Goal: Task Accomplishment & Management: Complete application form

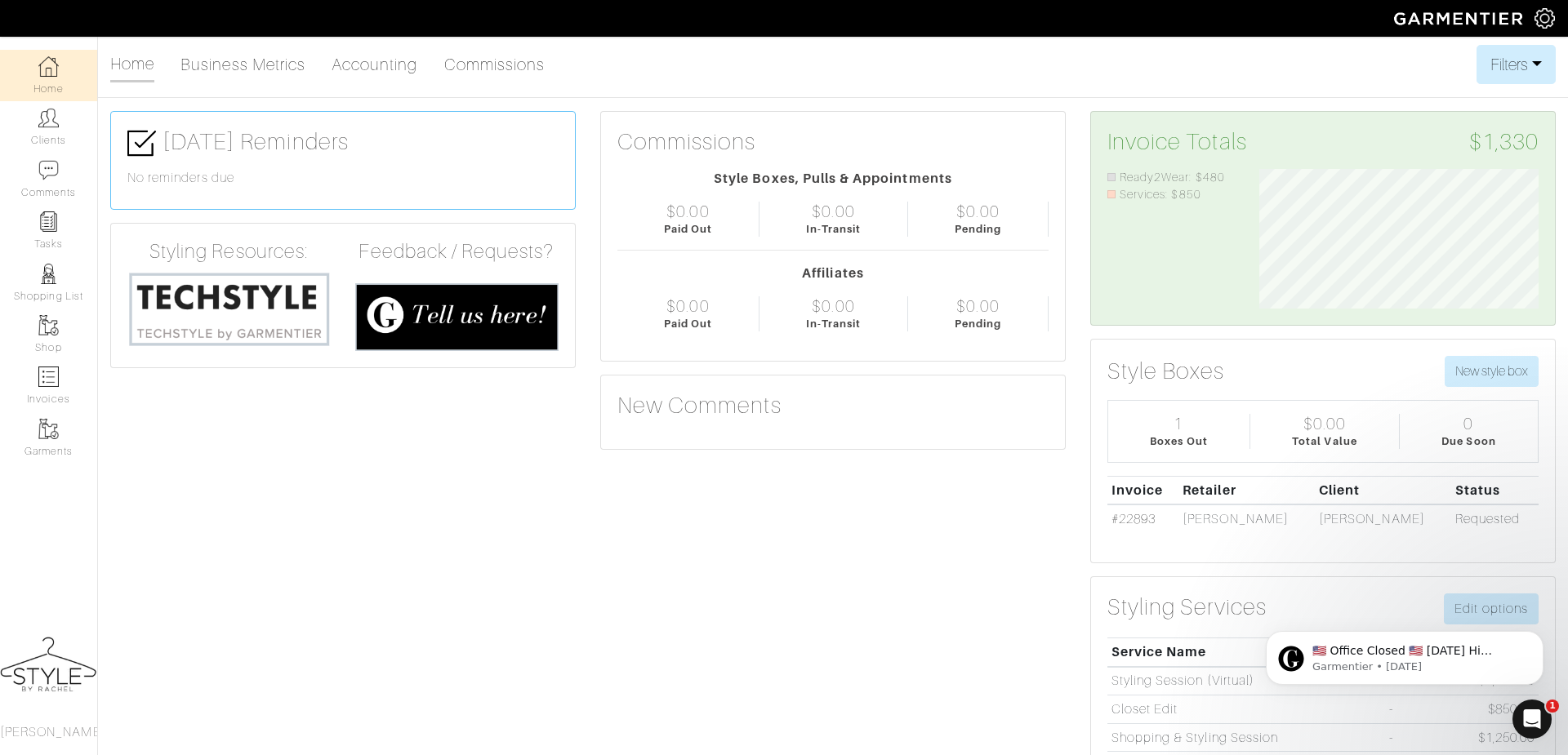
scroll to position [139, 303]
click at [51, 134] on link "Clients" at bounding box center [48, 127] width 97 height 51
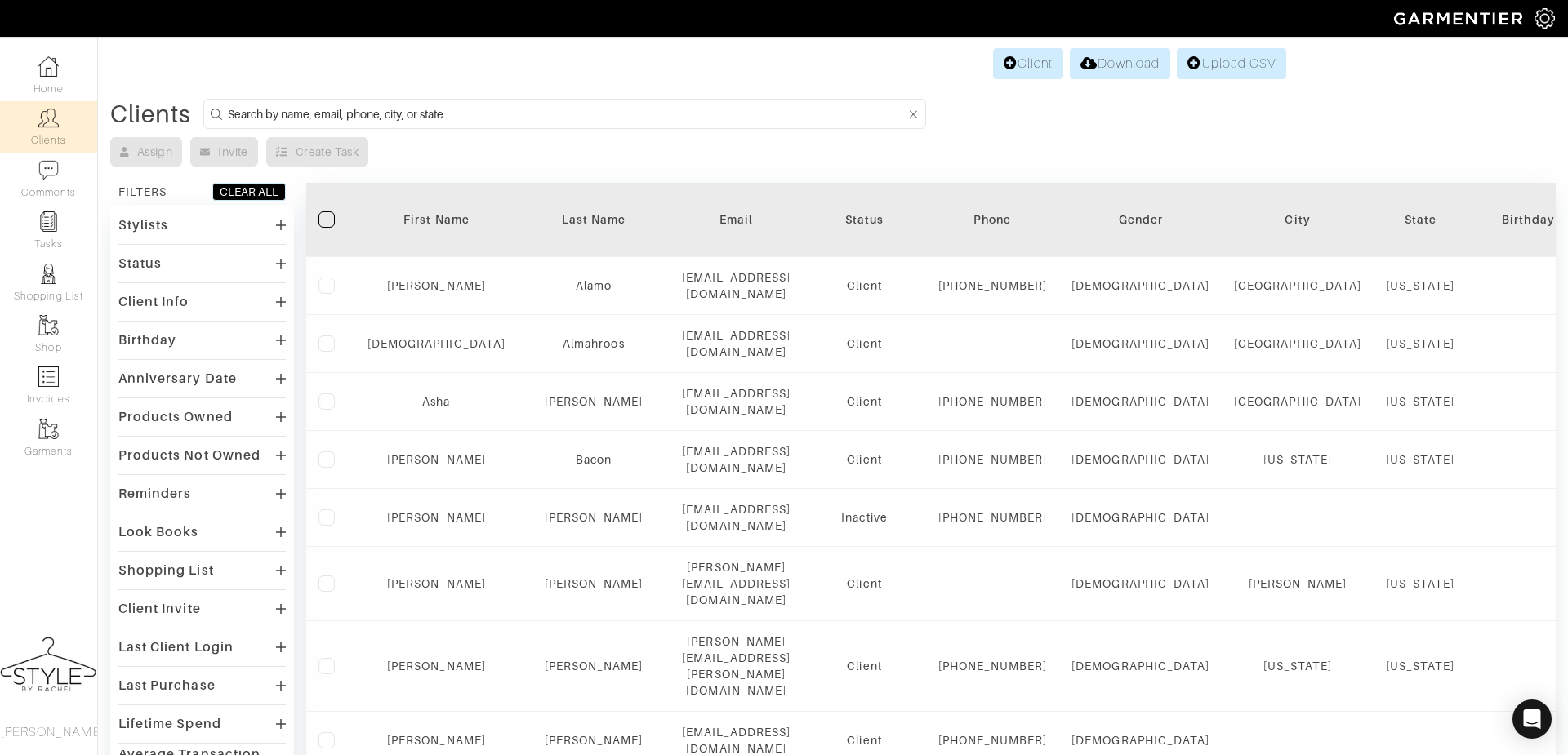
click at [440, 116] on input at bounding box center [567, 114] width 678 height 21
type input "[PERSON_NAME]"
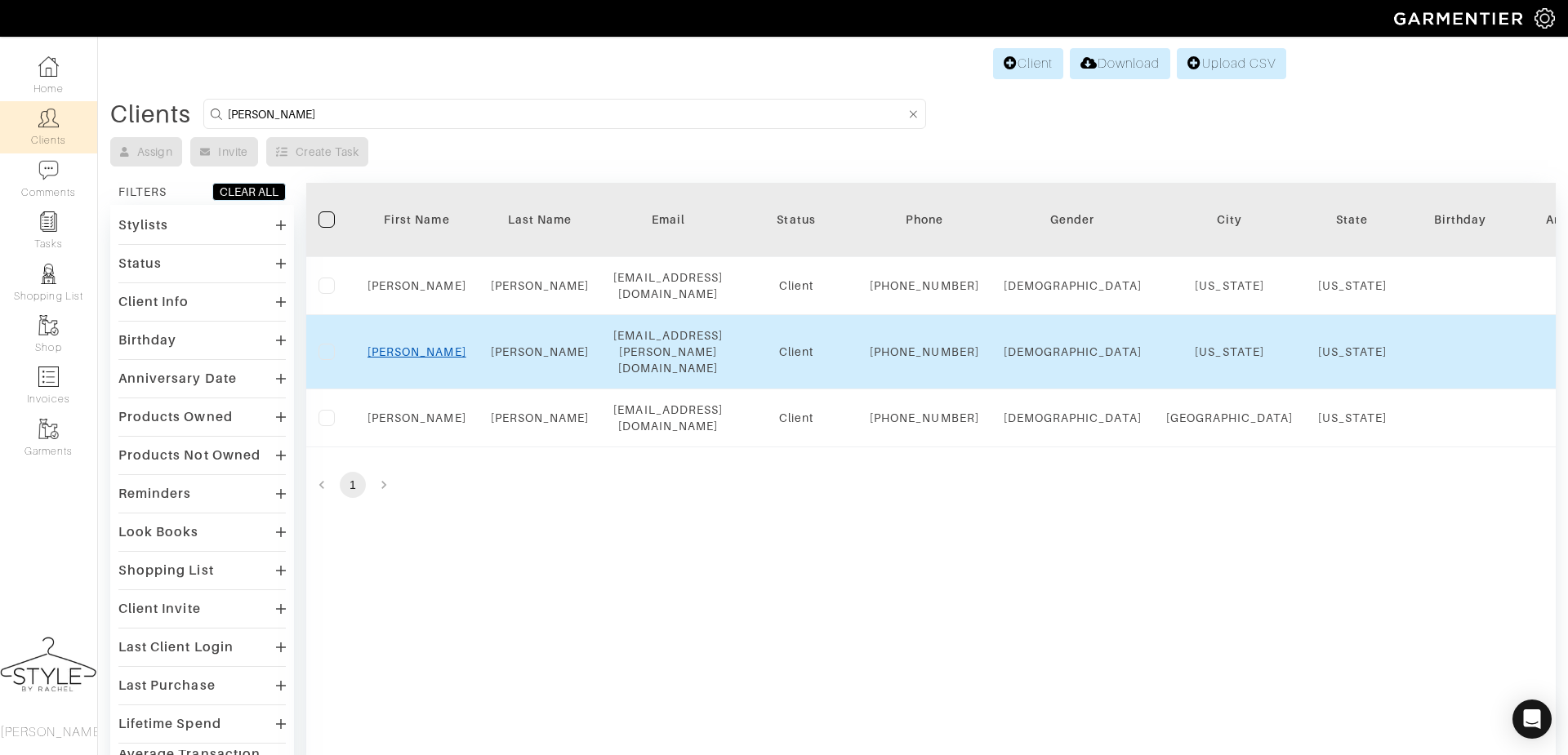
click at [411, 358] on link "[PERSON_NAME]" at bounding box center [417, 351] width 99 height 13
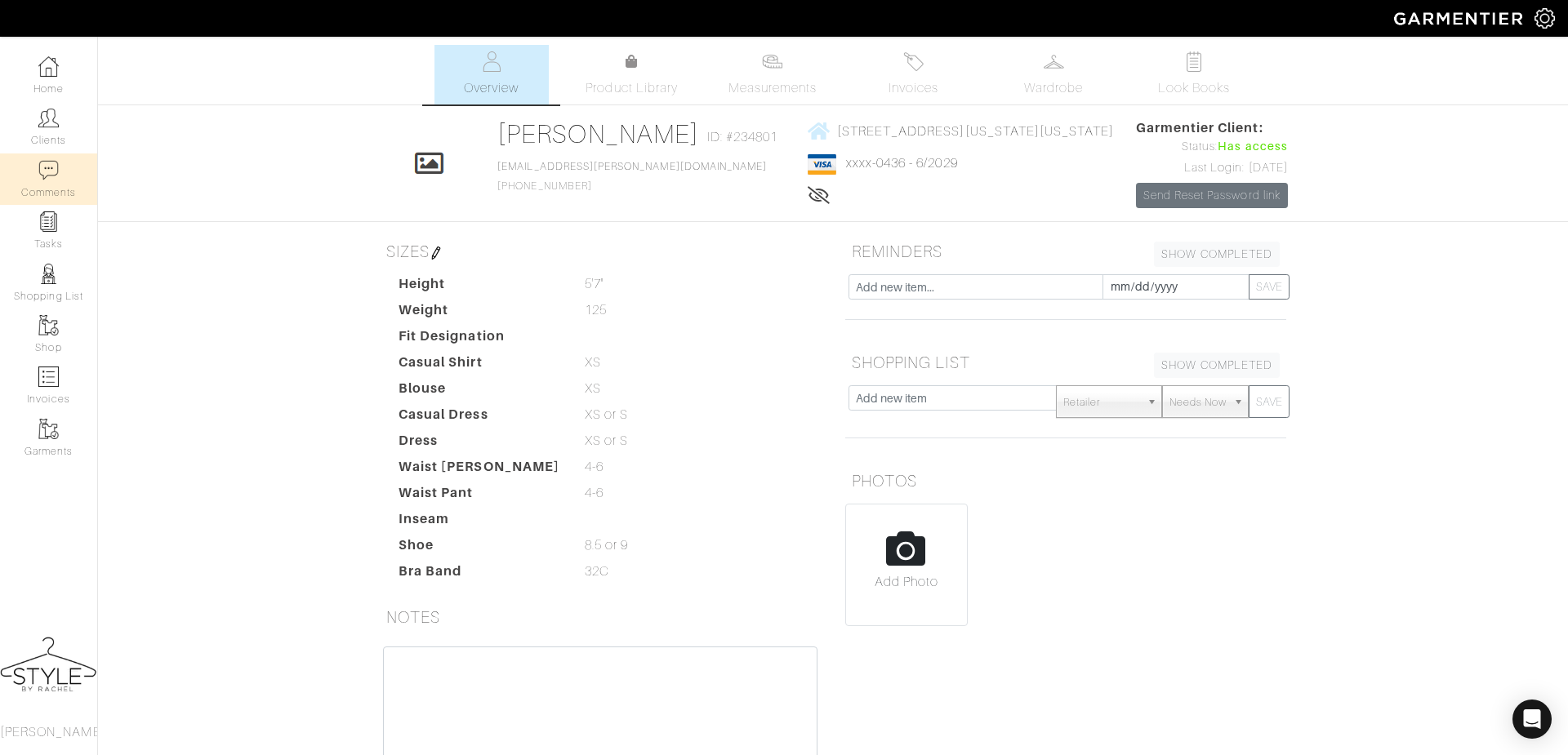
click at [53, 177] on img at bounding box center [49, 171] width 21 height 21
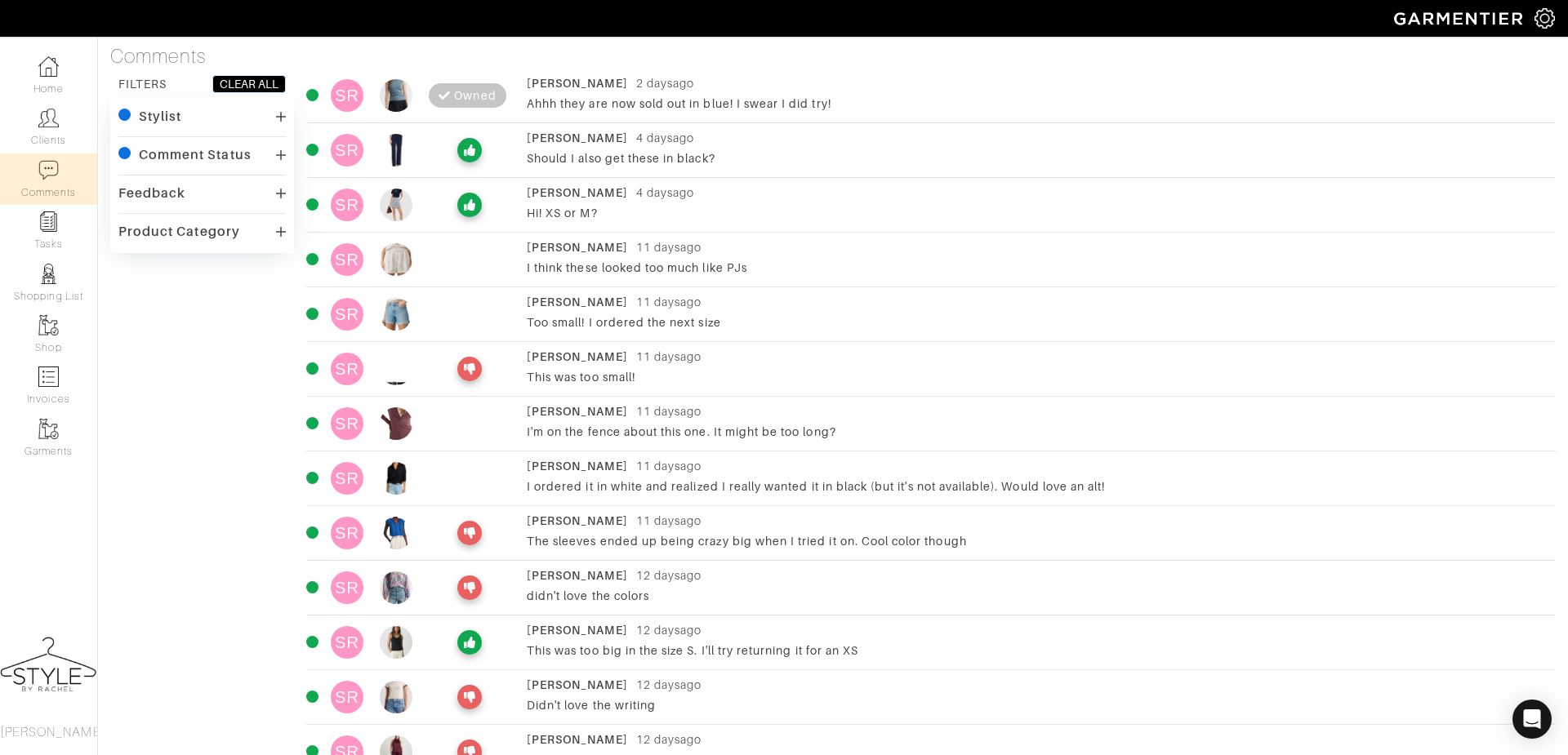
click at [623, 159] on div "Should I also get these in black?" at bounding box center [1026, 158] width 1000 height 16
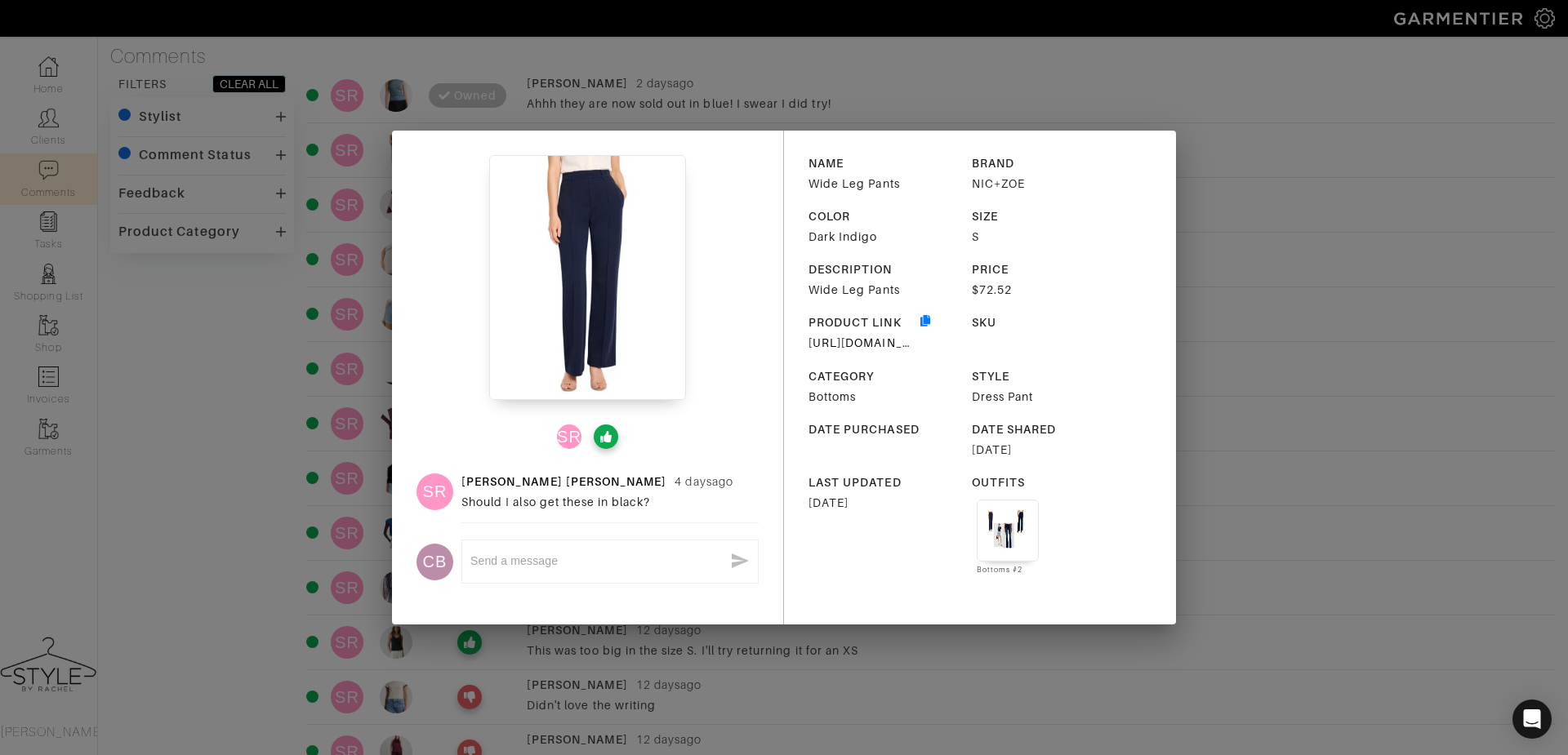
click at [660, 565] on textarea at bounding box center [597, 561] width 253 height 15
click at [623, 567] on textarea at bounding box center [597, 561] width 253 height 15
click at [610, 88] on div "SR SR Sarah Rutherford 4 days ago Should I also get these in black? CB x NAME W…" at bounding box center [784, 377] width 1568 height 755
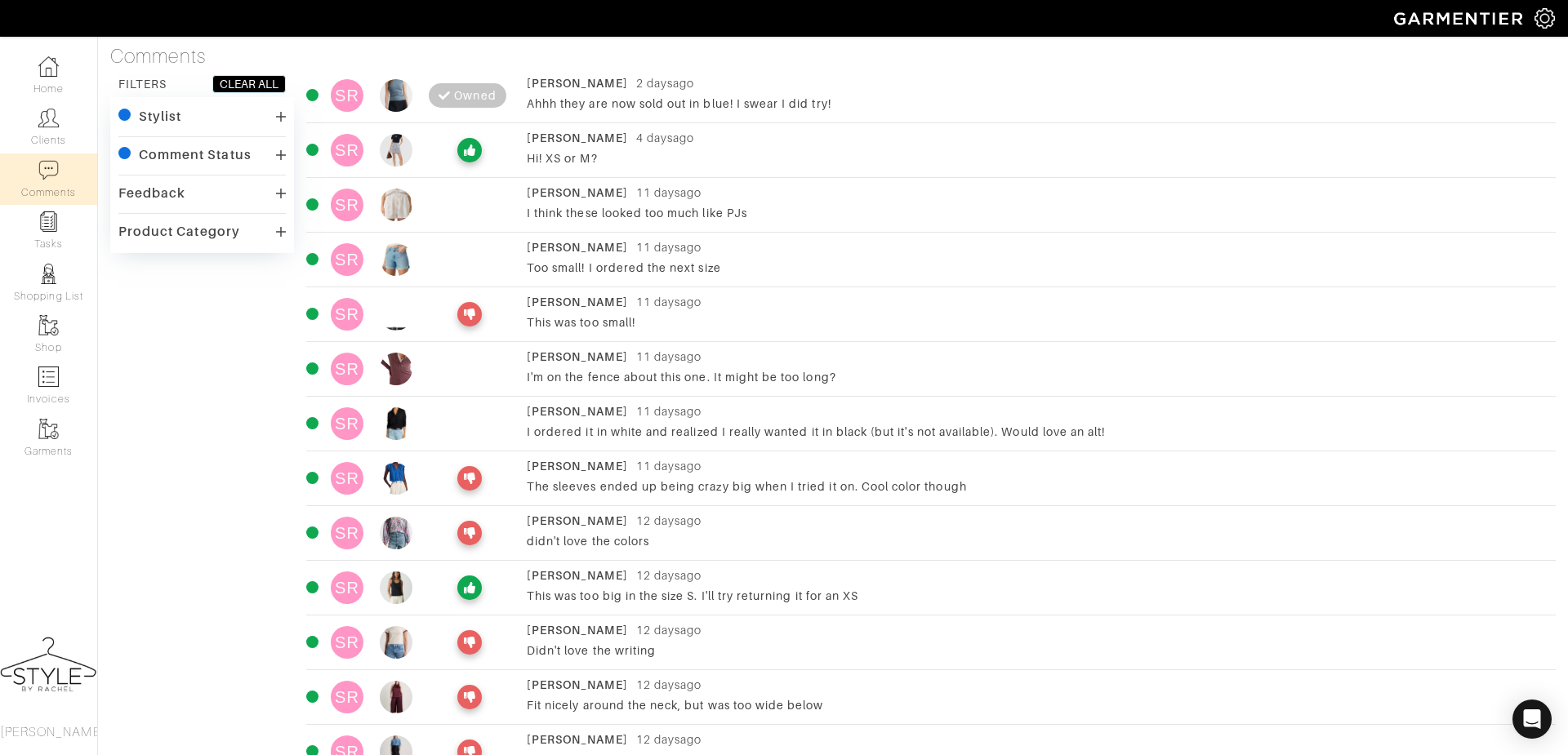
click at [555, 158] on div "Hi! XS or M?" at bounding box center [1026, 158] width 1000 height 16
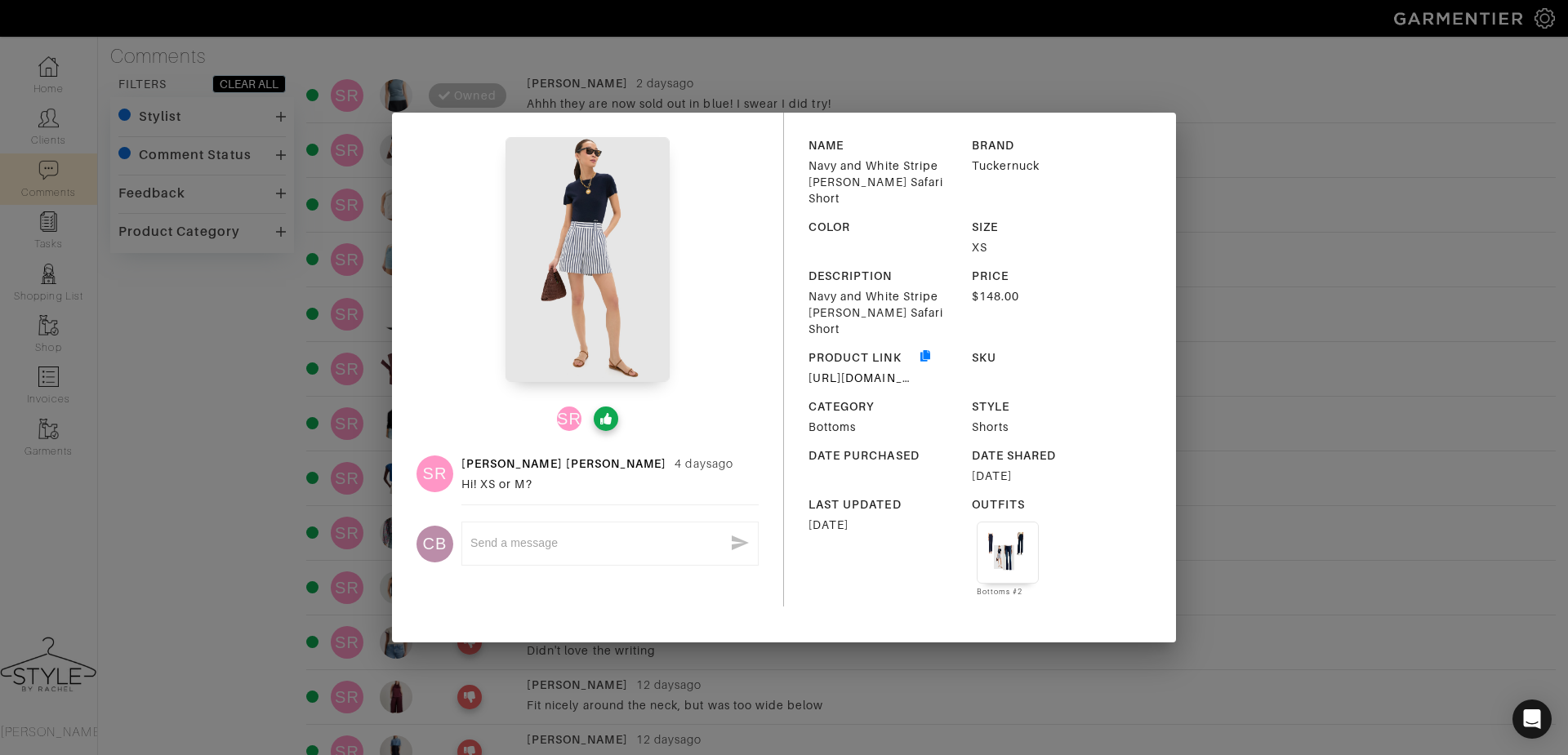
click at [1238, 144] on div "SR SR Sarah Rutherford 4 days ago Hi! XS or M? CB x NAME Navy and White Stripe …" at bounding box center [784, 377] width 1568 height 755
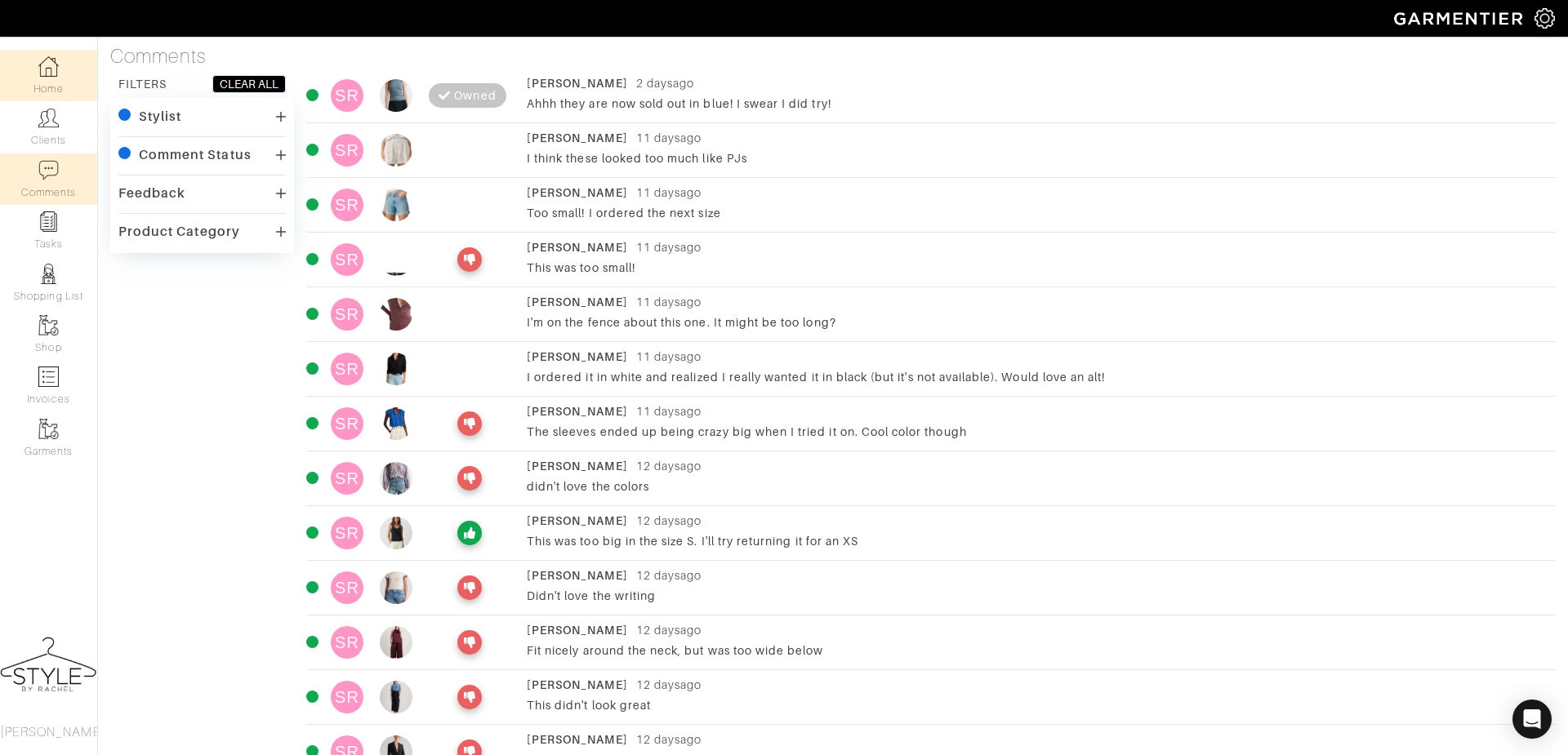
click at [63, 50] on link "Home" at bounding box center [48, 75] width 97 height 51
click at [27, 126] on link "Clients" at bounding box center [48, 127] width 97 height 51
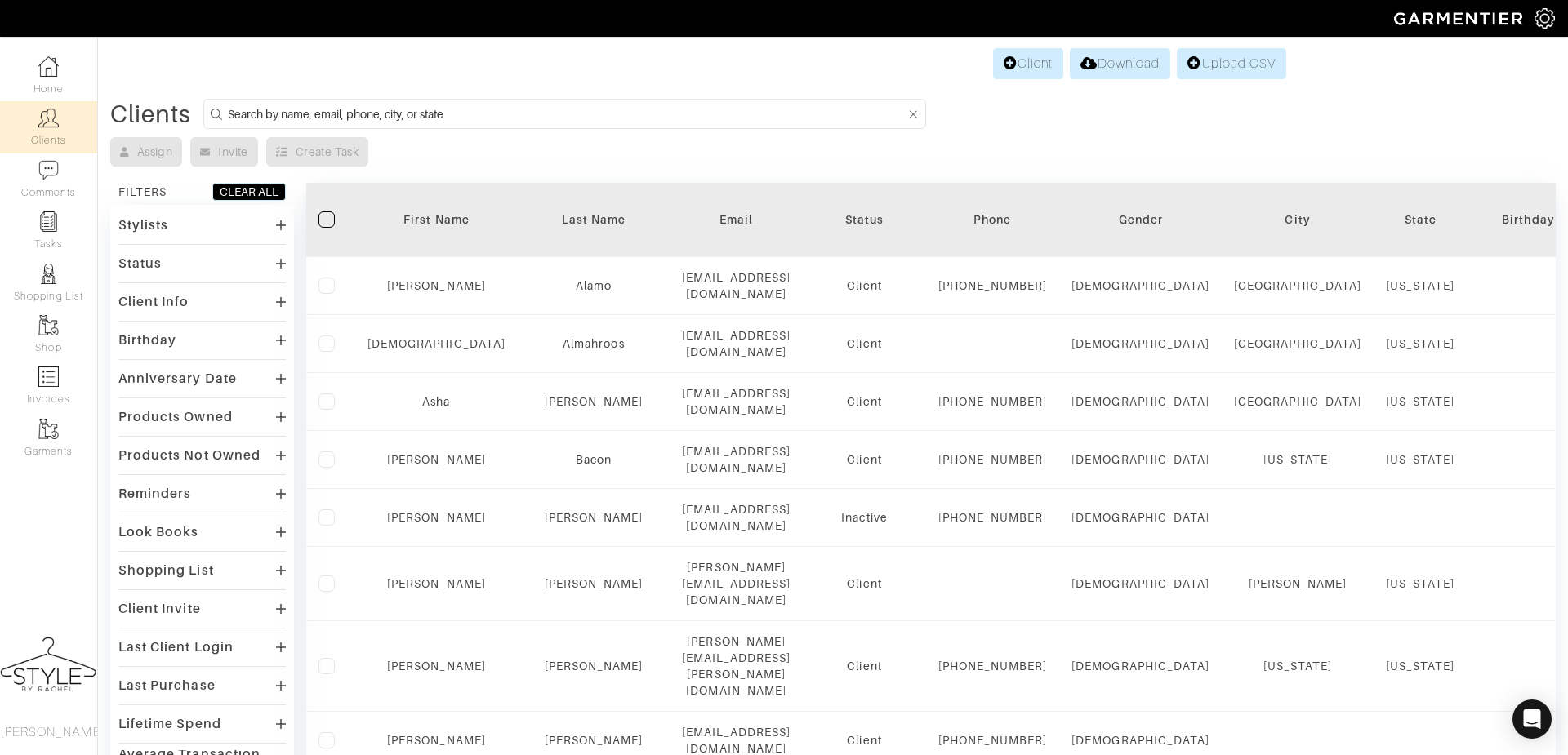
click at [335, 111] on input at bounding box center [567, 114] width 678 height 21
type input "sarah"
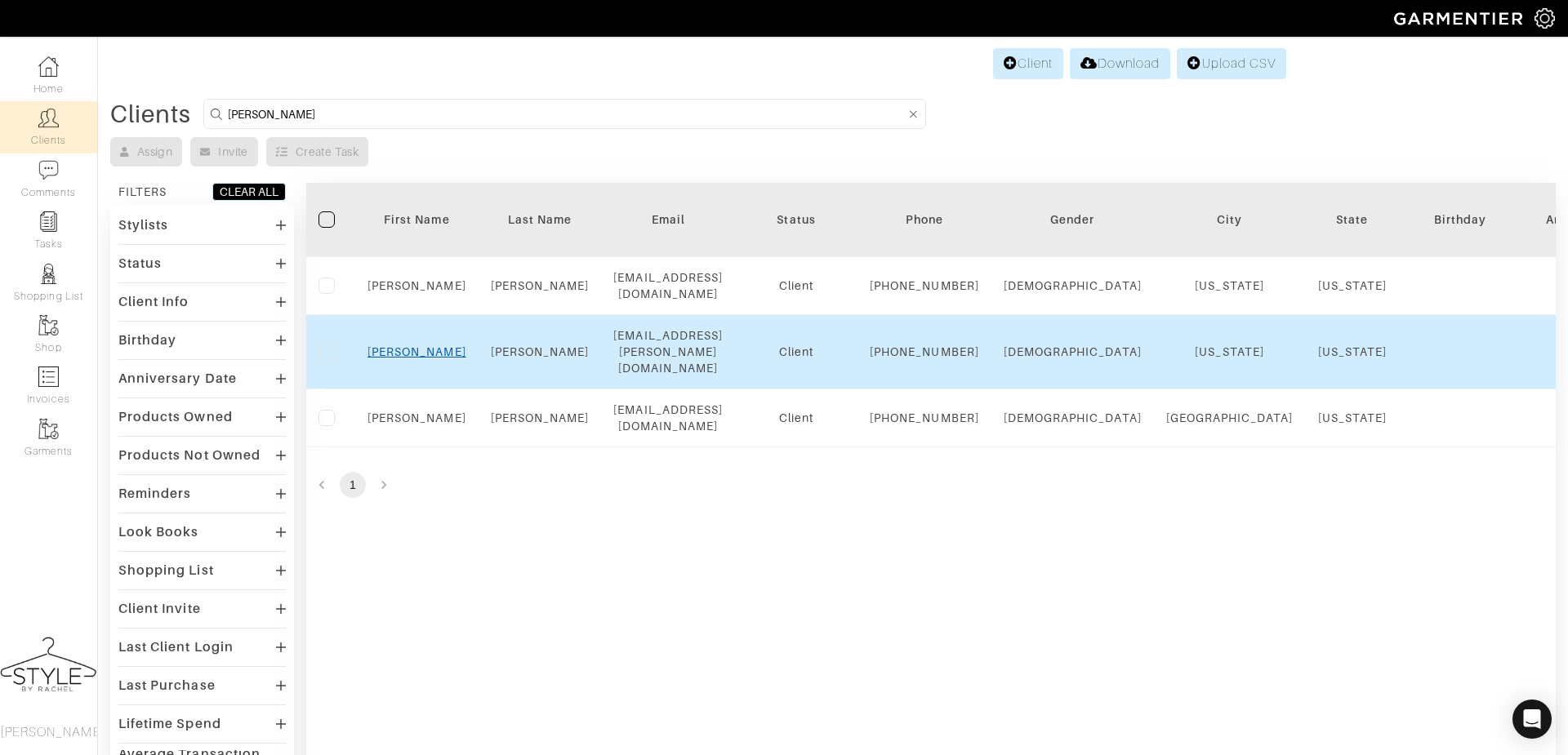
click at [415, 358] on link "Sarah" at bounding box center [417, 351] width 99 height 13
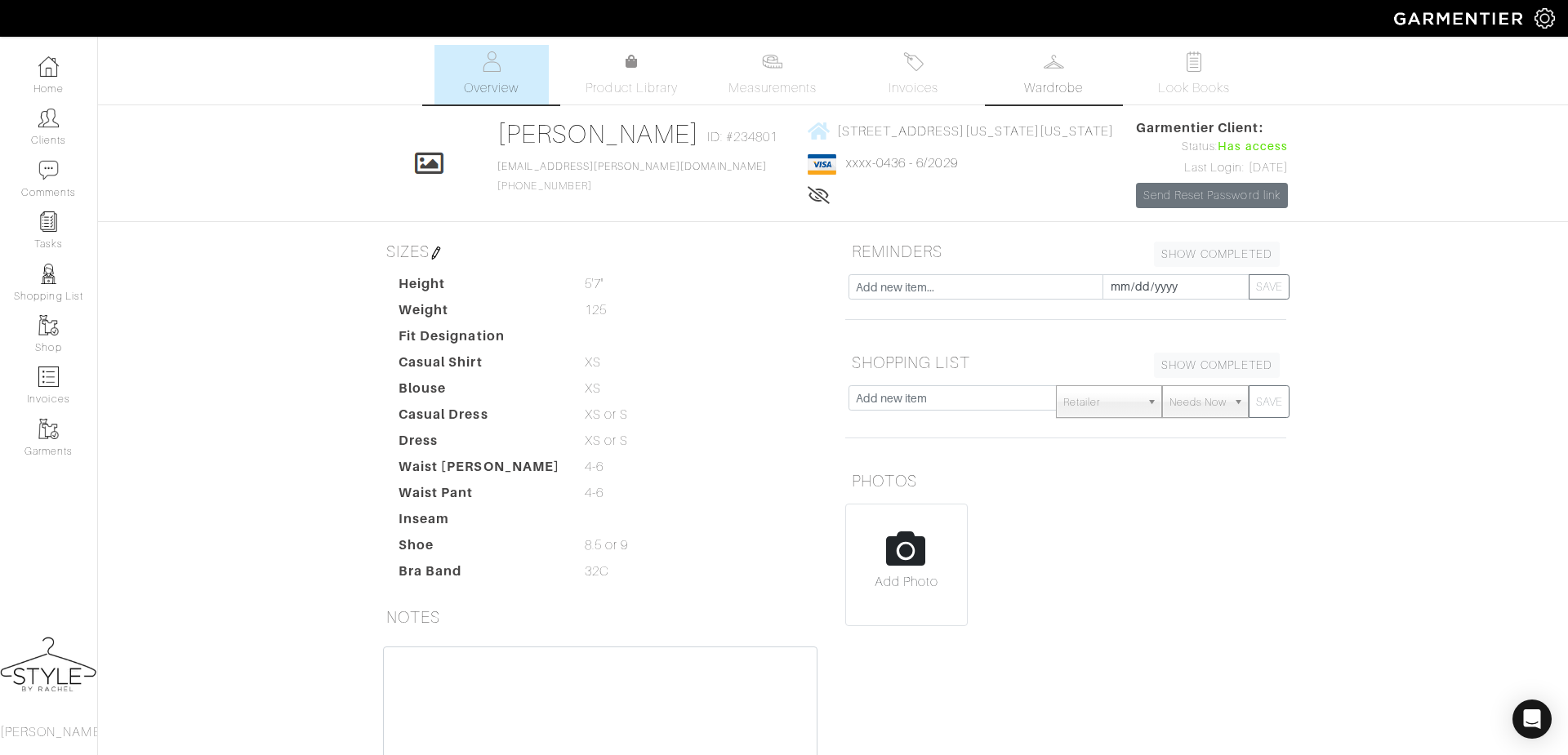
click at [1069, 70] on link "Wardrobe" at bounding box center [1053, 75] width 114 height 60
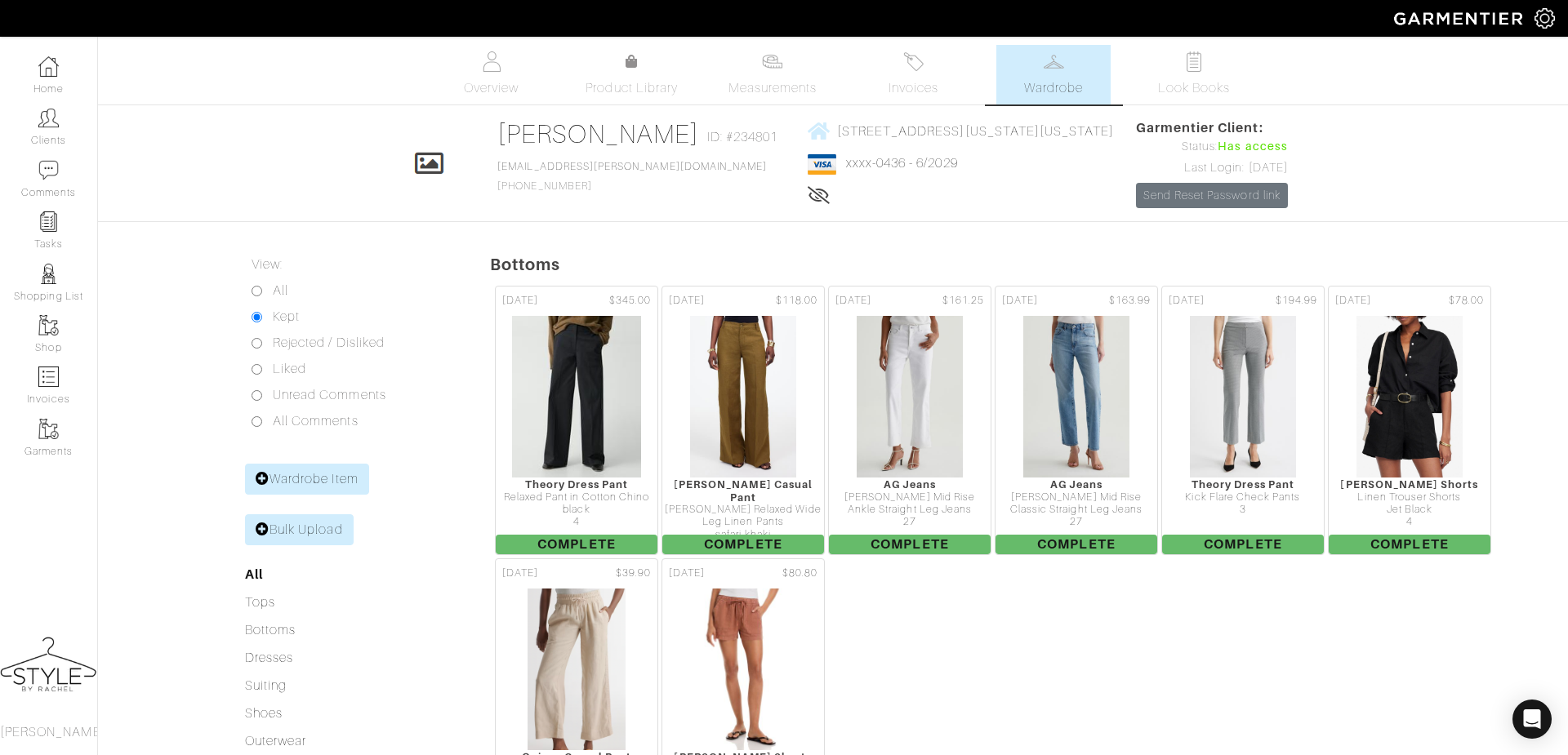
click at [1217, 86] on span "Look Books" at bounding box center [1194, 87] width 73 height 20
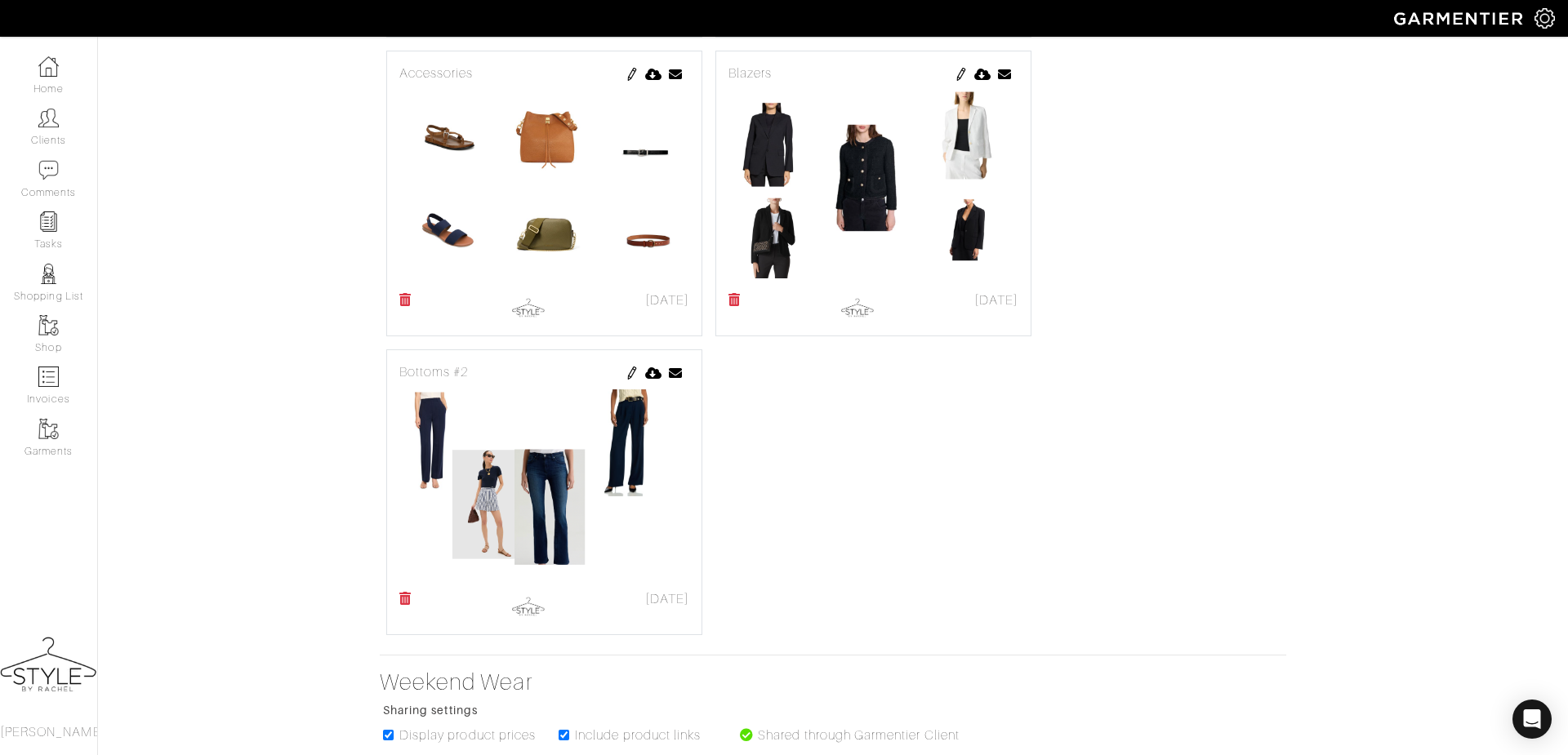
scroll to position [958, 0]
click at [492, 585] on img at bounding box center [544, 483] width 290 height 204
click at [630, 379] on img at bounding box center [632, 372] width 13 height 13
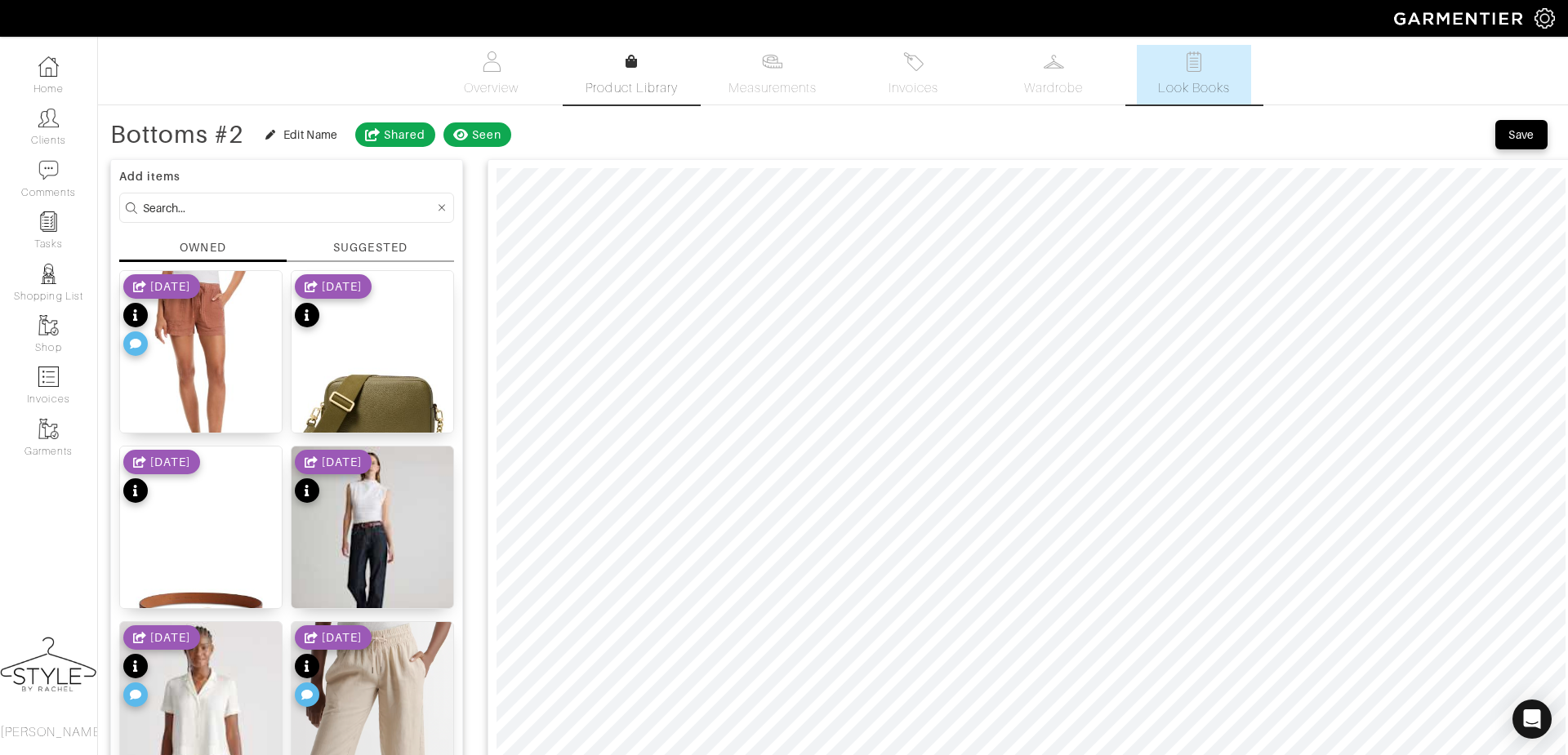
click at [647, 91] on span "Product Library" at bounding box center [632, 87] width 93 height 20
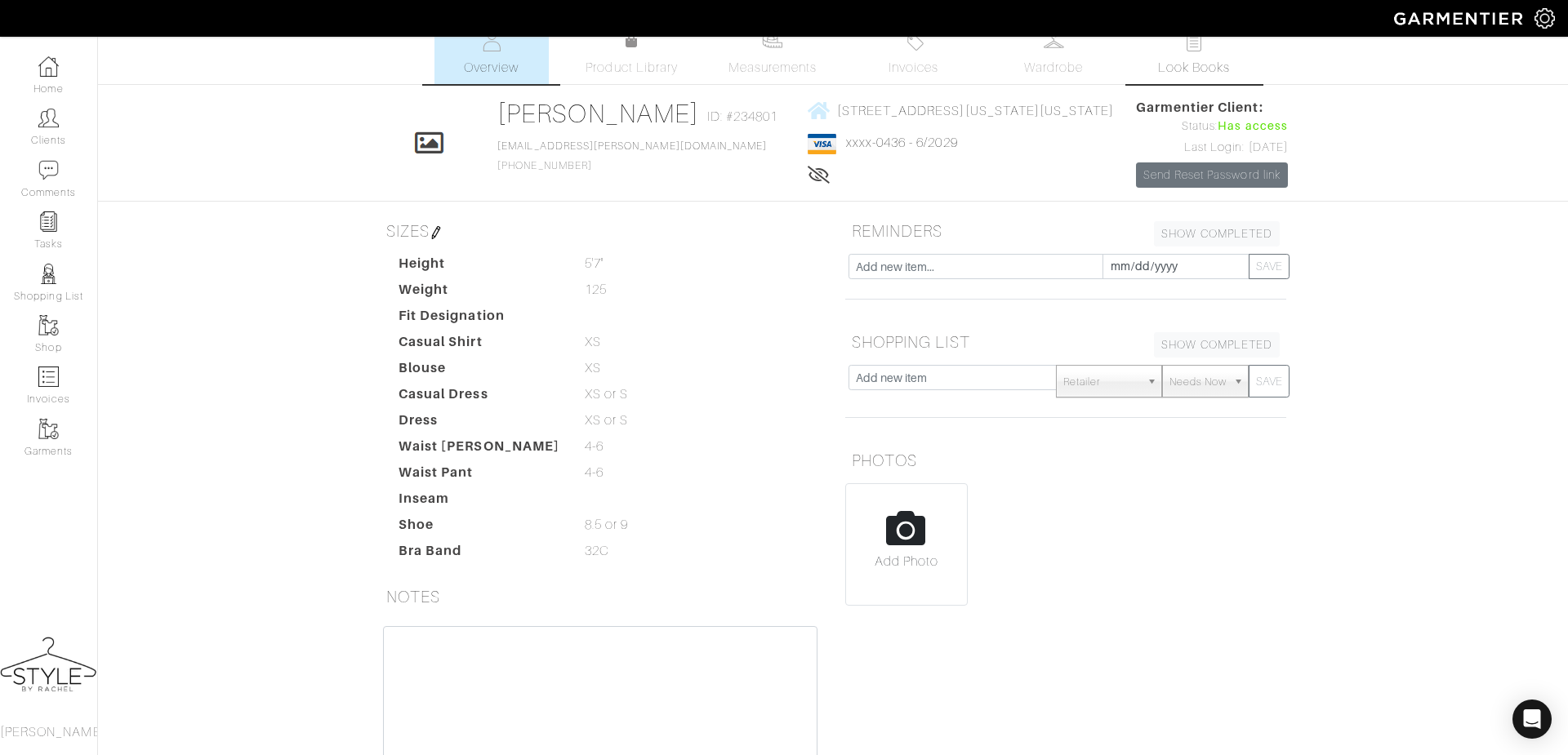
scroll to position [21, 0]
click at [1070, 73] on span "Wardrobe" at bounding box center [1054, 68] width 59 height 20
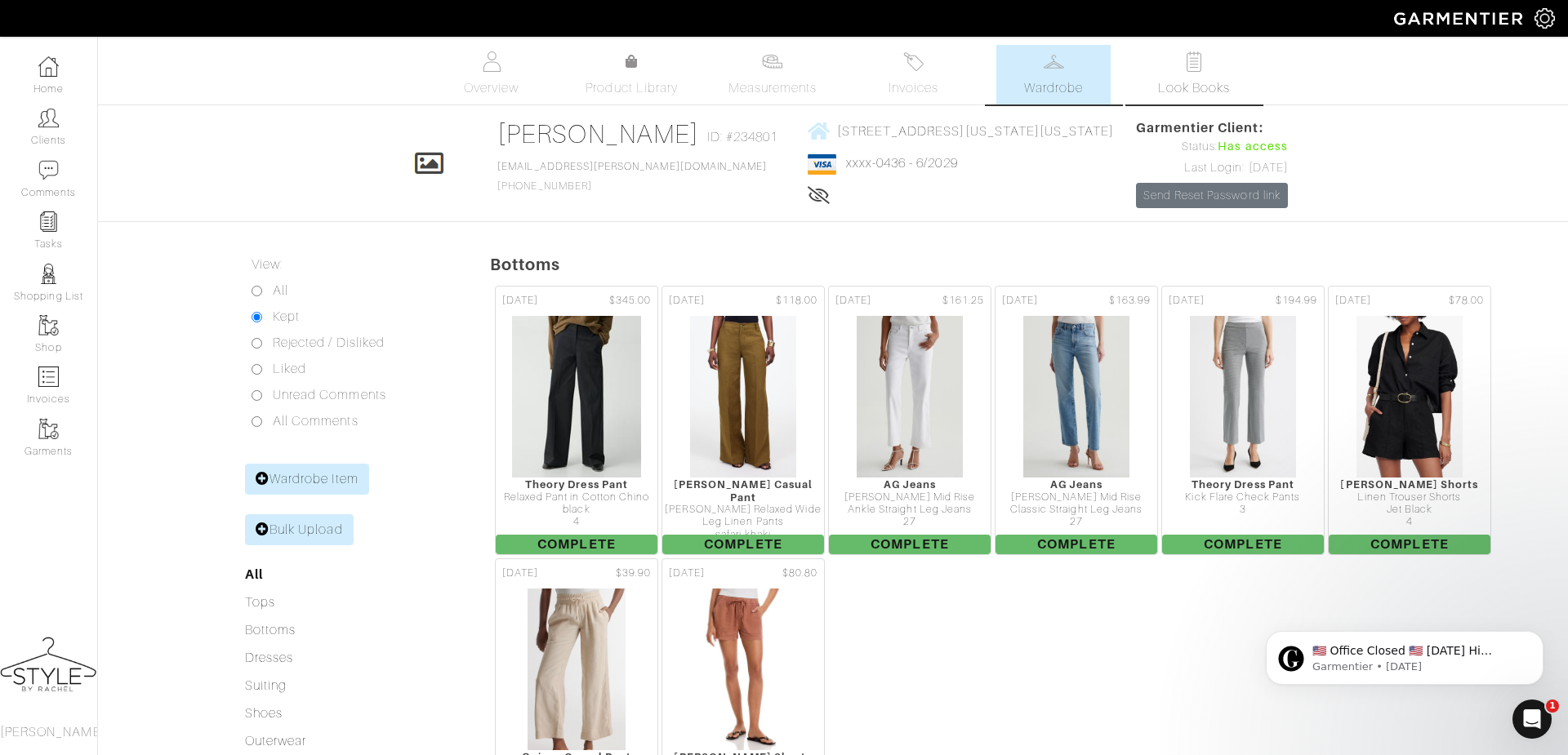
click at [1190, 66] on img at bounding box center [1194, 62] width 21 height 21
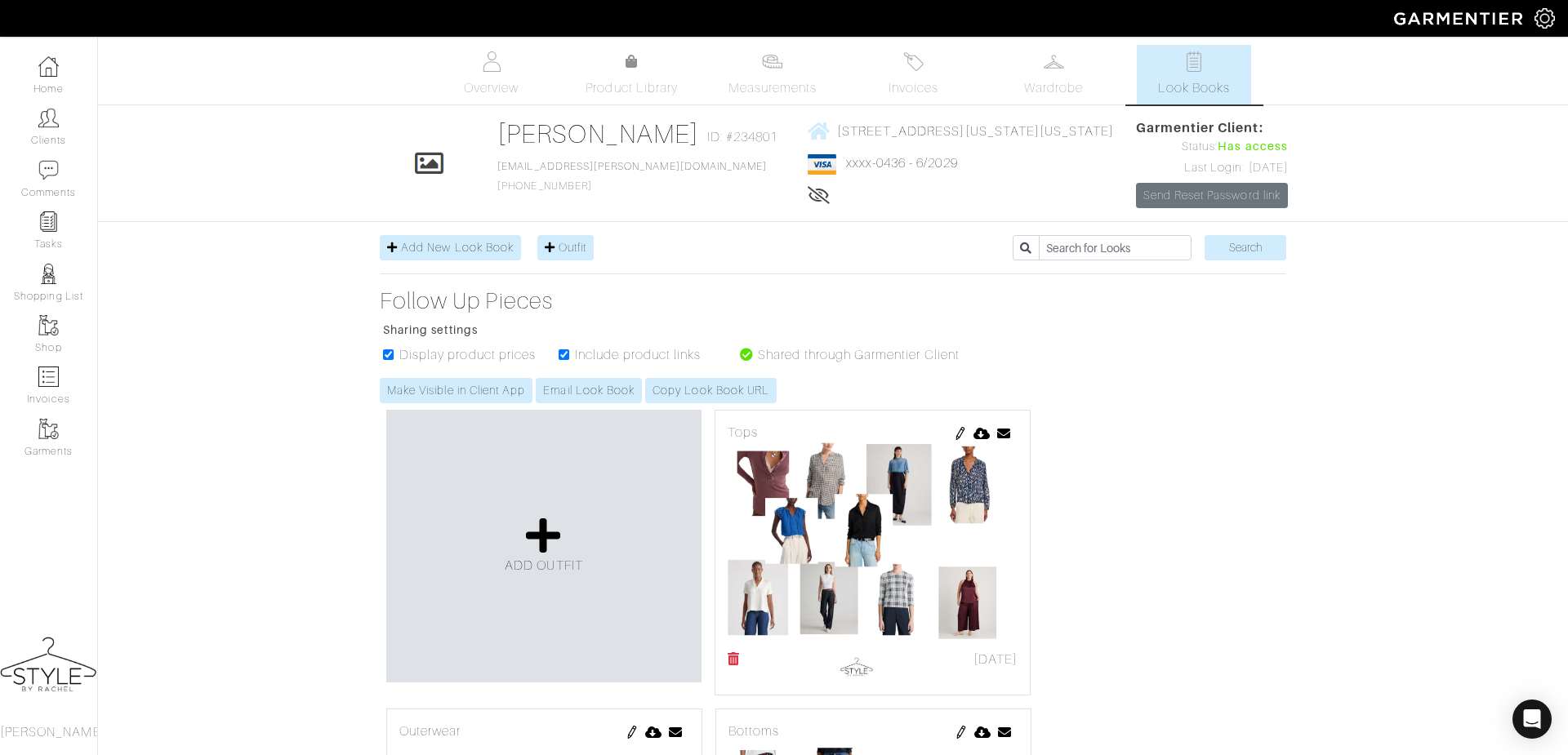
click at [654, 91] on span "Product Library" at bounding box center [632, 87] width 93 height 20
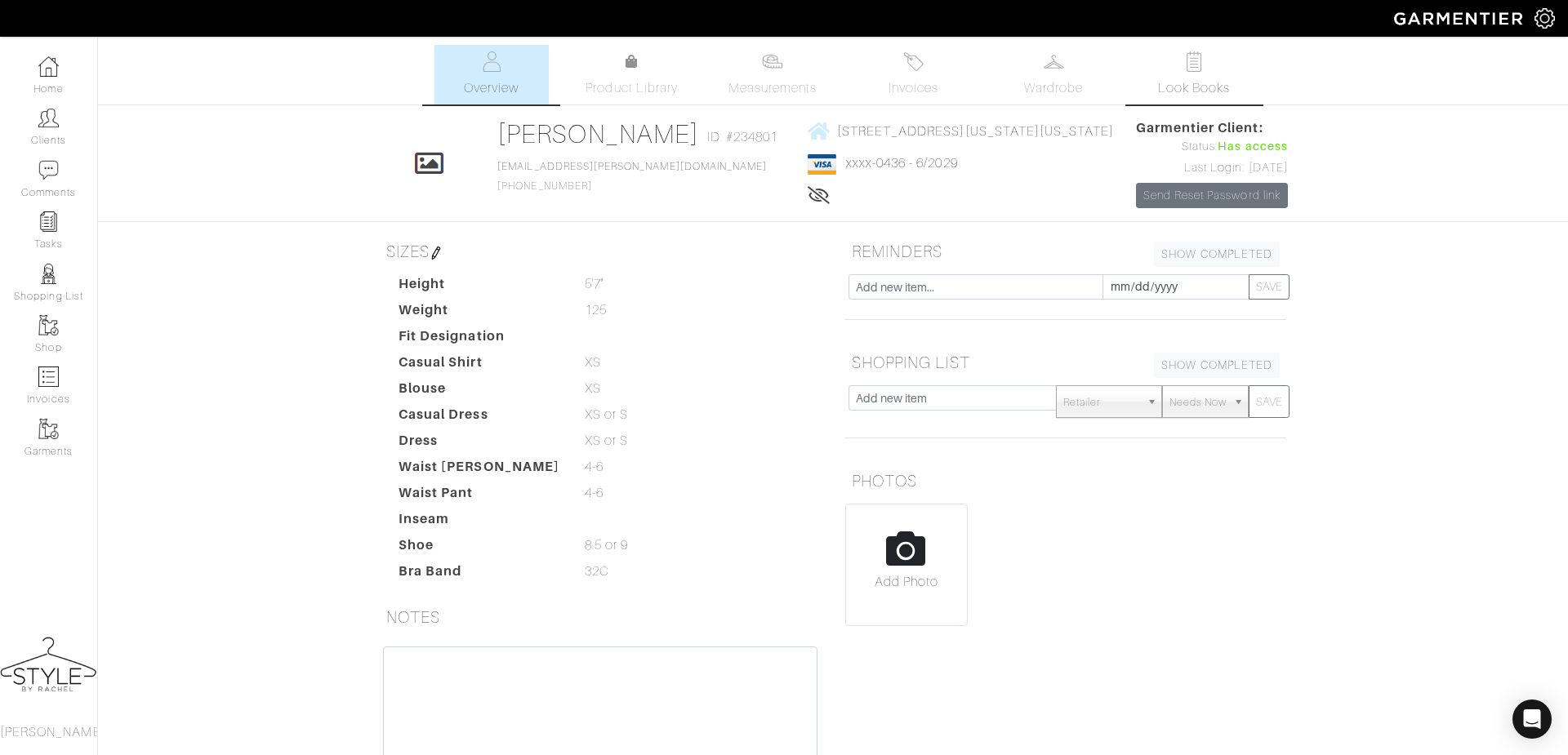
click at [1211, 81] on span "Look Books" at bounding box center [1194, 87] width 73 height 20
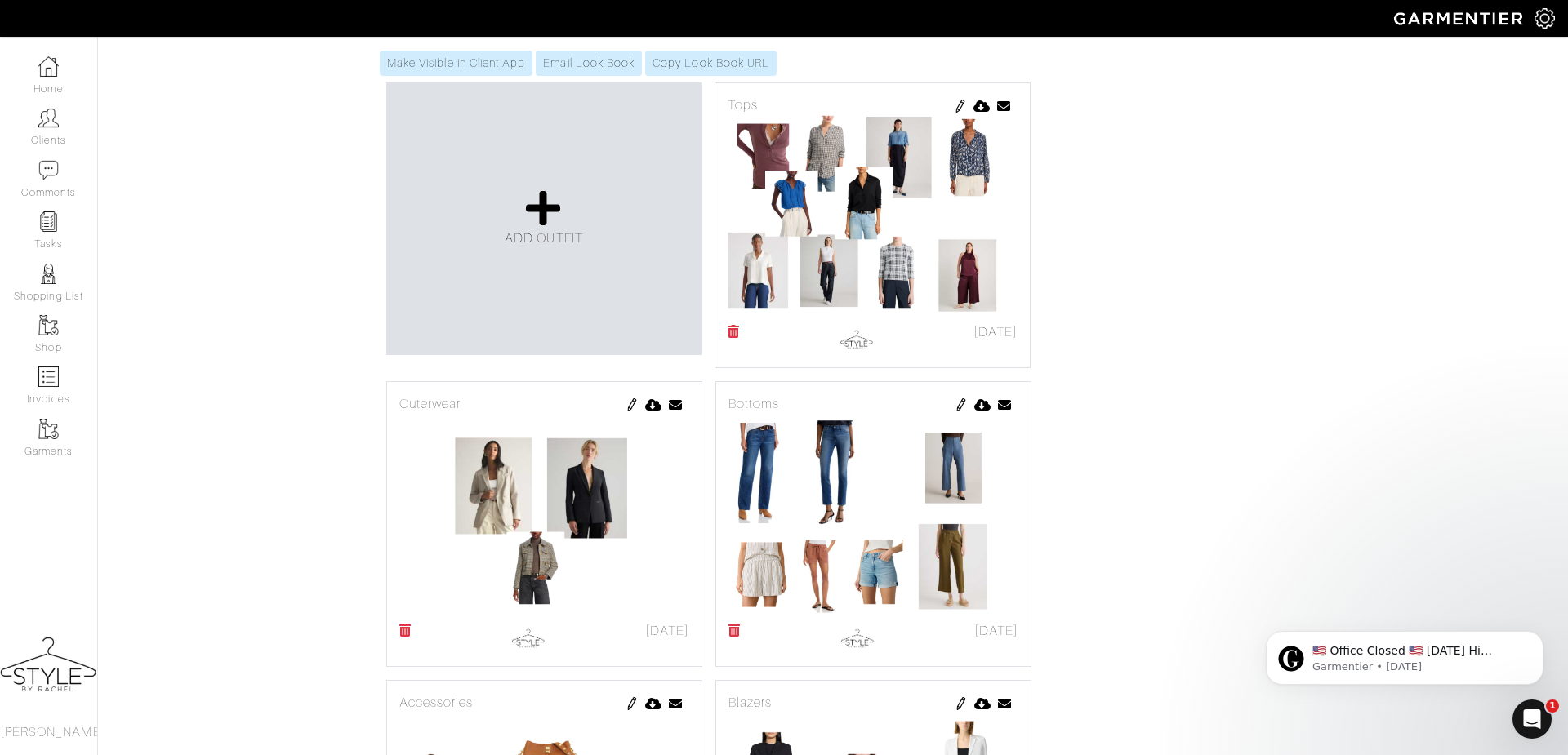
scroll to position [319, 0]
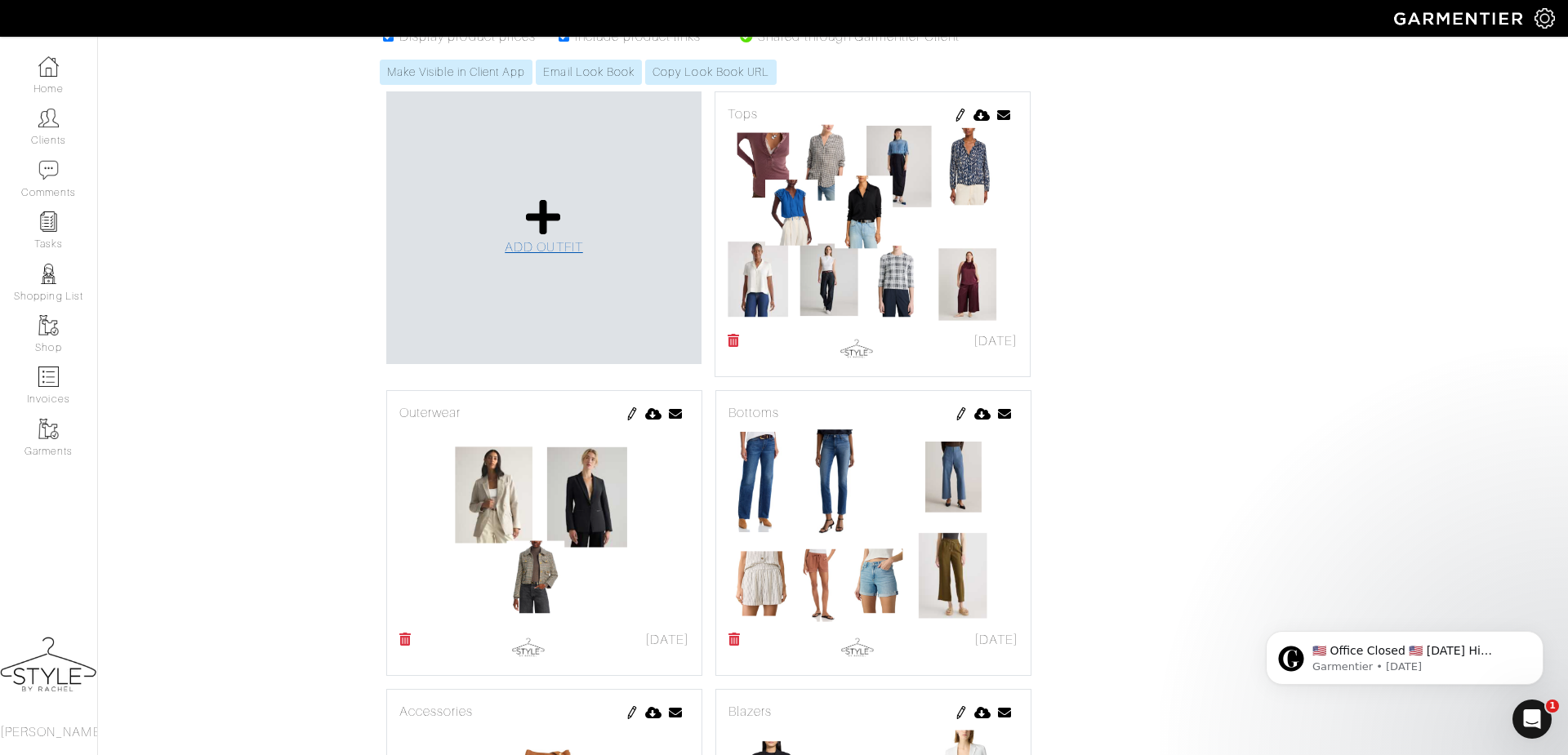
click at [540, 237] on icon at bounding box center [544, 218] width 35 height 39
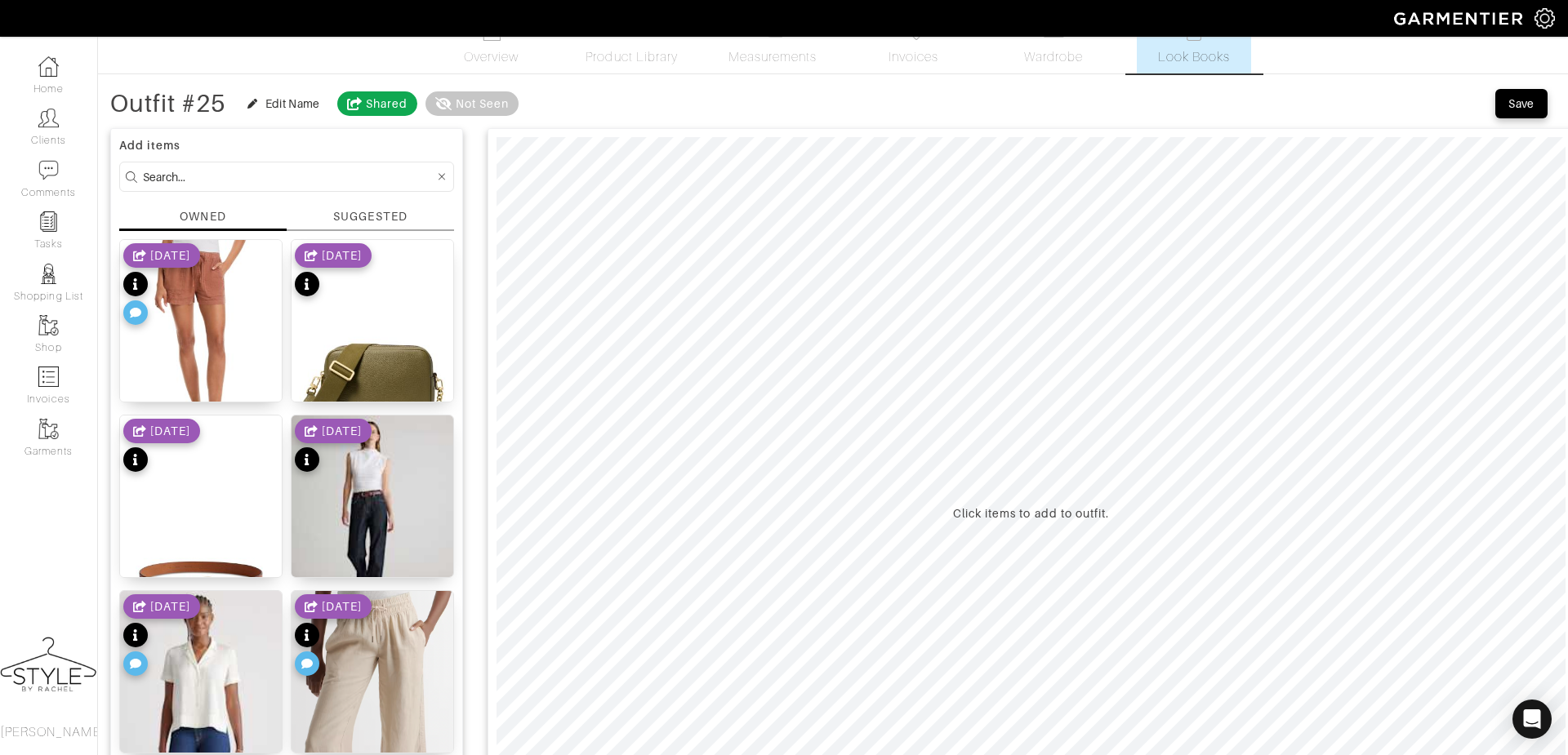
scroll to position [11, 0]
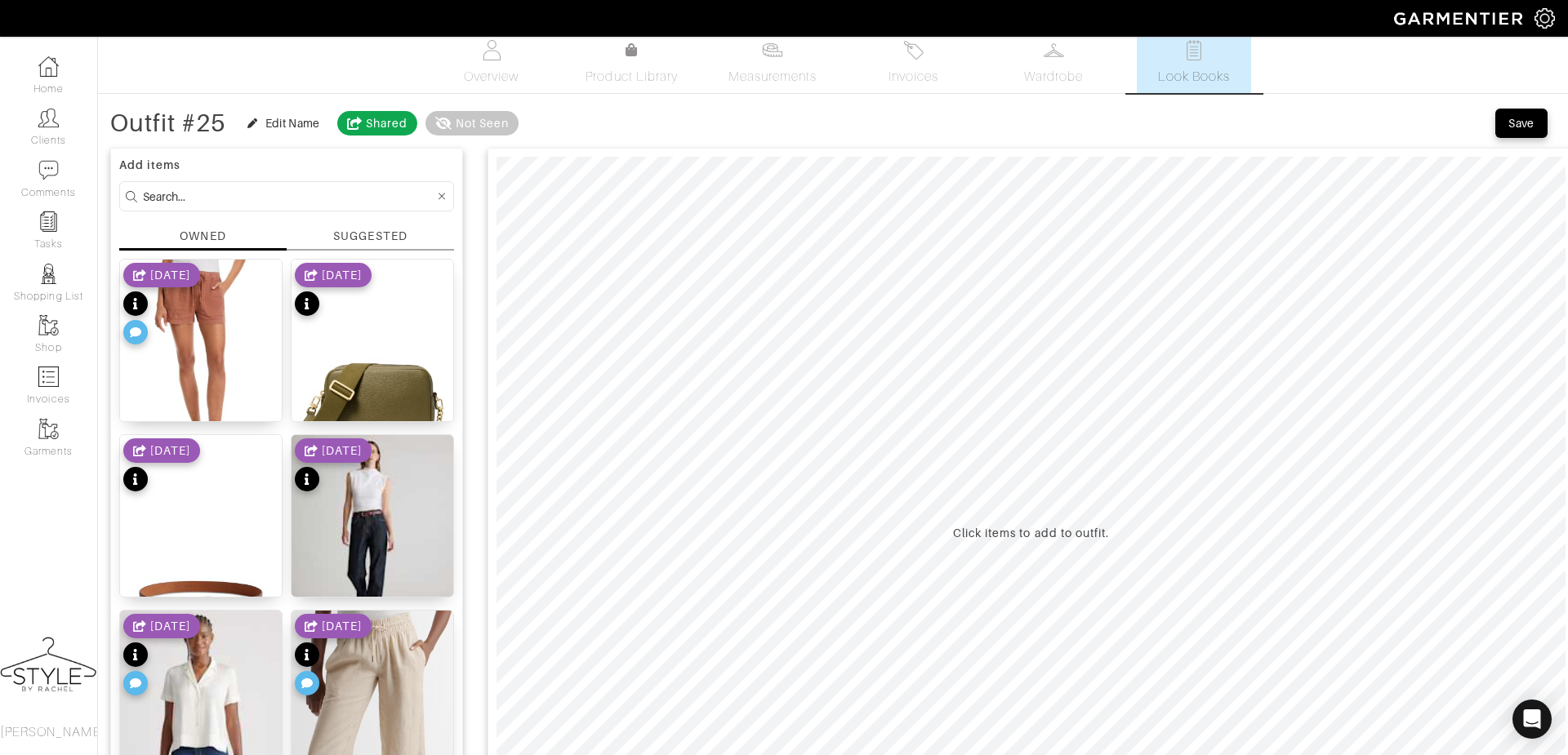
click at [375, 243] on div "SUGGESTED" at bounding box center [370, 237] width 74 height 17
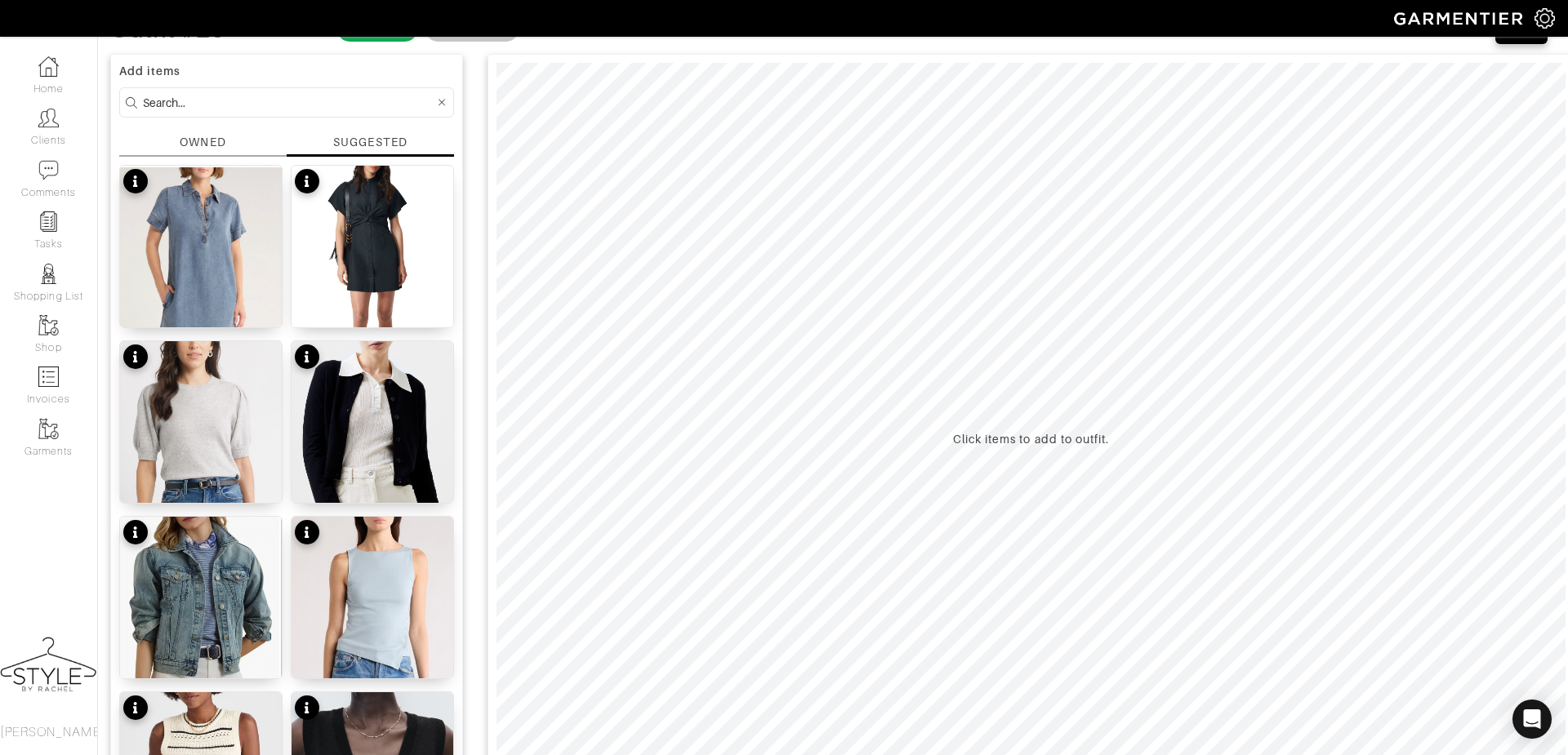
scroll to position [115, 0]
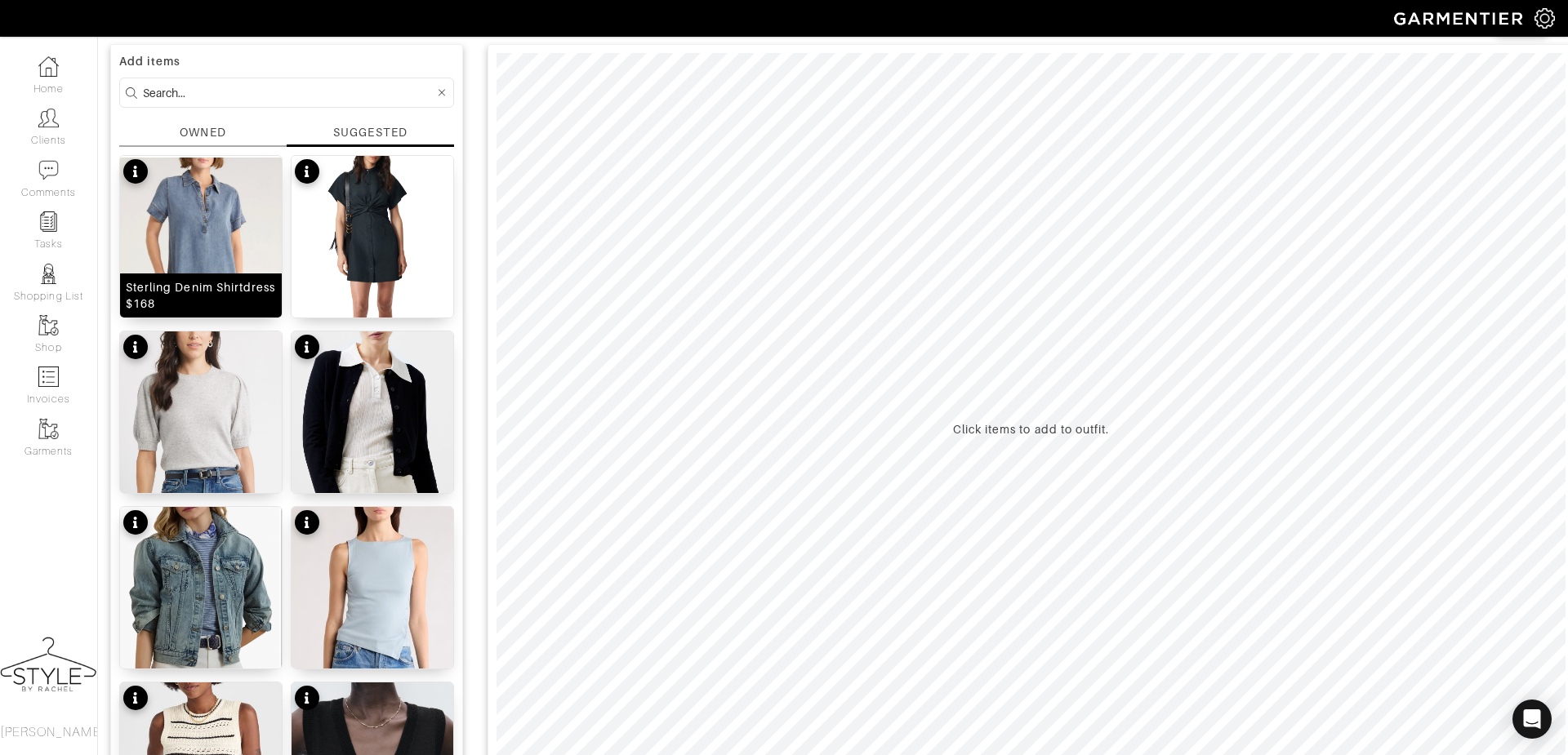
click at [223, 214] on img at bounding box center [201, 265] width 162 height 218
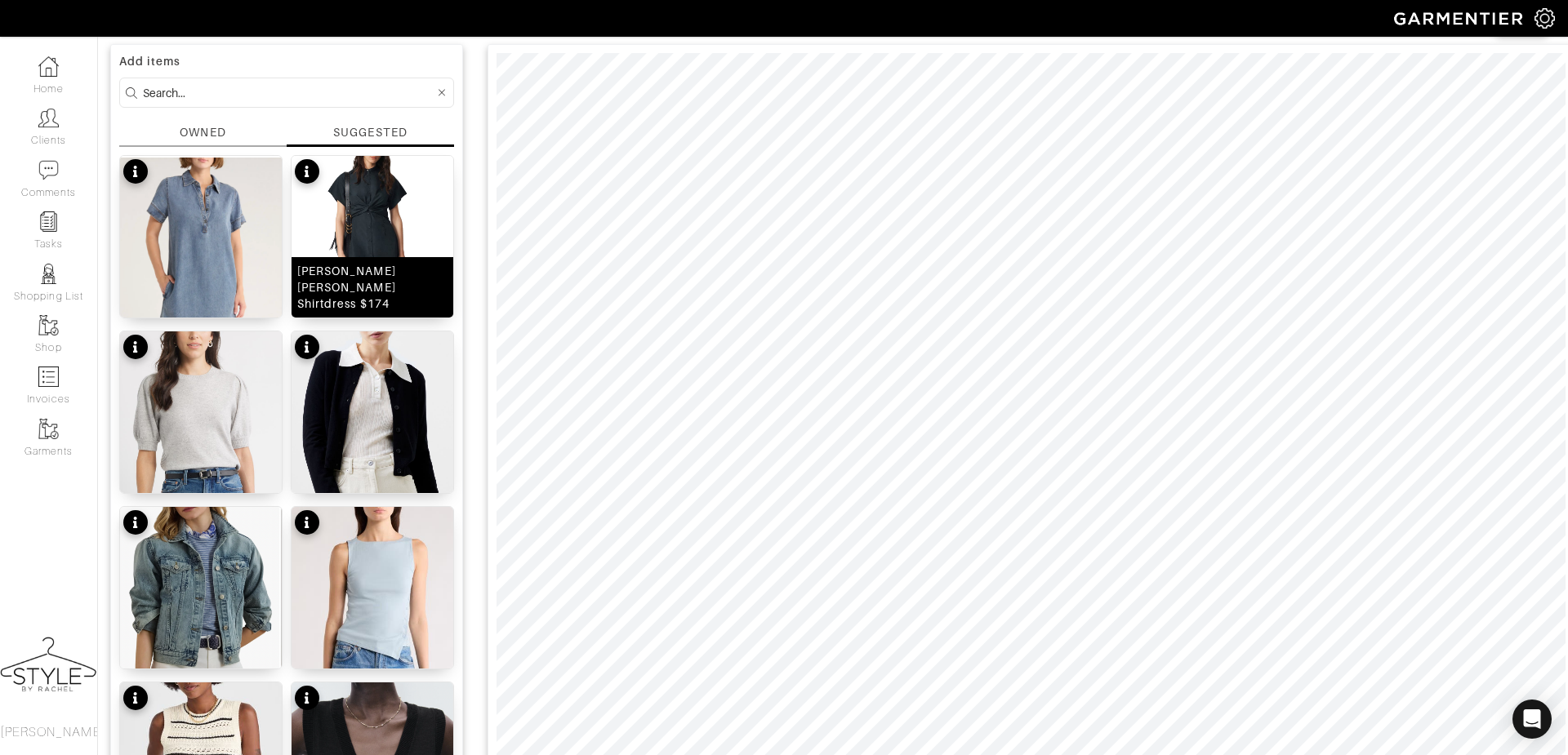
click at [371, 241] on img at bounding box center [372, 280] width 162 height 249
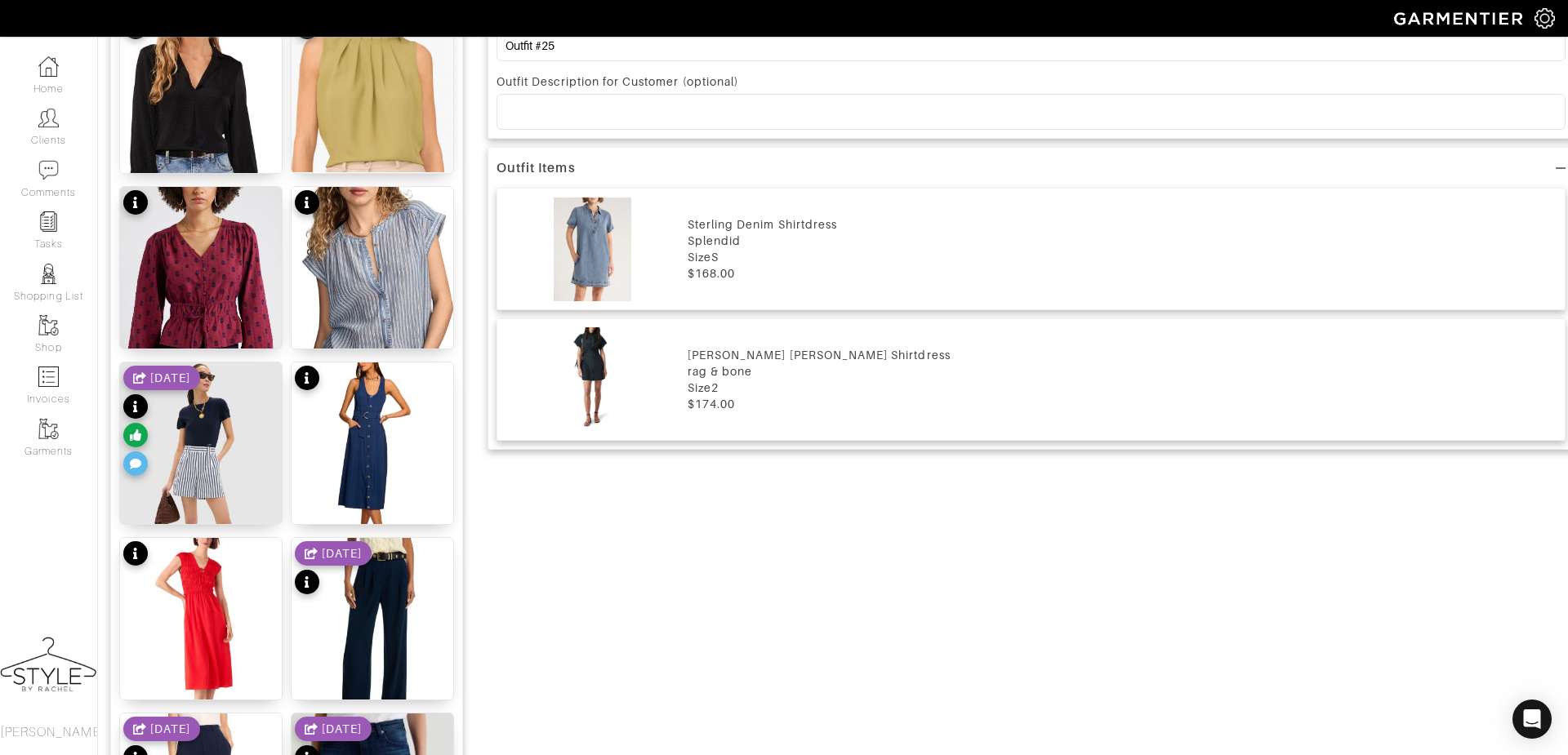
scroll to position [965, 0]
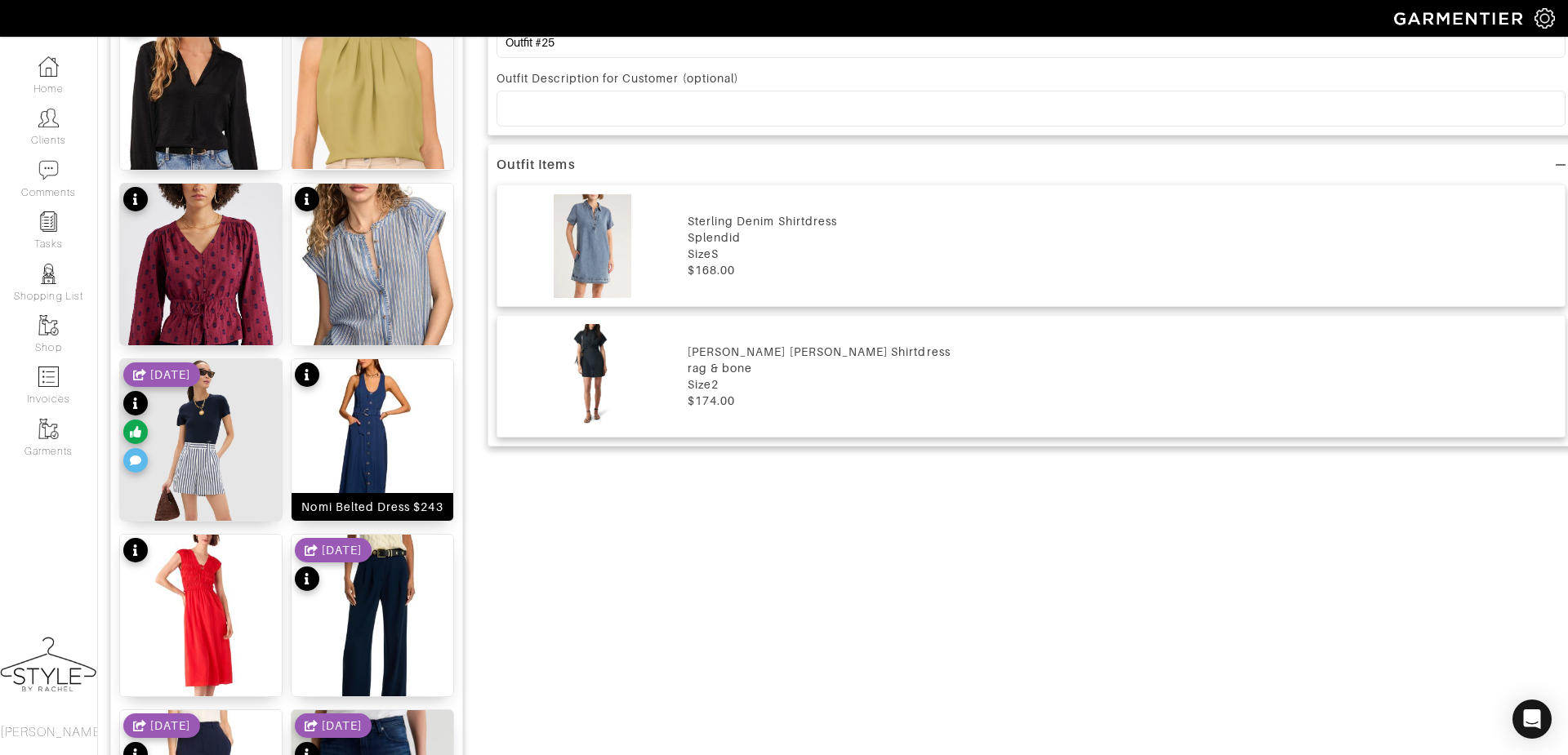
click at [394, 420] on img at bounding box center [372, 460] width 162 height 202
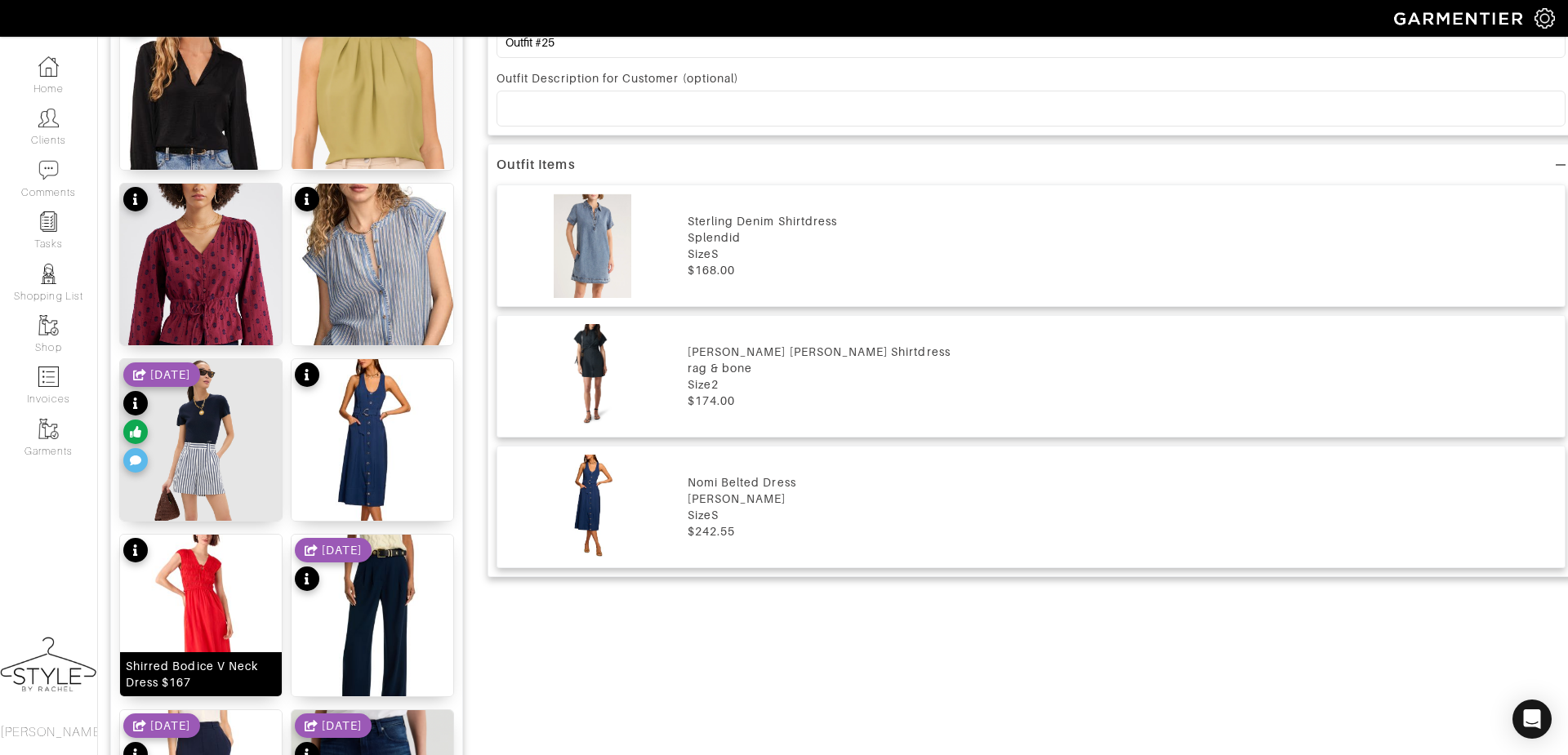
click at [220, 608] on img at bounding box center [201, 636] width 162 height 202
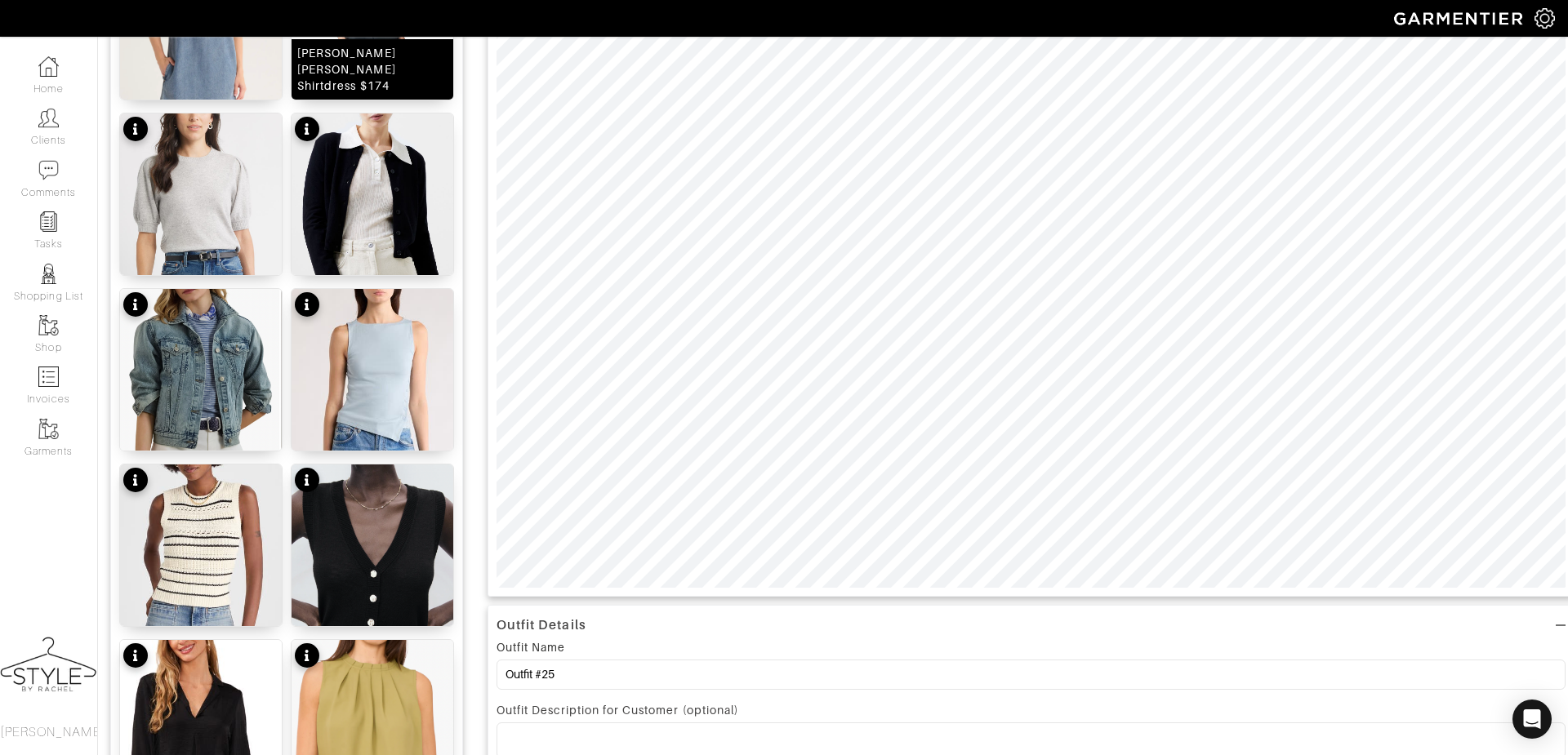
scroll to position [364, 0]
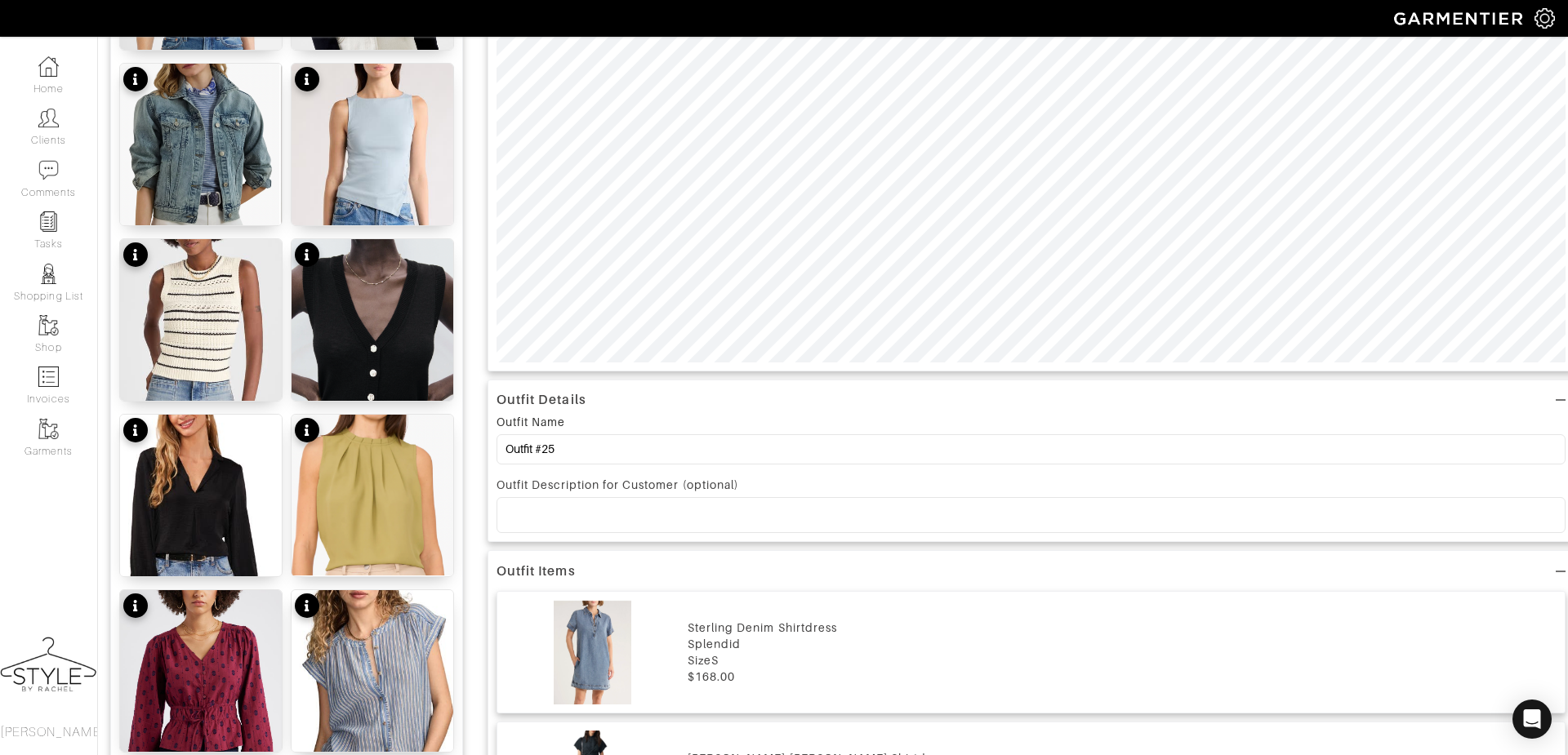
scroll to position [599, 0]
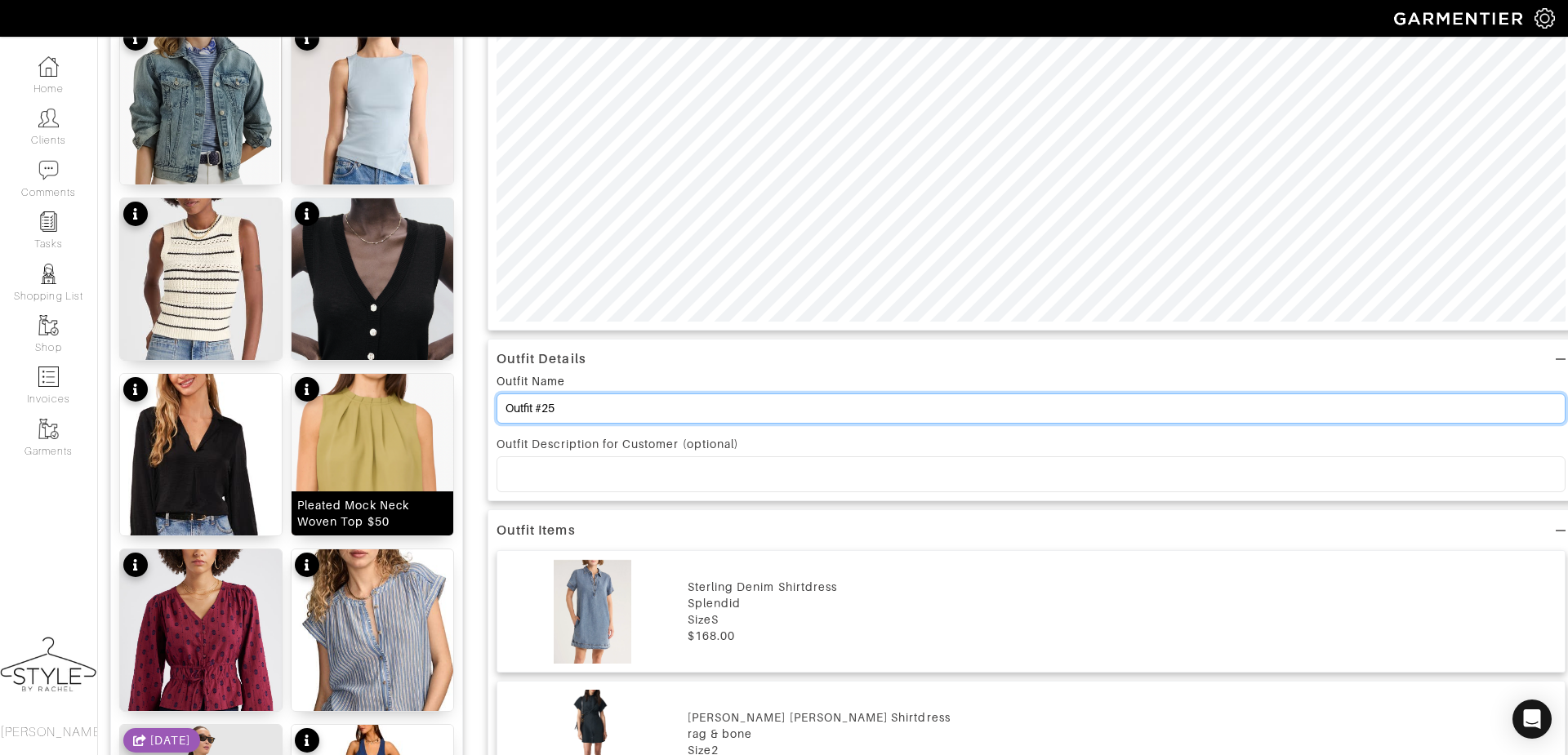
drag, startPoint x: 608, startPoint y: 404, endPoint x: 448, endPoint y: 398, distance: 160.1
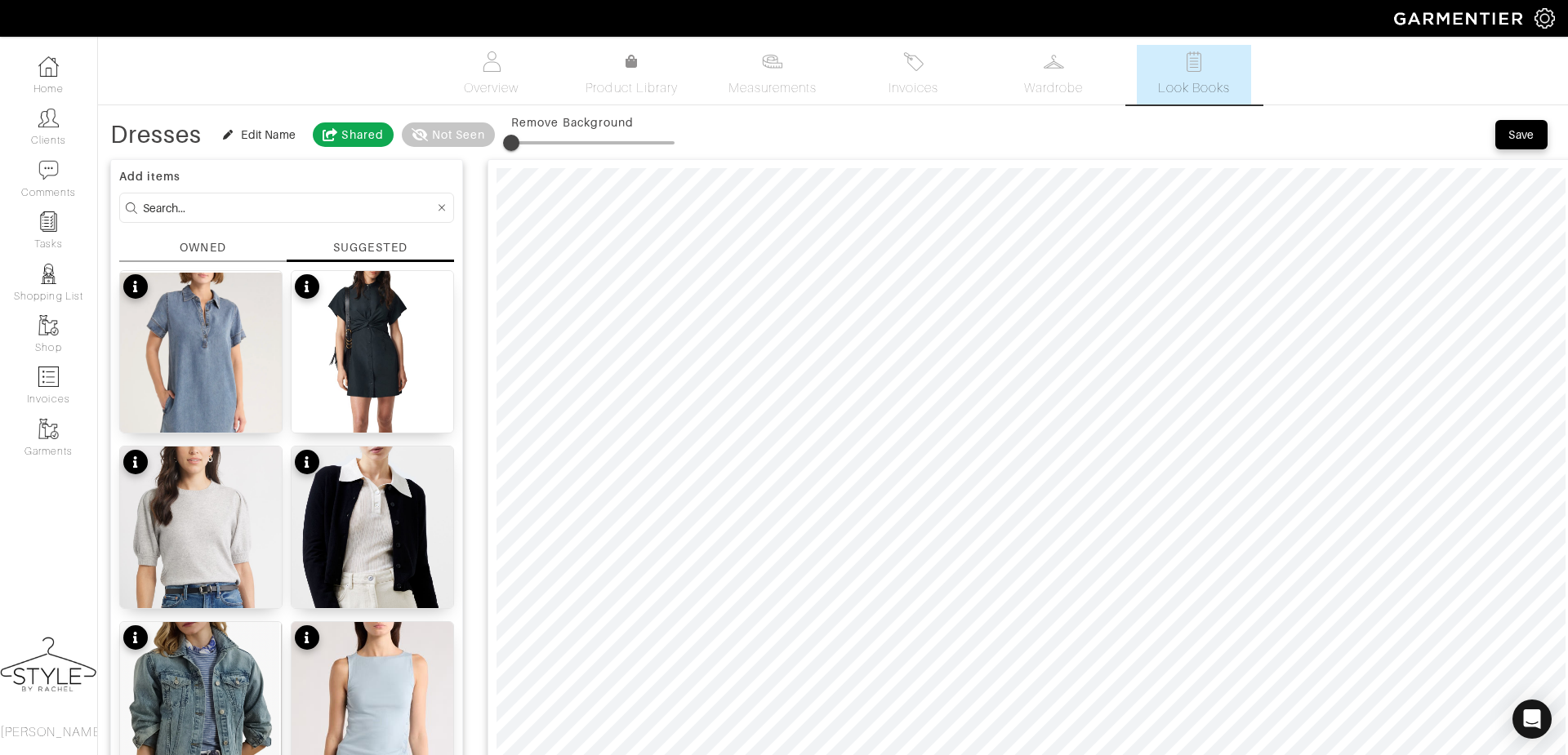
type input "Dresses"
click at [1527, 143] on button "Save" at bounding box center [1521, 135] width 52 height 29
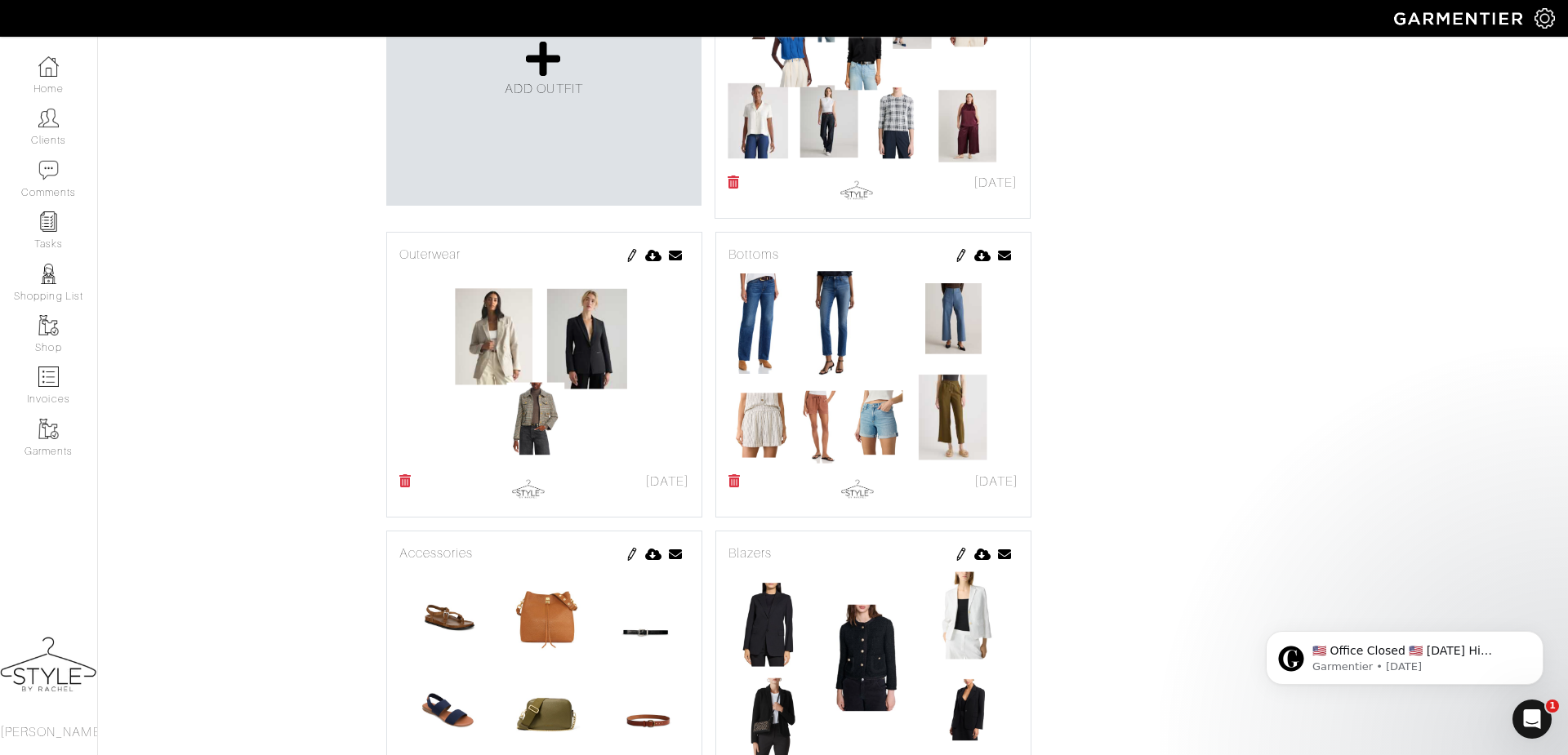
scroll to position [475, 0]
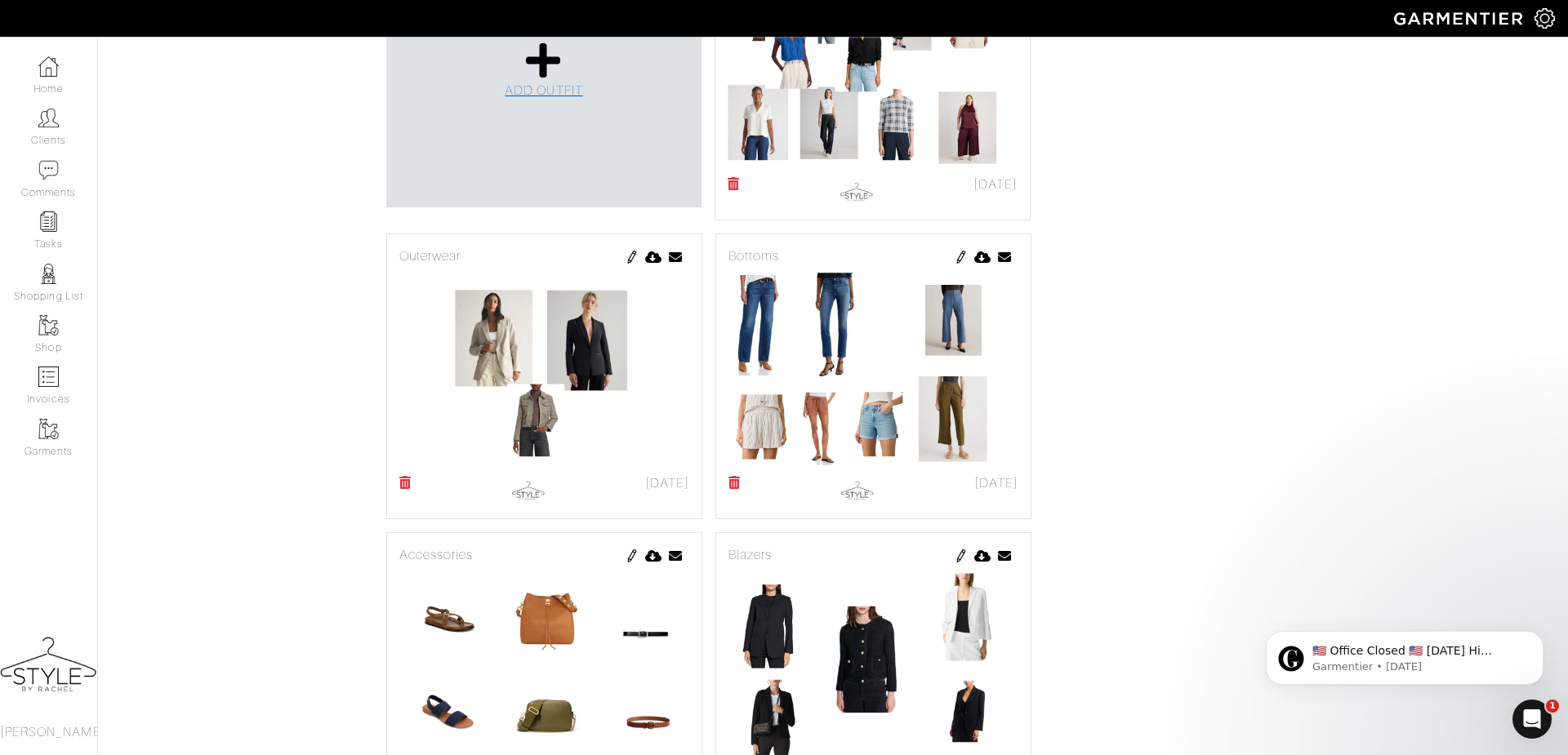
click at [538, 80] on icon at bounding box center [544, 61] width 35 height 39
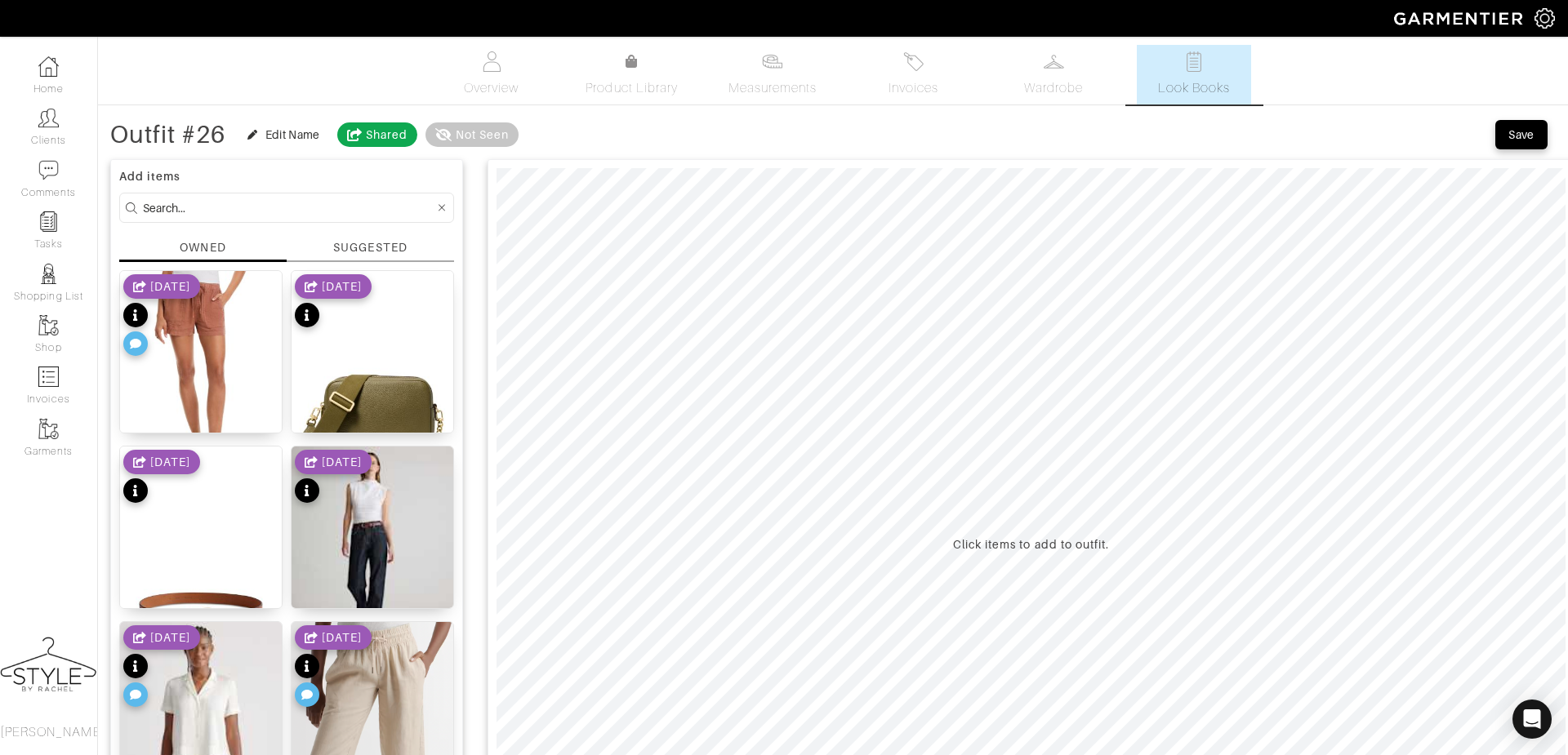
click at [352, 250] on div "SUGGESTED" at bounding box center [370, 248] width 74 height 17
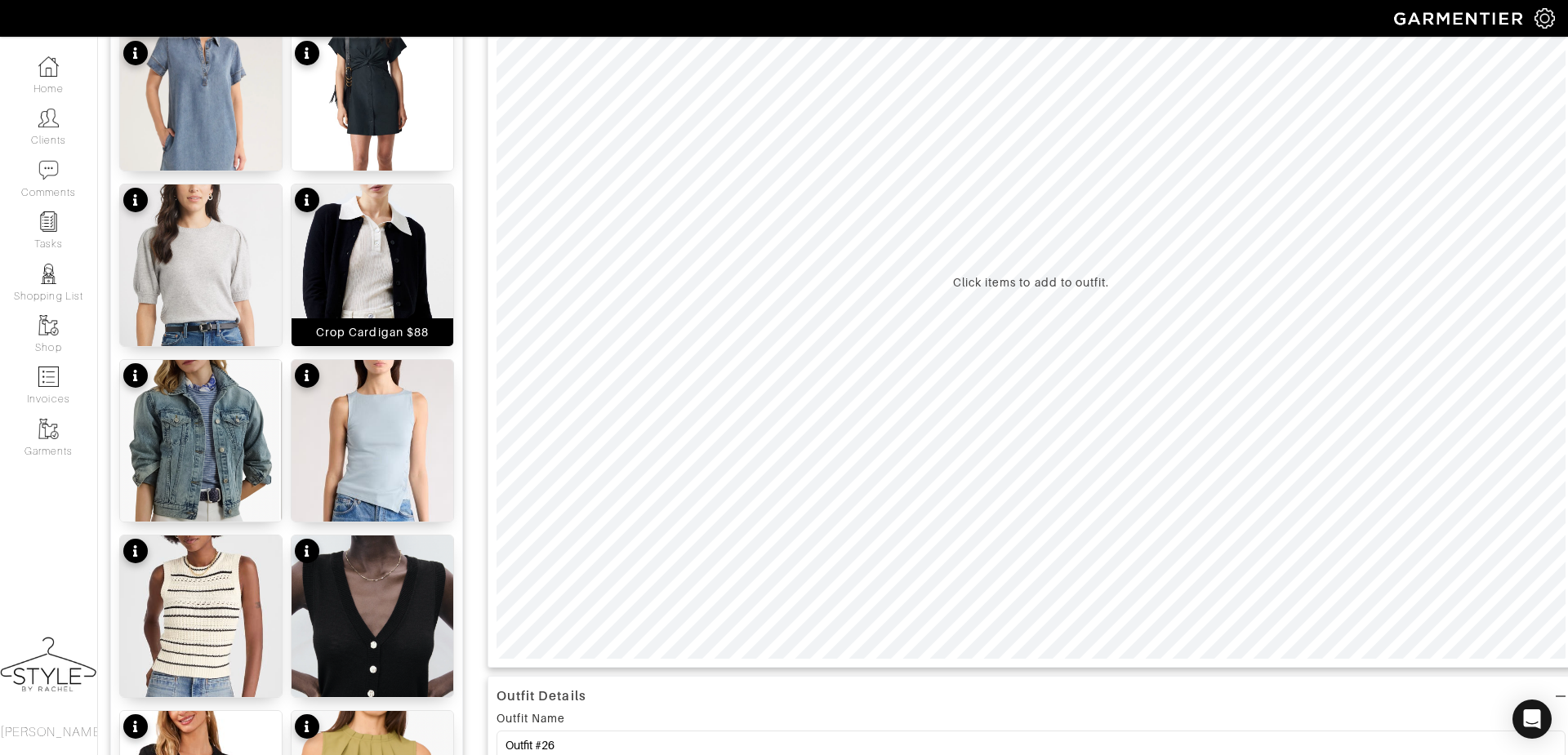
scroll to position [335, 0]
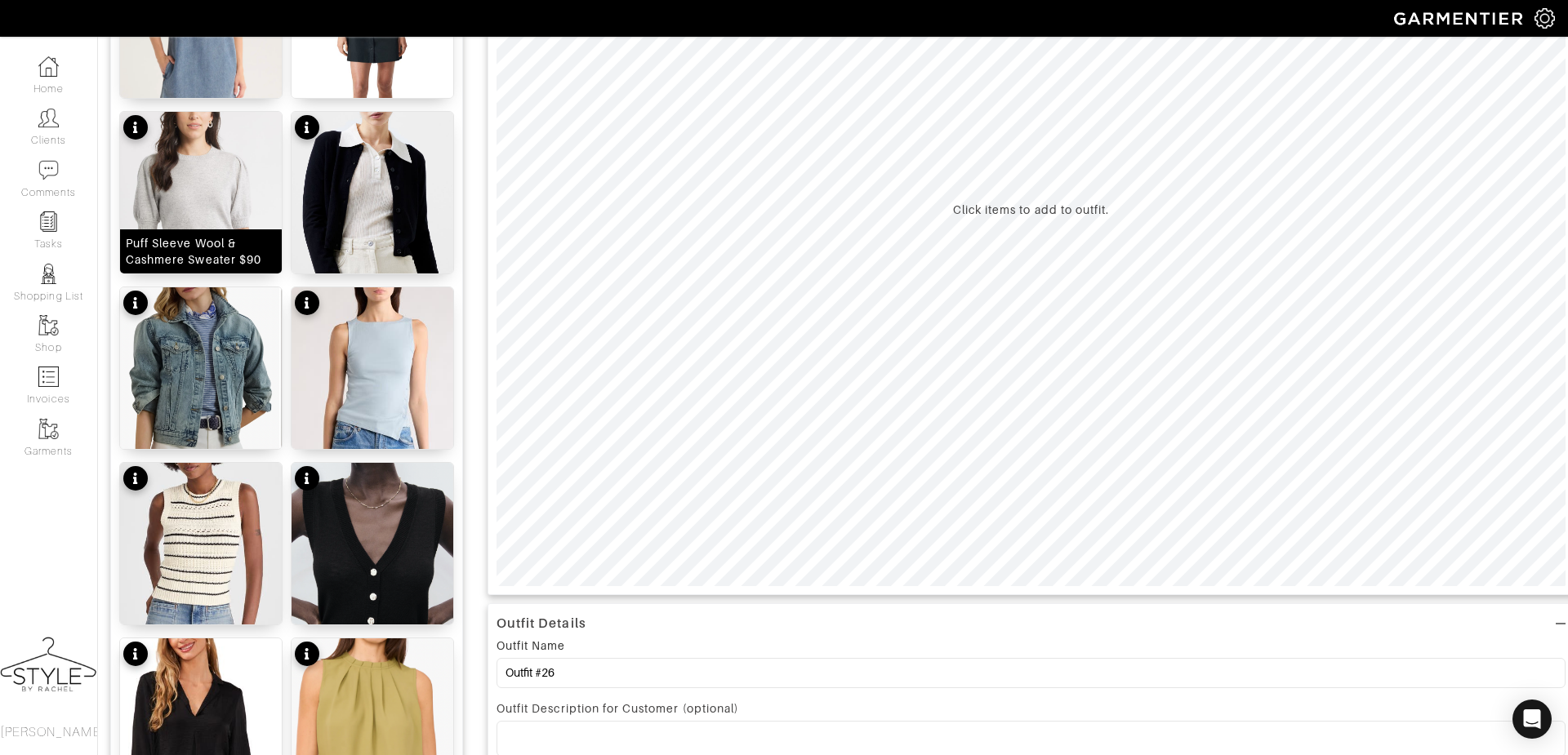
click at [197, 182] on img at bounding box center [201, 237] width 162 height 249
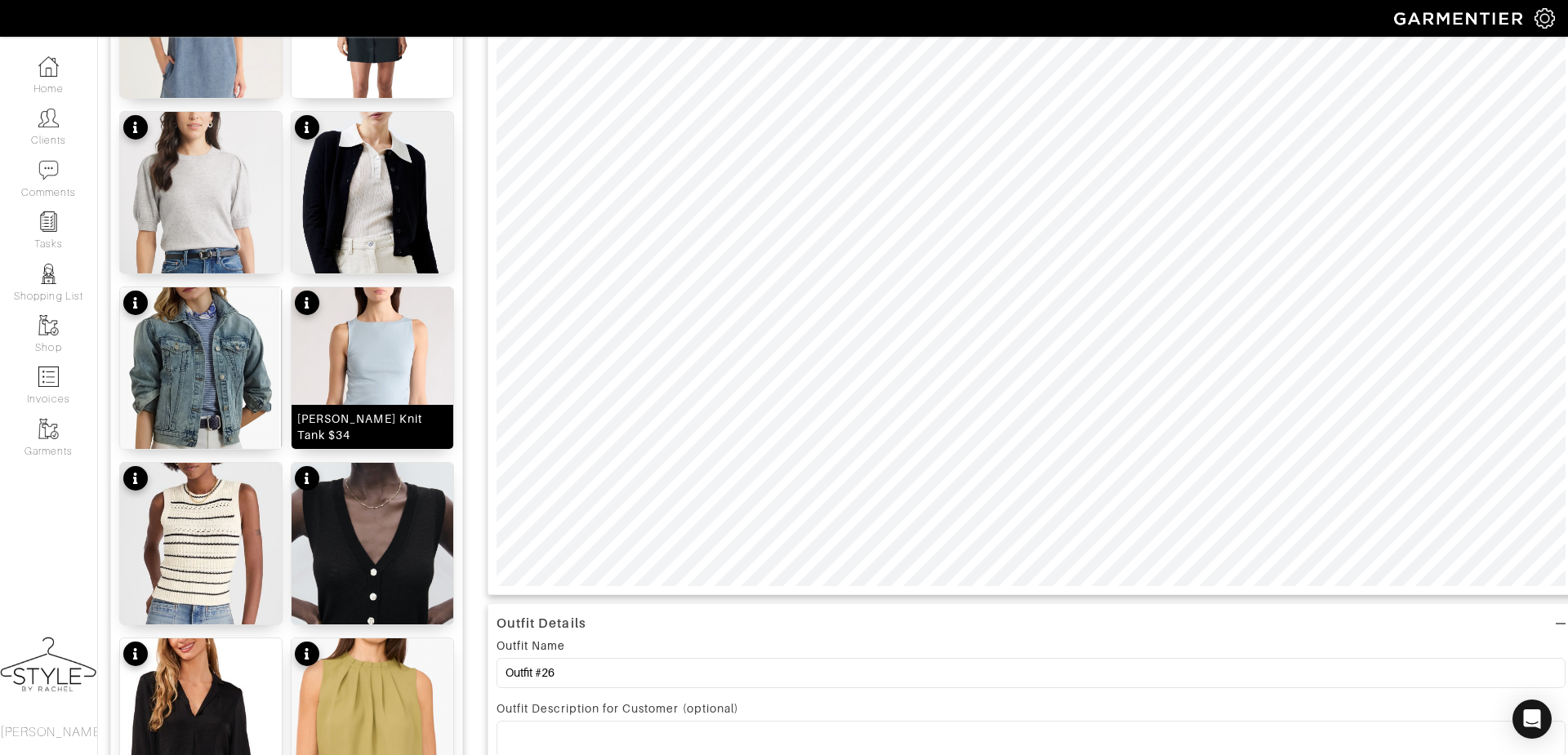
click at [365, 332] on img at bounding box center [372, 410] width 162 height 248
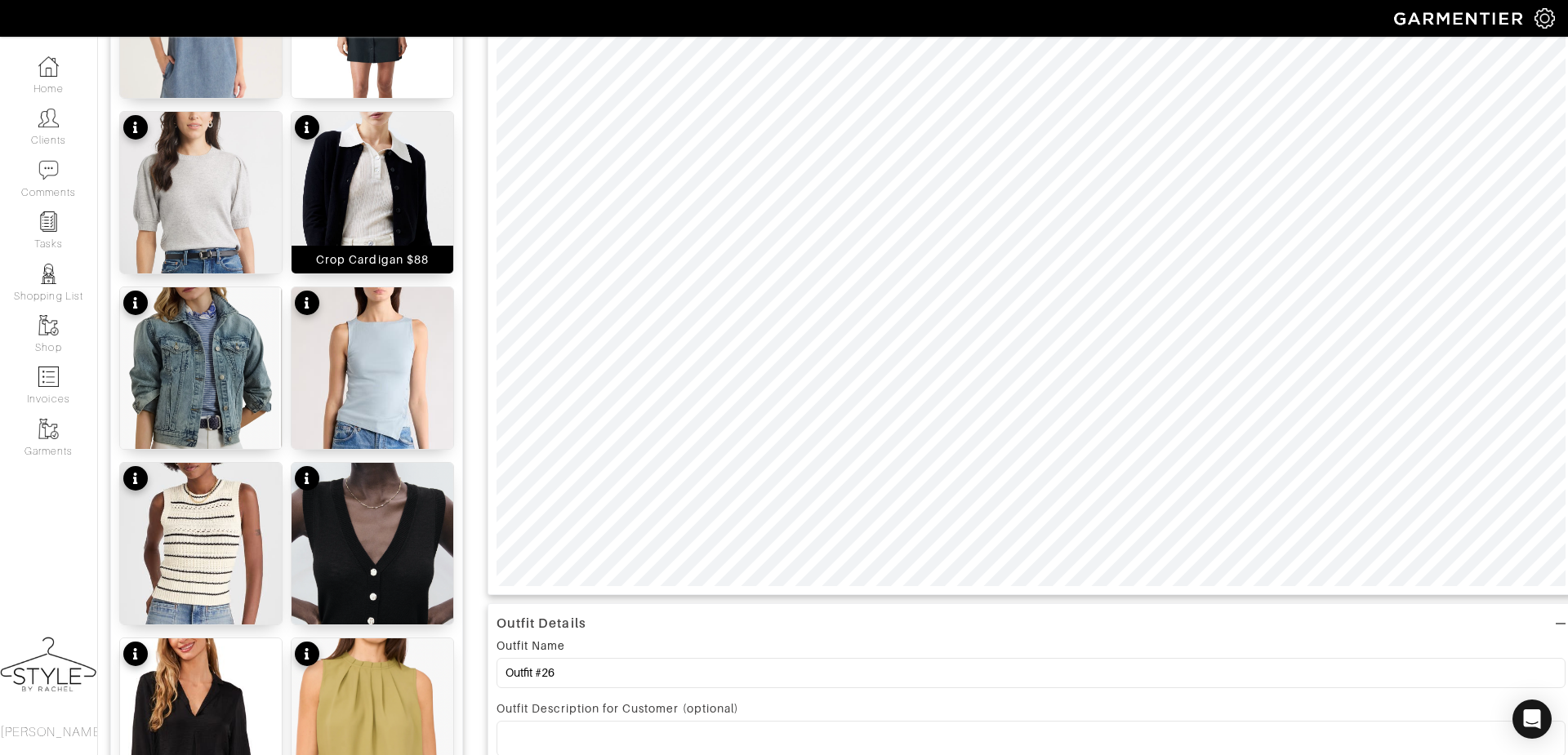
click at [380, 180] on img at bounding box center [372, 237] width 162 height 249
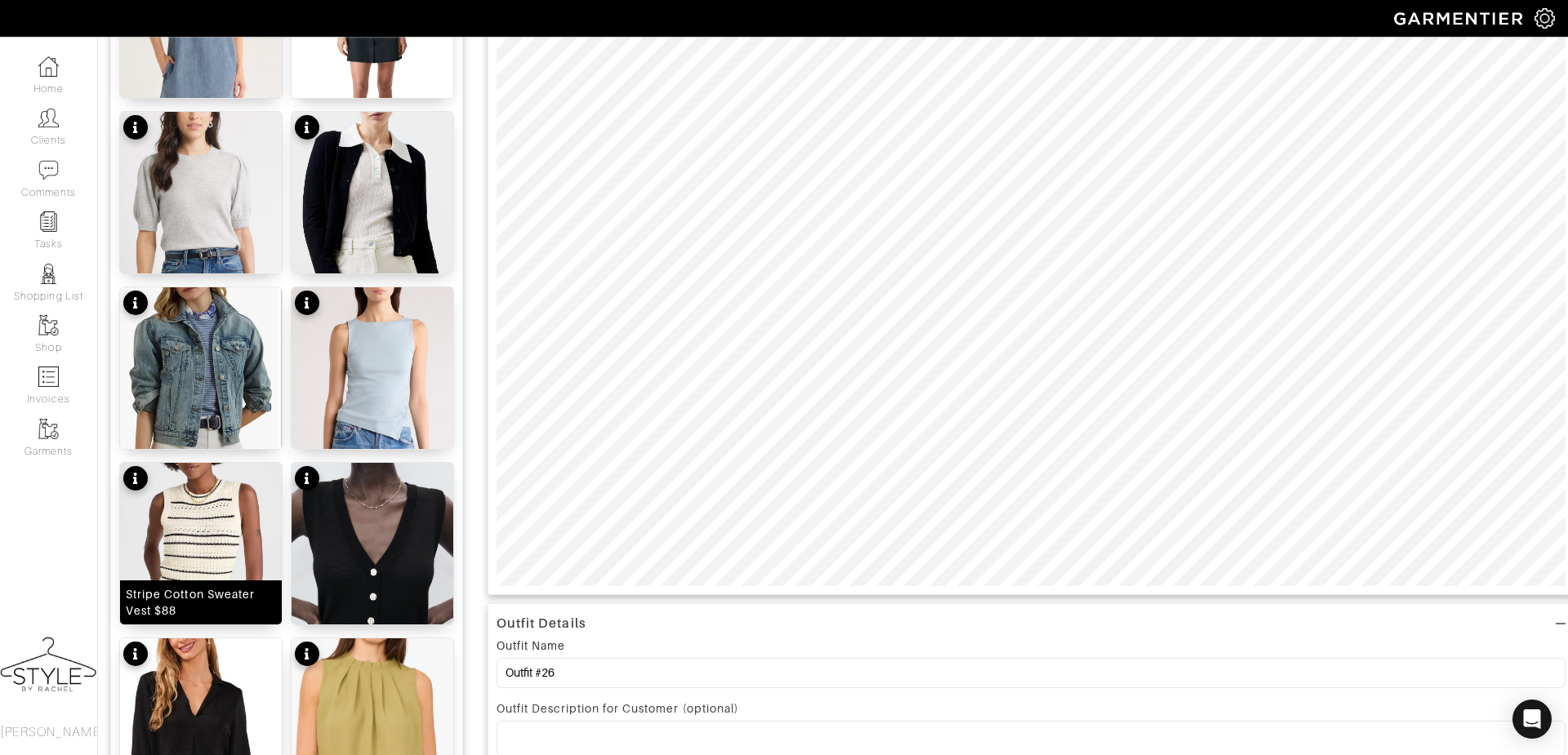
click at [203, 545] on img at bounding box center [201, 586] width 162 height 248
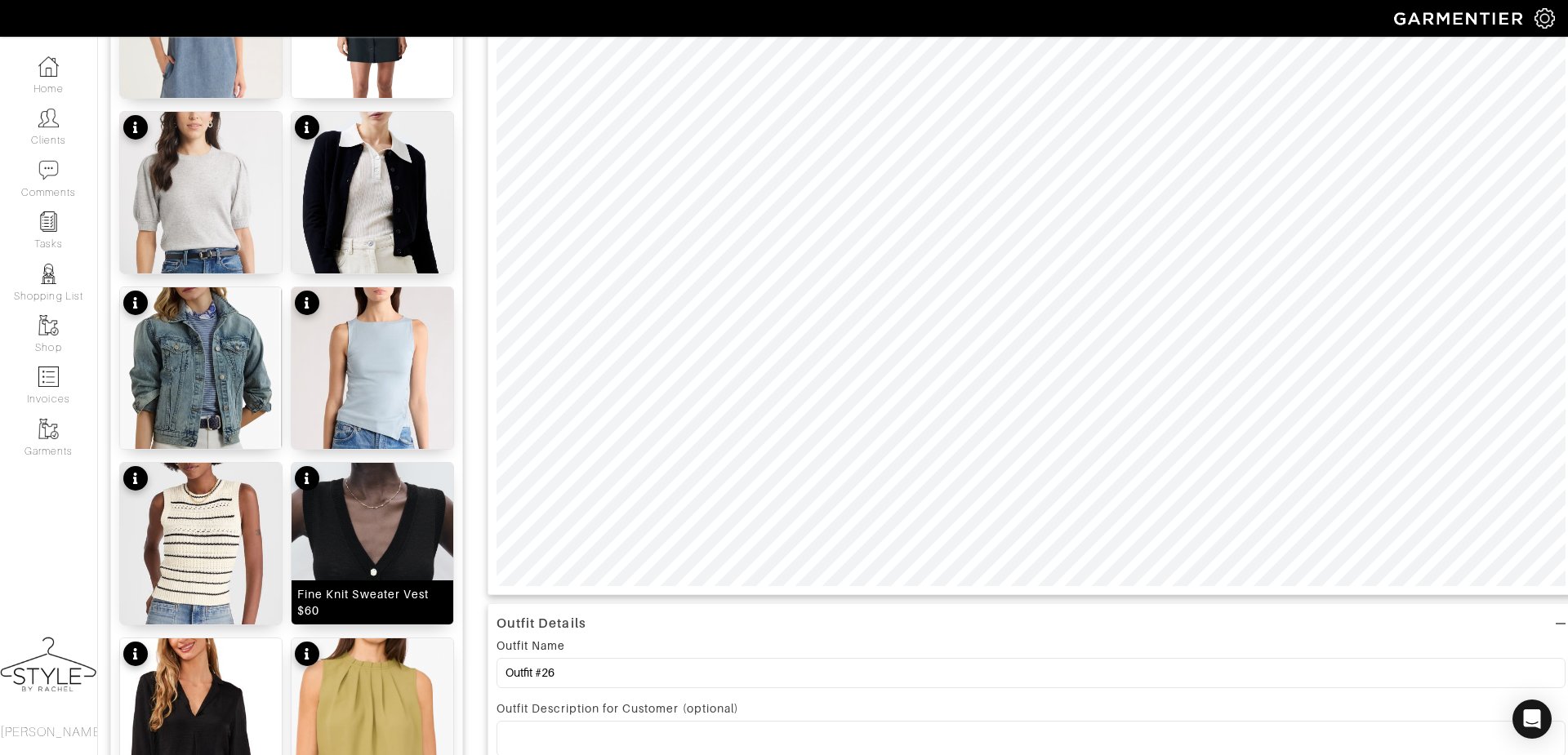
click at [374, 549] on img at bounding box center [372, 585] width 162 height 245
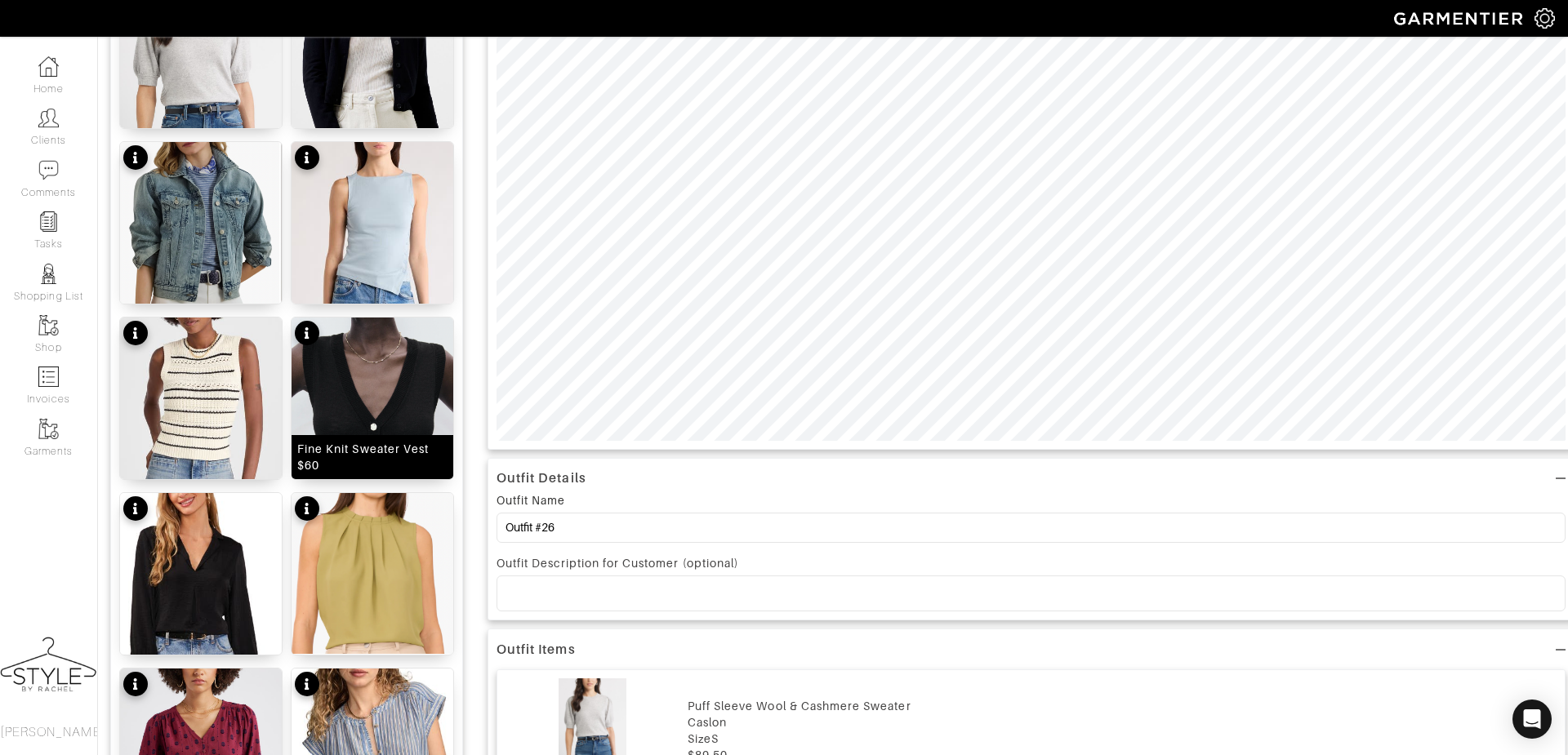
scroll to position [560, 0]
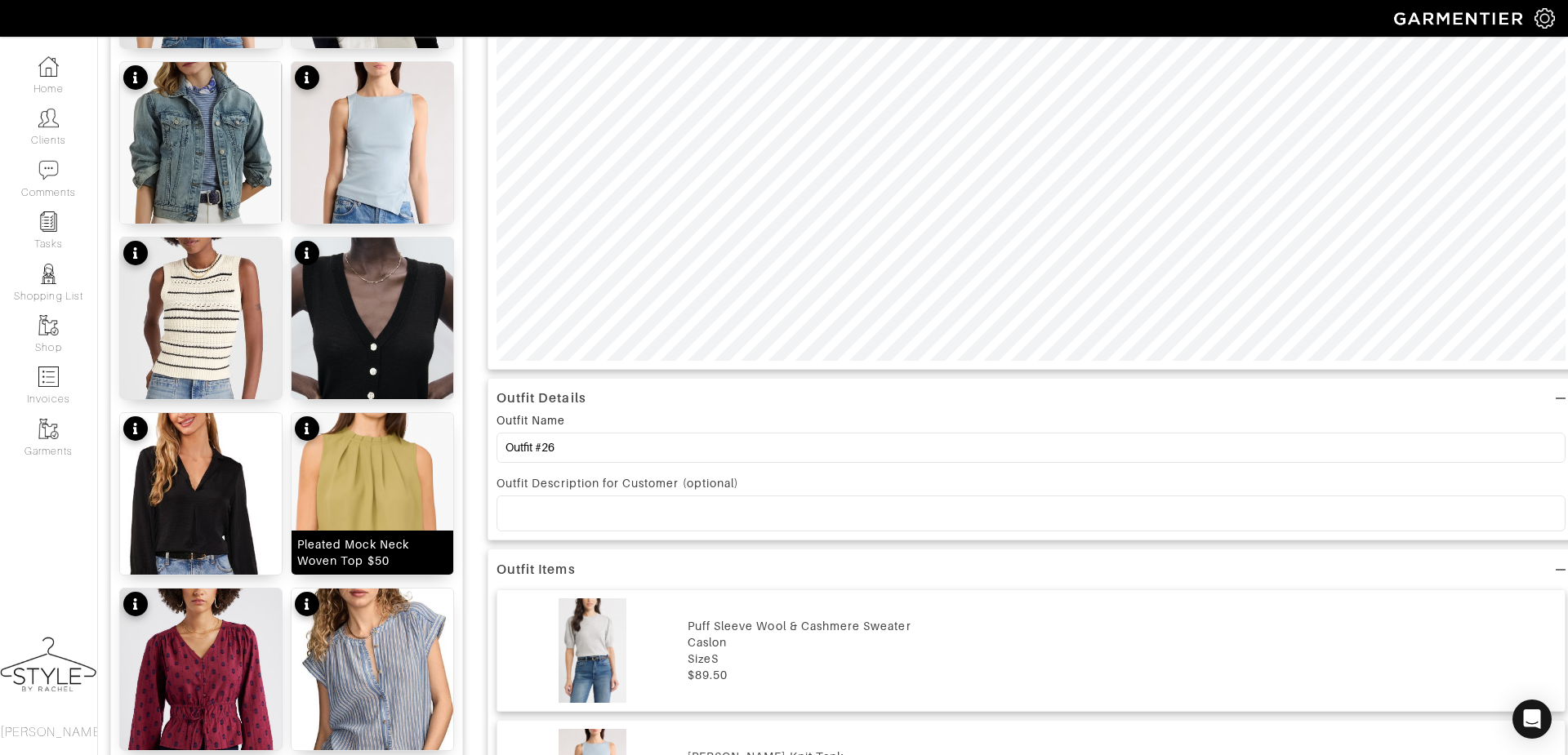
click at [374, 481] on img at bounding box center [372, 494] width 162 height 161
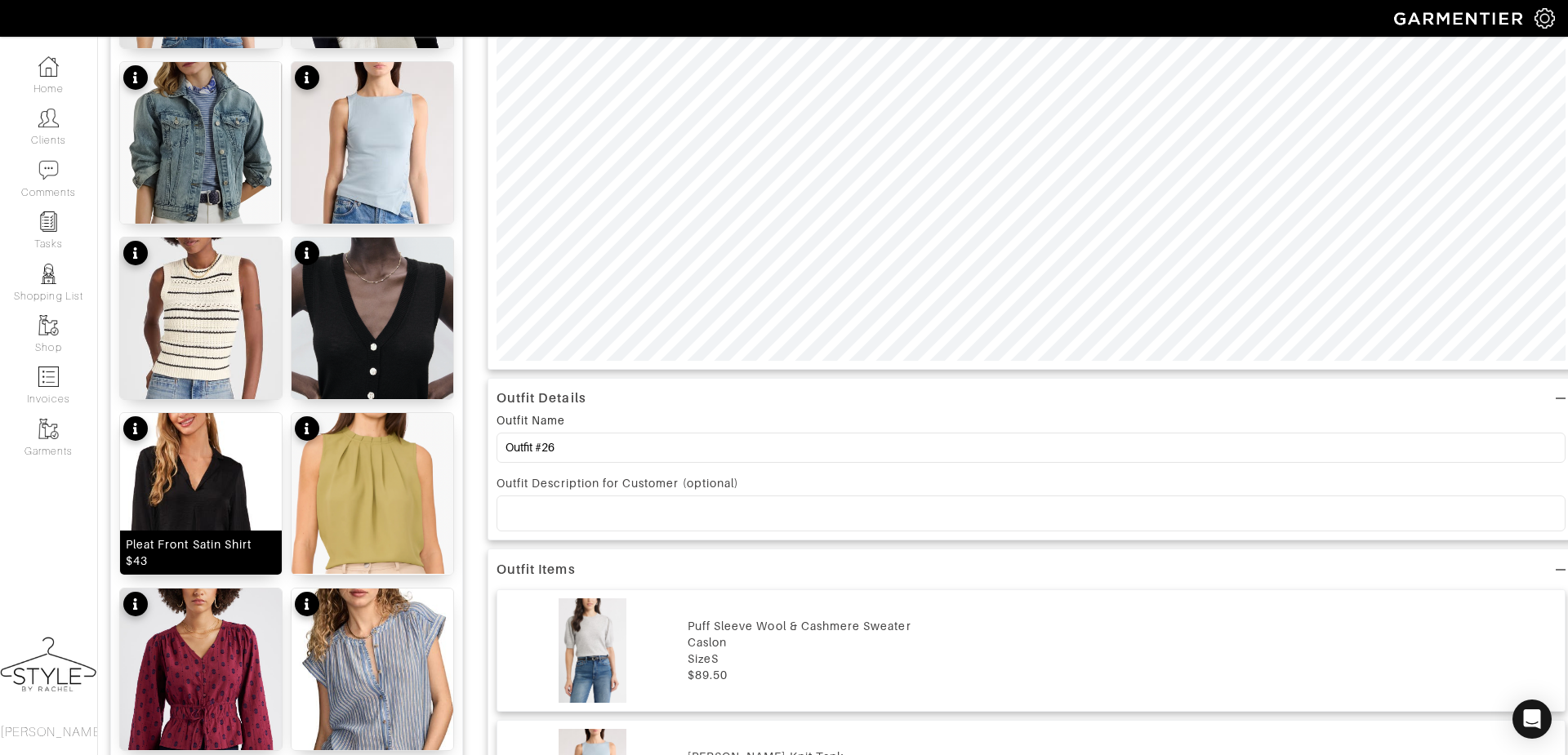
click at [214, 475] on img at bounding box center [201, 547] width 162 height 268
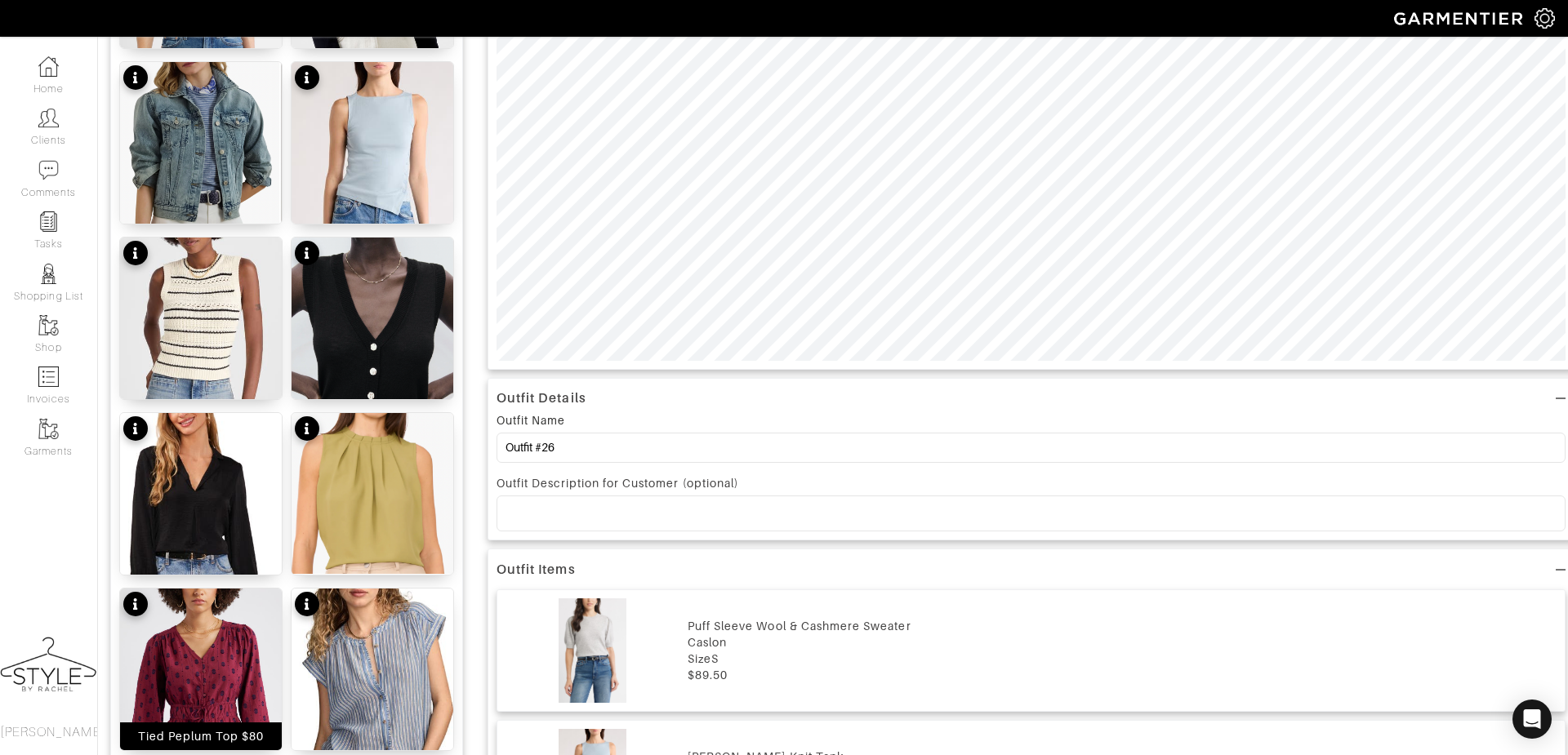
click at [189, 669] on img at bounding box center [201, 713] width 162 height 249
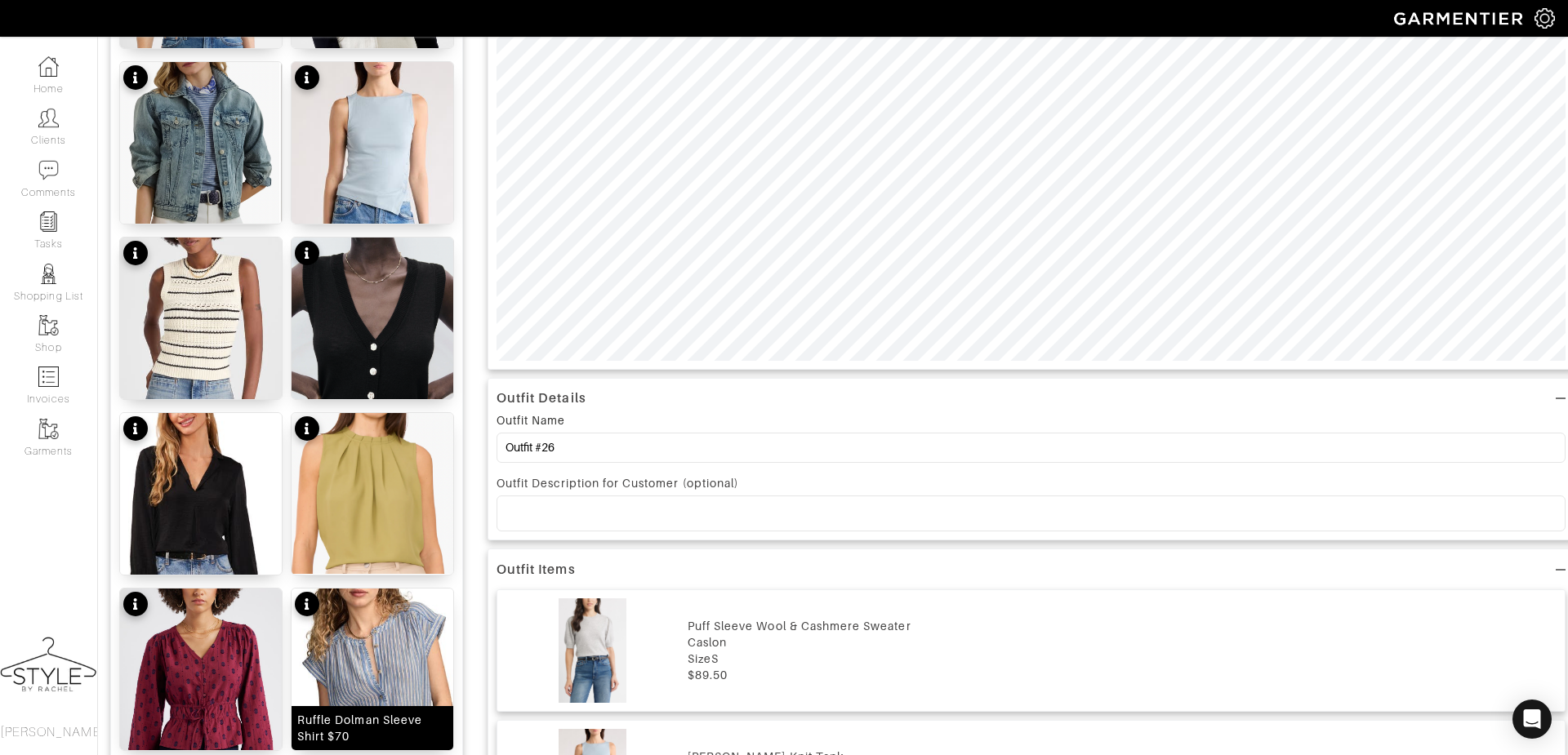
click at [394, 676] on img at bounding box center [372, 724] width 162 height 272
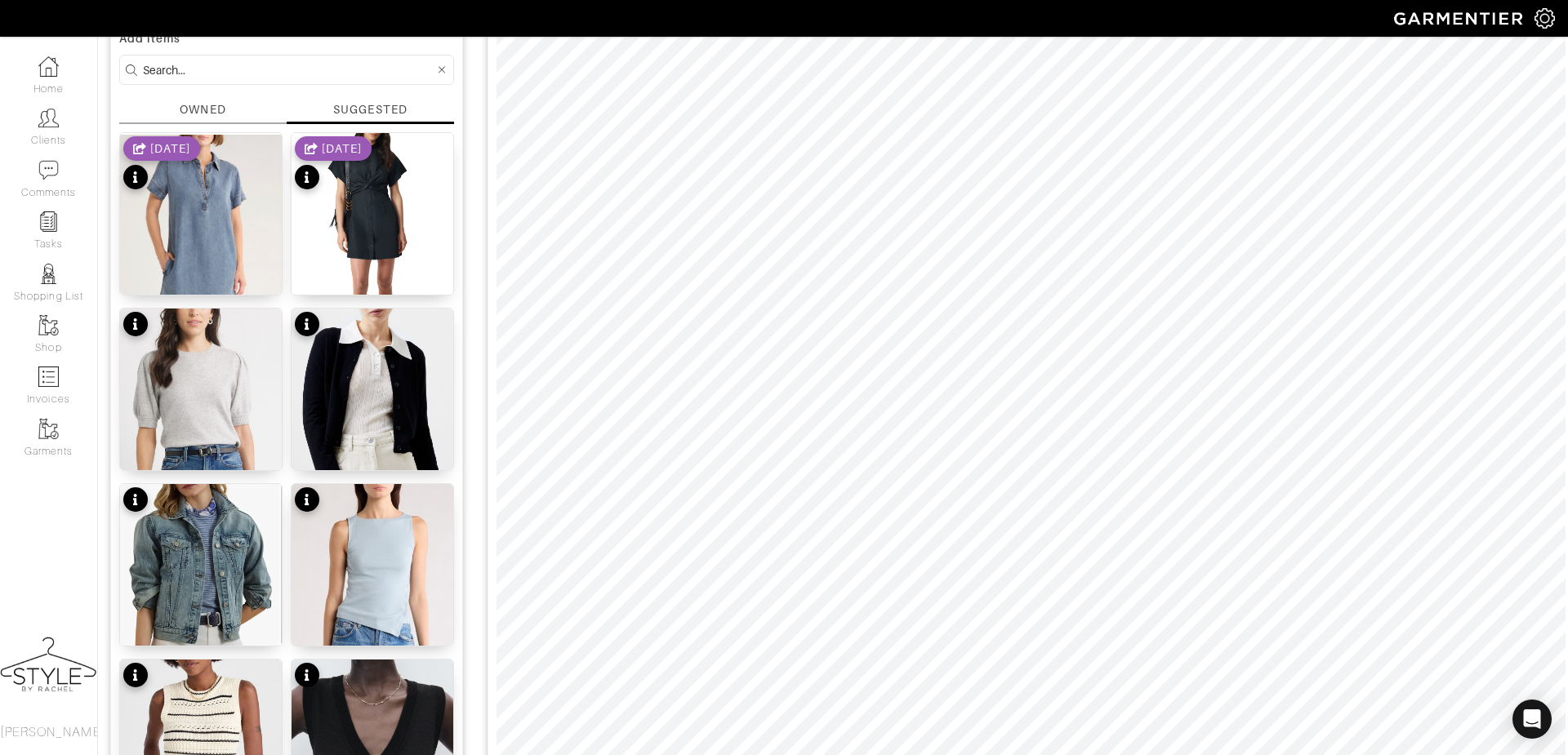
scroll to position [144, 0]
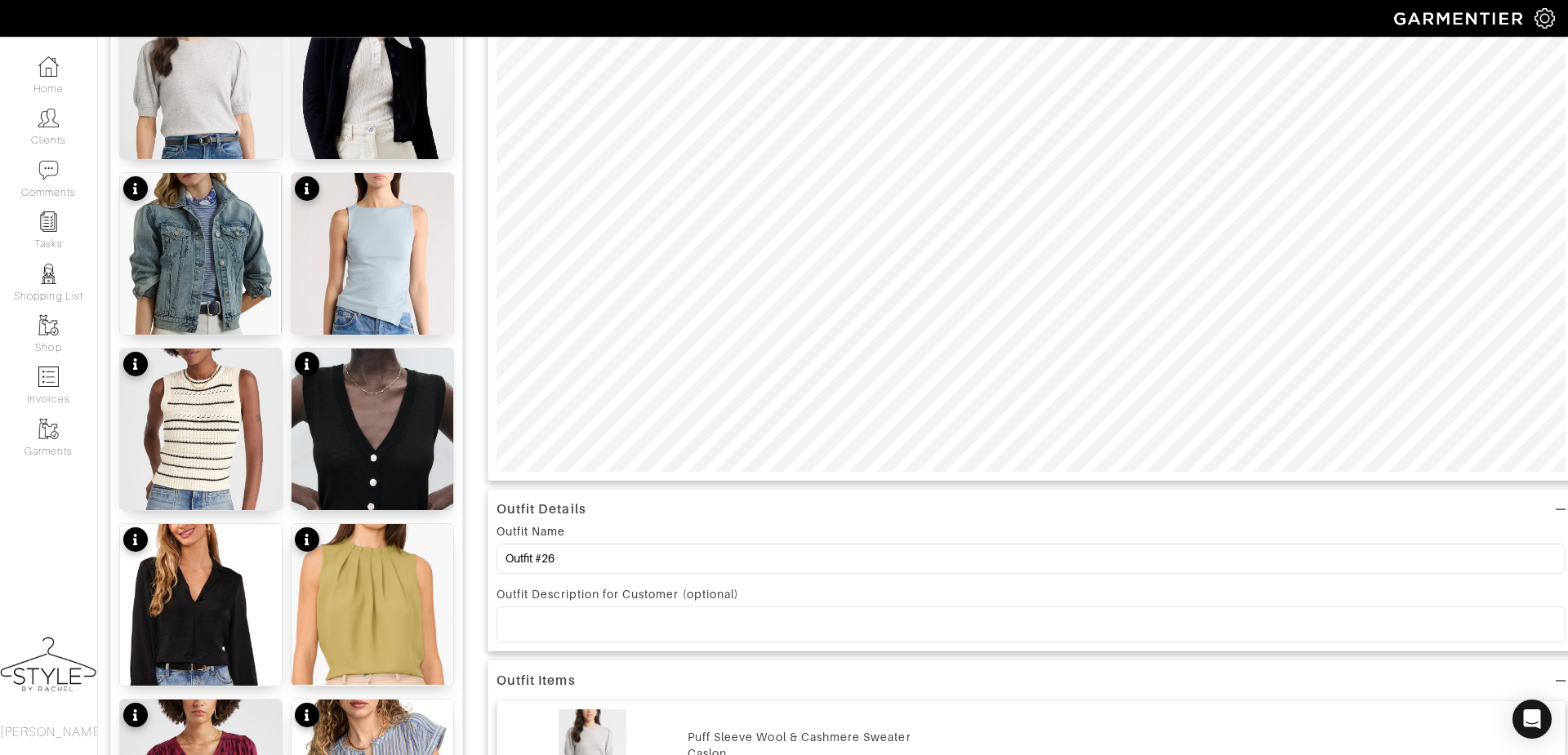
scroll to position [505, 0]
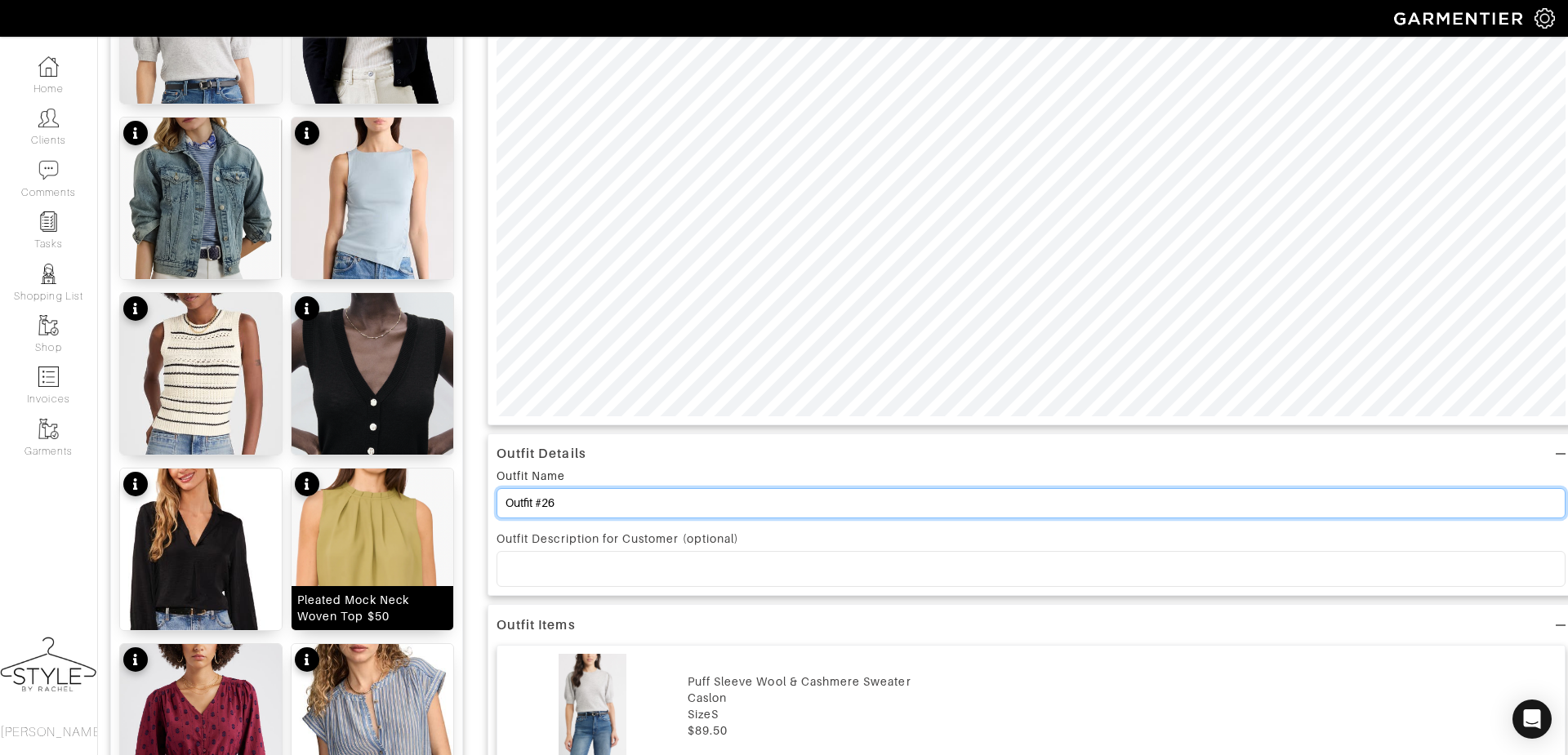
drag, startPoint x: 559, startPoint y: 510, endPoint x: 453, endPoint y: 499, distance: 106.6
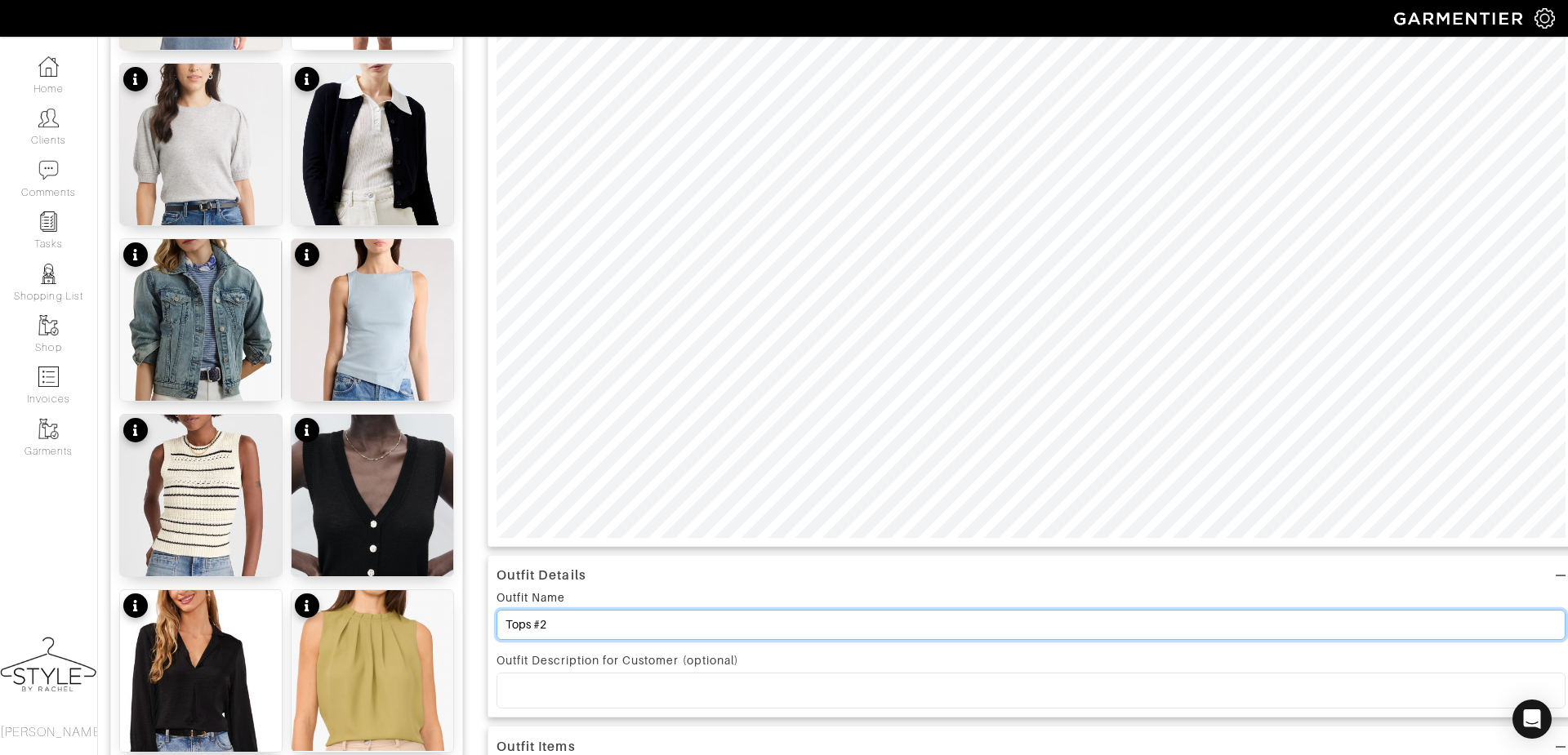
scroll to position [0, 0]
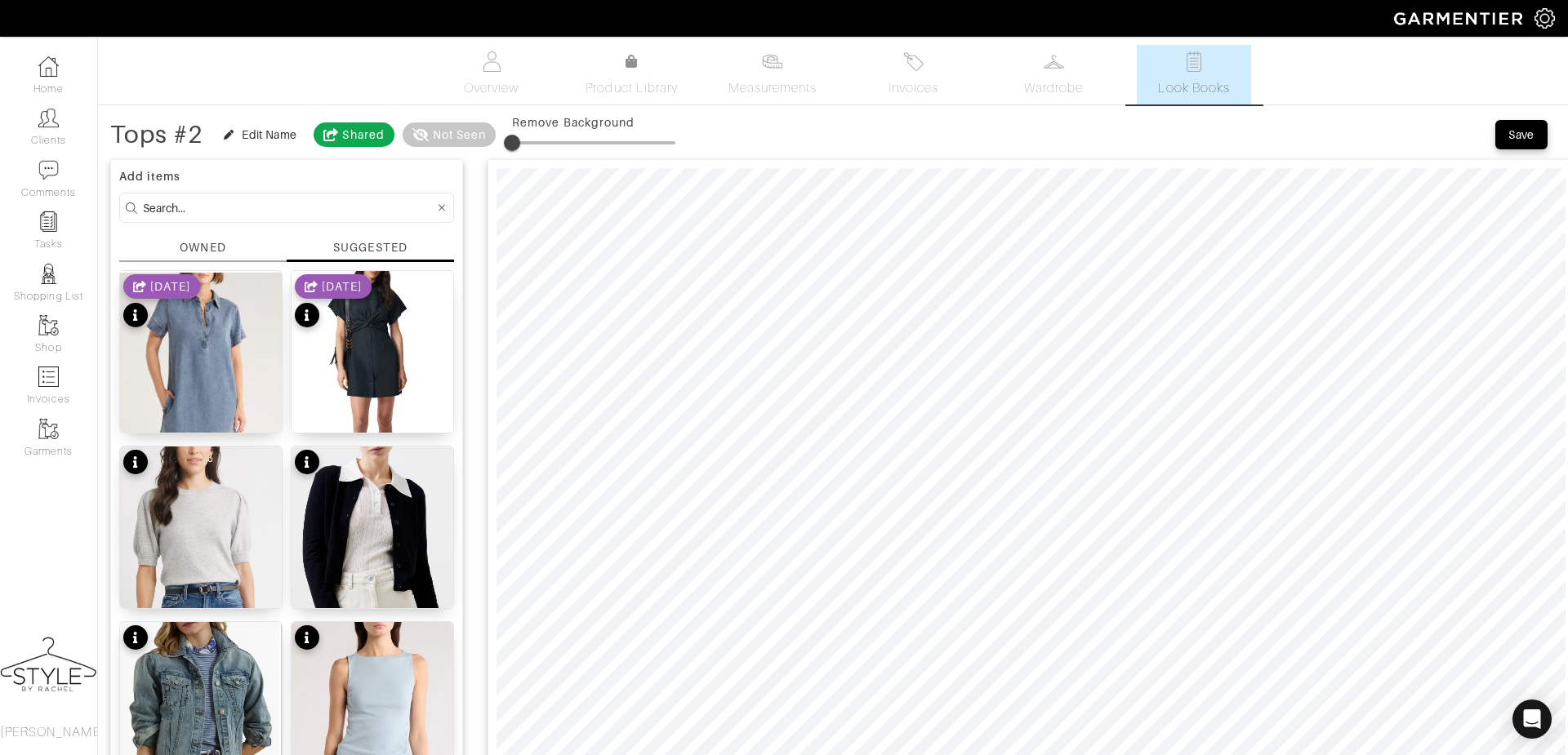
type input "Tops #2"
click at [1531, 136] on div "Save" at bounding box center [1522, 135] width 26 height 16
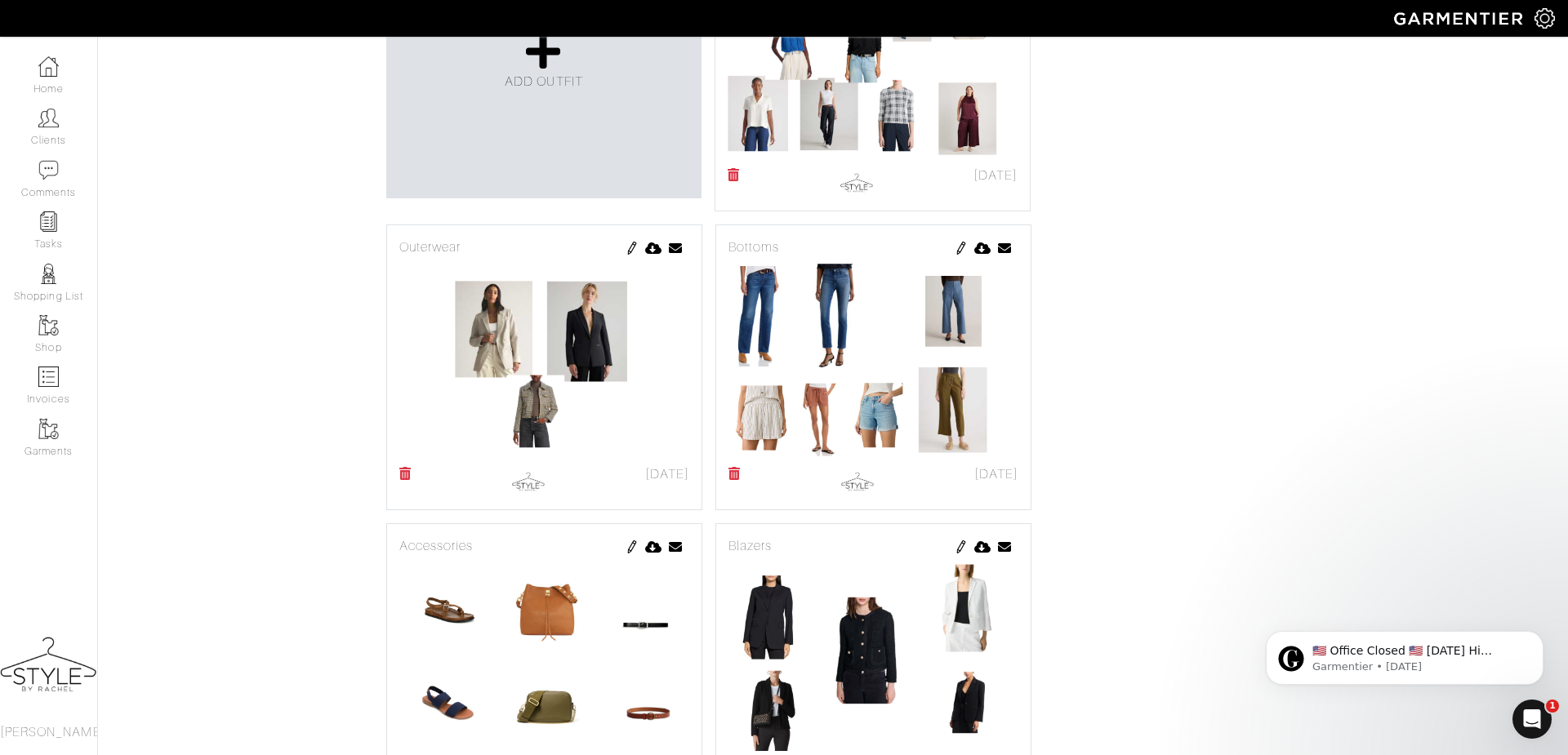
scroll to position [485, 0]
click at [538, 91] on link "ADD OUTFIT" at bounding box center [544, 61] width 78 height 60
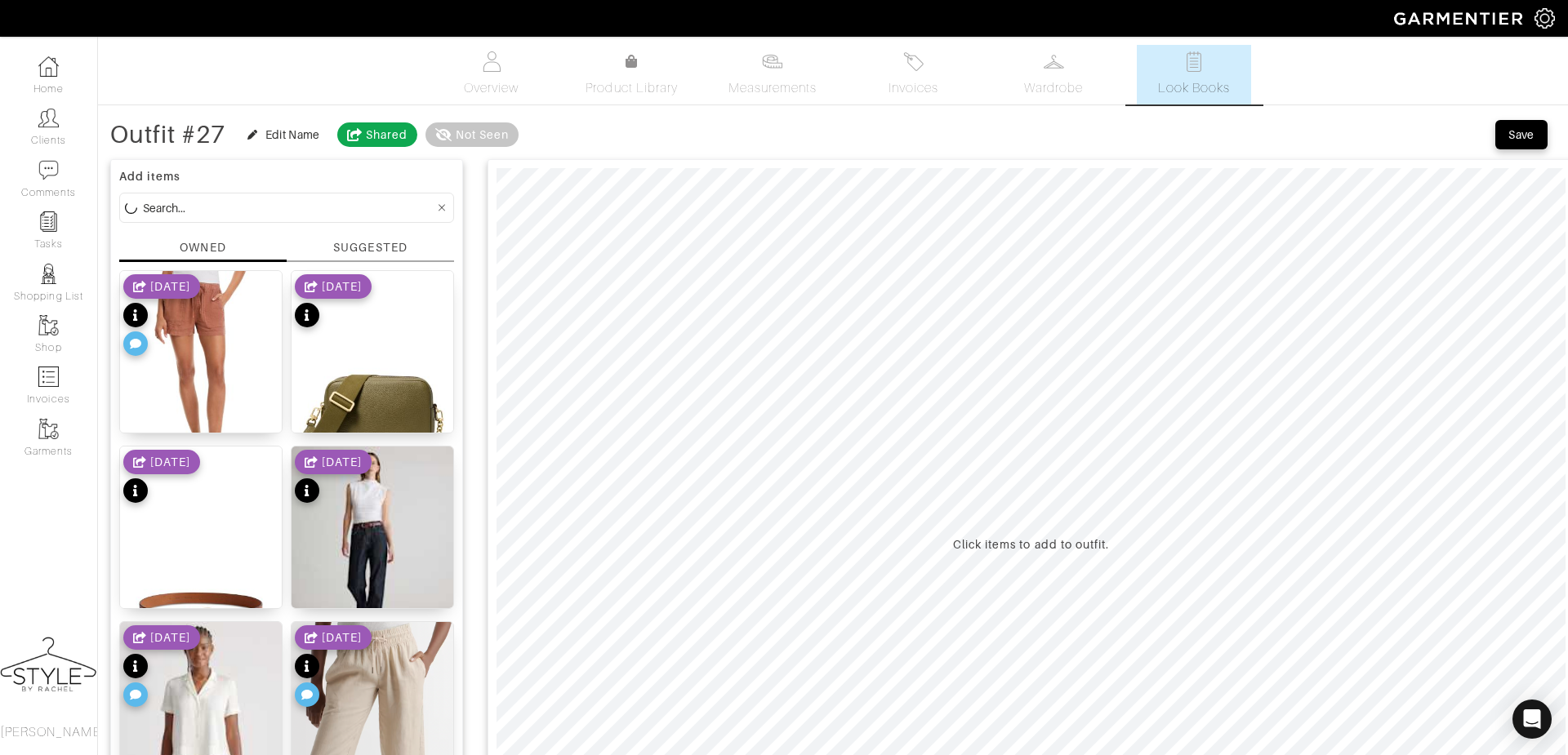
click at [375, 247] on div "SUGGESTED" at bounding box center [370, 248] width 74 height 17
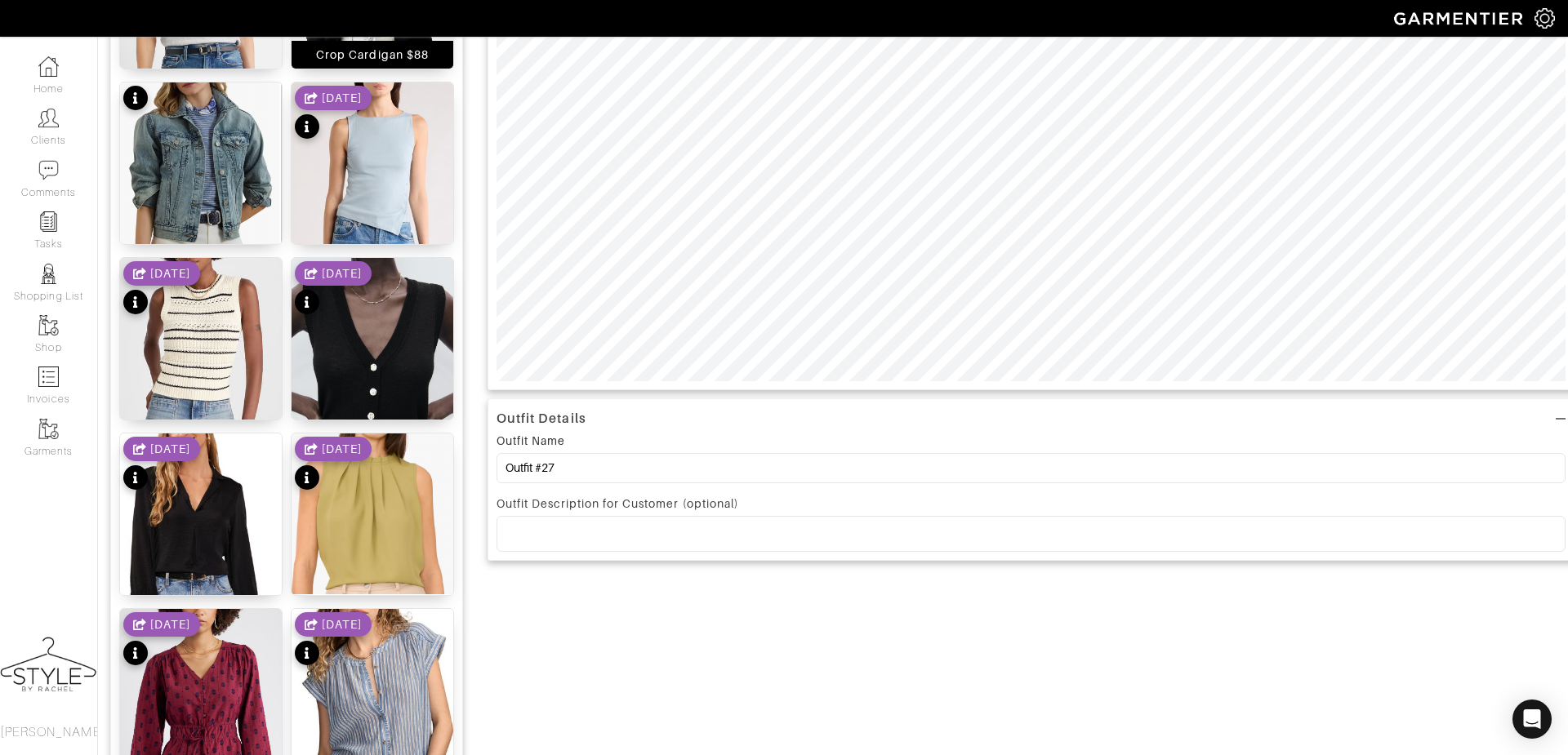
scroll to position [464, 0]
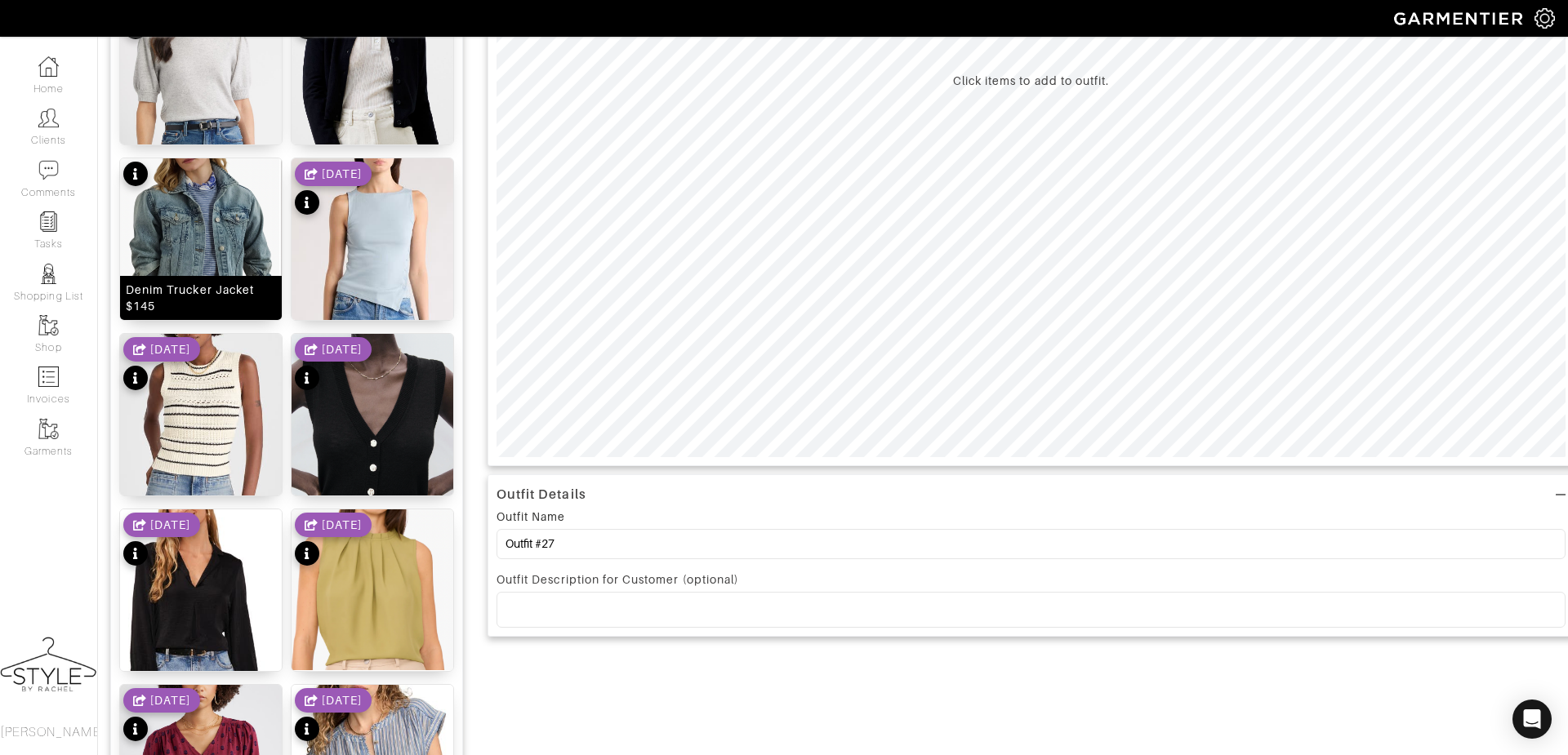
click at [243, 248] on img at bounding box center [201, 256] width 162 height 195
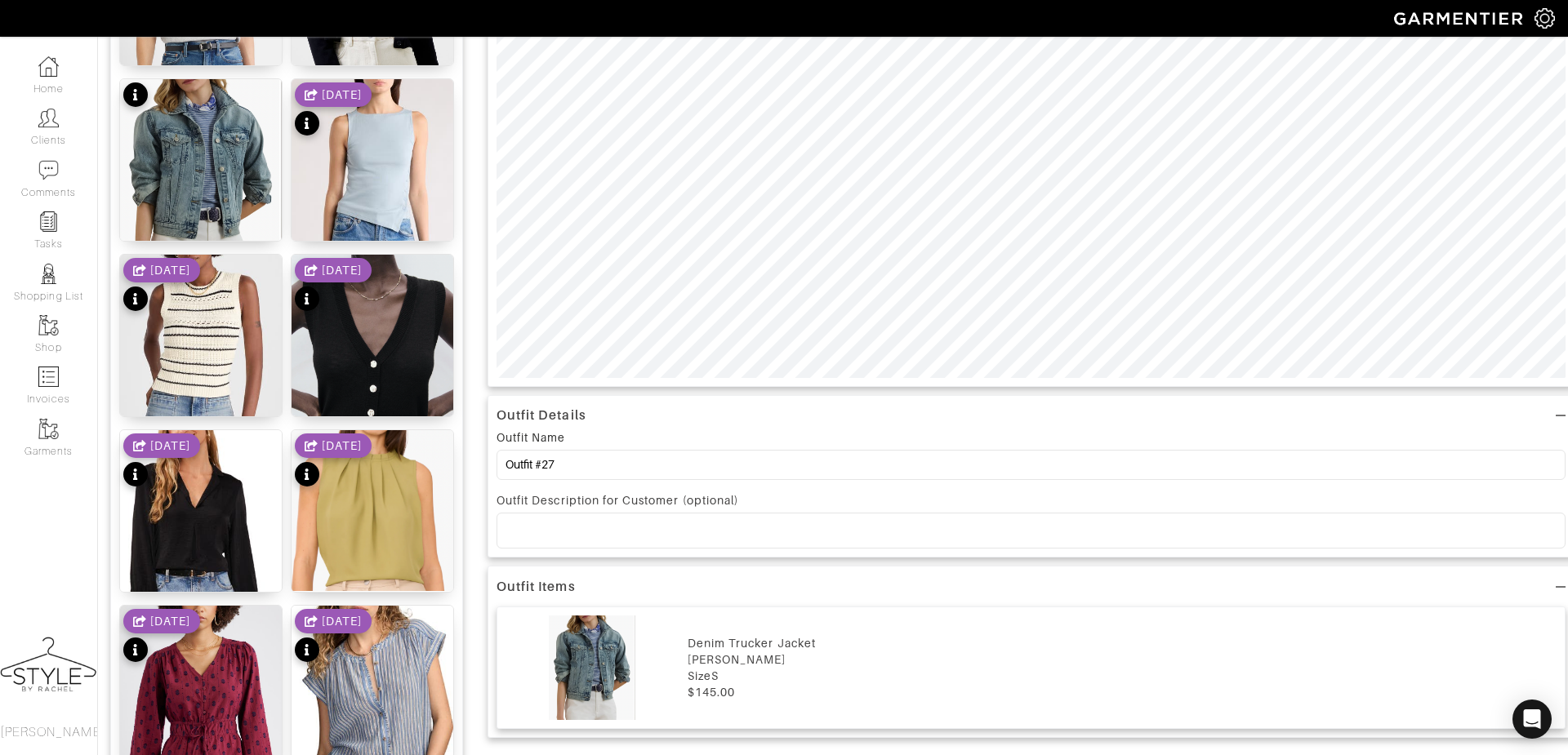
scroll to position [543, 0]
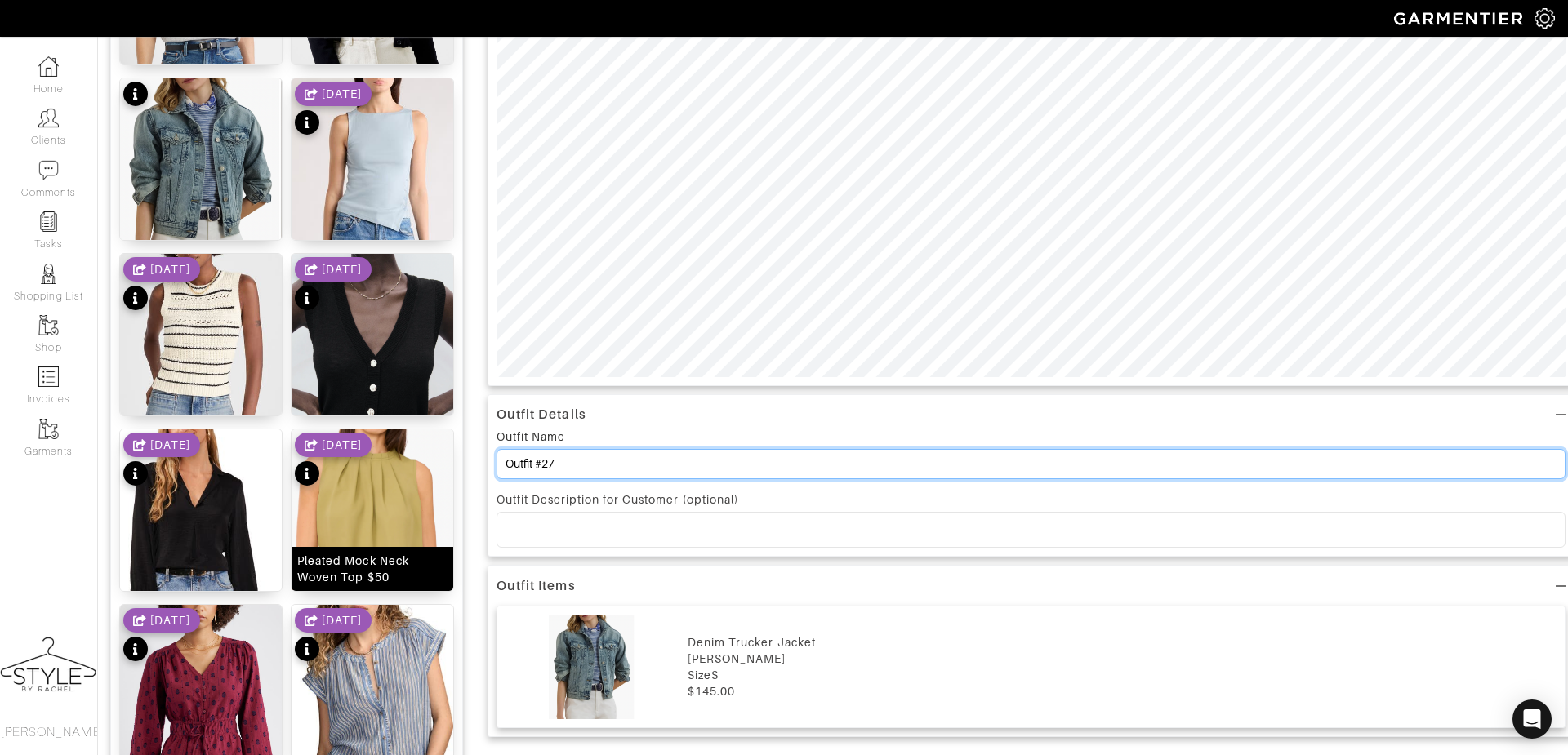
drag, startPoint x: 595, startPoint y: 458, endPoint x: 437, endPoint y: 452, distance: 158.1
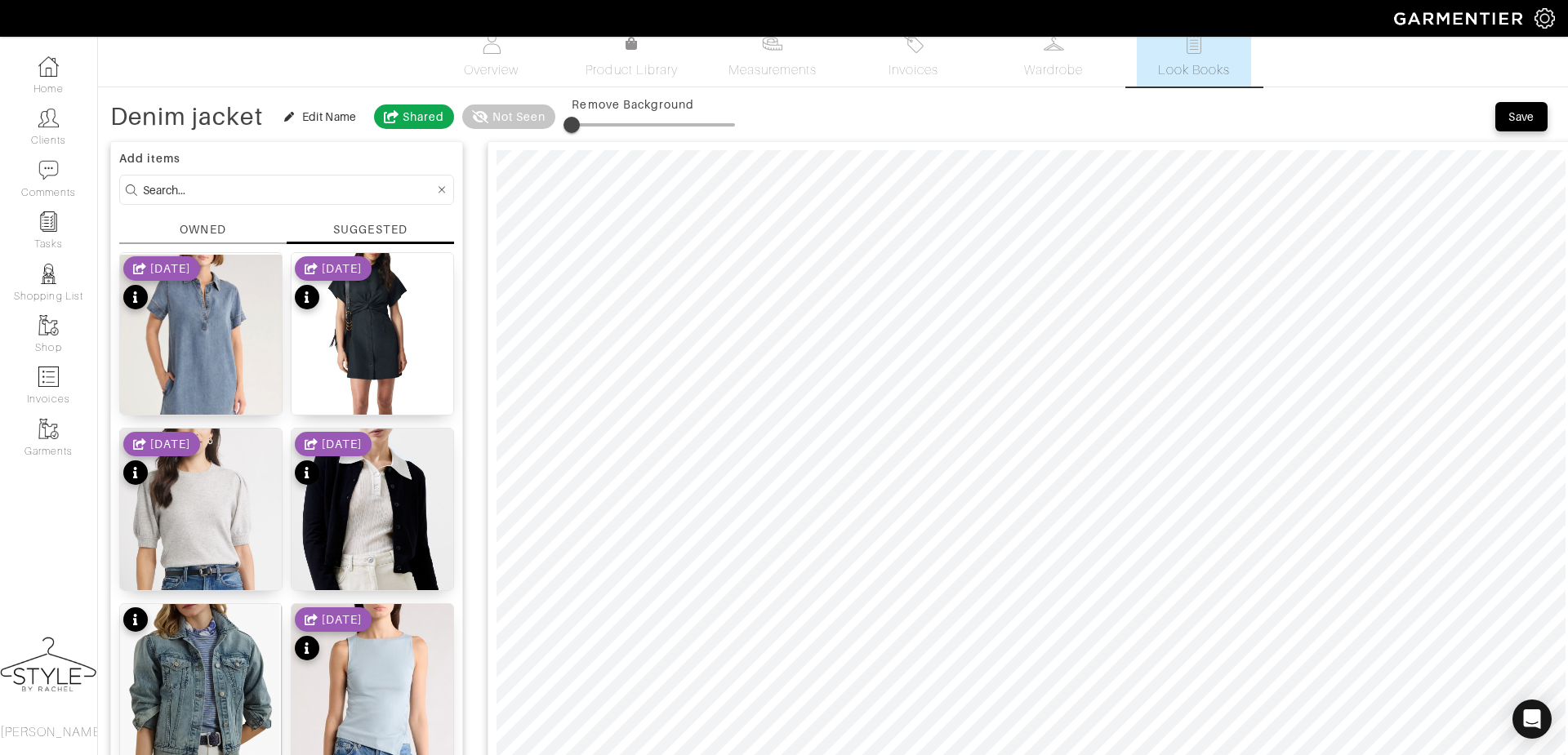
scroll to position [0, 0]
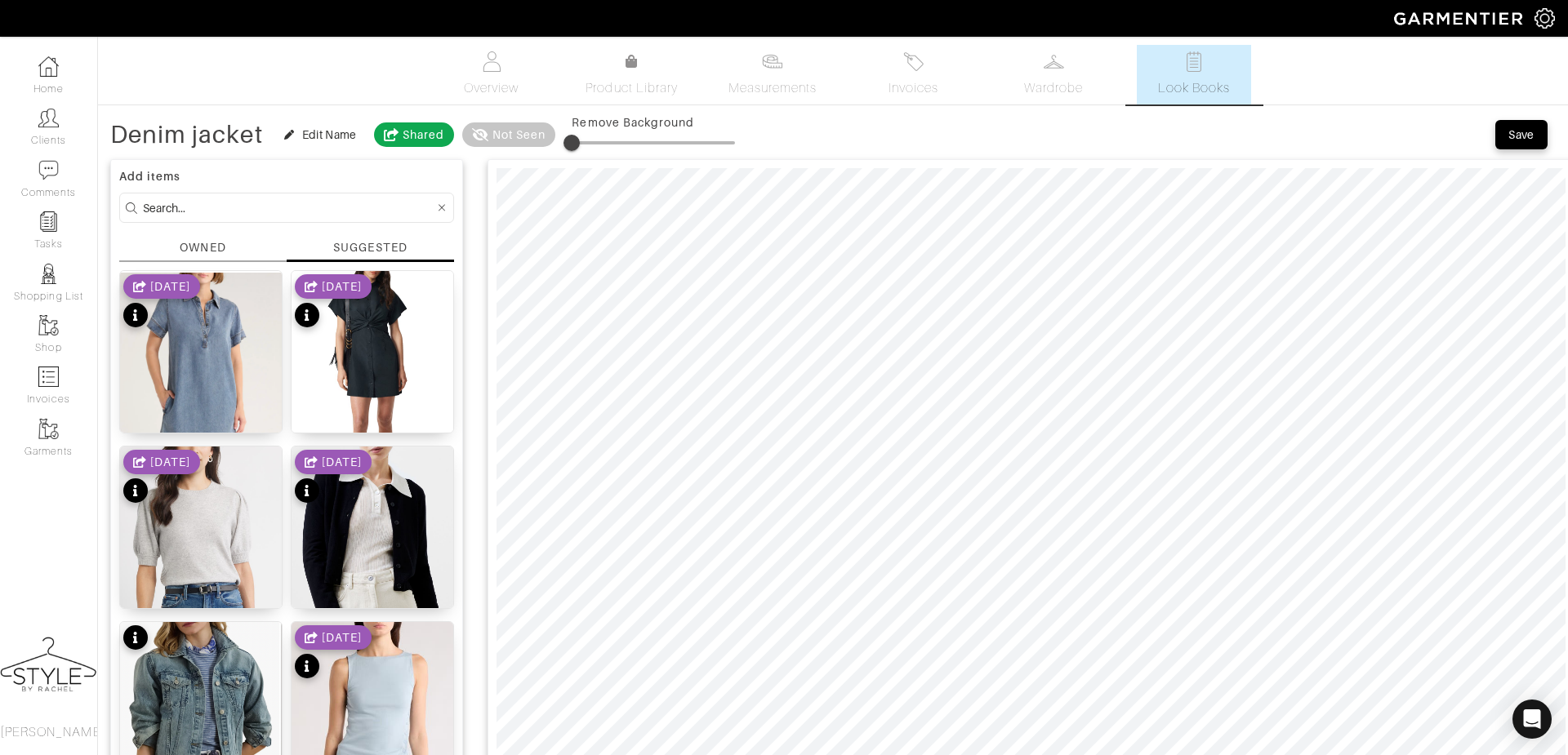
type input "Denim jacket"
click at [1515, 149] on div "Save" at bounding box center [1525, 135] width 60 height 33
click at [1511, 131] on div "Save" at bounding box center [1522, 135] width 26 height 16
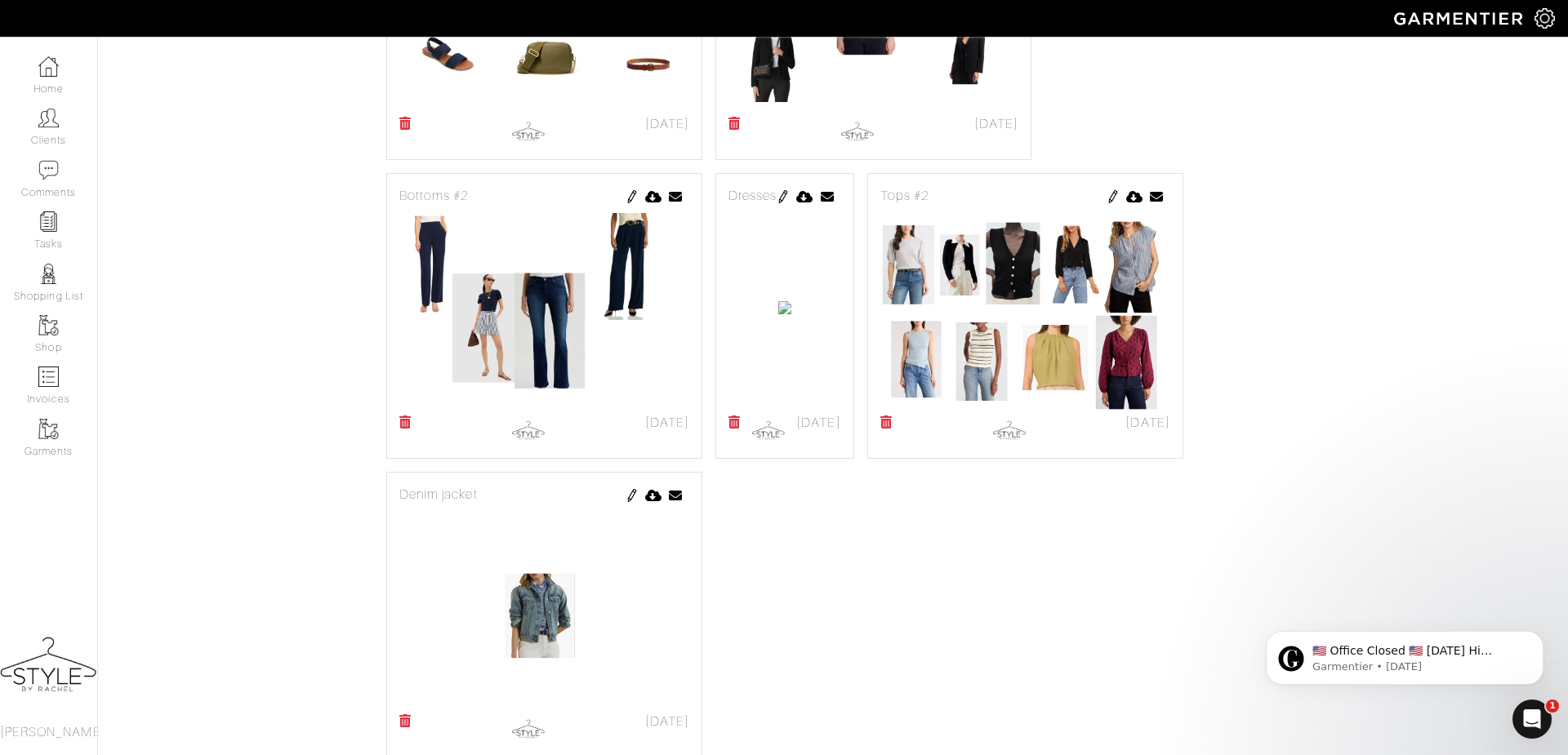
scroll to position [1134, 0]
click at [790, 202] on img at bounding box center [783, 195] width 13 height 13
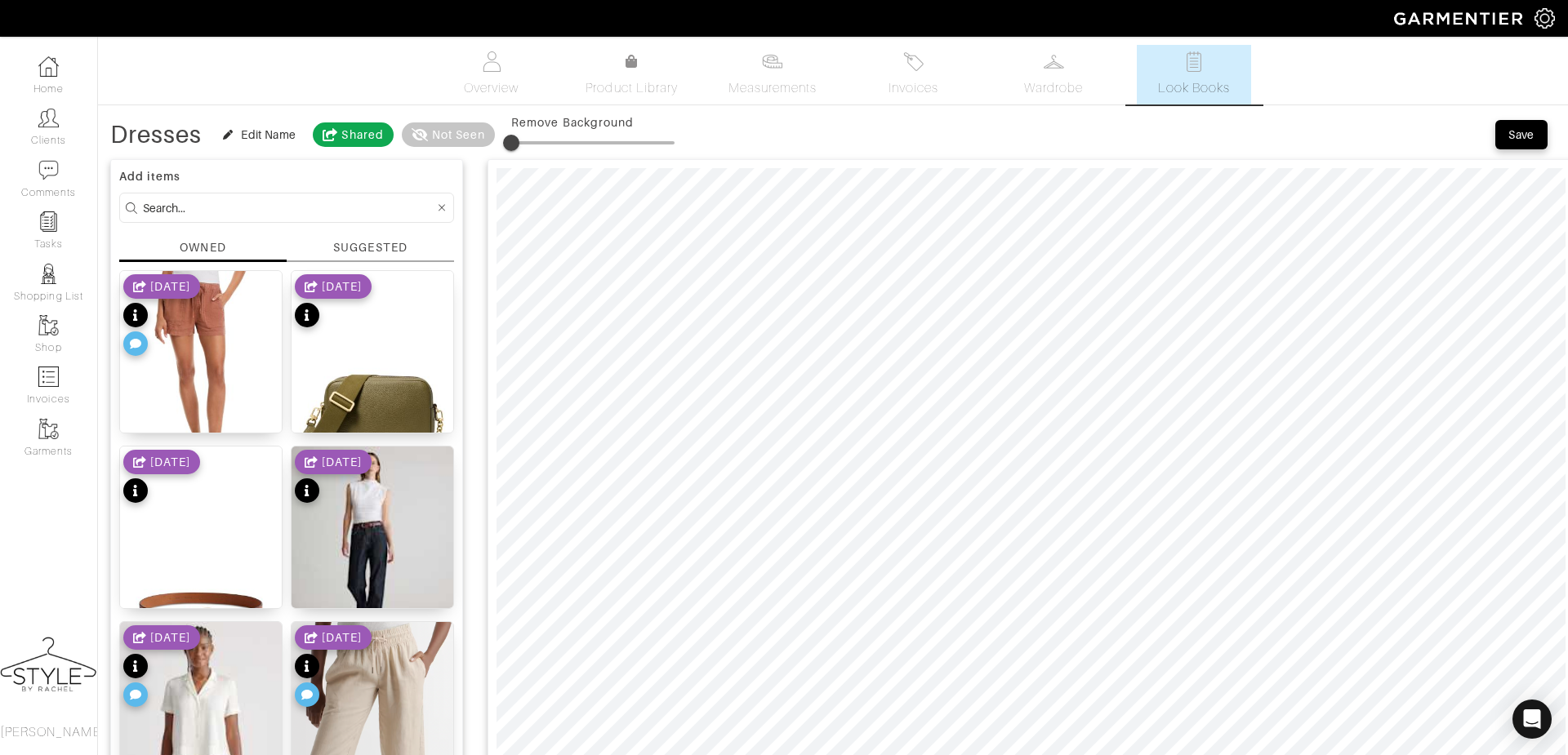
scroll to position [3, 0]
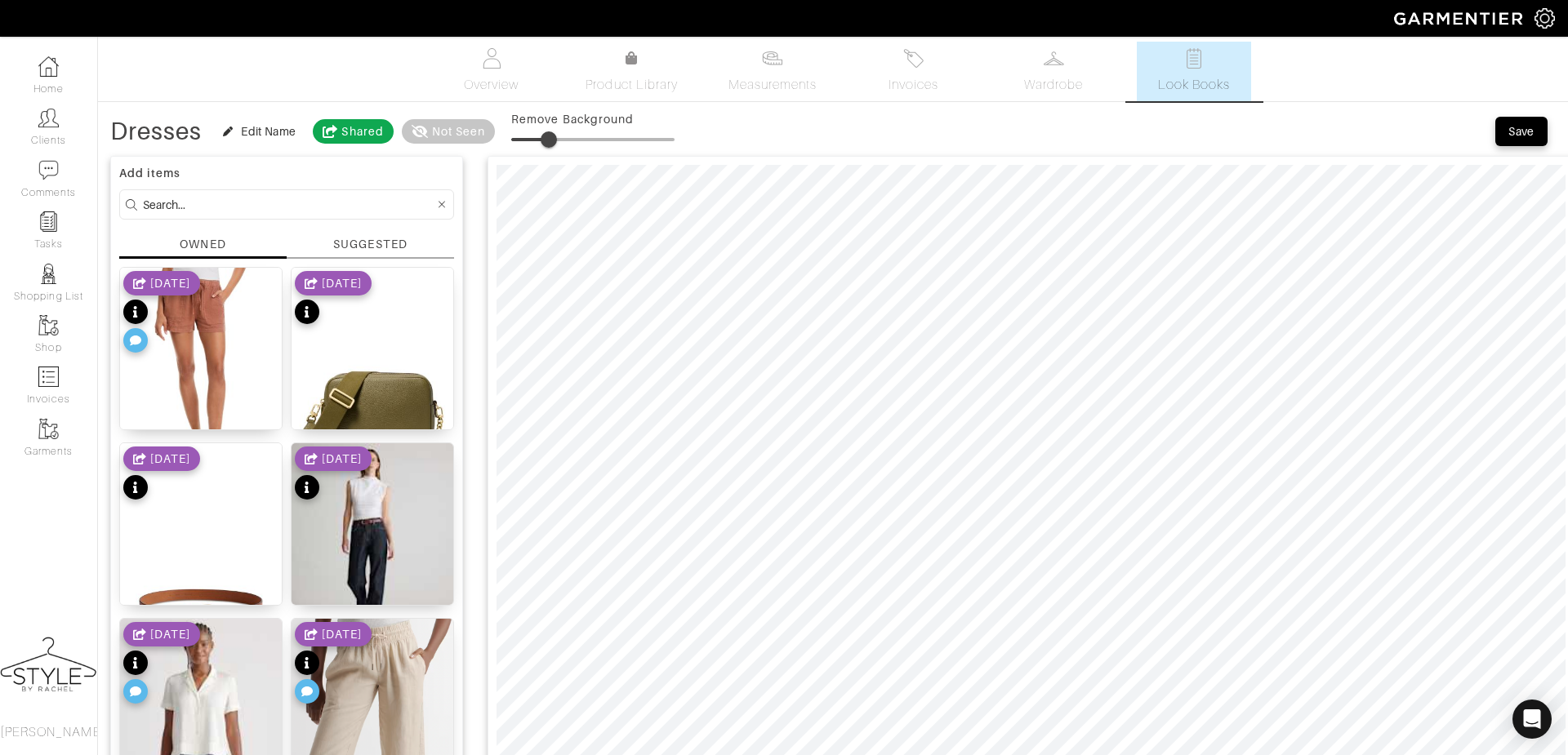
type input "22"
drag, startPoint x: 514, startPoint y: 139, endPoint x: 549, endPoint y: 136, distance: 35.1
click at [549, 136] on span at bounding box center [547, 139] width 16 height 16
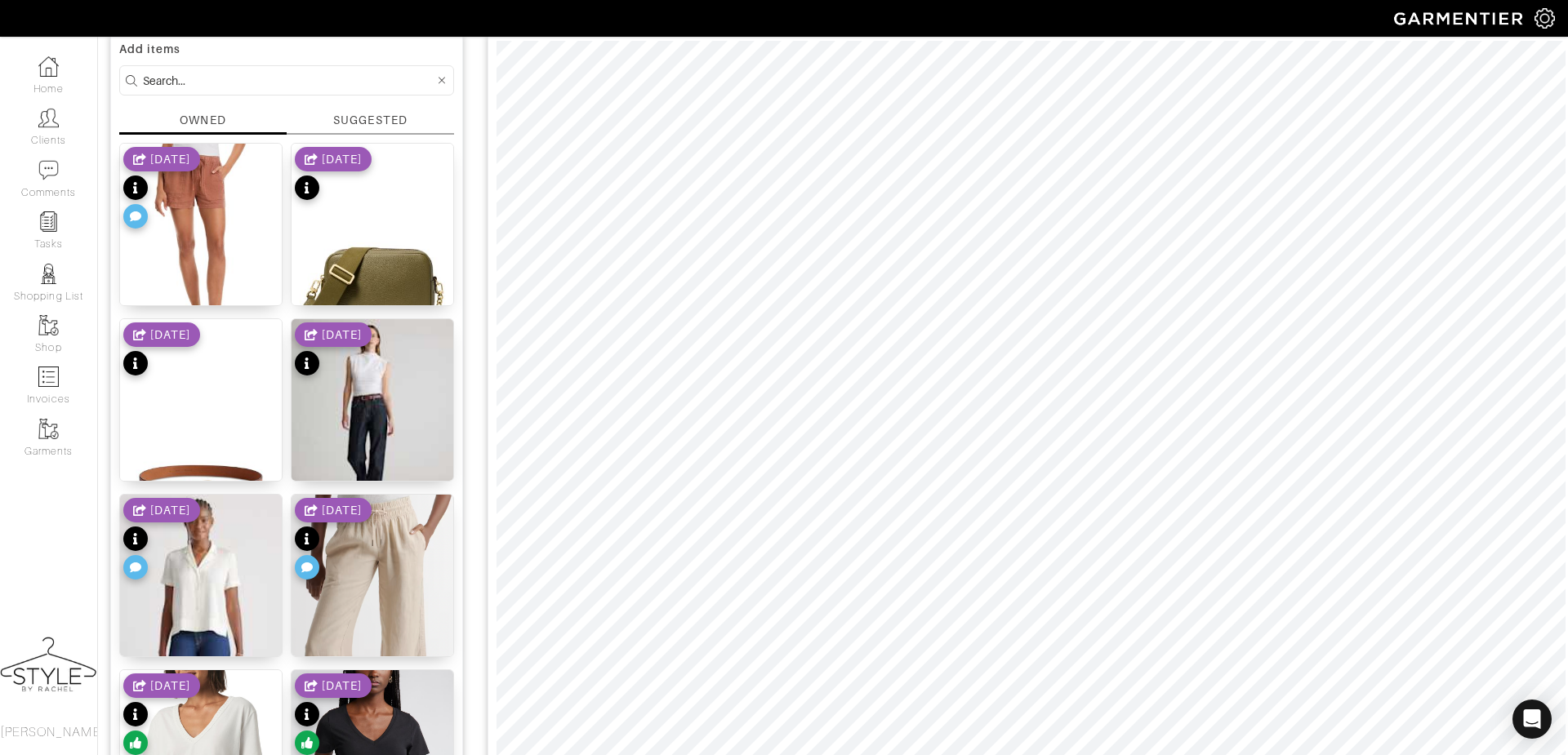
scroll to position [135, 0]
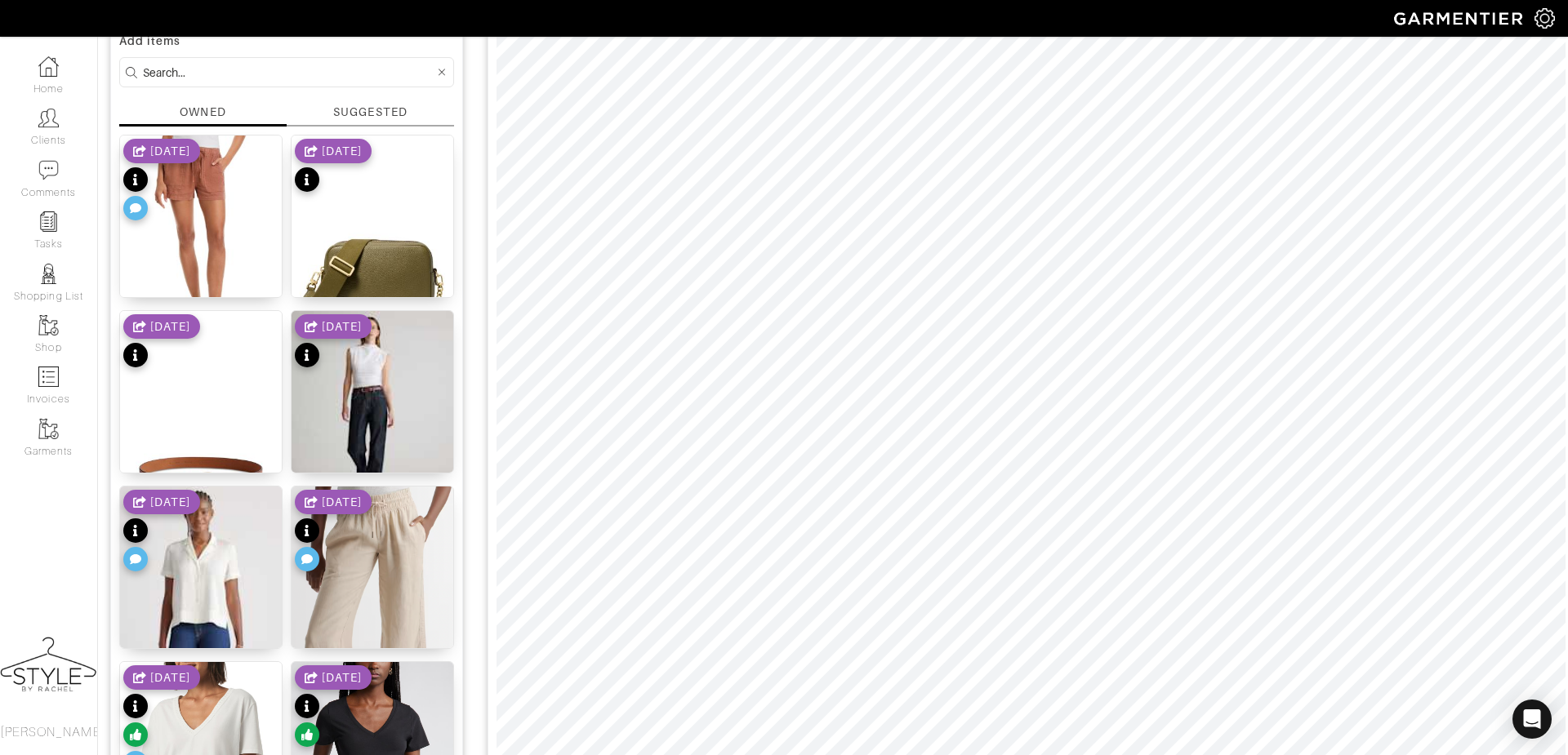
click at [394, 105] on div "SUGGESTED" at bounding box center [370, 112] width 74 height 17
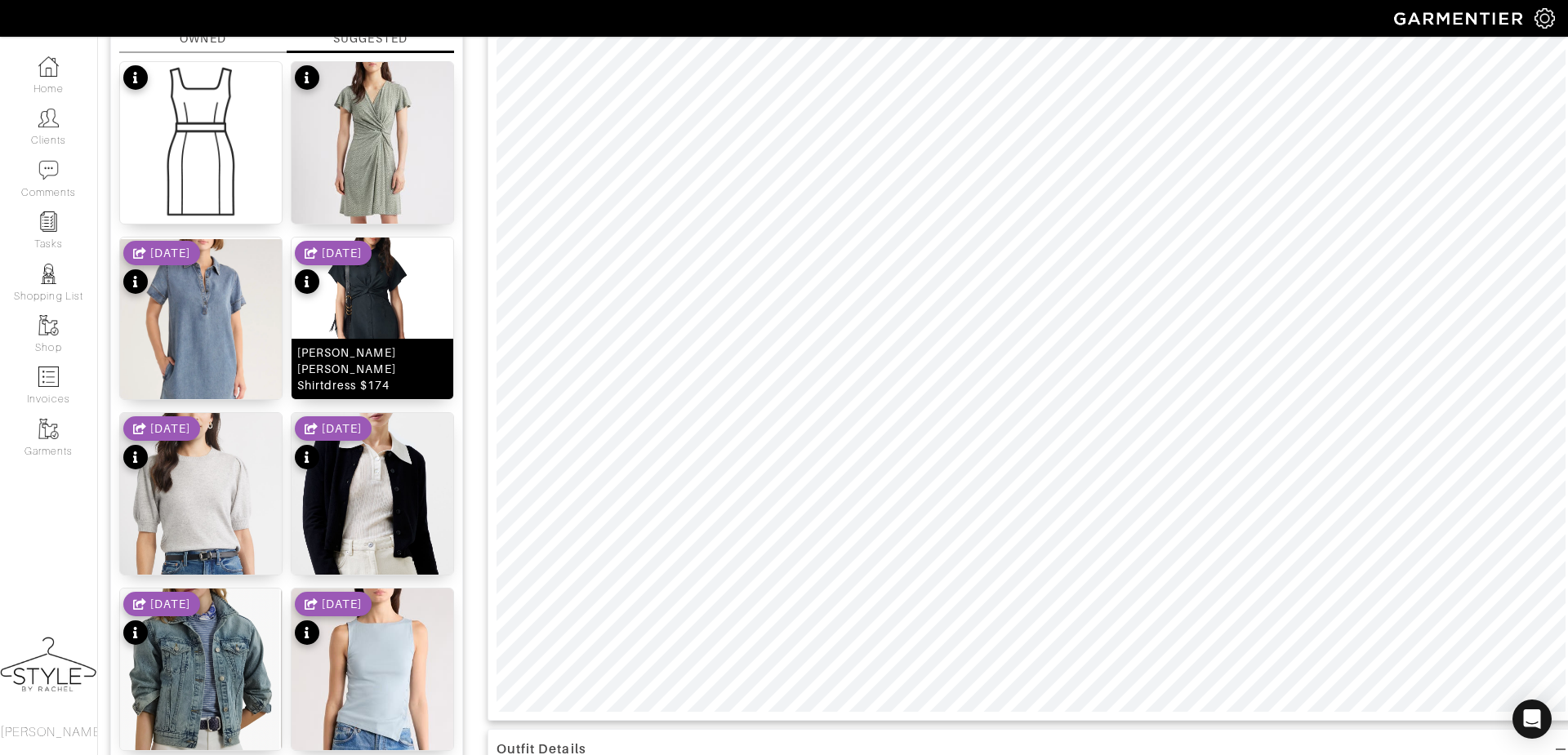
scroll to position [210, 0]
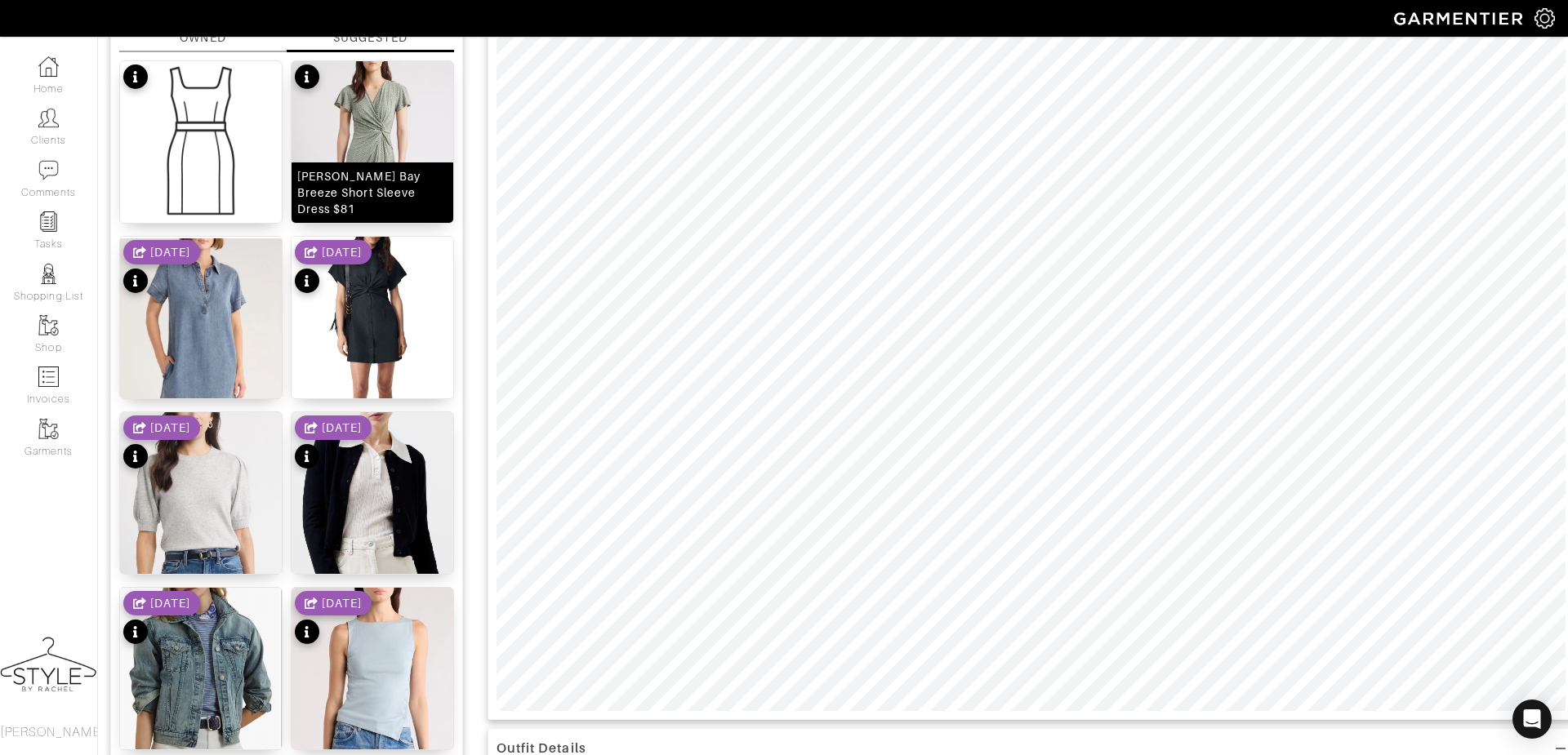
click at [381, 118] on img at bounding box center [372, 184] width 162 height 248
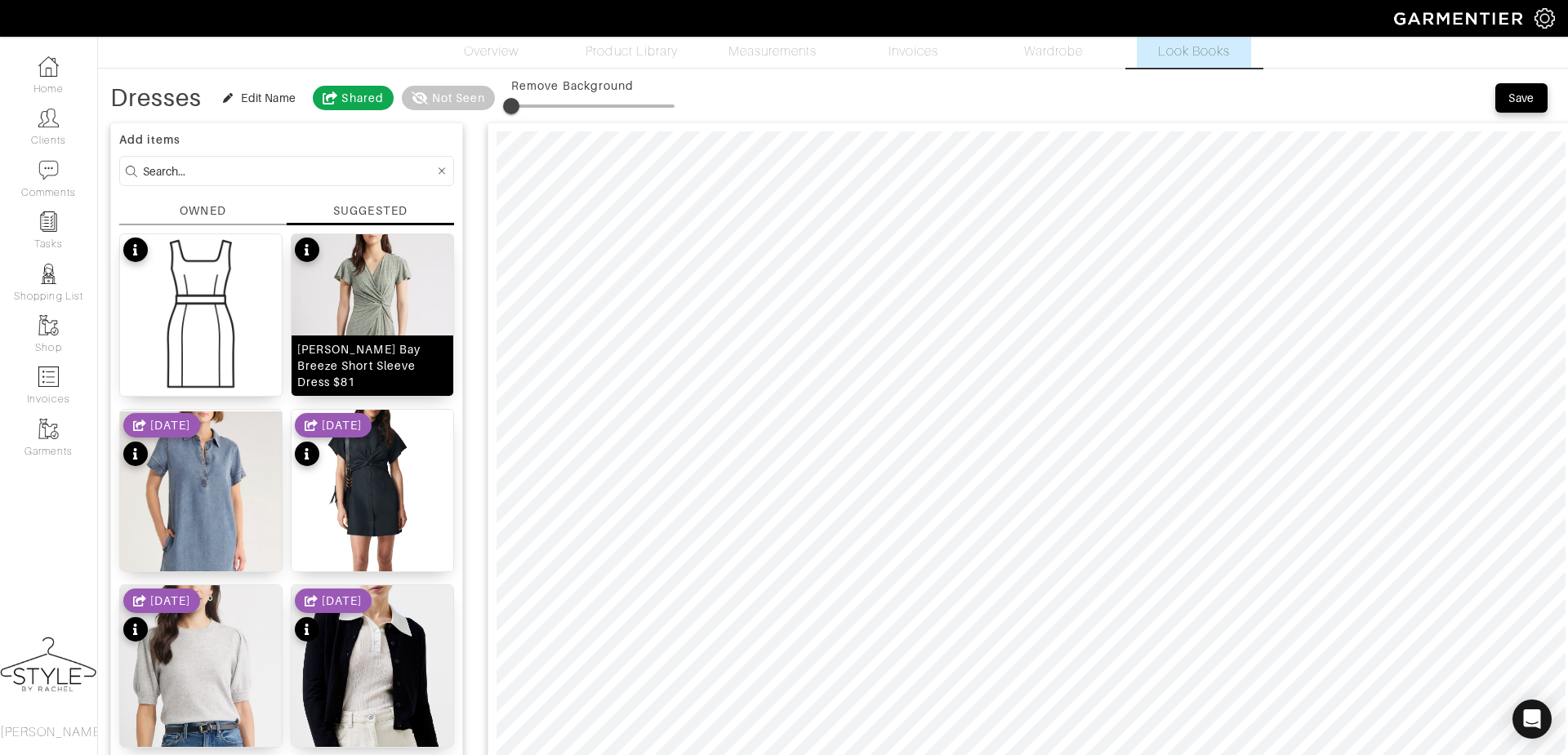
scroll to position [27, 0]
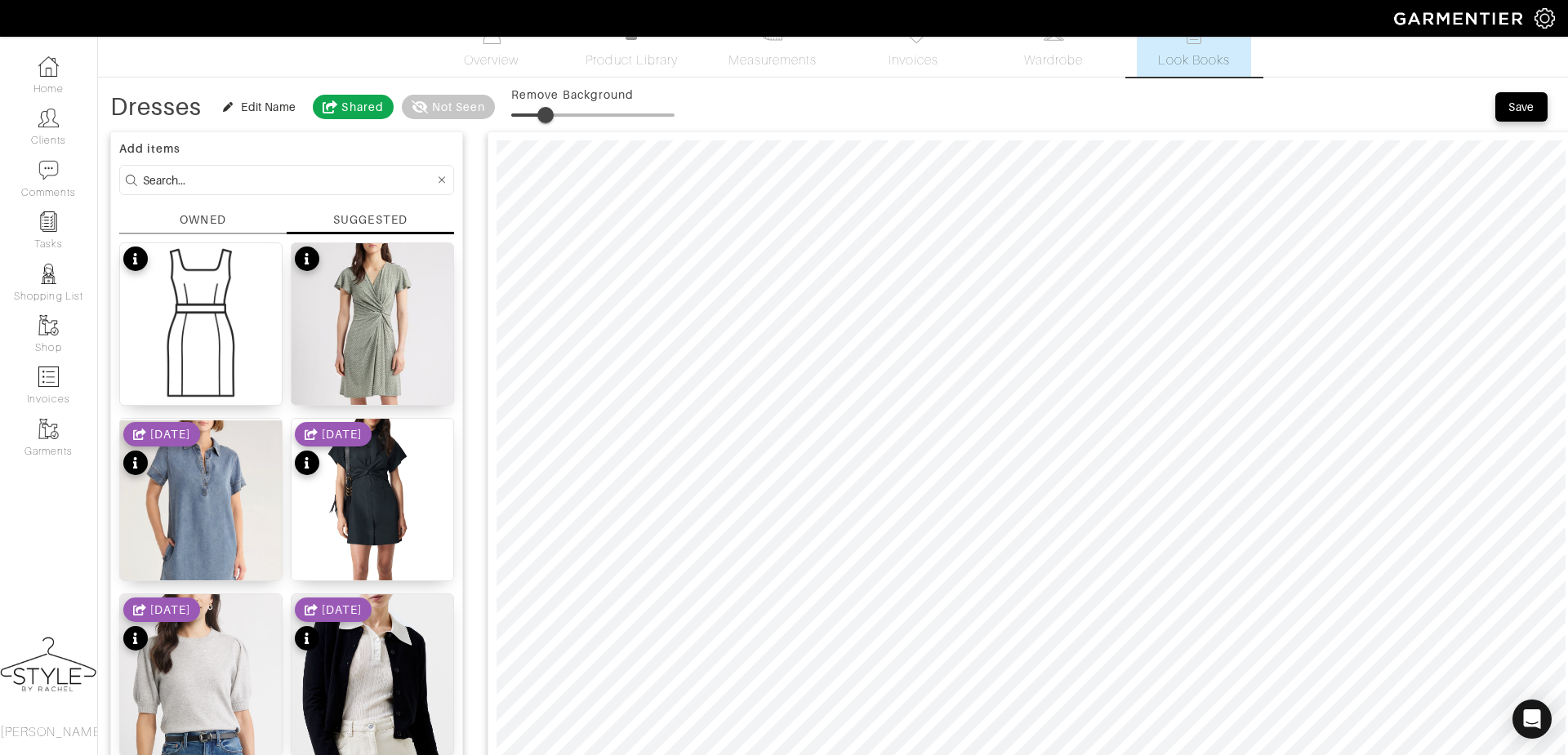
drag, startPoint x: 513, startPoint y: 108, endPoint x: 547, endPoint y: 99, distance: 35.2
click at [547, 107] on span at bounding box center [545, 115] width 16 height 16
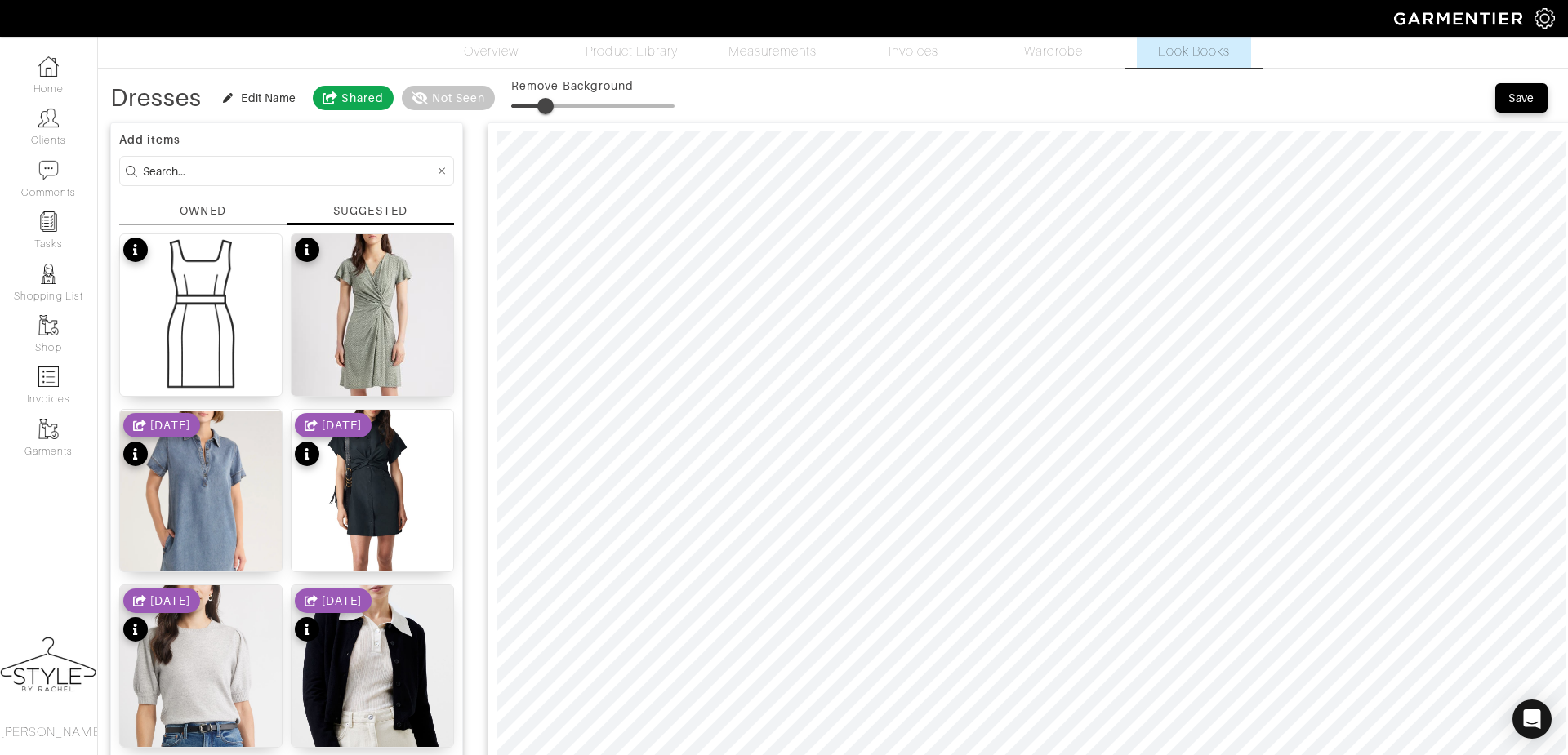
scroll to position [34, 0]
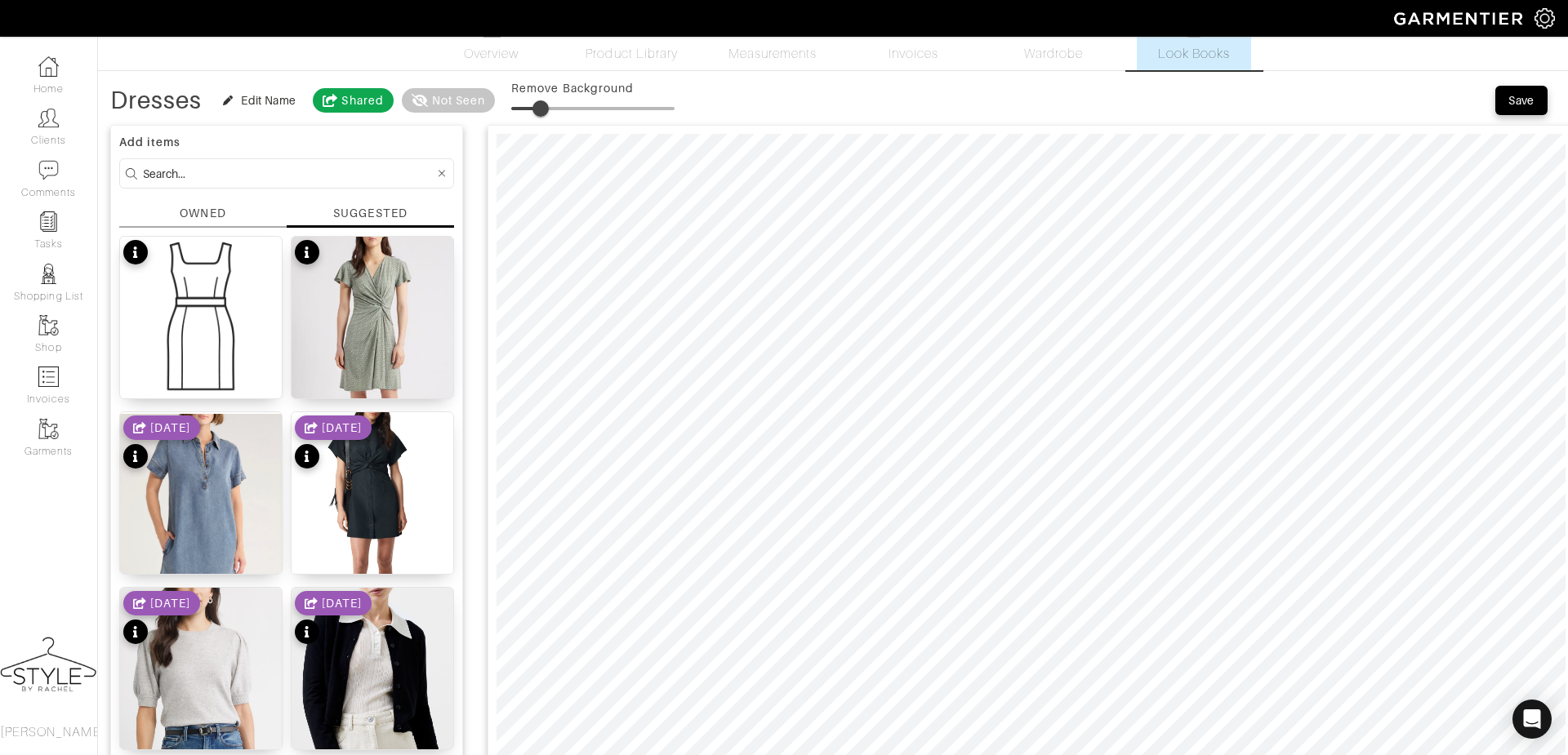
click at [544, 109] on span at bounding box center [540, 108] width 16 height 16
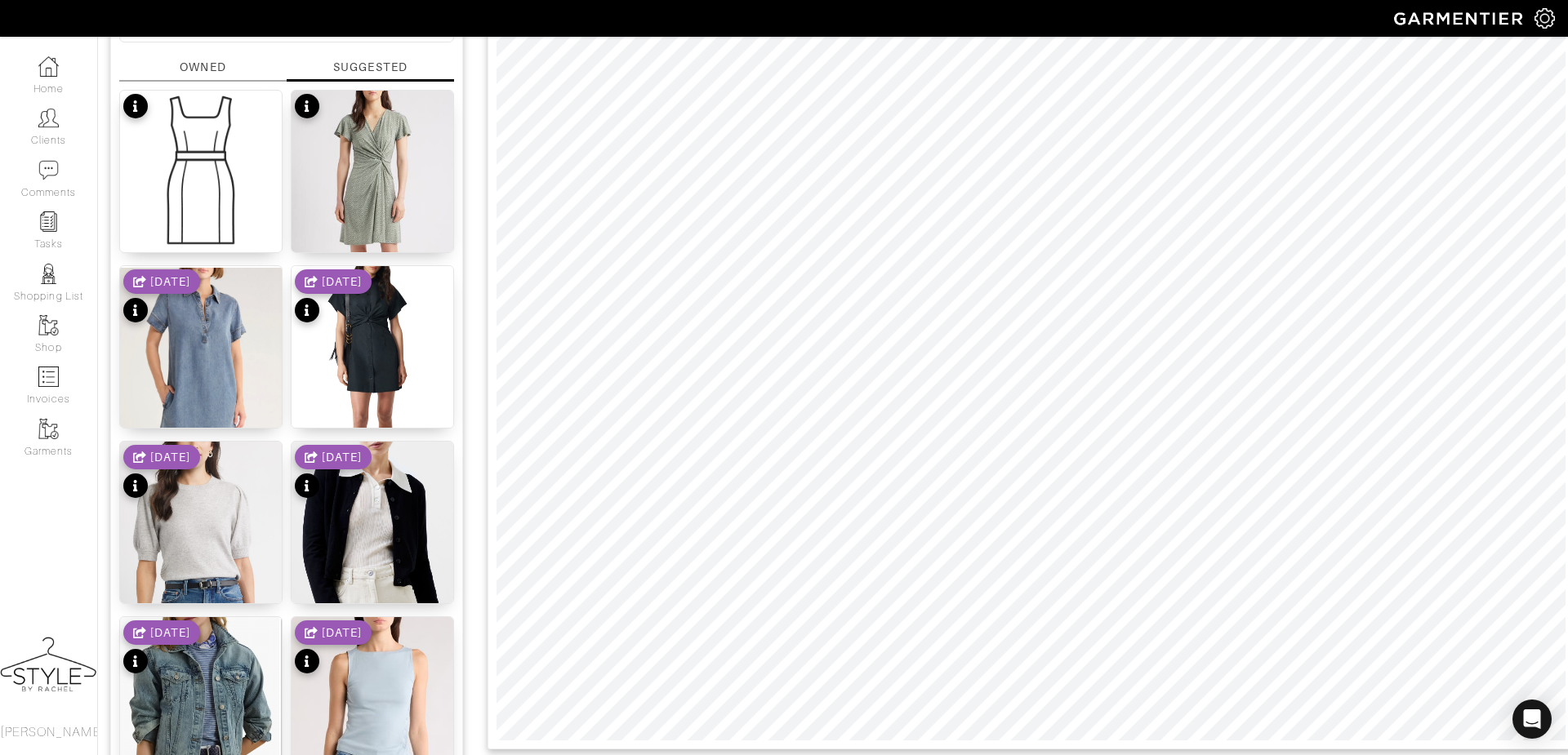
scroll to position [181, 0]
type input "22"
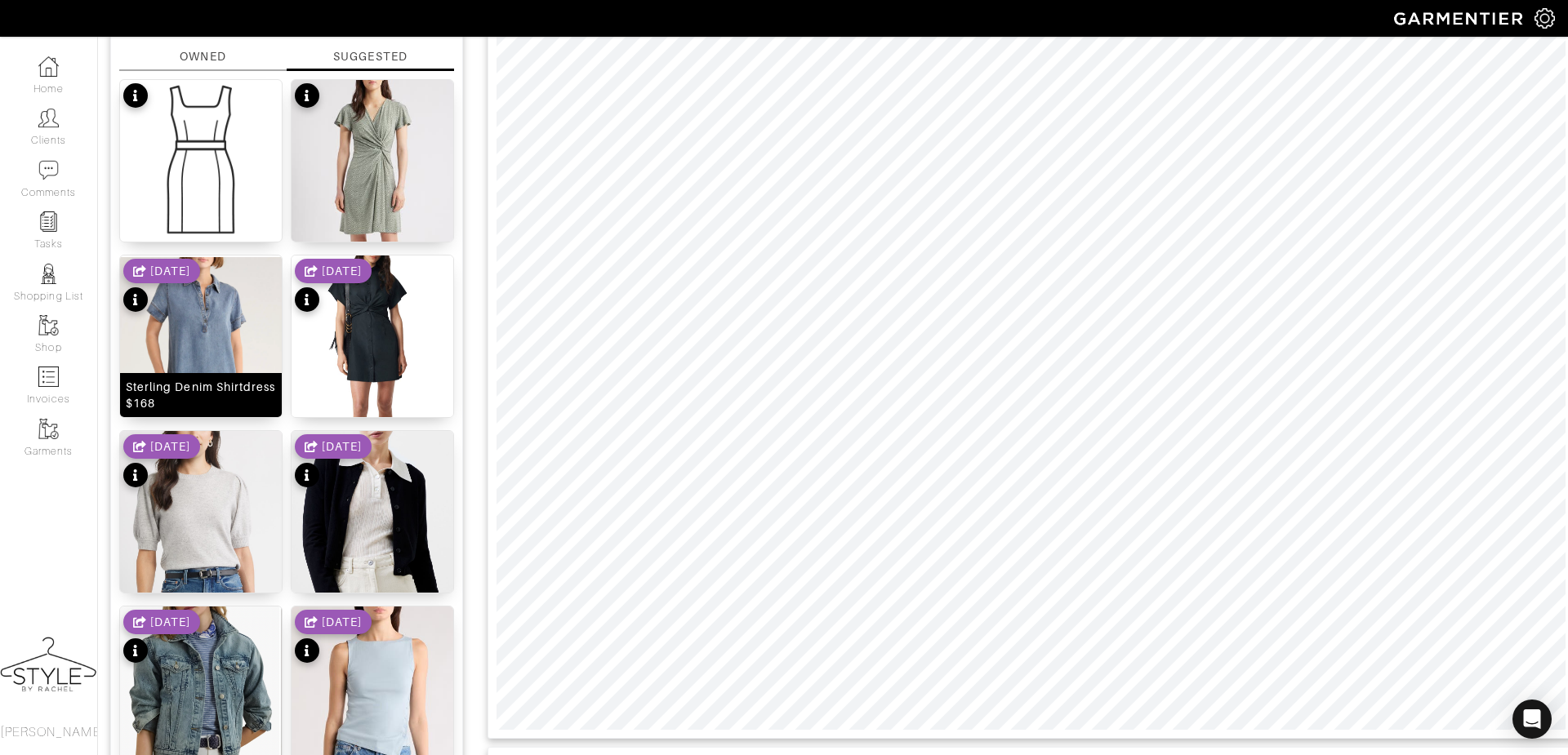
scroll to position [0, 0]
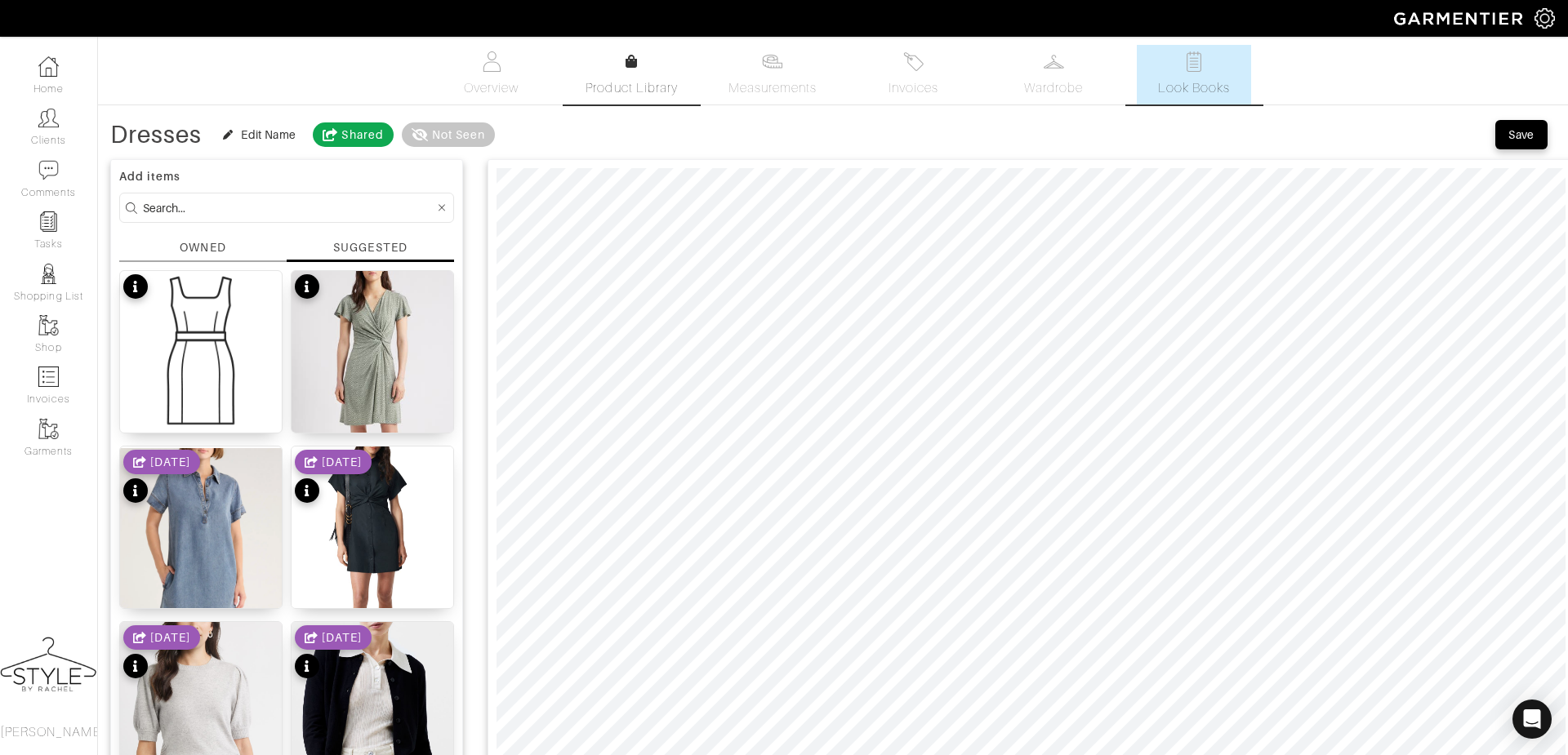
click at [627, 76] on link "Product Library" at bounding box center [632, 75] width 114 height 45
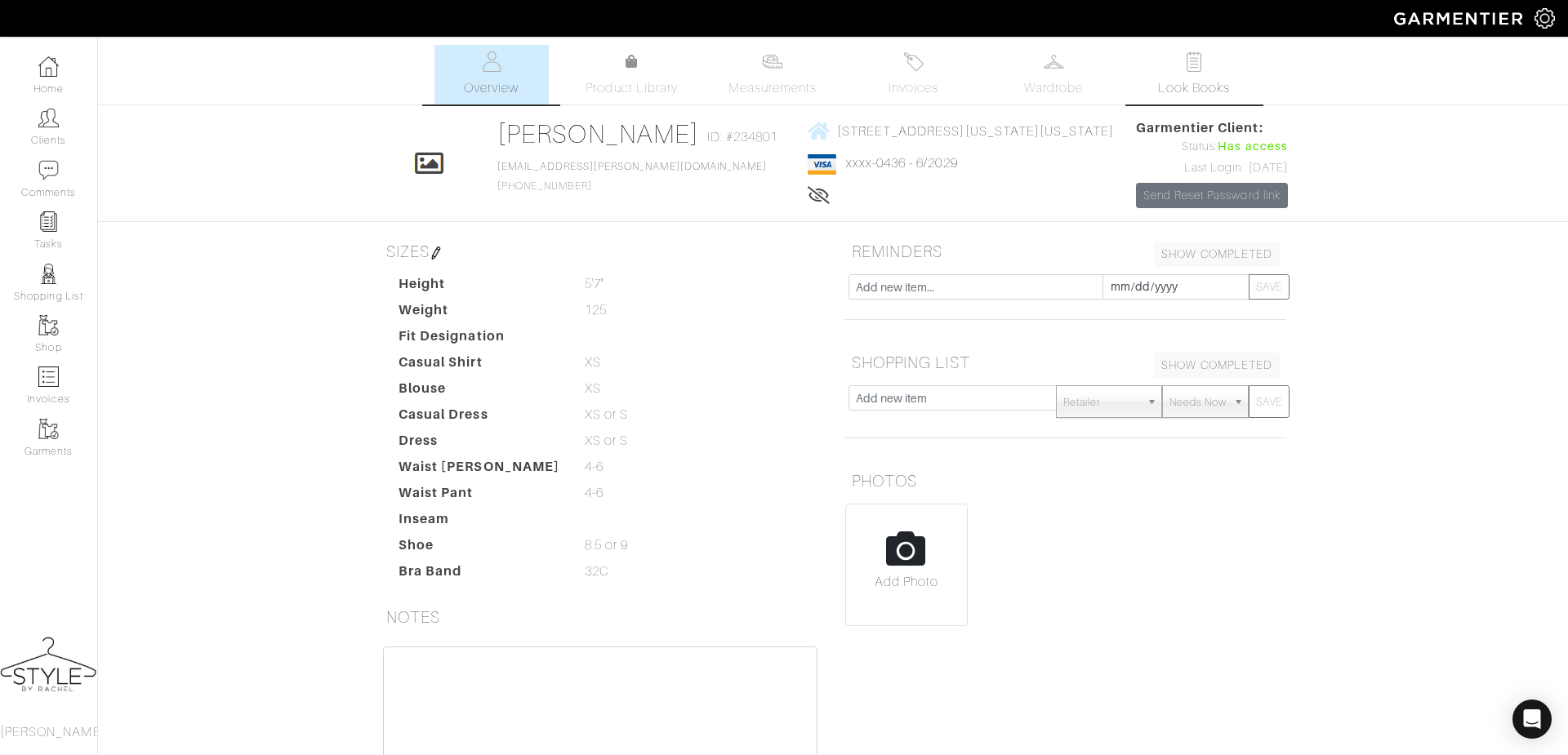
click at [1234, 75] on link "Look Books" at bounding box center [1193, 75] width 114 height 60
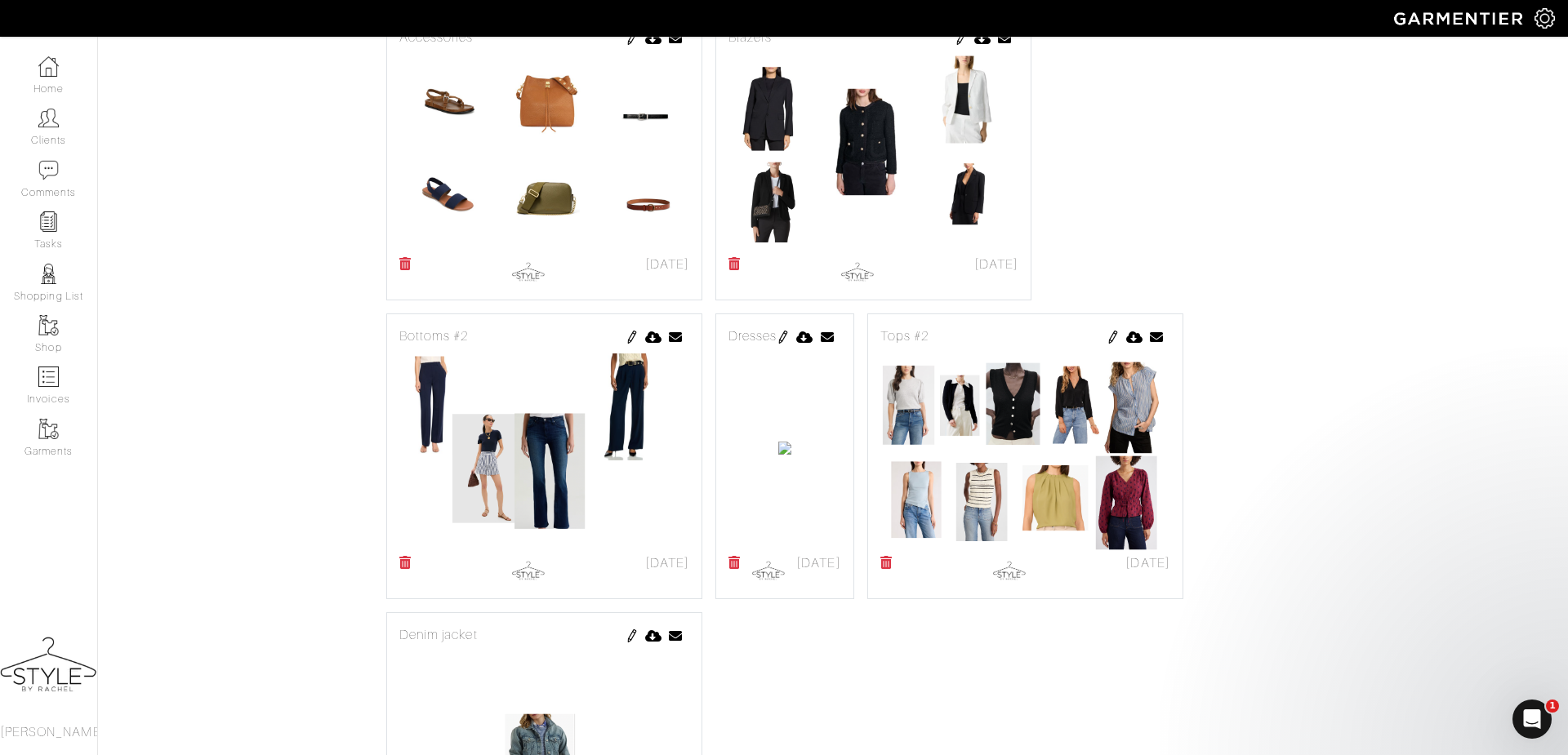
click at [790, 344] on img at bounding box center [783, 337] width 13 height 13
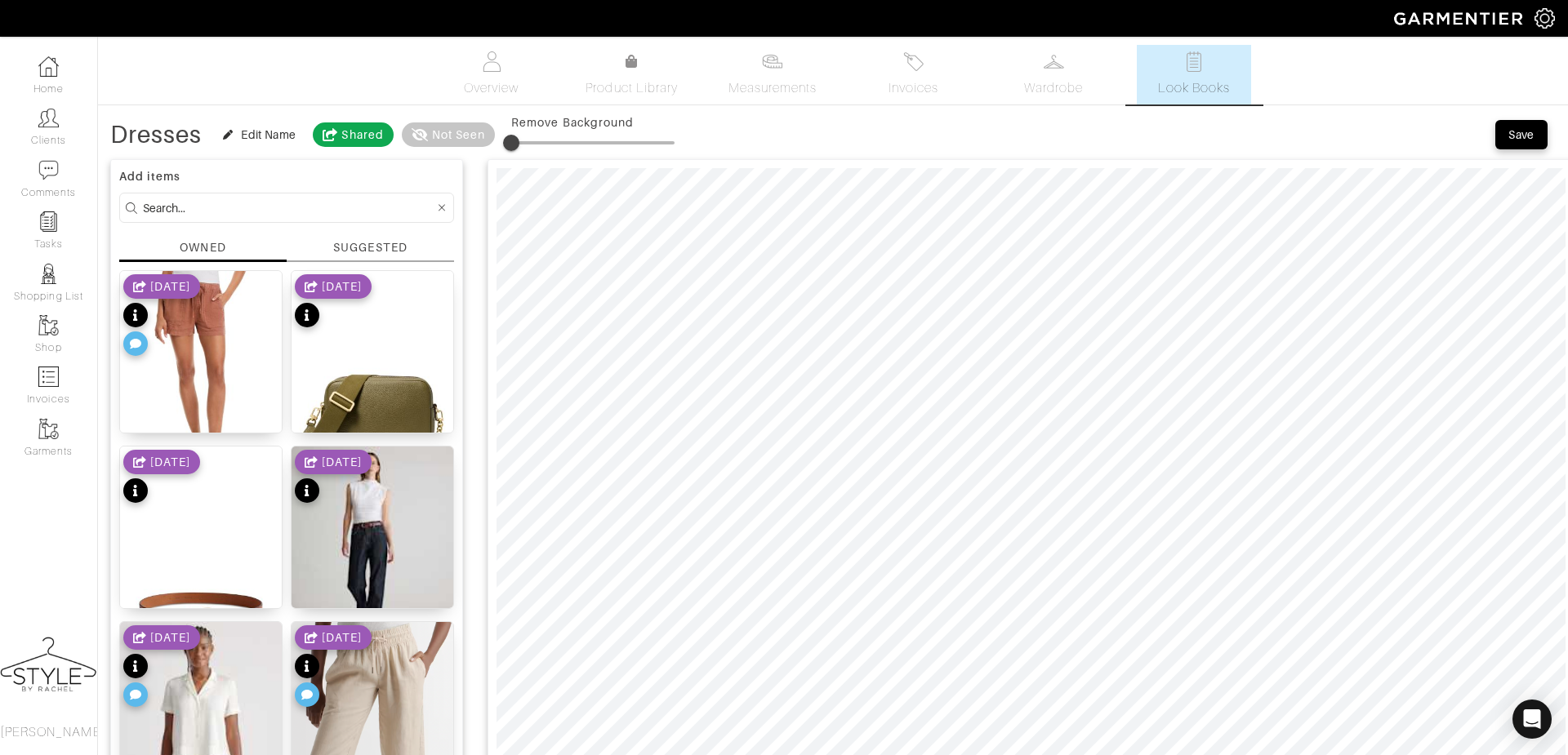
scroll to position [34, 0]
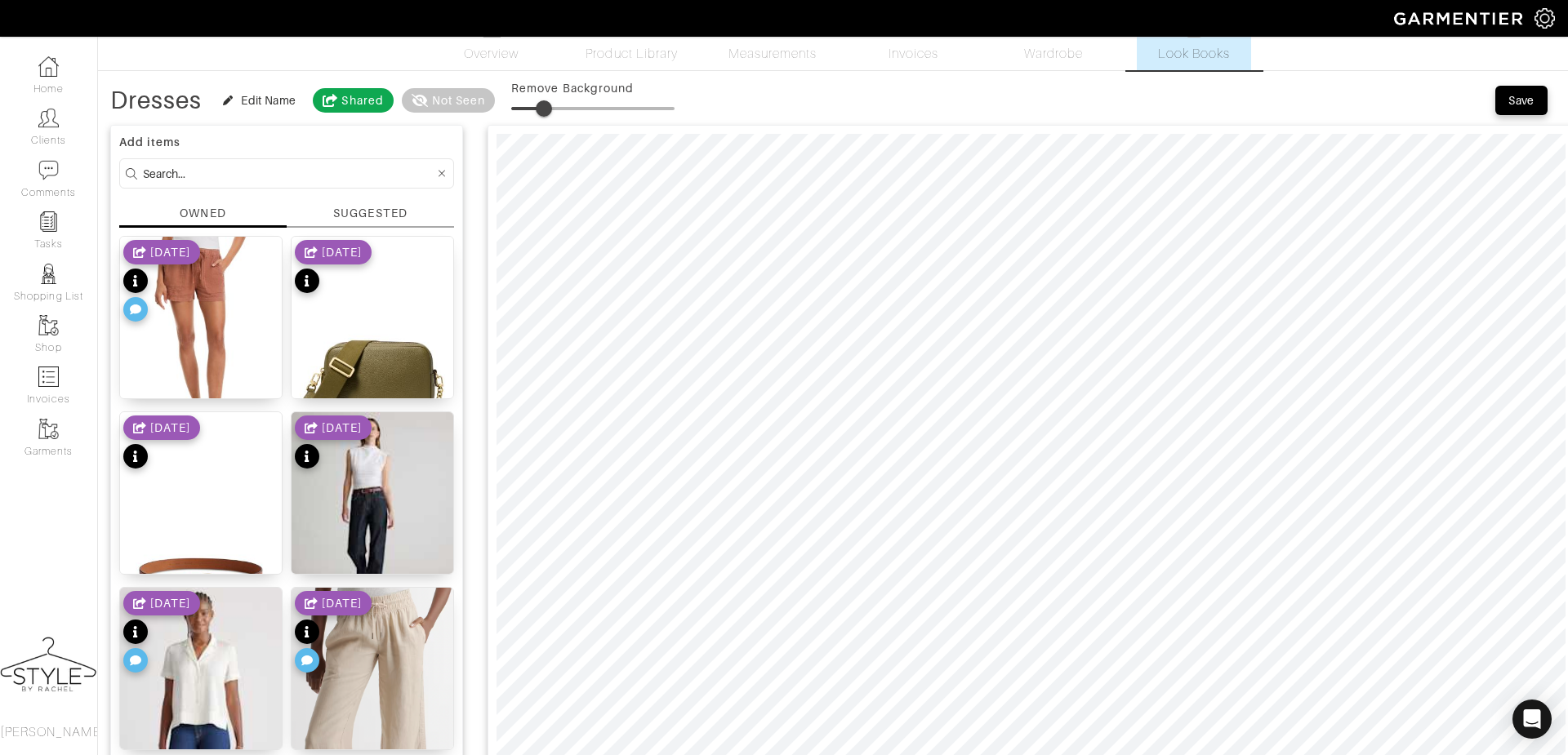
drag, startPoint x: 517, startPoint y: 106, endPoint x: 544, endPoint y: 104, distance: 27.1
click at [544, 104] on span at bounding box center [544, 108] width 16 height 16
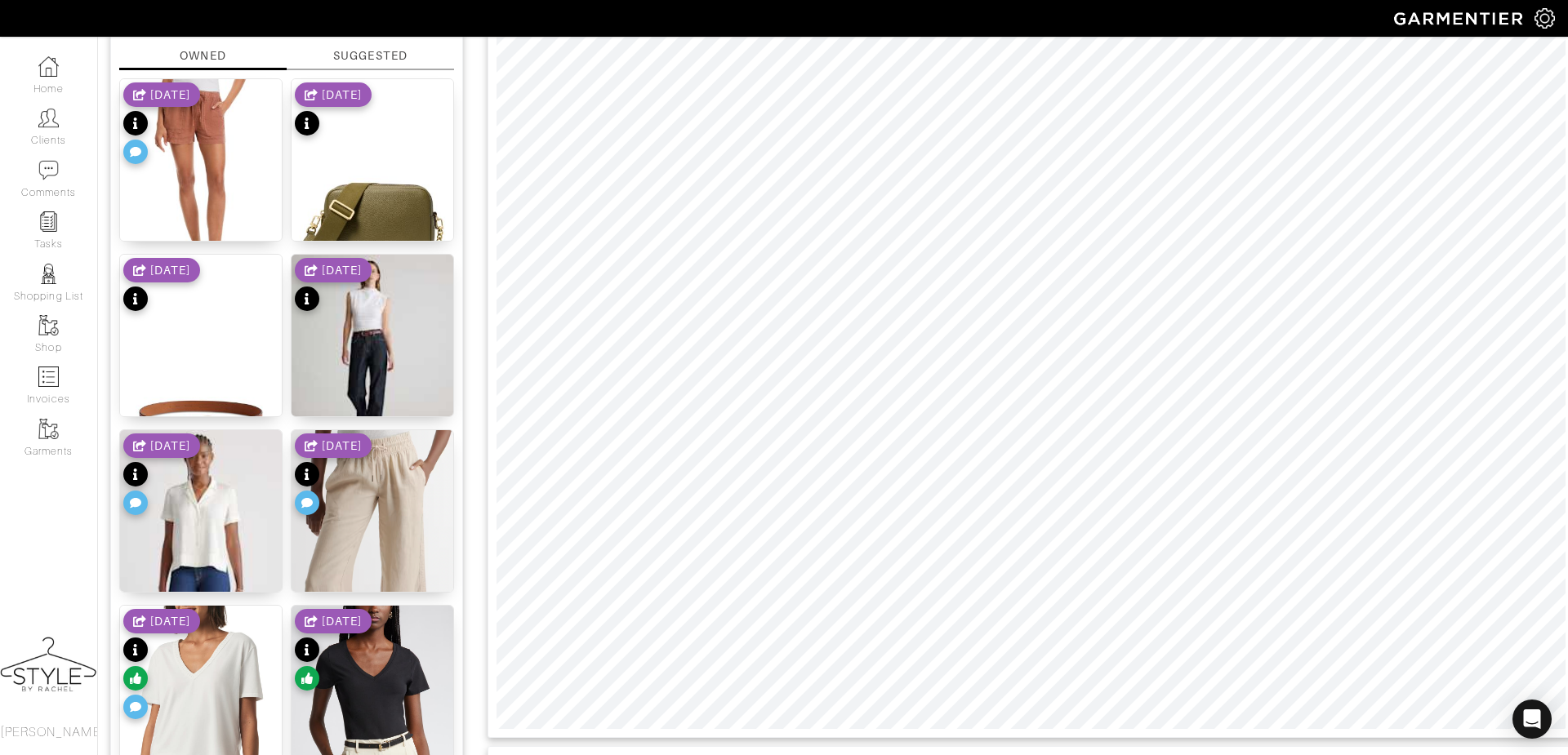
scroll to position [196, 0]
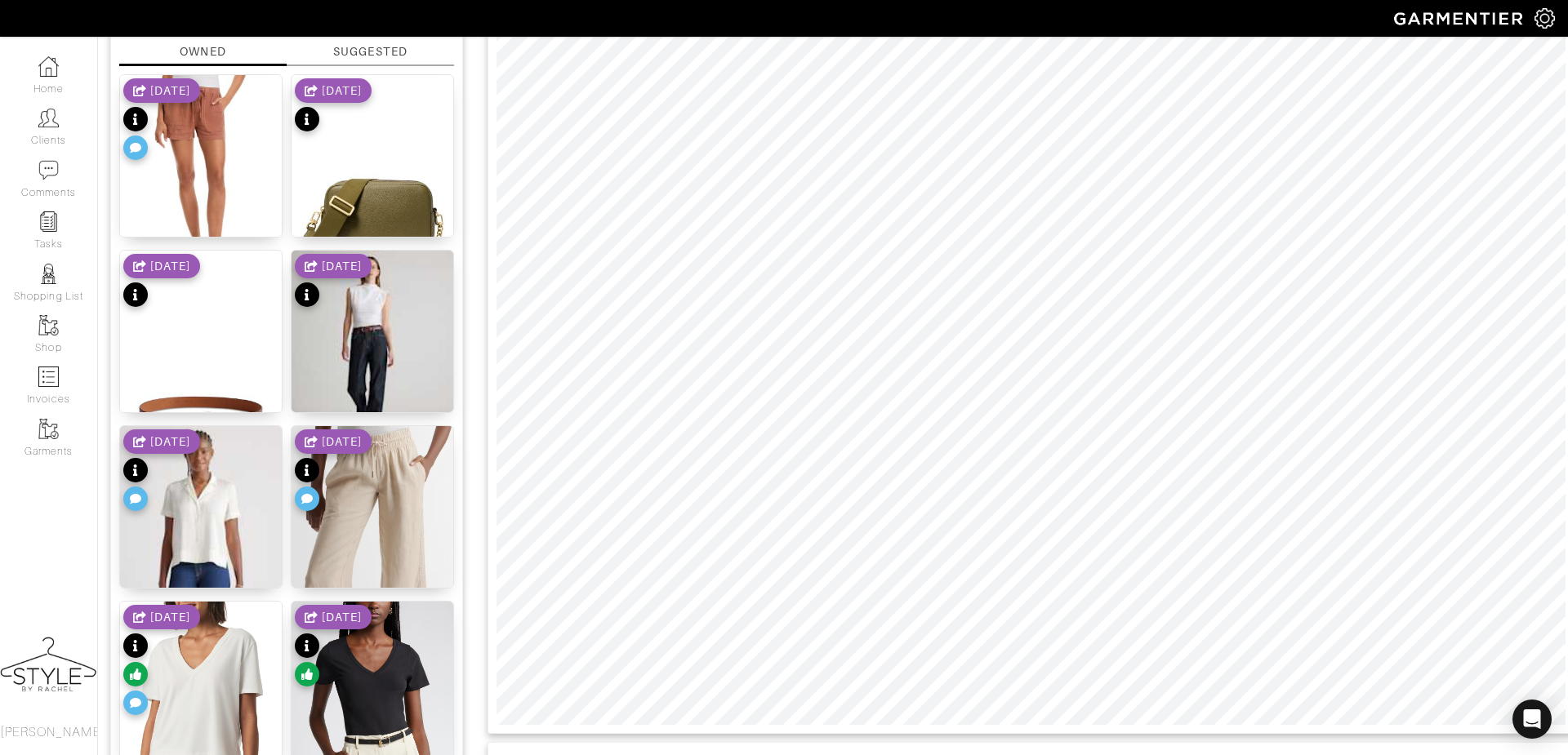
click at [371, 55] on div "SUGGESTED" at bounding box center [370, 51] width 74 height 17
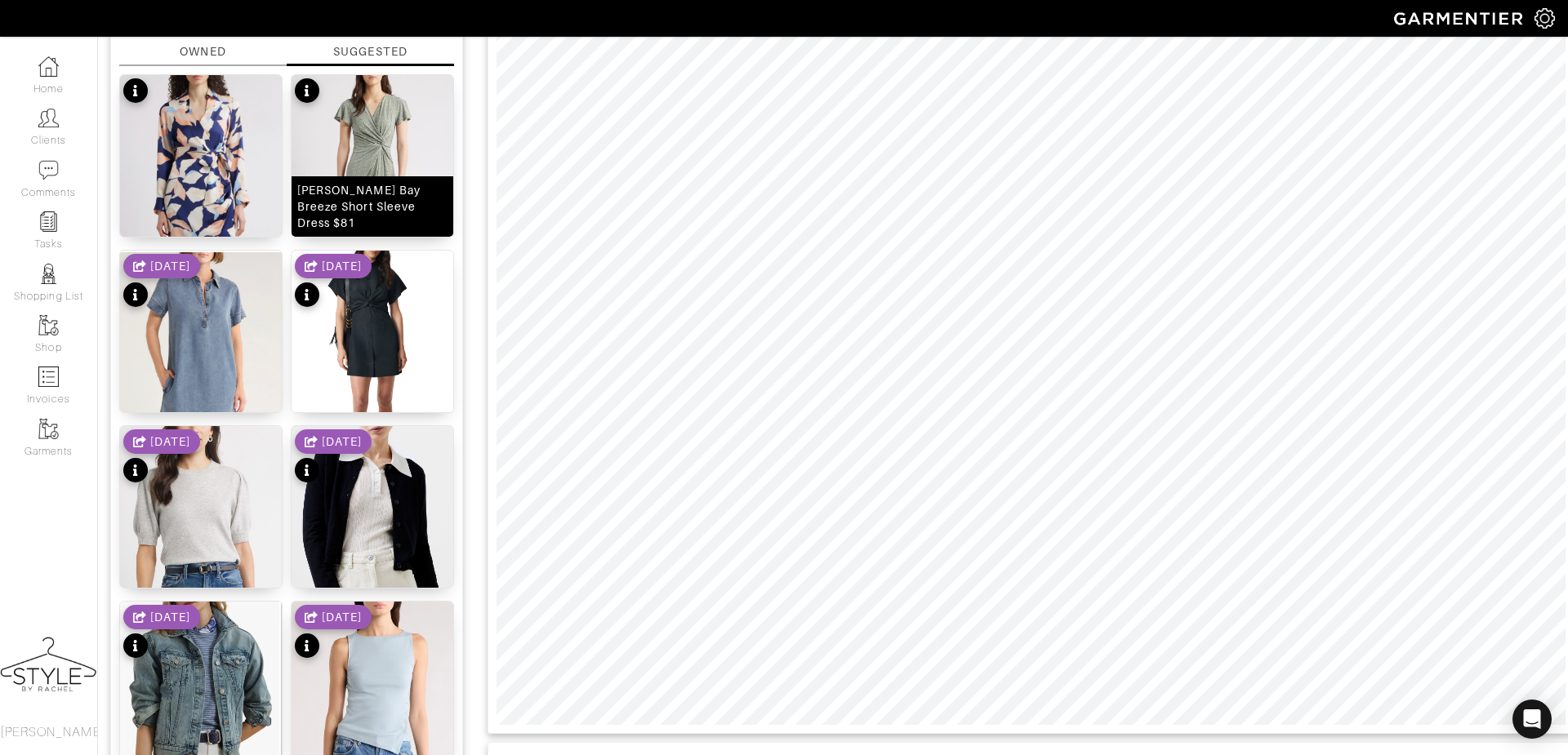
click at [401, 159] on img at bounding box center [372, 199] width 162 height 248
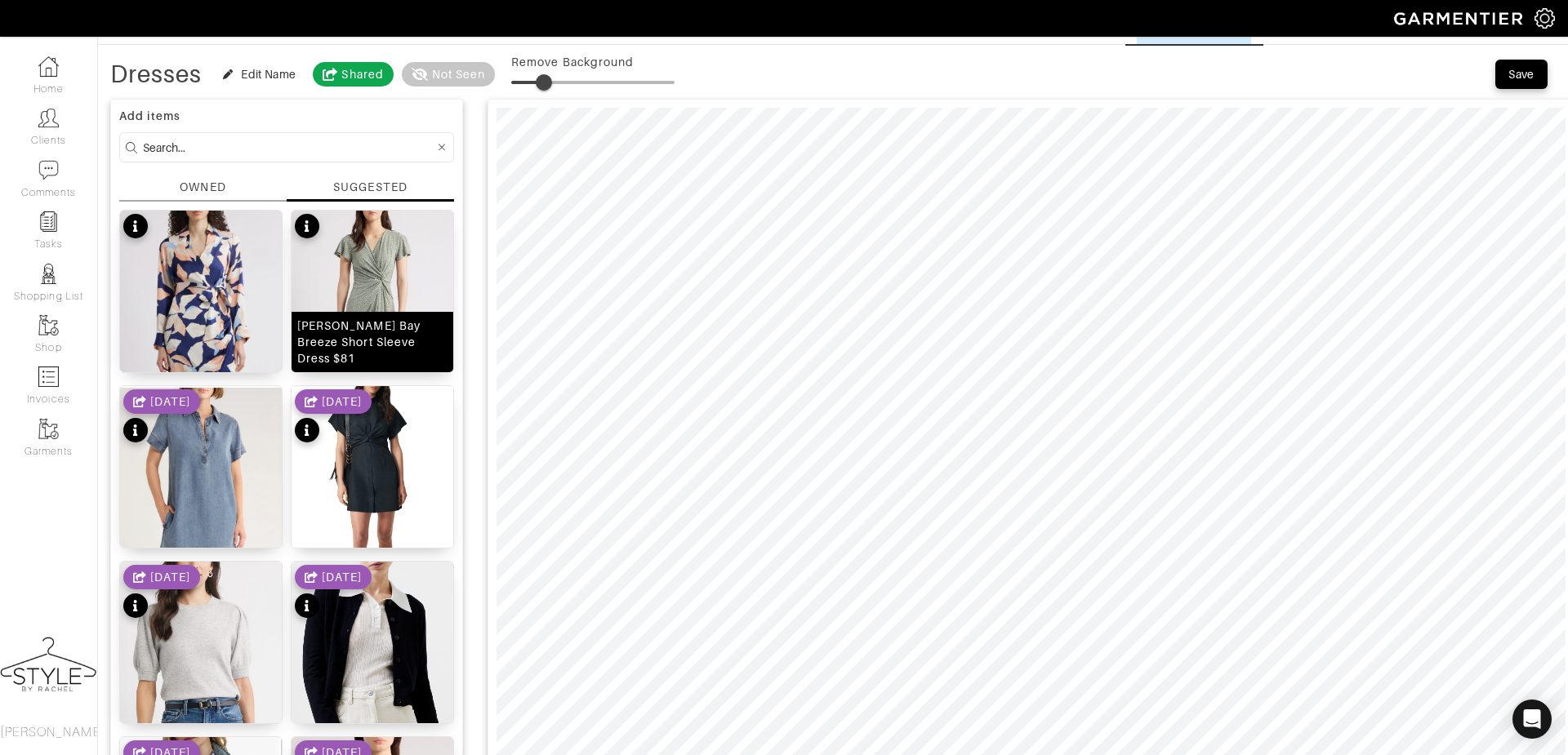
scroll to position [84, 0]
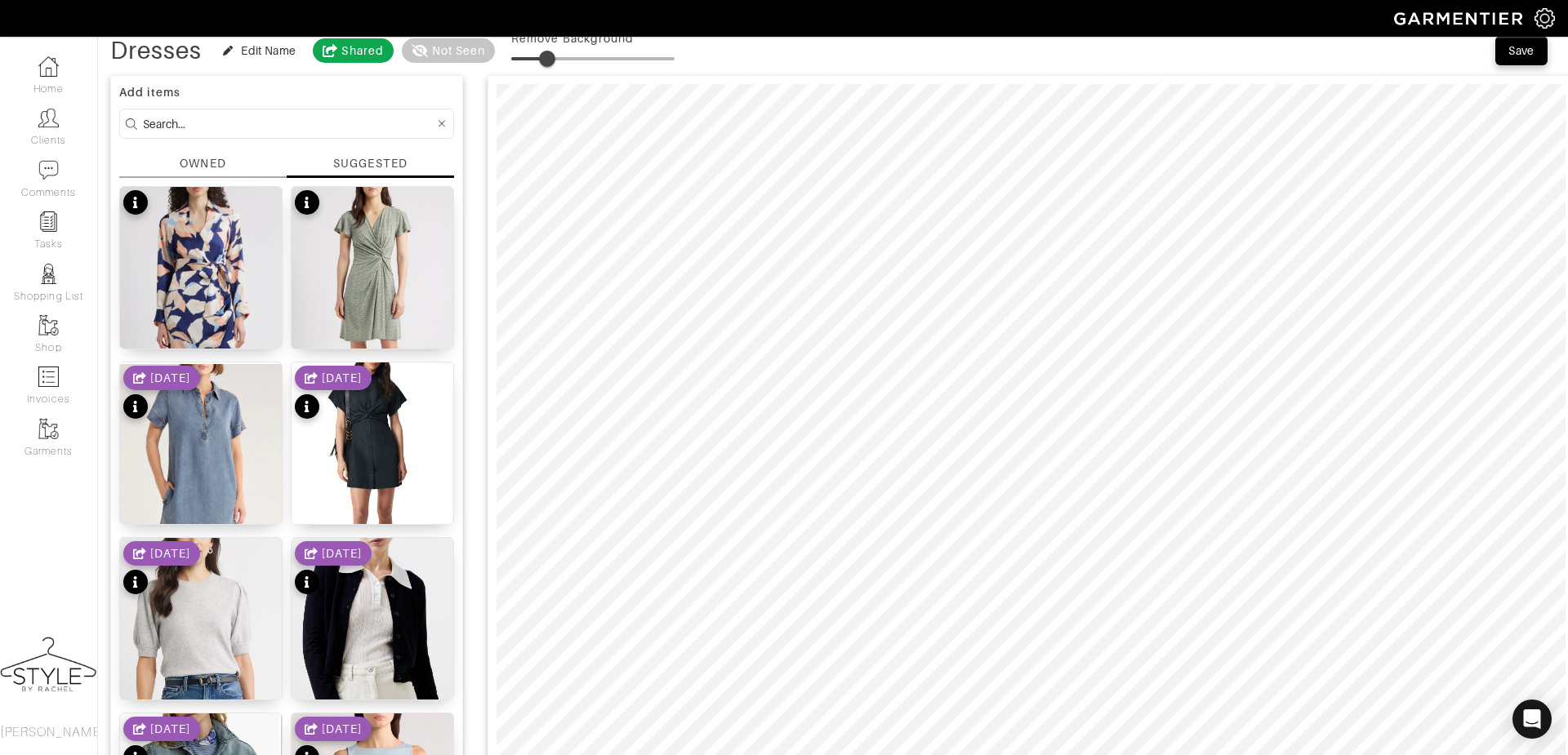
type input "23"
drag, startPoint x: 548, startPoint y: 54, endPoint x: 567, endPoint y: 80, distance: 32.2
click at [550, 54] on span at bounding box center [547, 58] width 16 height 16
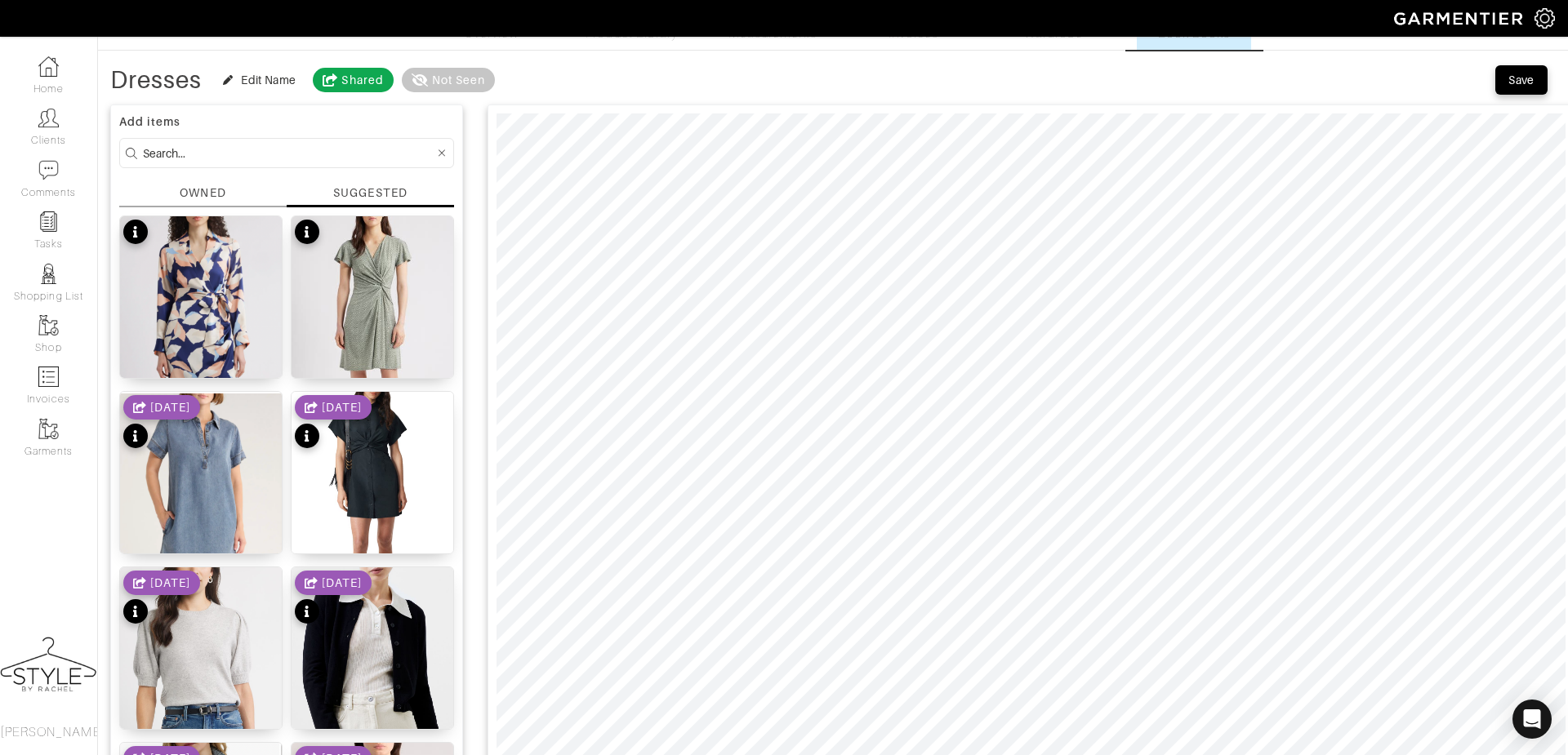
scroll to position [48, 0]
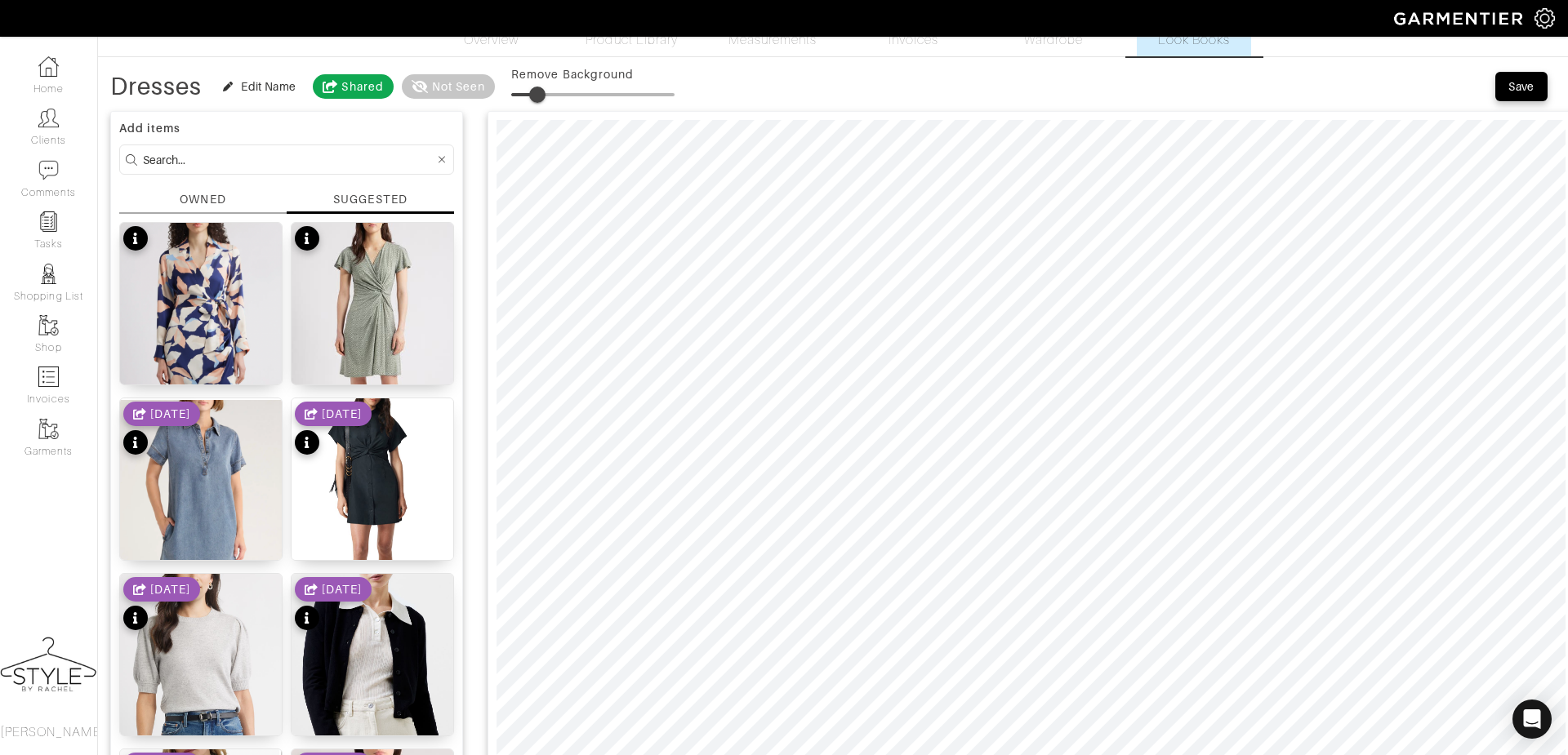
type input "18"
drag, startPoint x: 558, startPoint y: 87, endPoint x: 542, endPoint y: 82, distance: 16.8
click at [542, 87] on span at bounding box center [540, 94] width 16 height 16
type input "20"
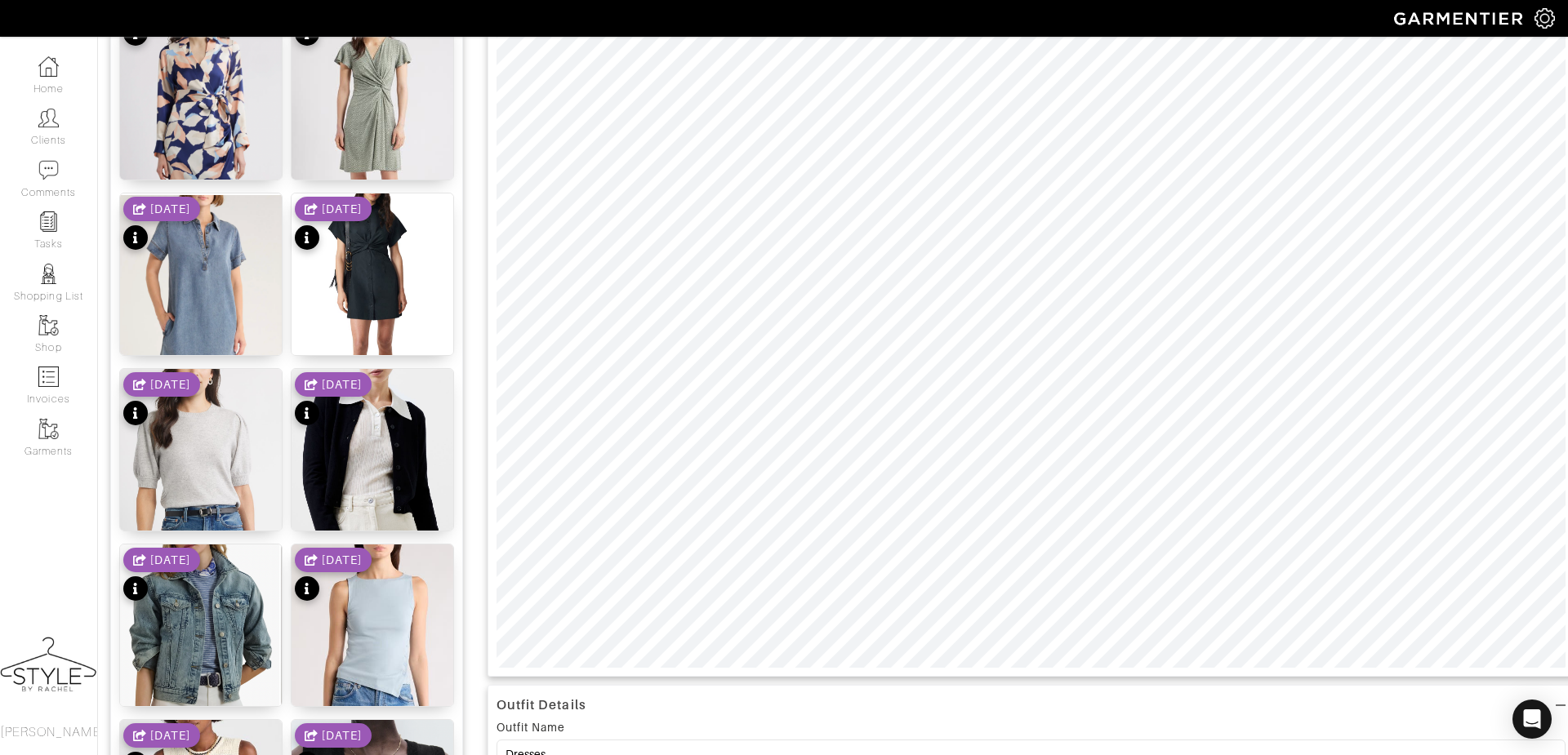
scroll to position [301, 0]
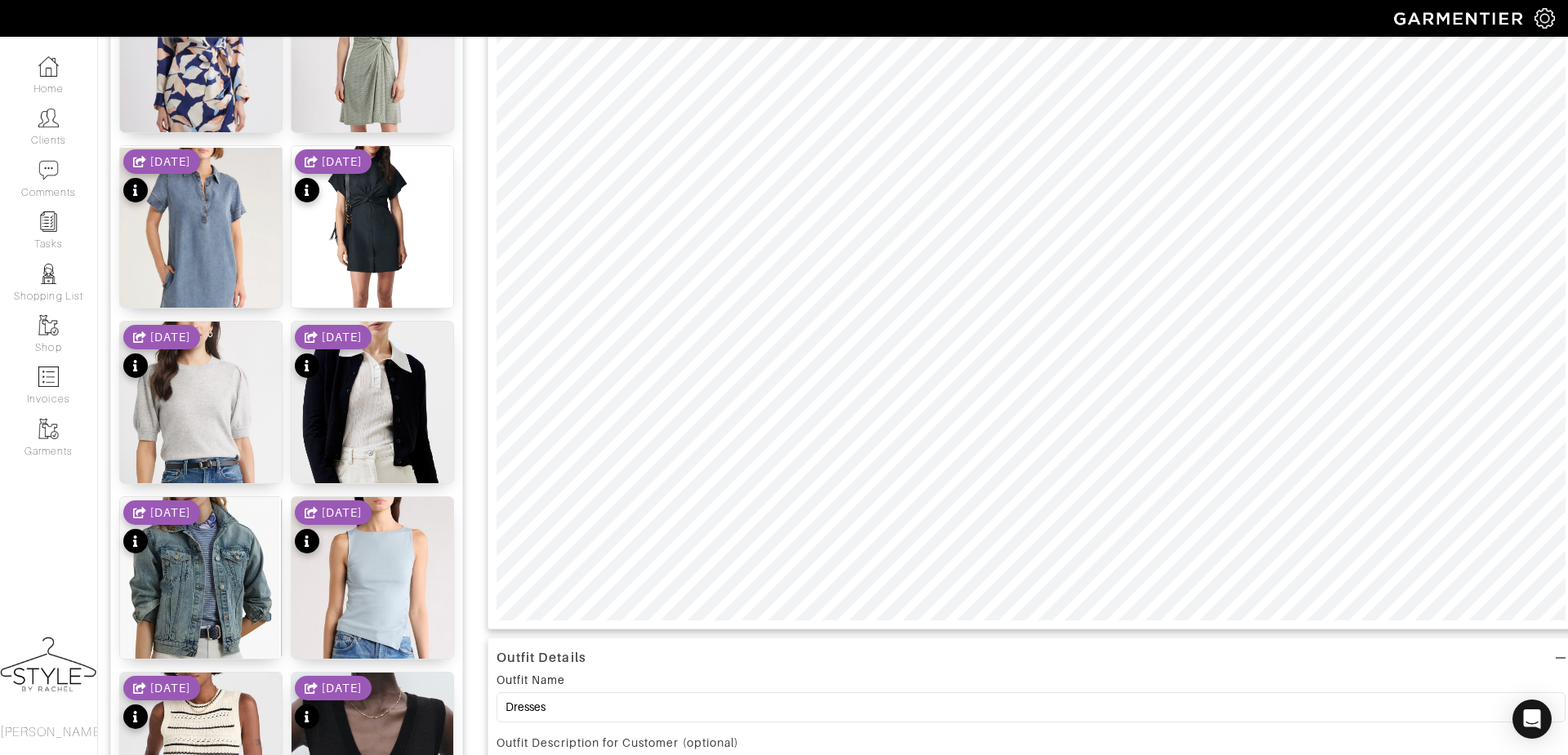
type input "20"
click at [1004, 617] on div at bounding box center [1031, 243] width 1087 height 770
click at [216, 67] on img at bounding box center [201, 126] width 162 height 310
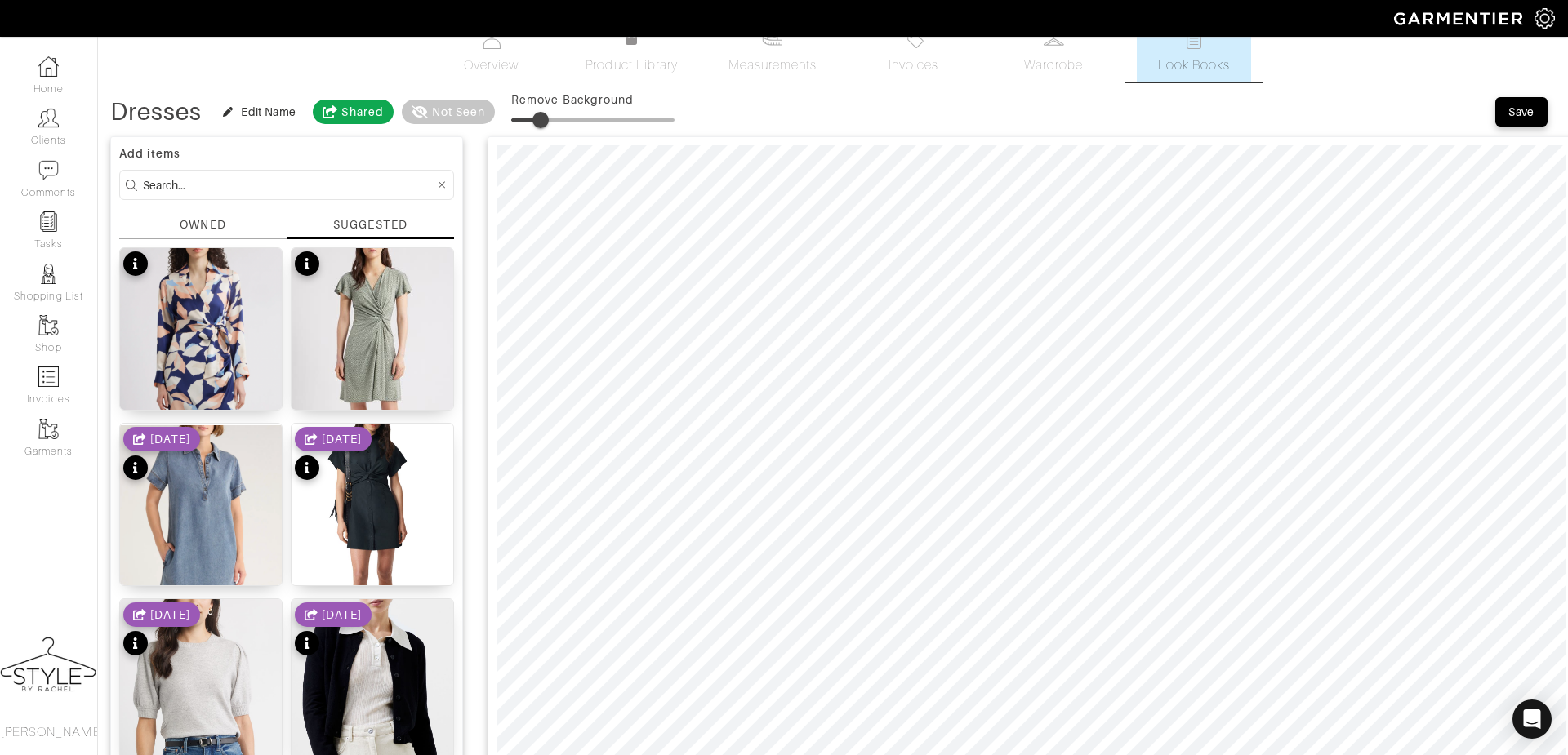
scroll to position [27, 0]
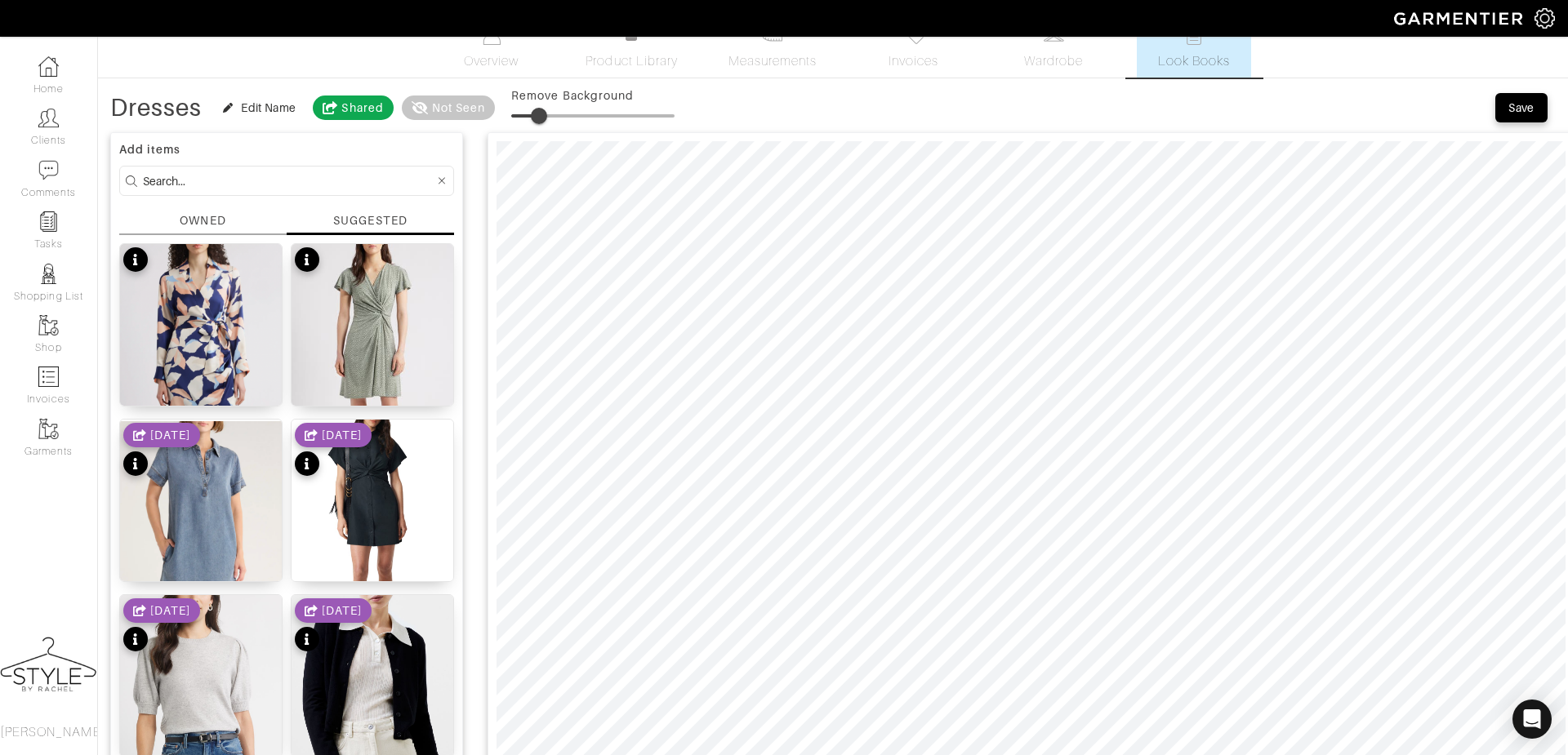
type input "21"
click at [546, 111] on span at bounding box center [545, 116] width 16 height 16
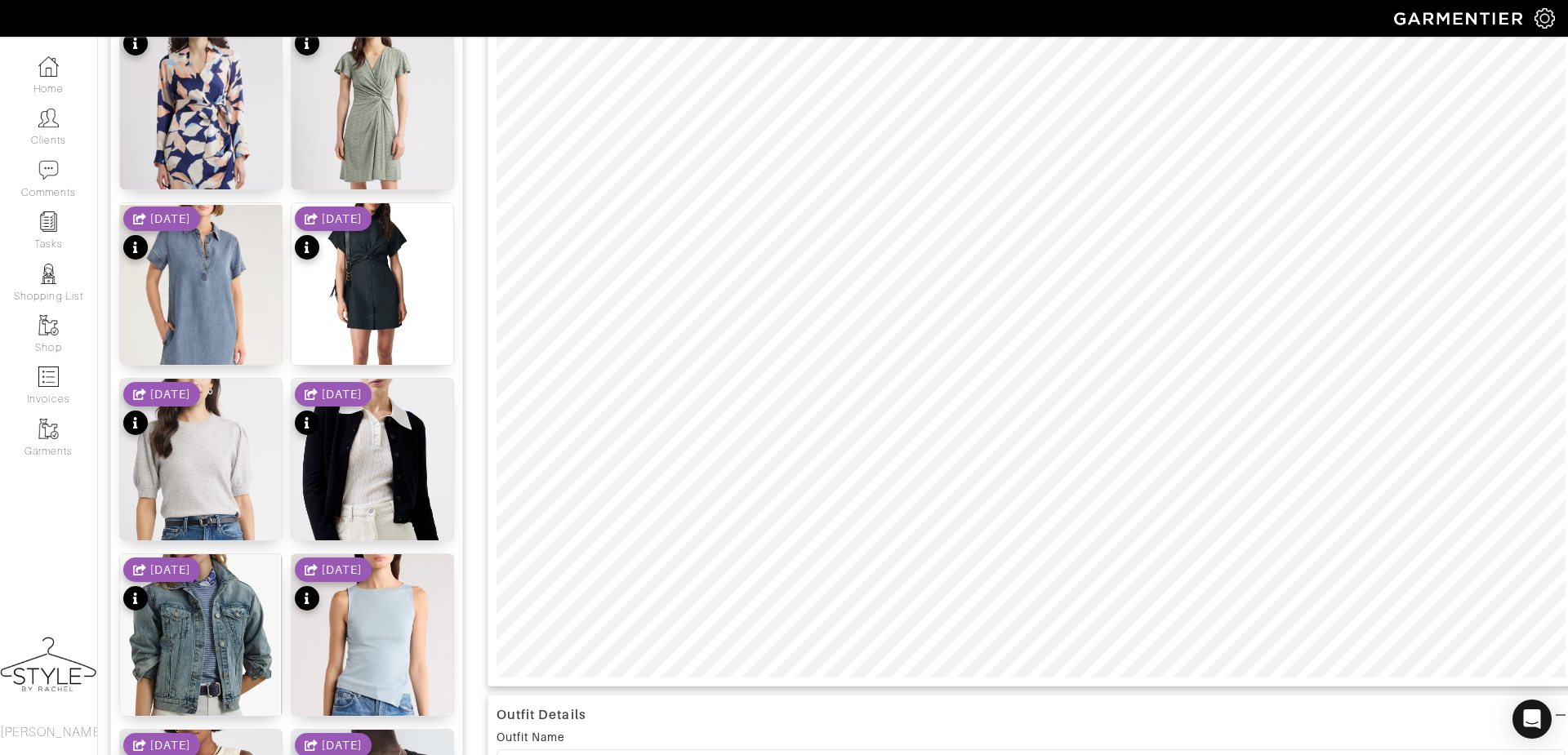
scroll to position [255, 0]
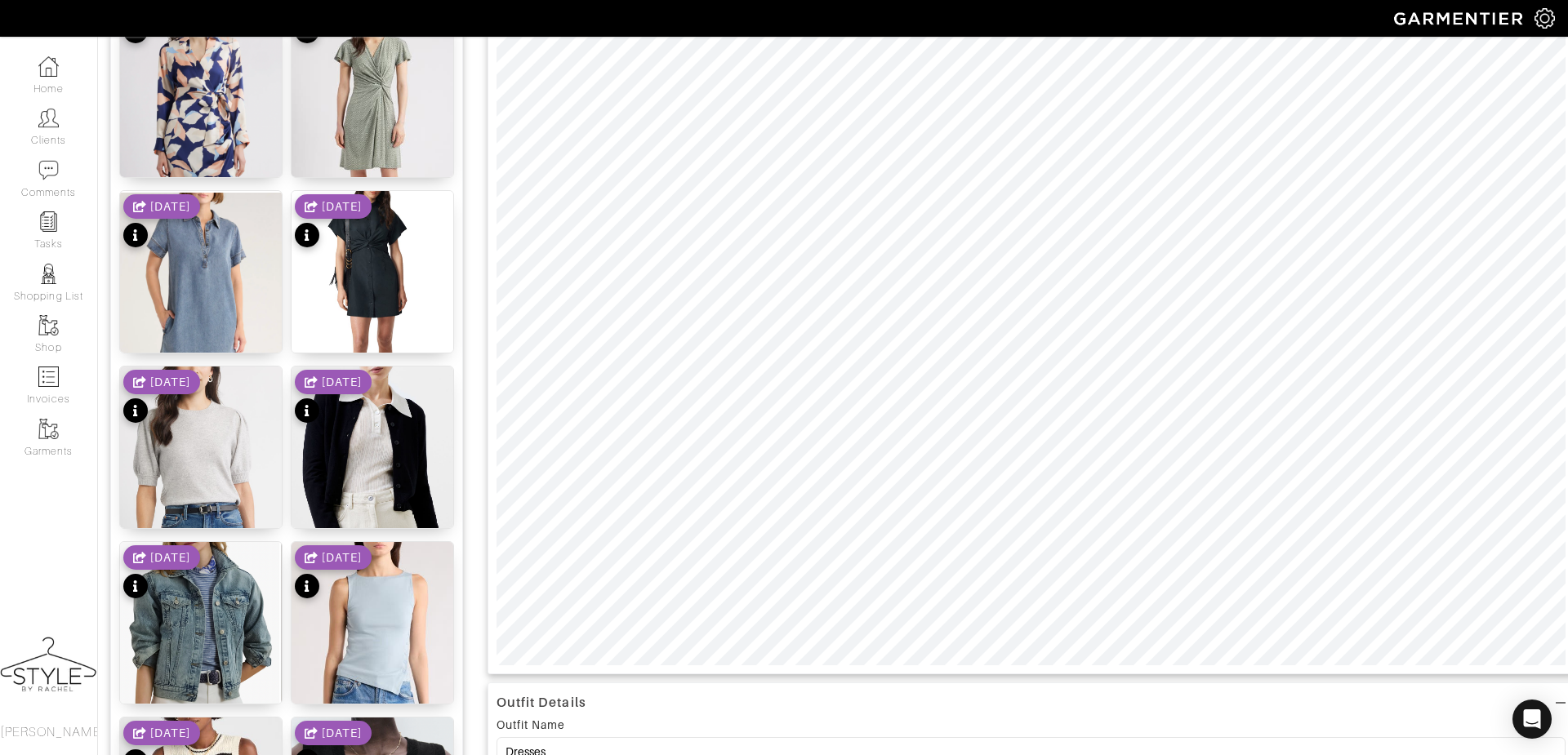
click at [1227, 704] on div "Outfit Details" at bounding box center [1030, 704] width 1069 height 24
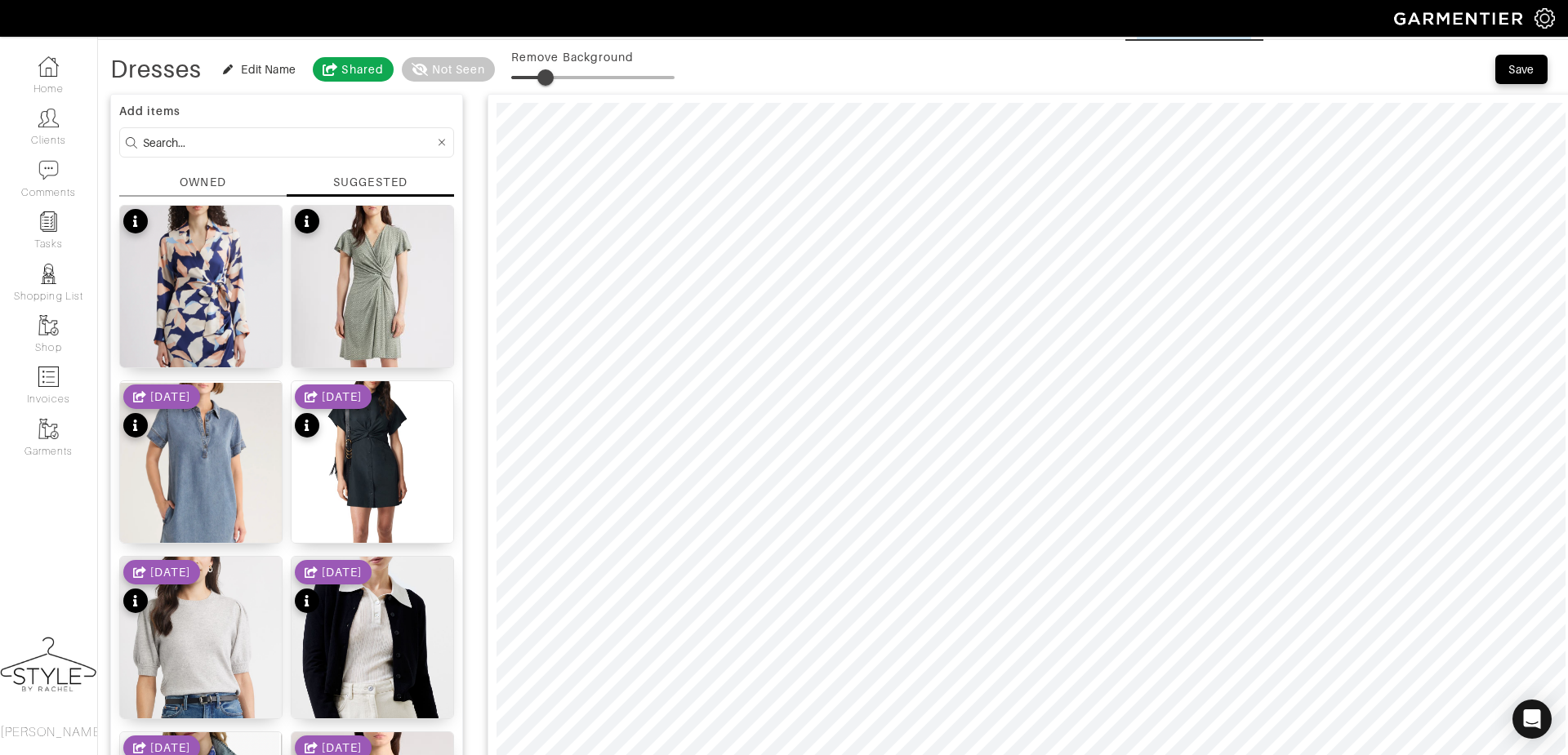
scroll to position [66, 0]
type input "0"
drag, startPoint x: 545, startPoint y: 69, endPoint x: 504, endPoint y: 60, distance: 42.0
click at [504, 69] on span at bounding box center [511, 76] width 16 height 16
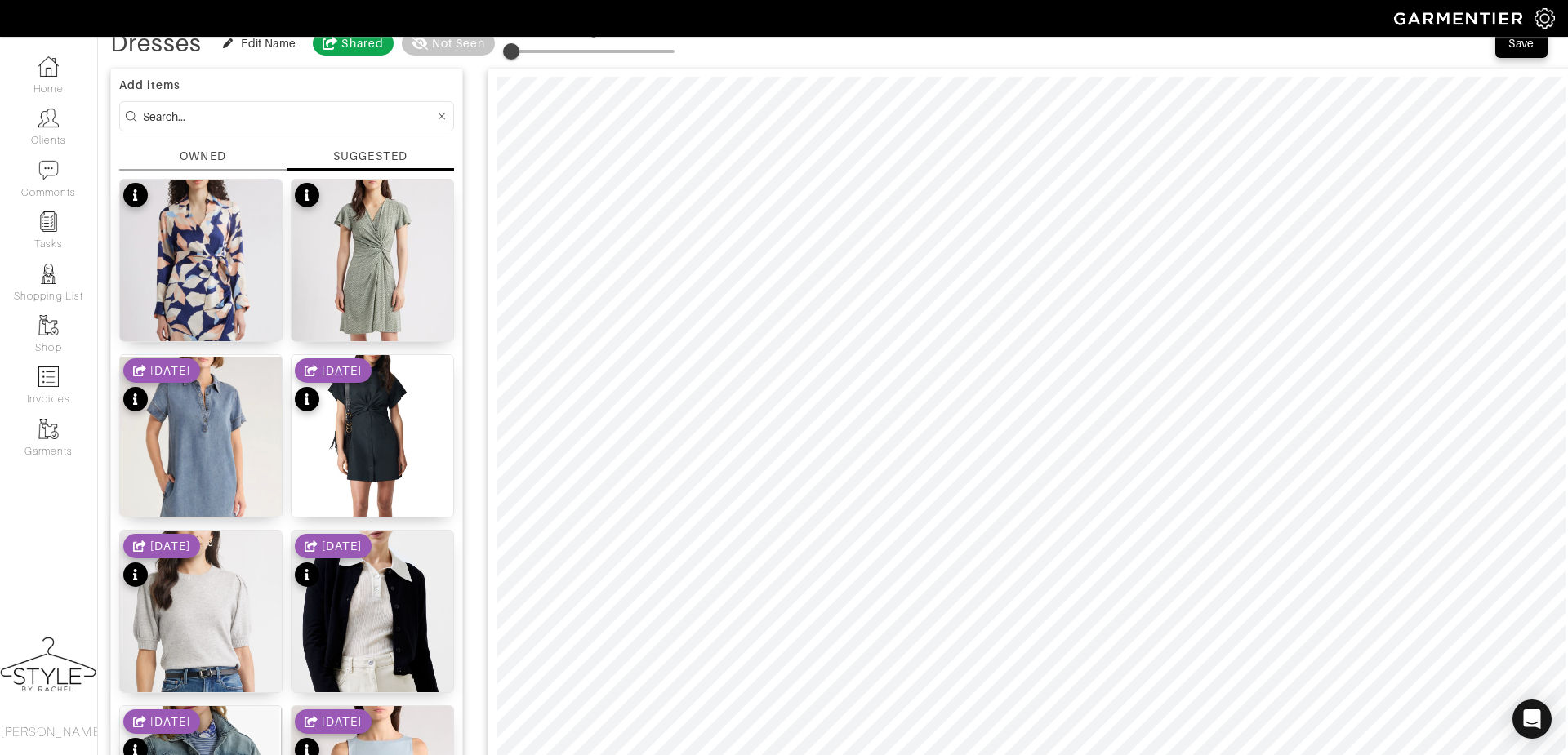
scroll to position [90, 0]
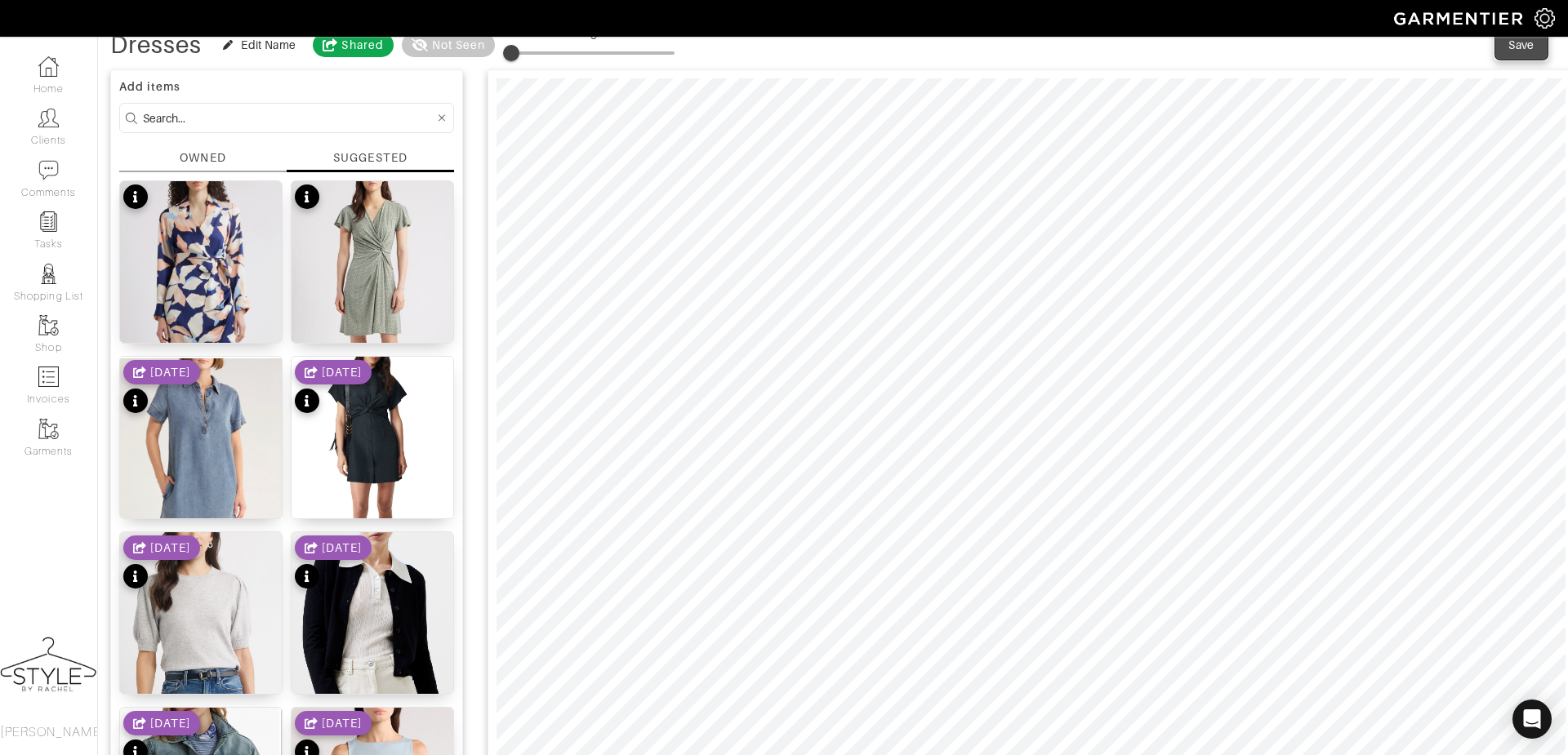
click at [1529, 43] on div "Save" at bounding box center [1522, 45] width 26 height 16
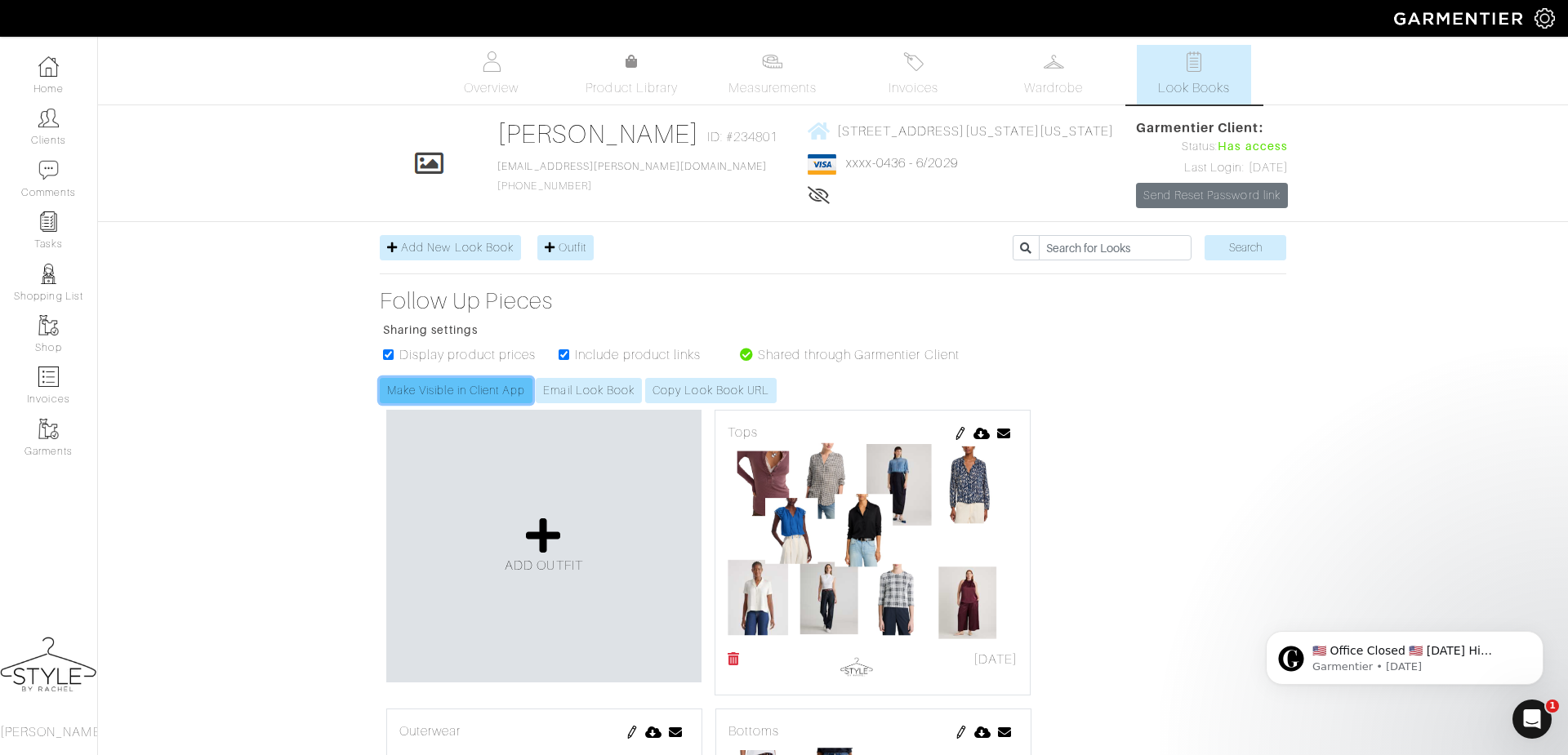
click at [492, 404] on link "Make Visible in Client App" at bounding box center [456, 391] width 153 height 26
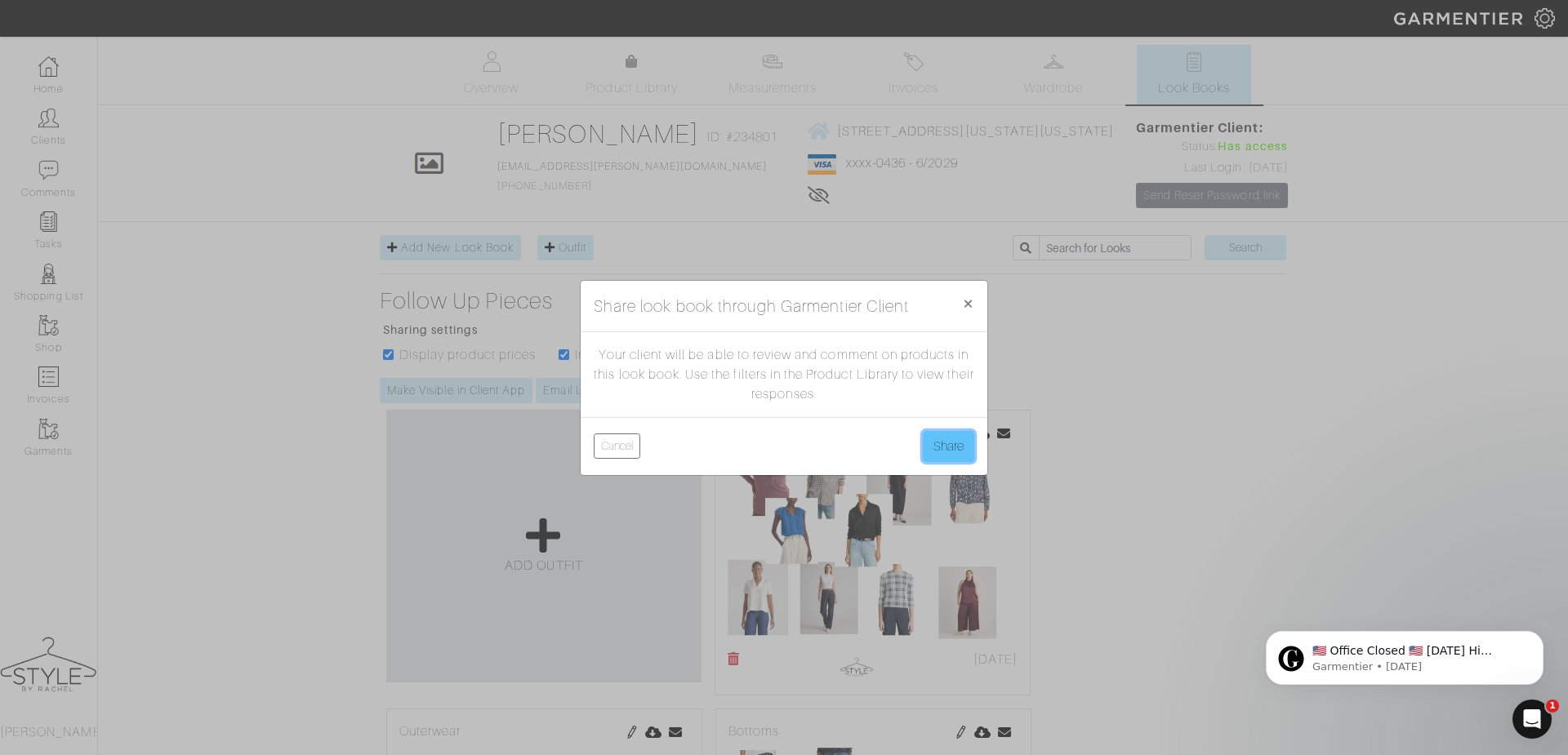
click at [958, 439] on button "Share" at bounding box center [949, 446] width 51 height 31
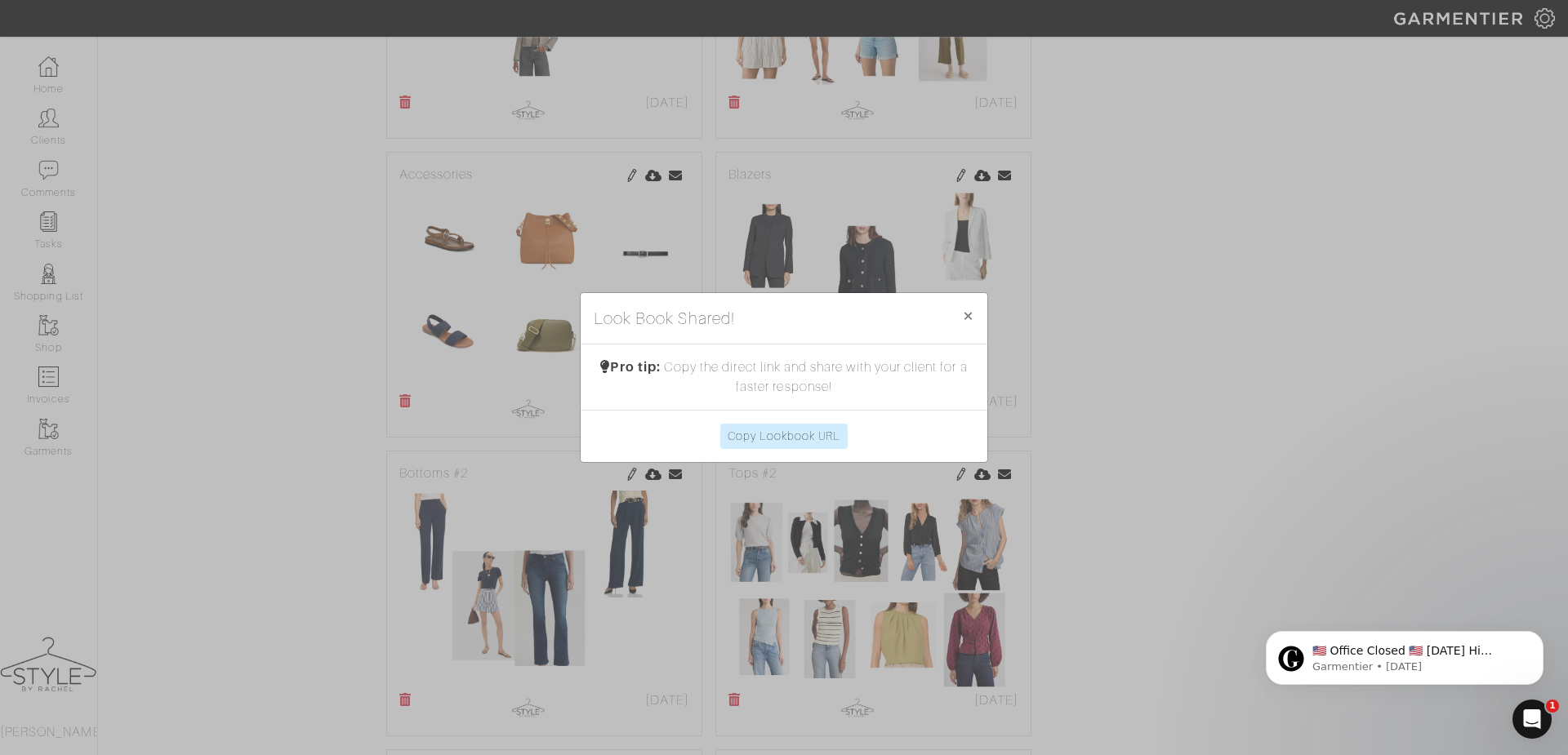
scroll to position [908, 0]
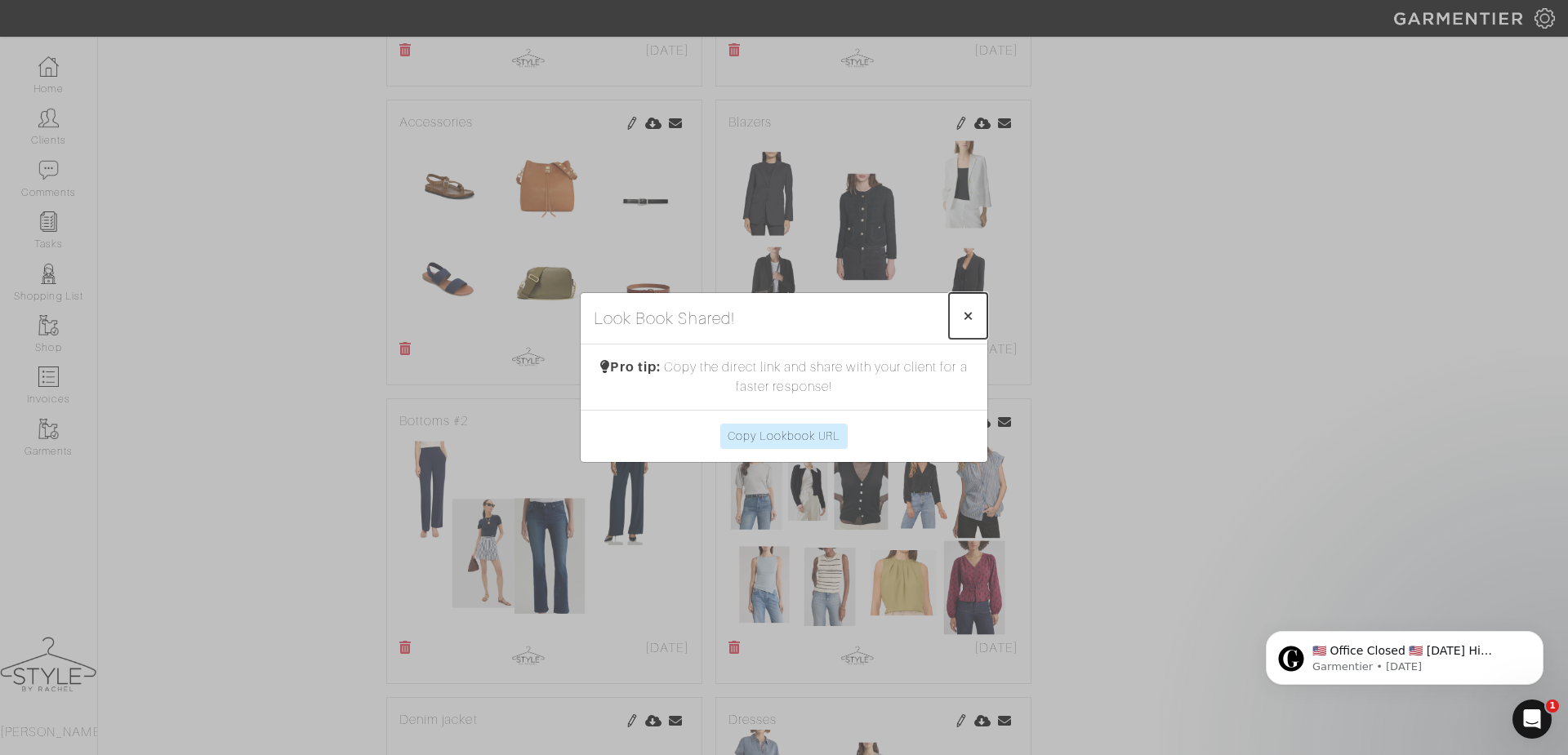
click at [968, 317] on span "×" at bounding box center [968, 315] width 12 height 22
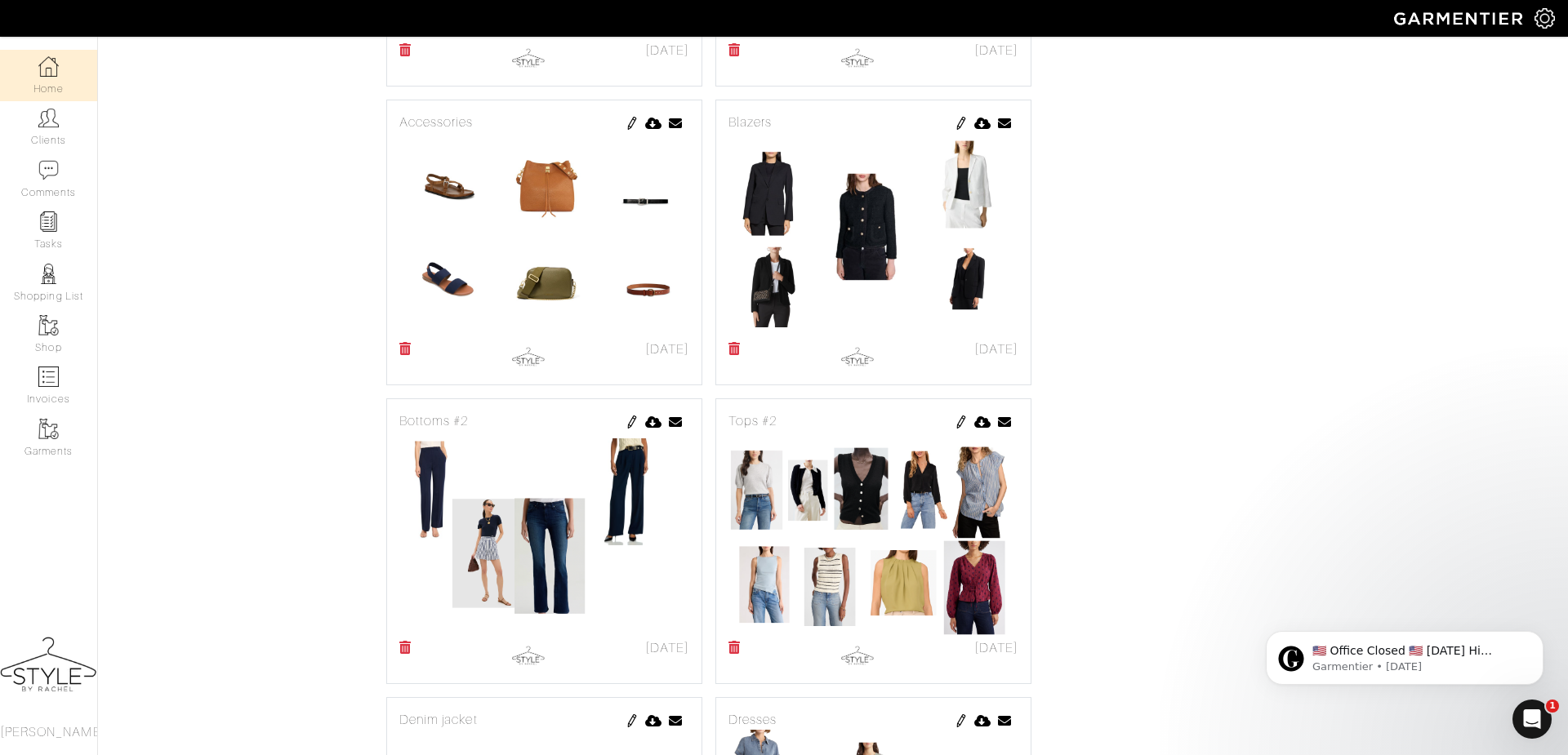
click at [45, 69] on img at bounding box center [49, 67] width 21 height 21
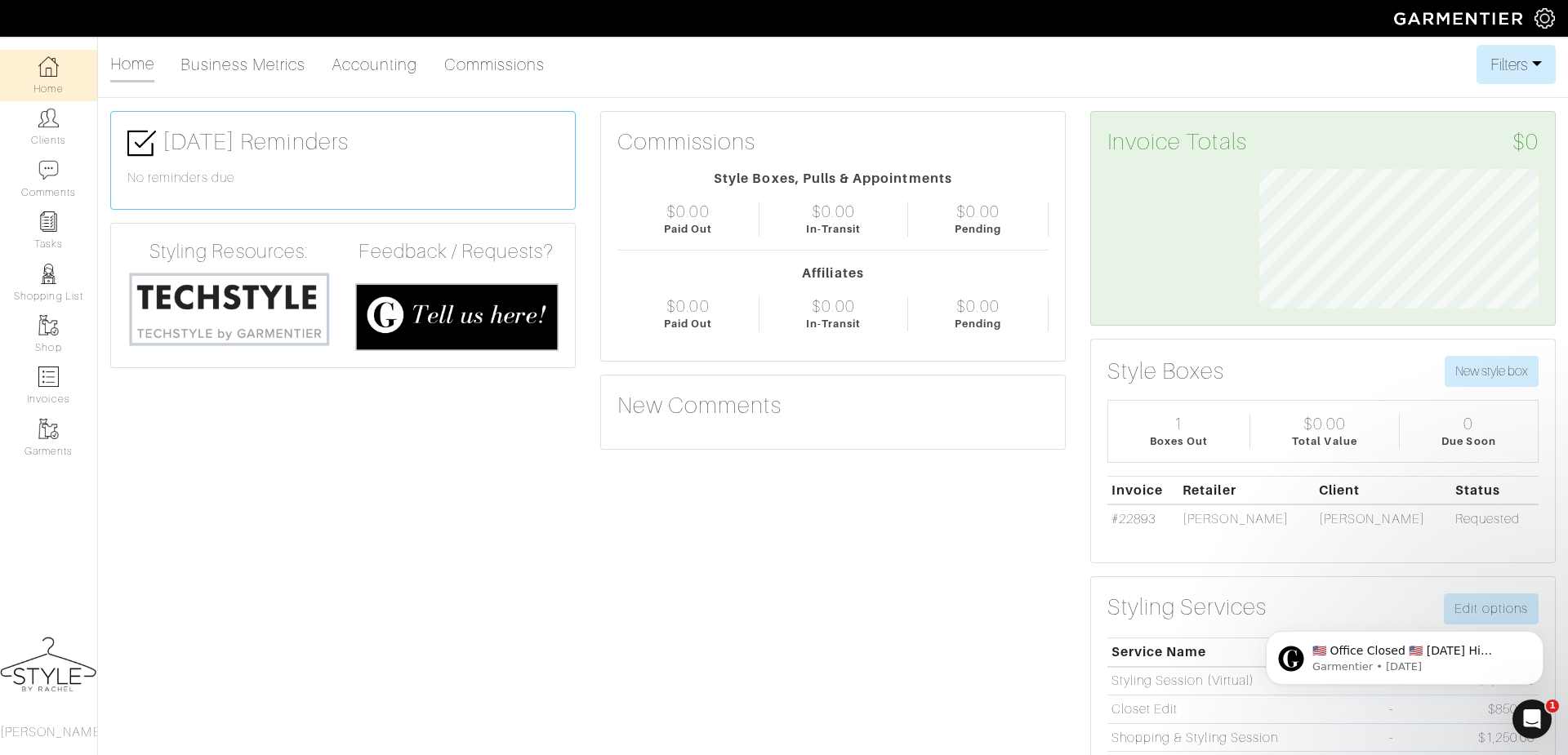
click at [40, 72] on img at bounding box center [49, 67] width 21 height 21
click at [45, 71] on img at bounding box center [49, 67] width 21 height 21
click at [47, 118] on img at bounding box center [49, 118] width 21 height 21
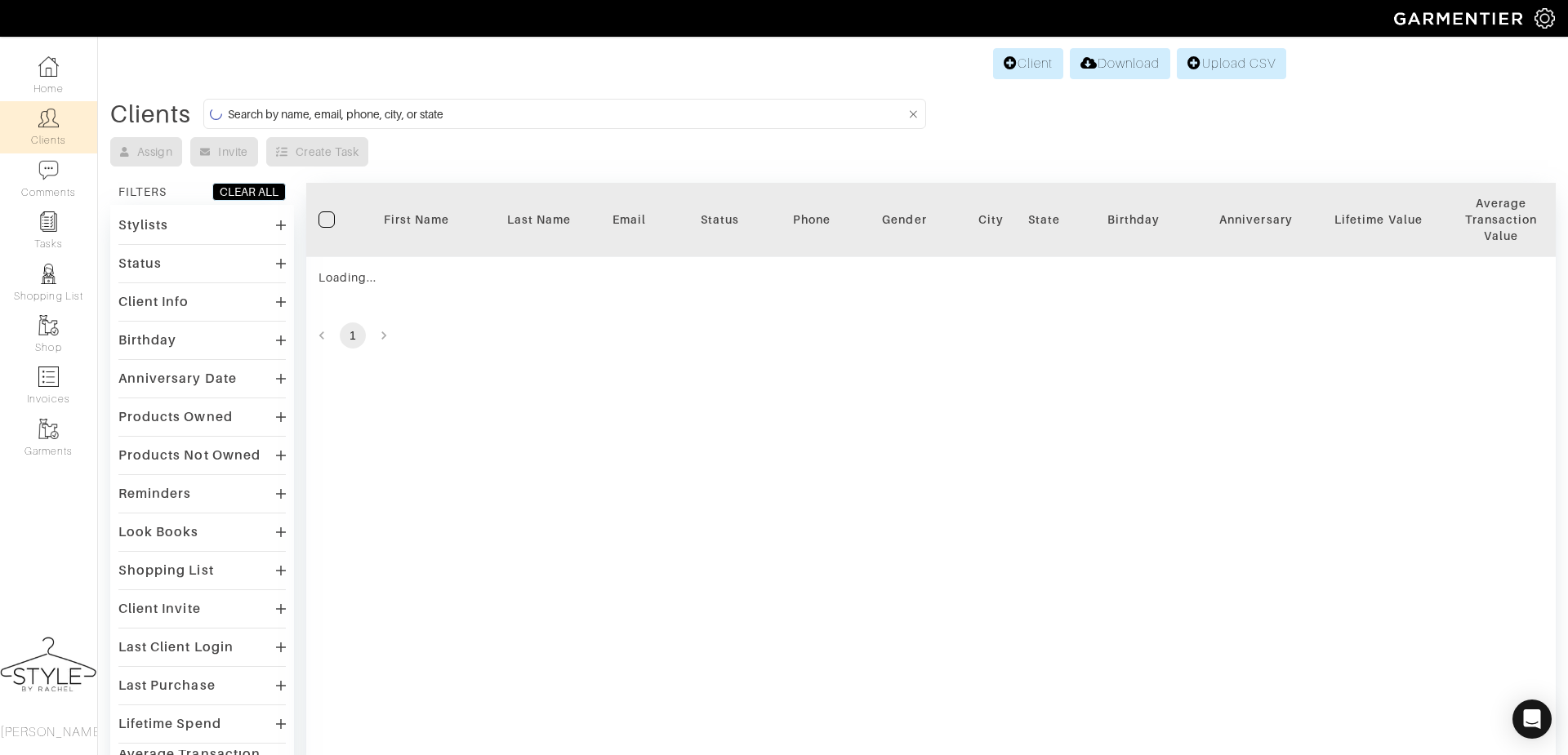
click at [451, 110] on input at bounding box center [567, 114] width 678 height 21
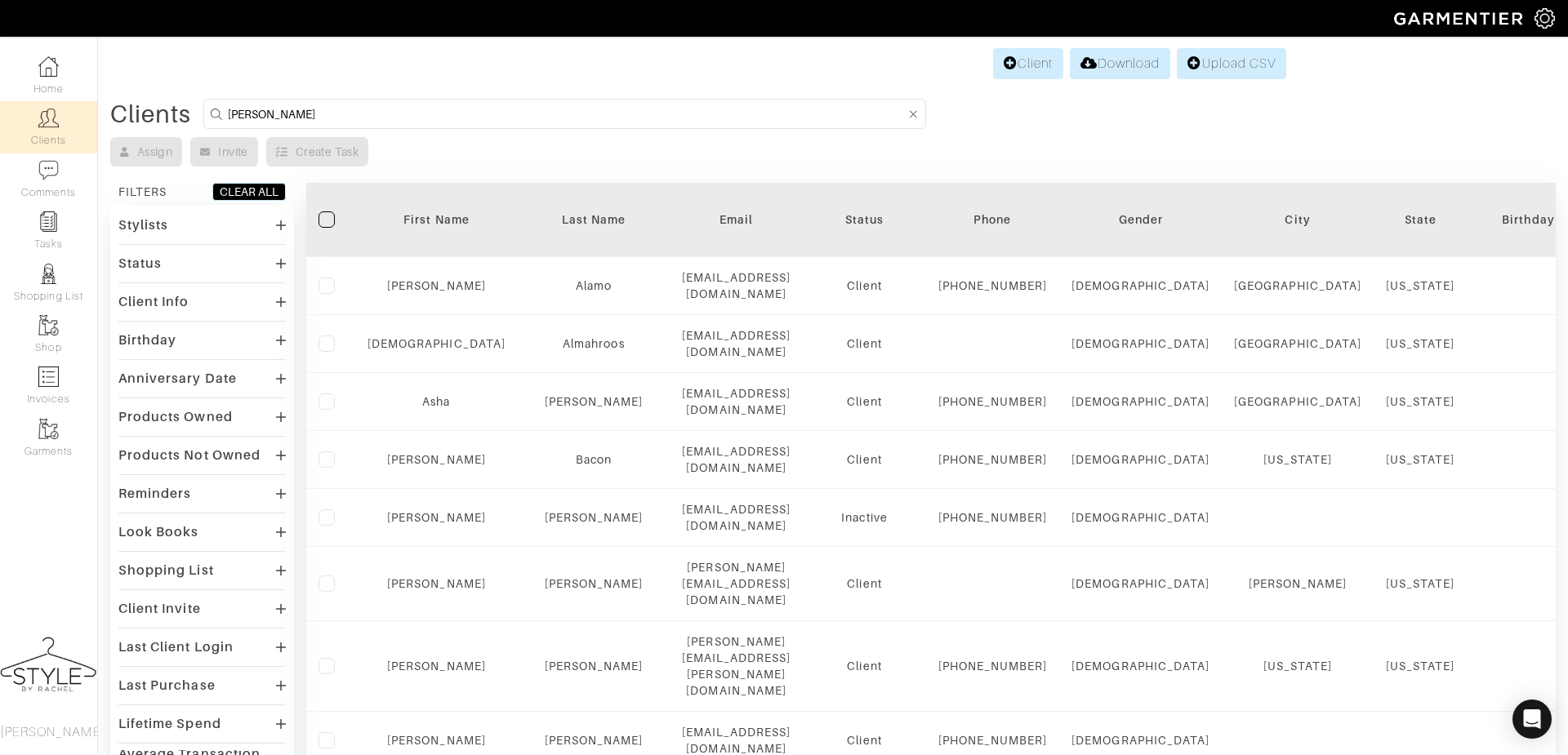
type input "rebecca"
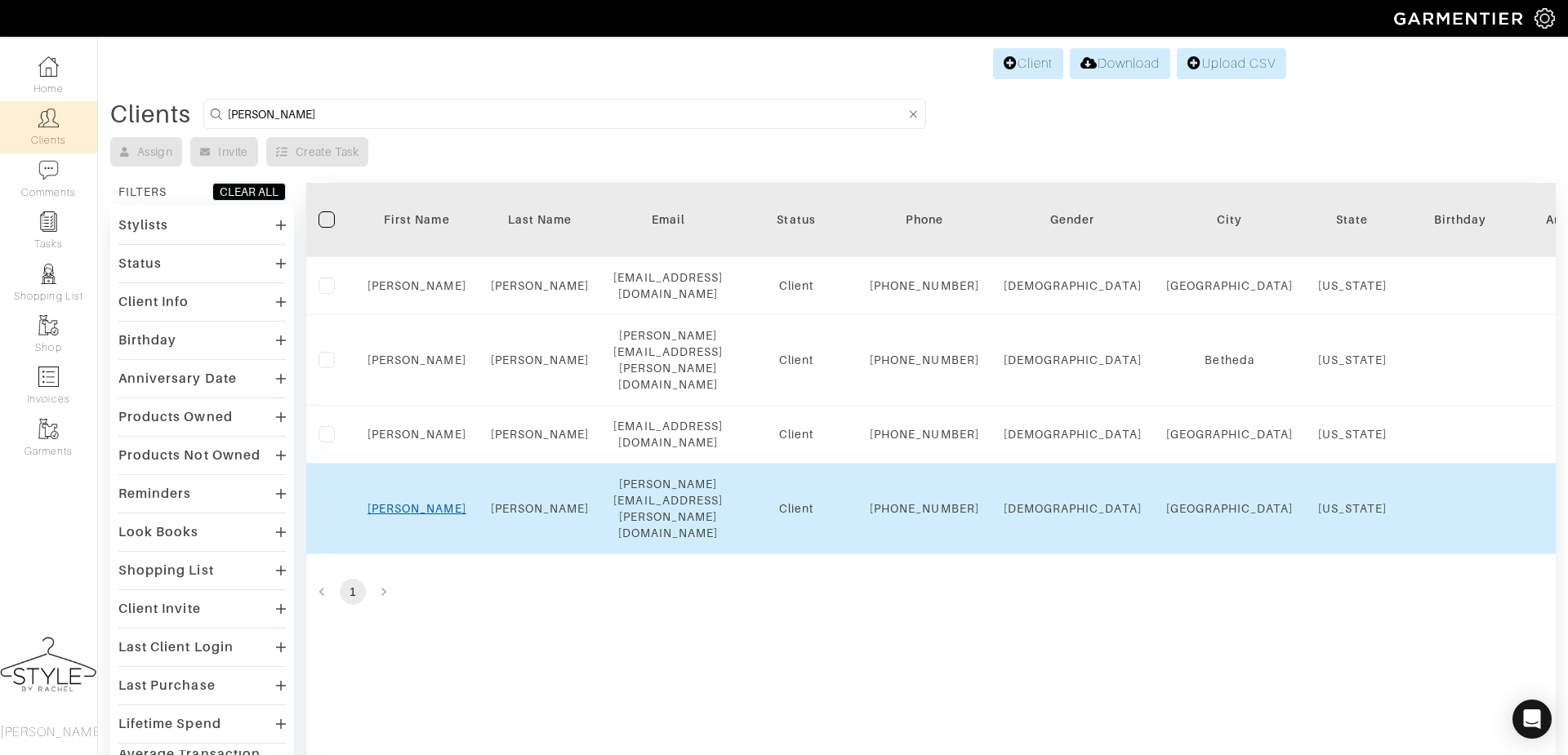
click at [406, 515] on link "[PERSON_NAME]" at bounding box center [417, 508] width 99 height 13
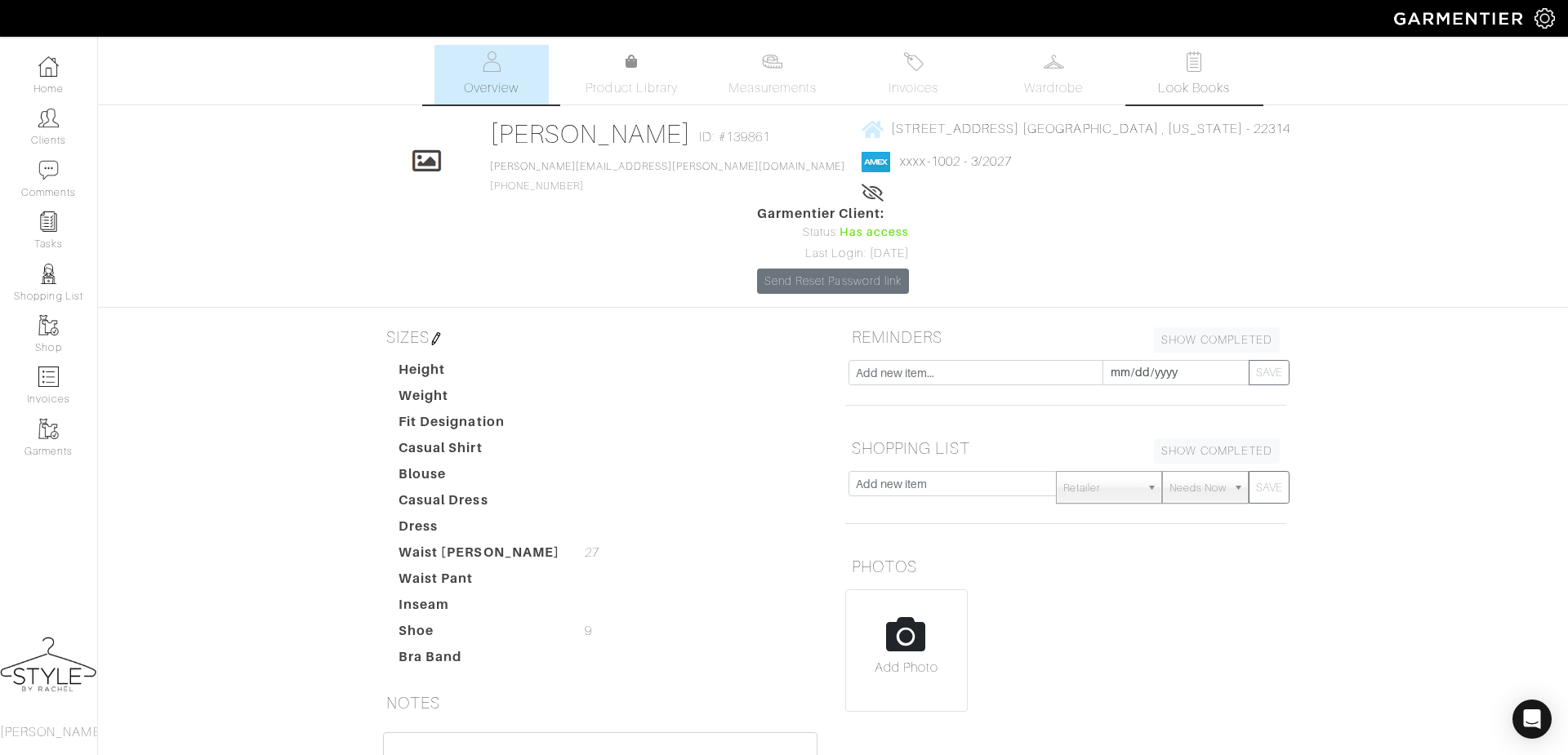
click at [1176, 63] on link "Look Books" at bounding box center [1193, 75] width 114 height 60
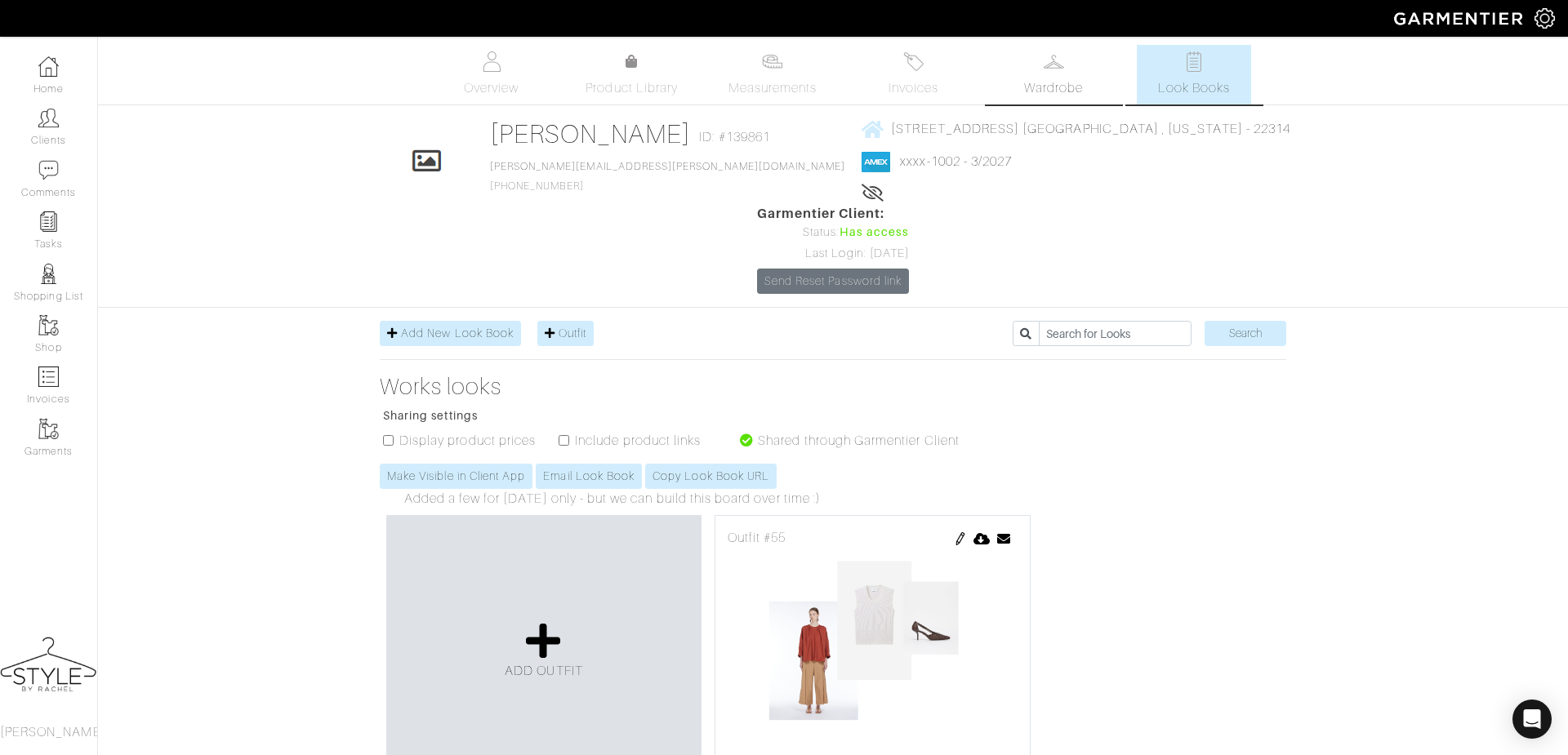
click at [1042, 84] on span "Wardrobe" at bounding box center [1054, 87] width 59 height 20
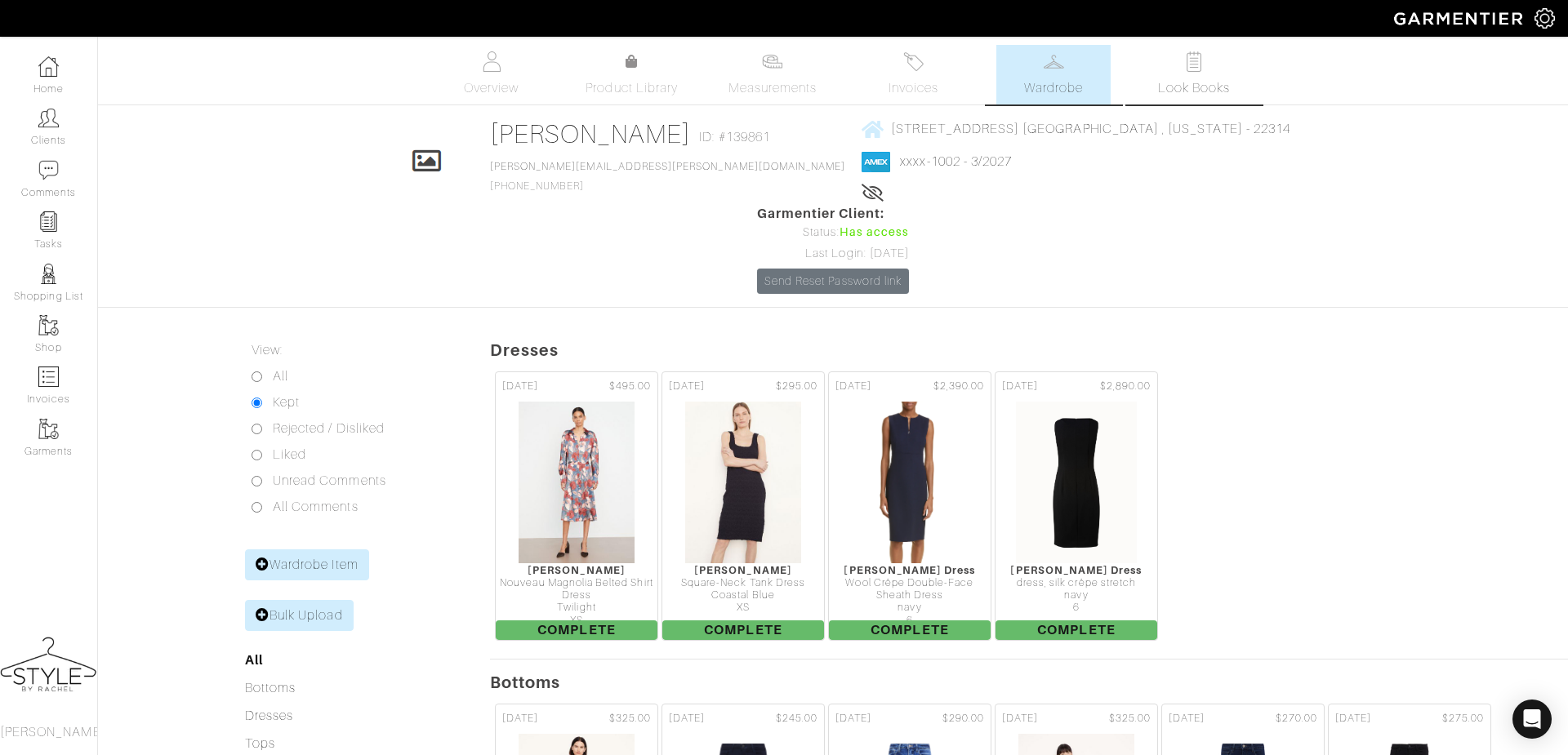
click at [1213, 70] on link "Look Books" at bounding box center [1193, 75] width 114 height 60
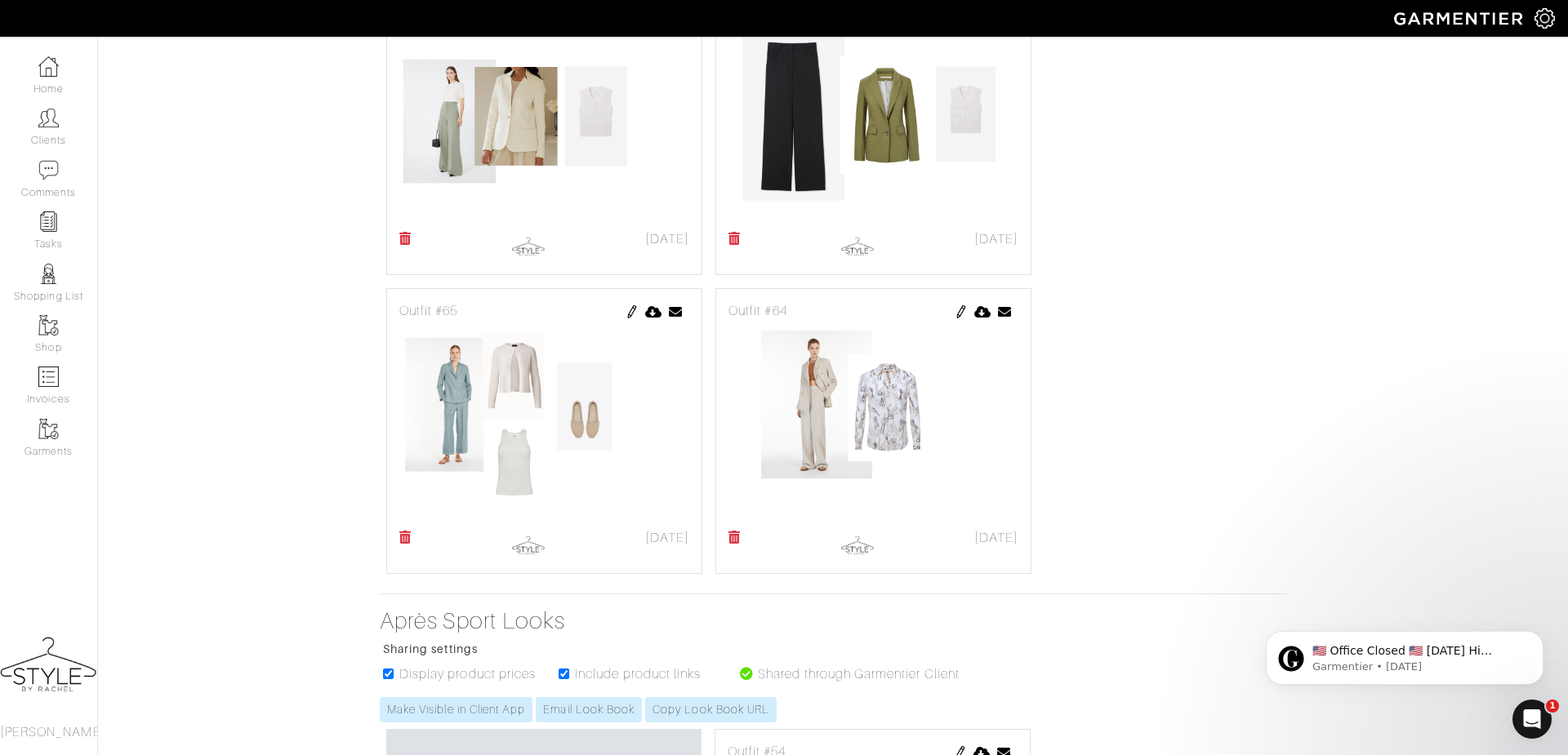
scroll to position [1718, 0]
click at [958, 308] on img at bounding box center [961, 314] width 13 height 13
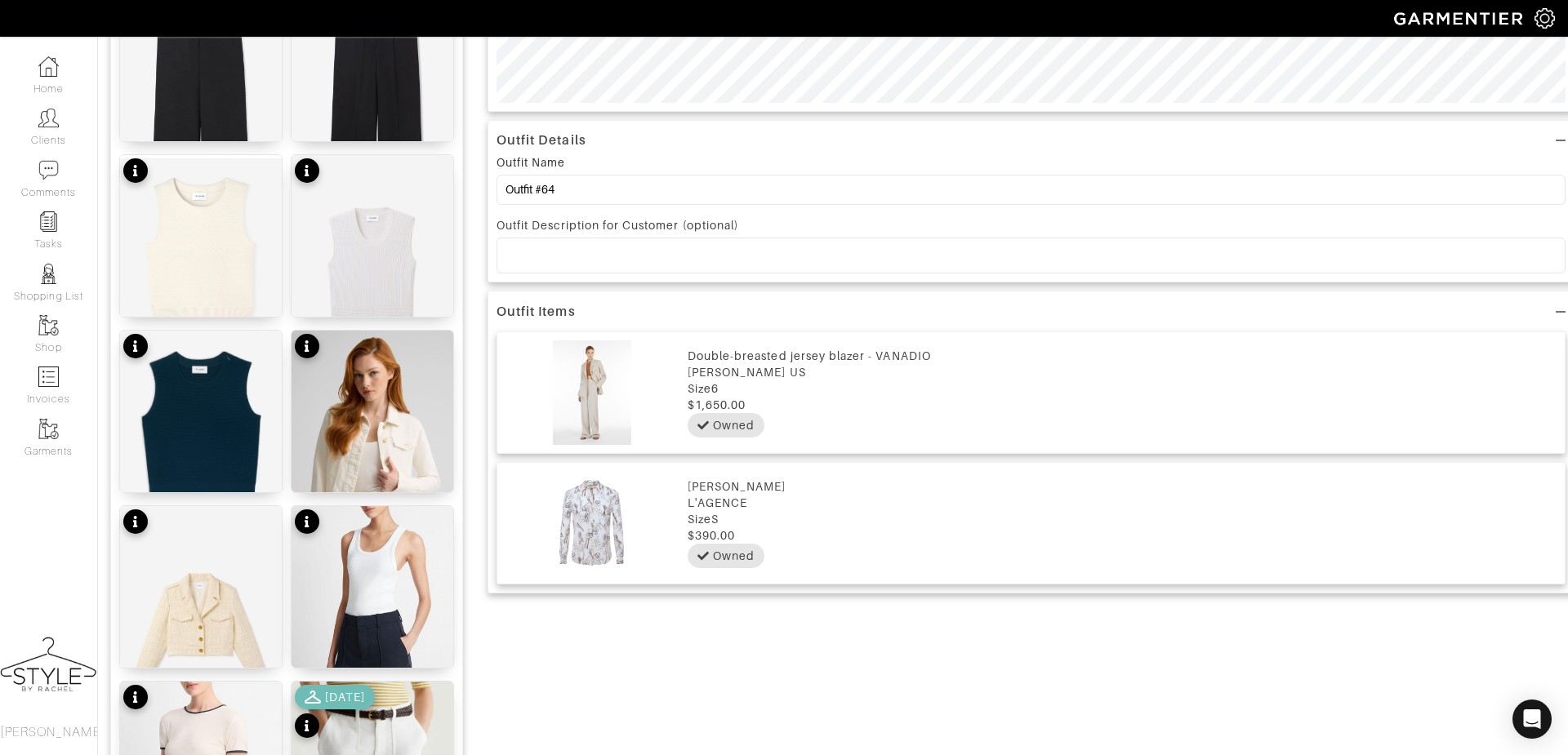
scroll to position [820, 0]
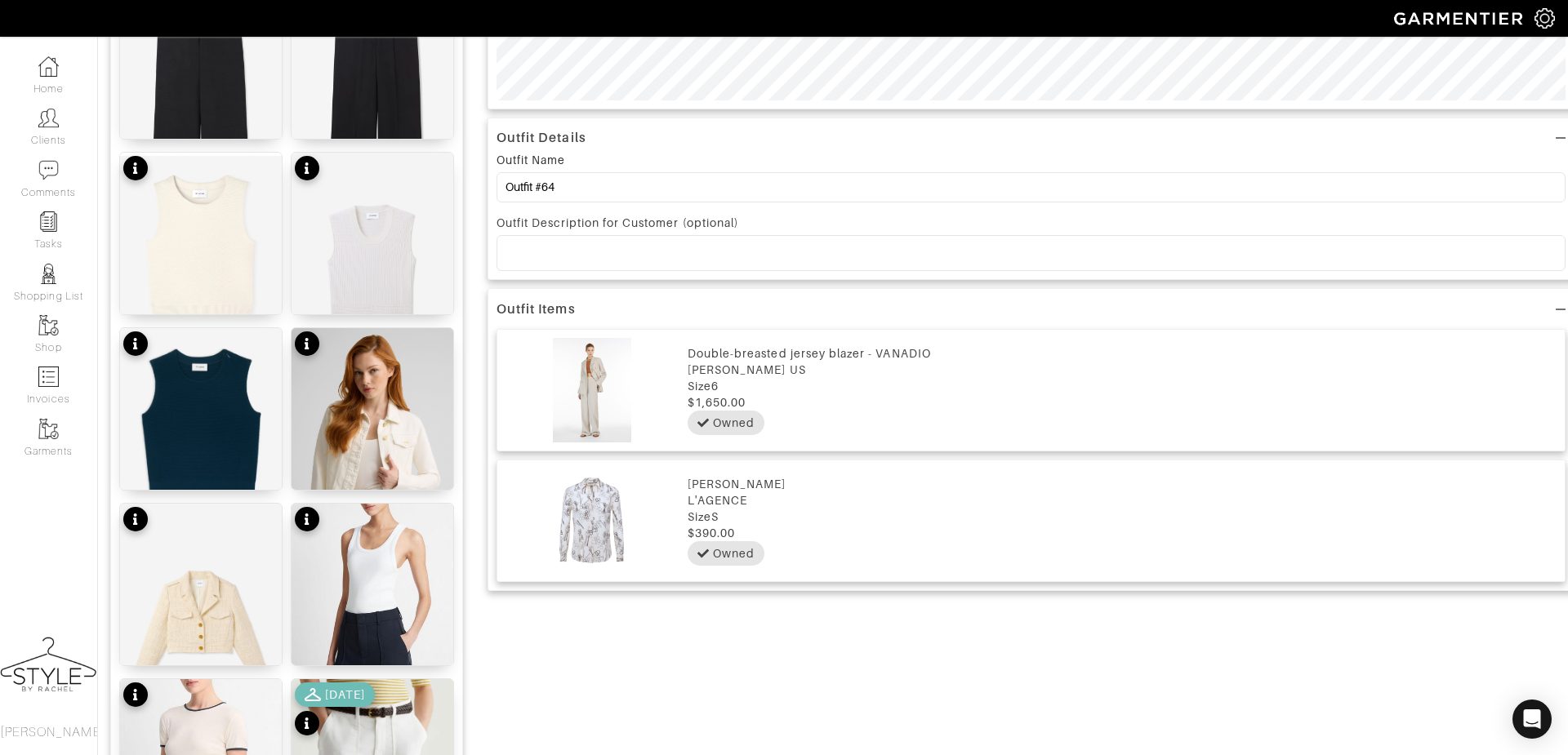
click at [537, 255] on p at bounding box center [1030, 253] width 1043 height 15
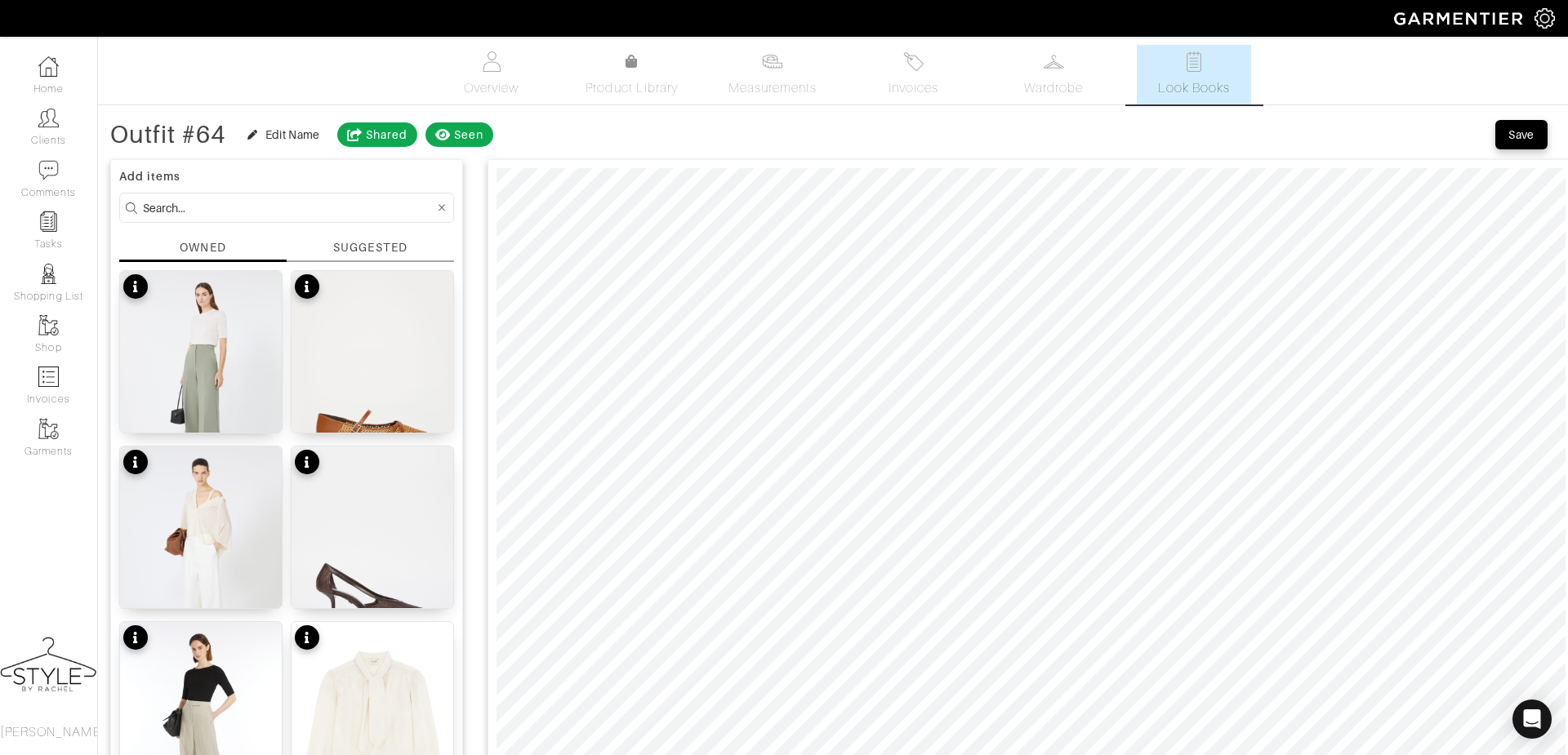
scroll to position [36, 0]
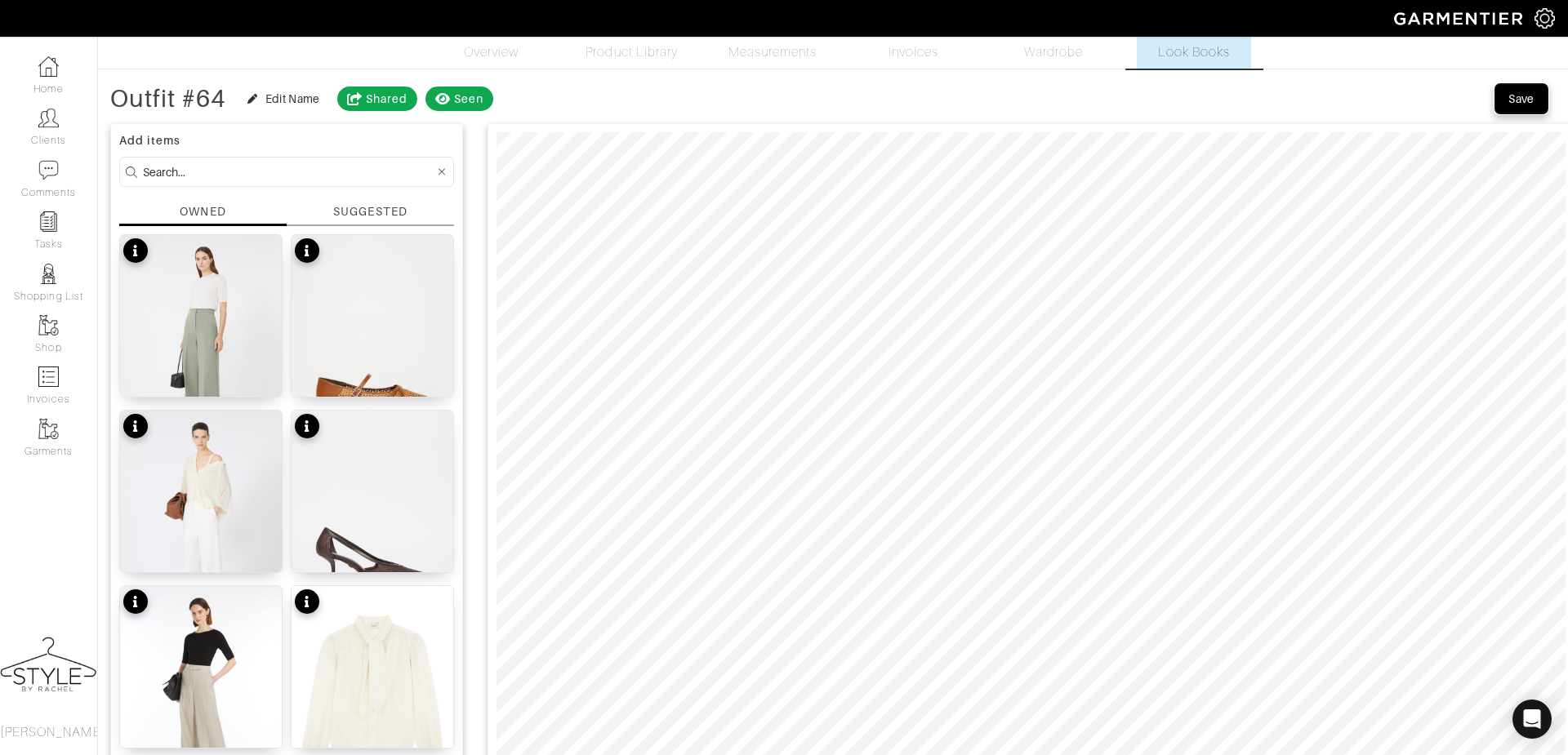
click at [1521, 93] on div "Save" at bounding box center [1522, 99] width 26 height 16
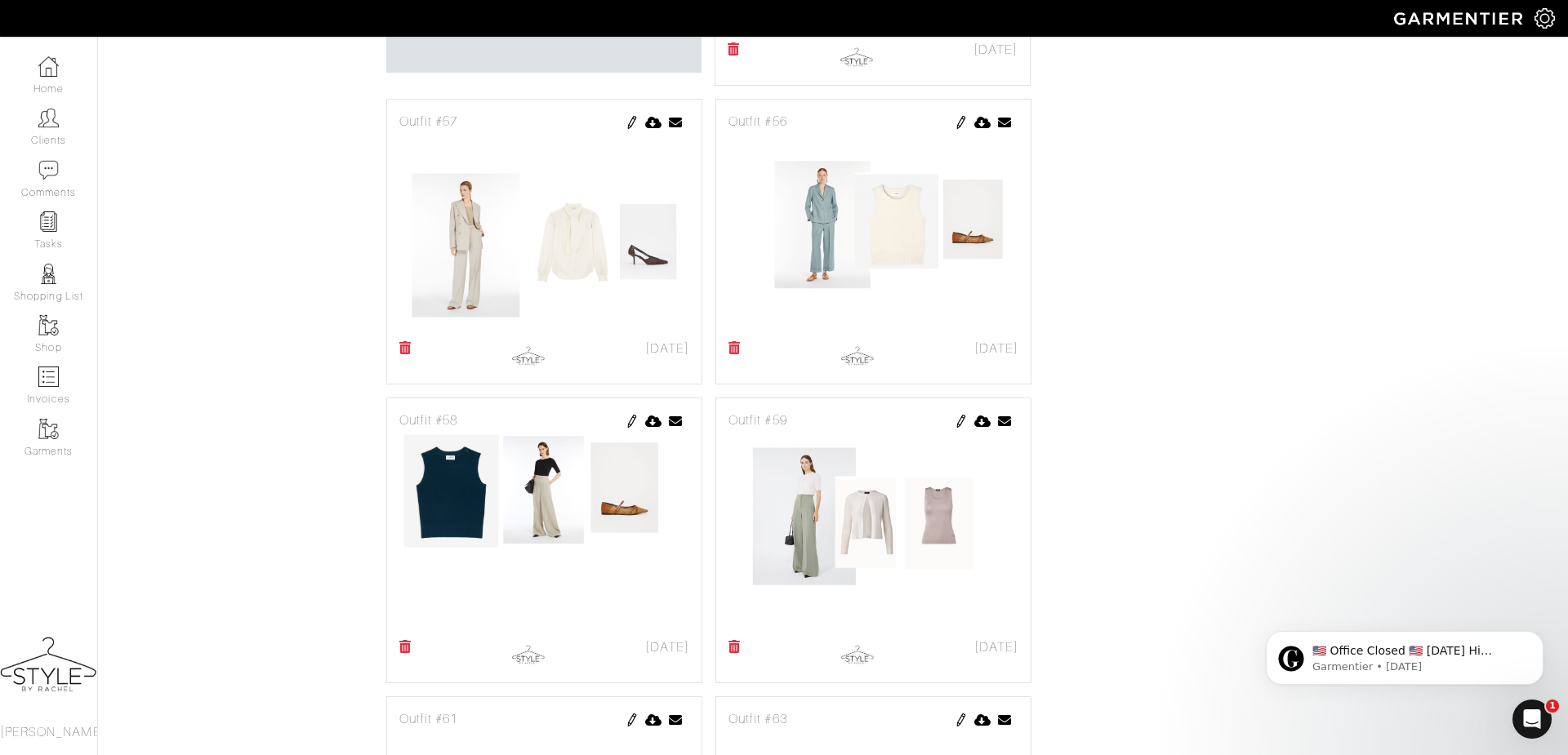
scroll to position [719, 0]
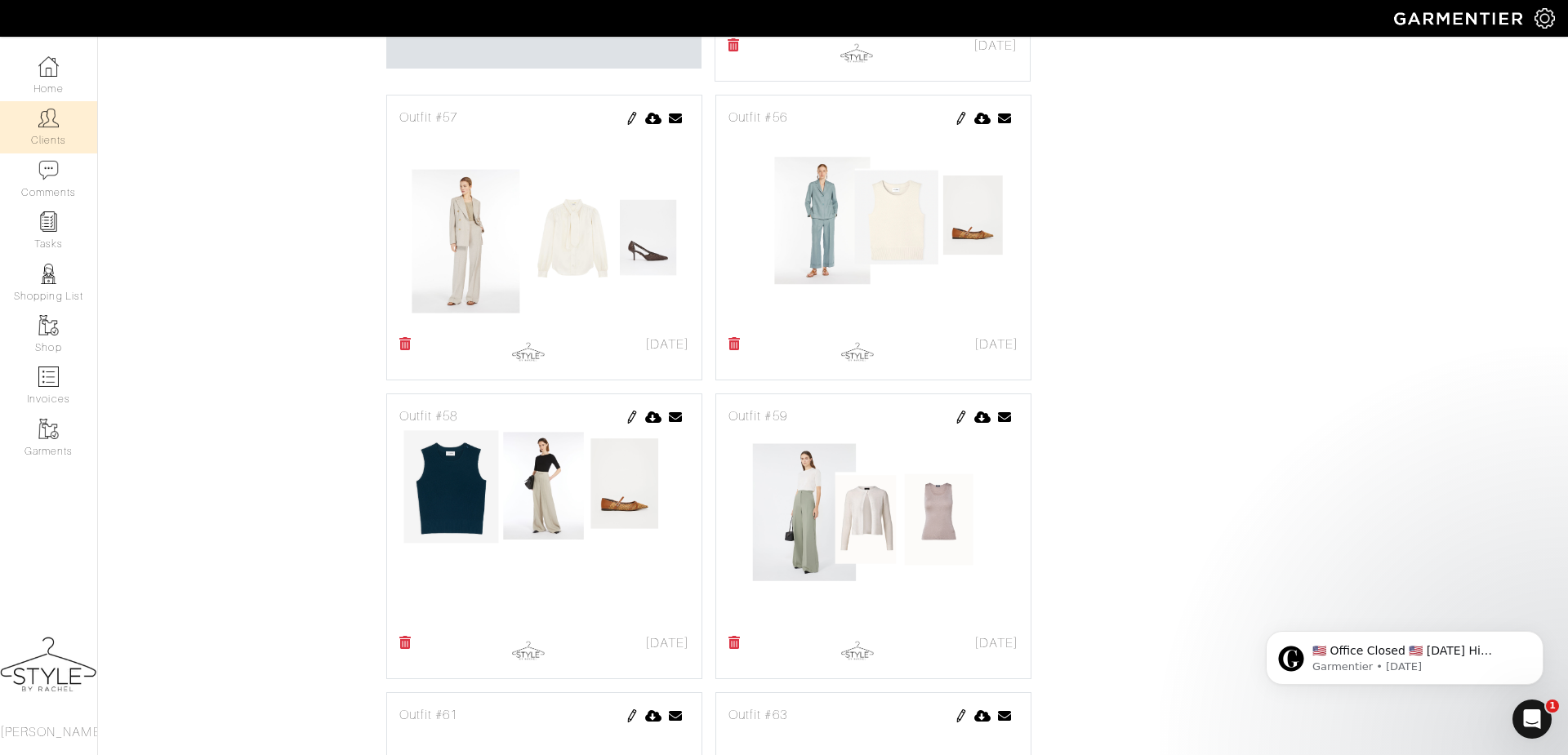
click at [63, 123] on link "Clients" at bounding box center [48, 127] width 97 height 51
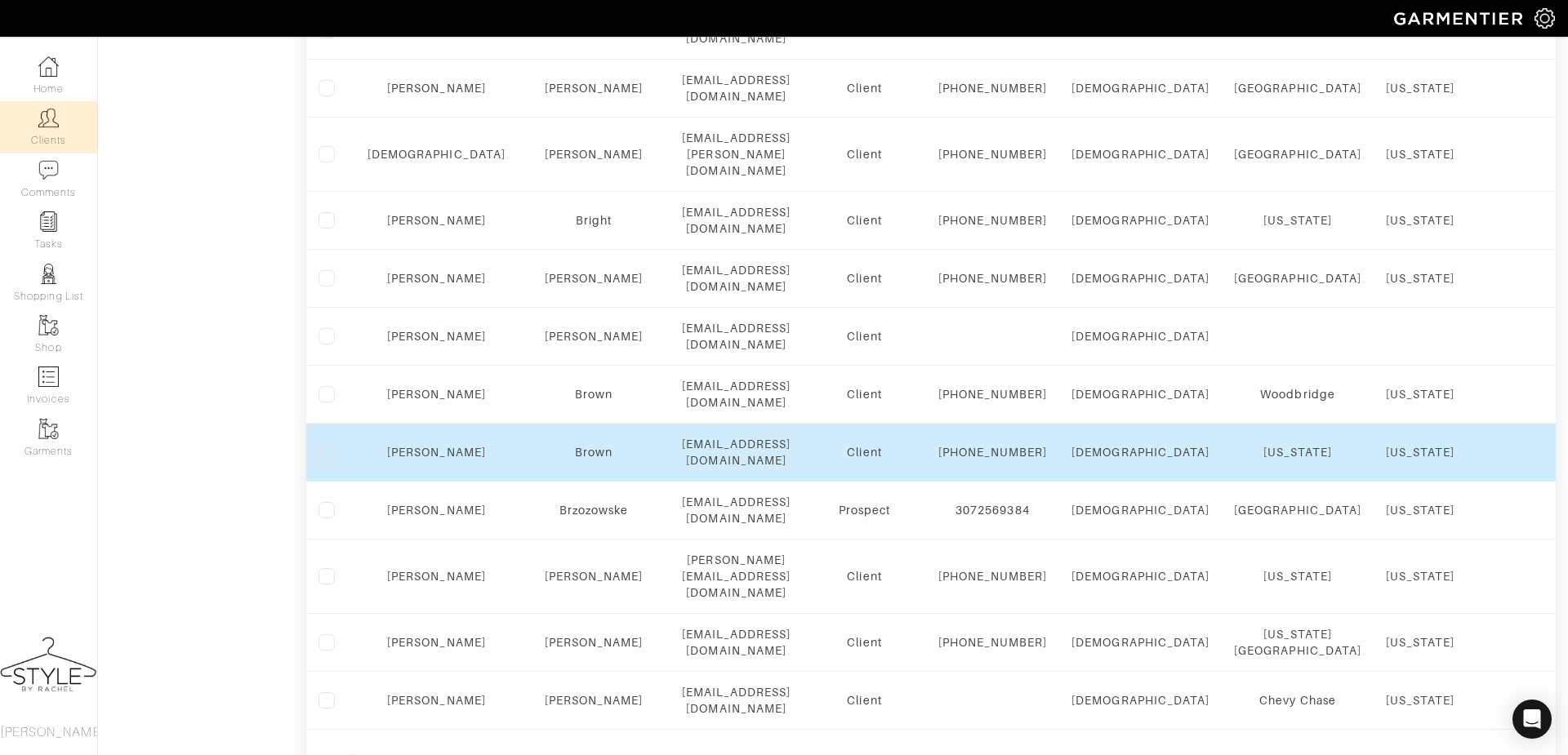
scroll to position [1234, 0]
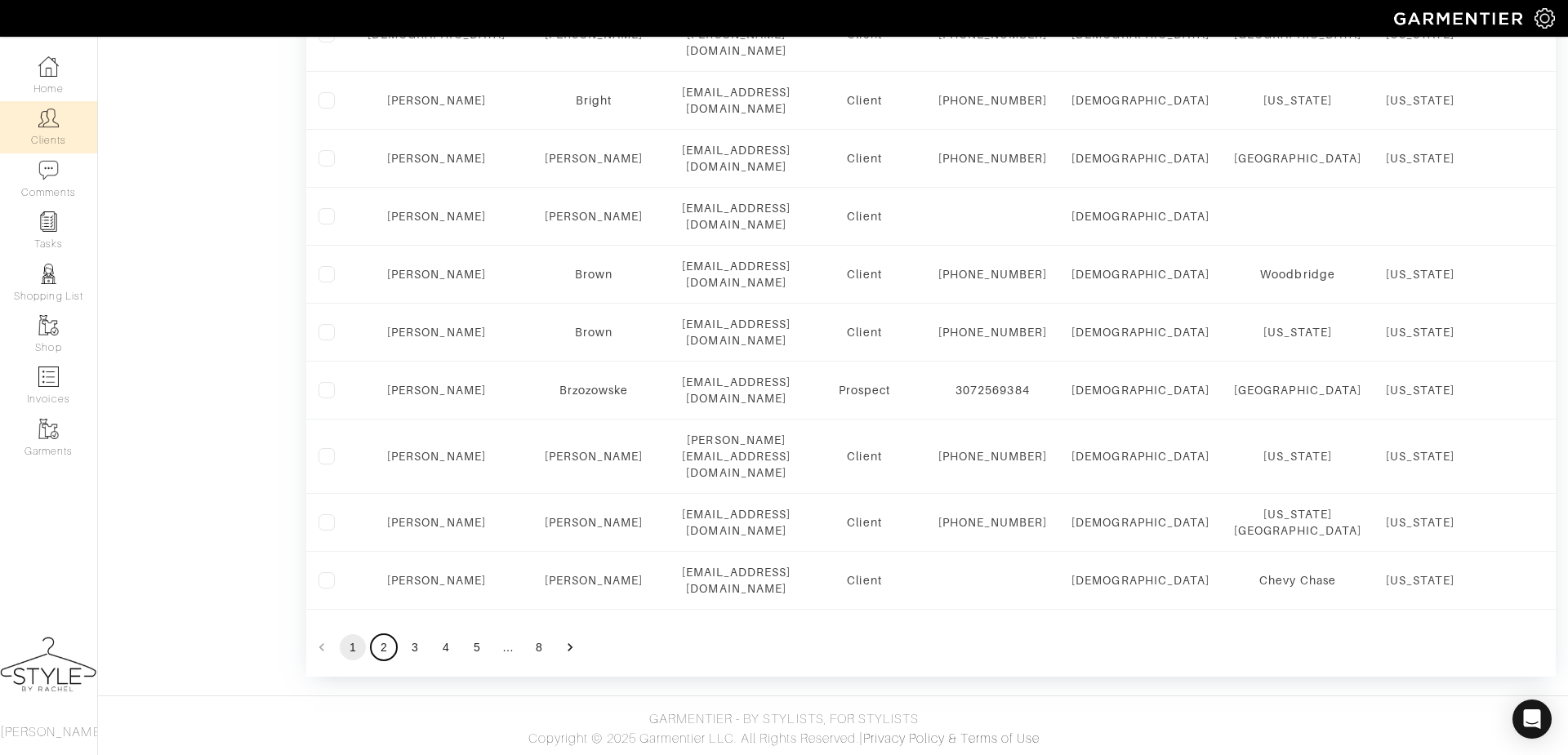
click at [386, 648] on button "2" at bounding box center [384, 647] width 26 height 26
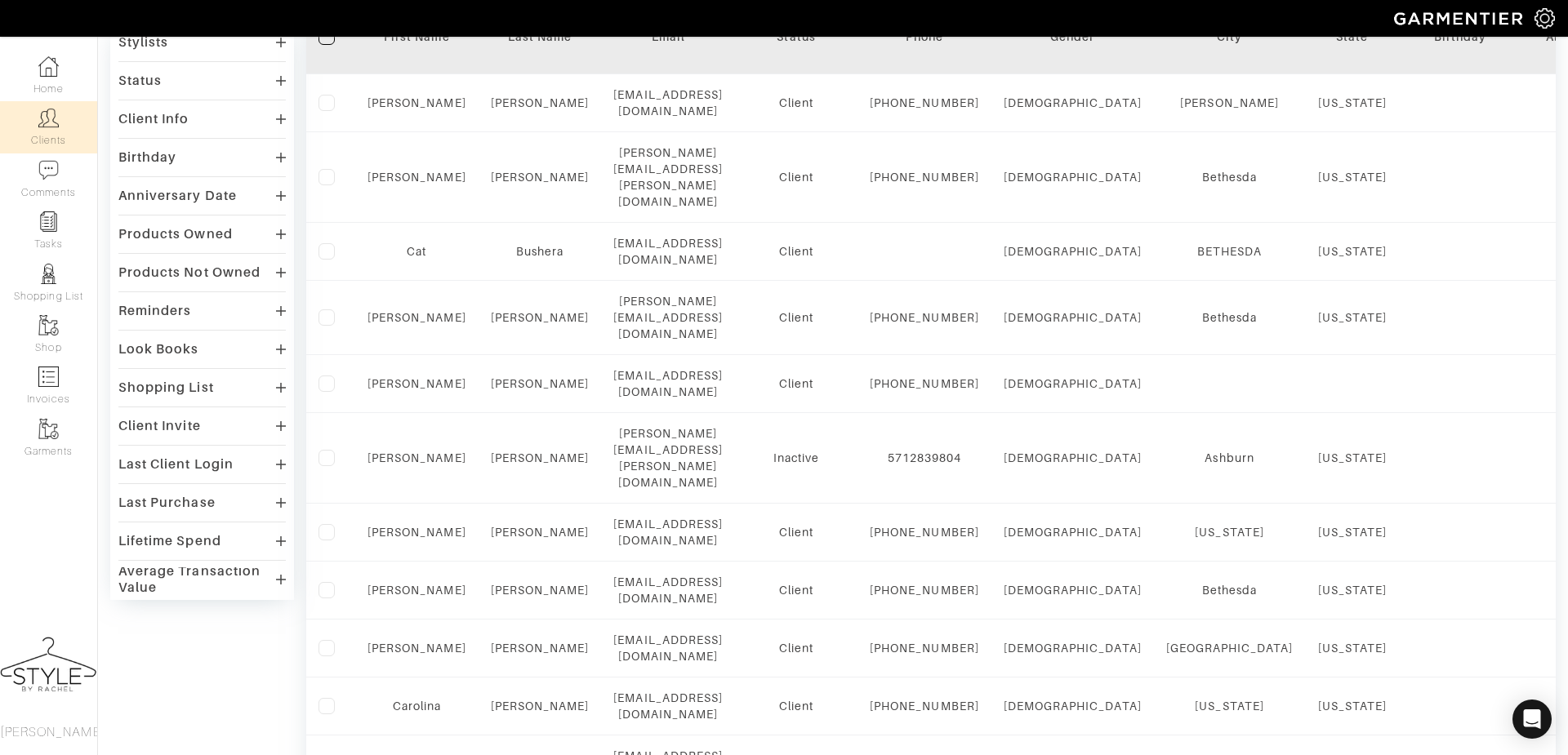
scroll to position [1185, 0]
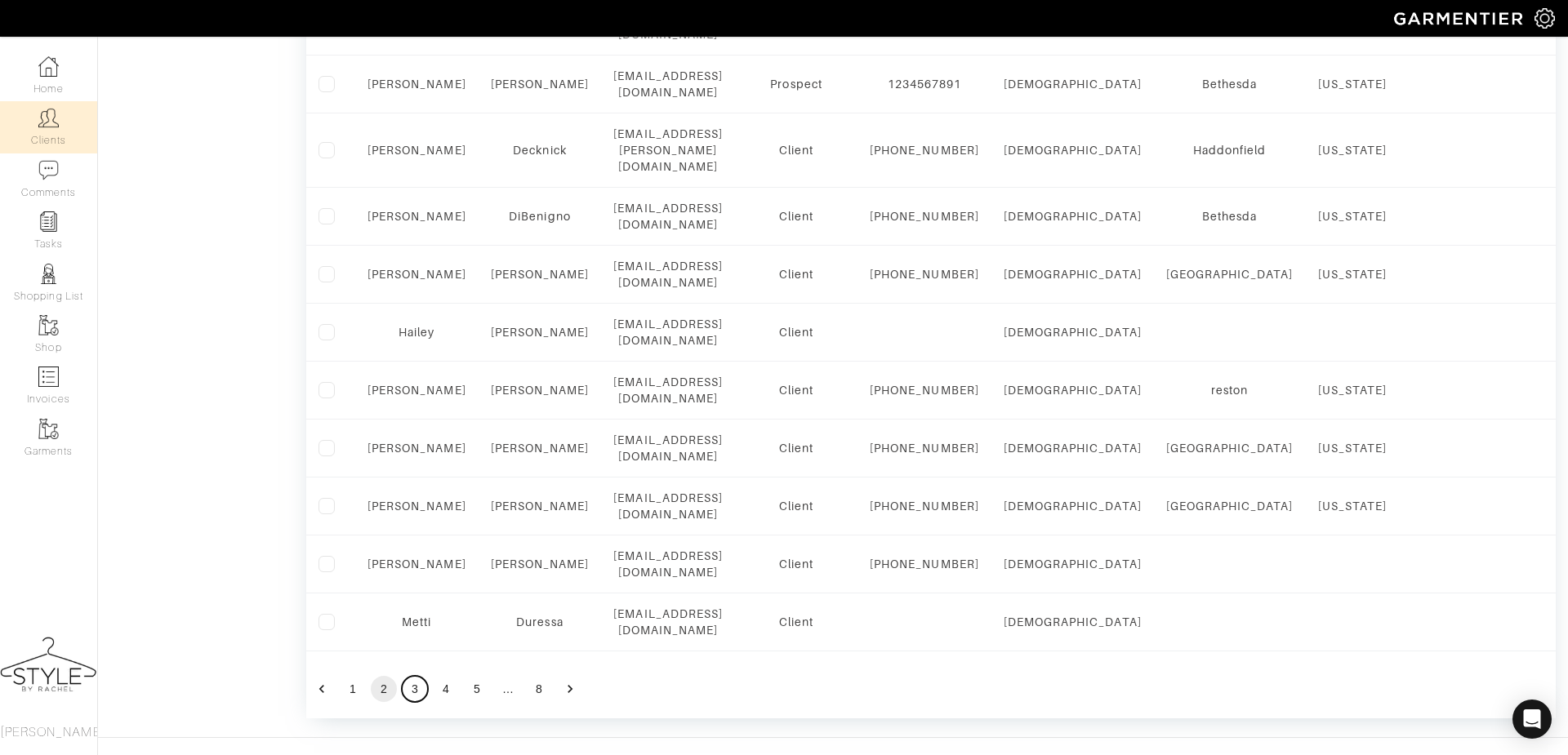
click at [412, 676] on button "3" at bounding box center [415, 689] width 26 height 26
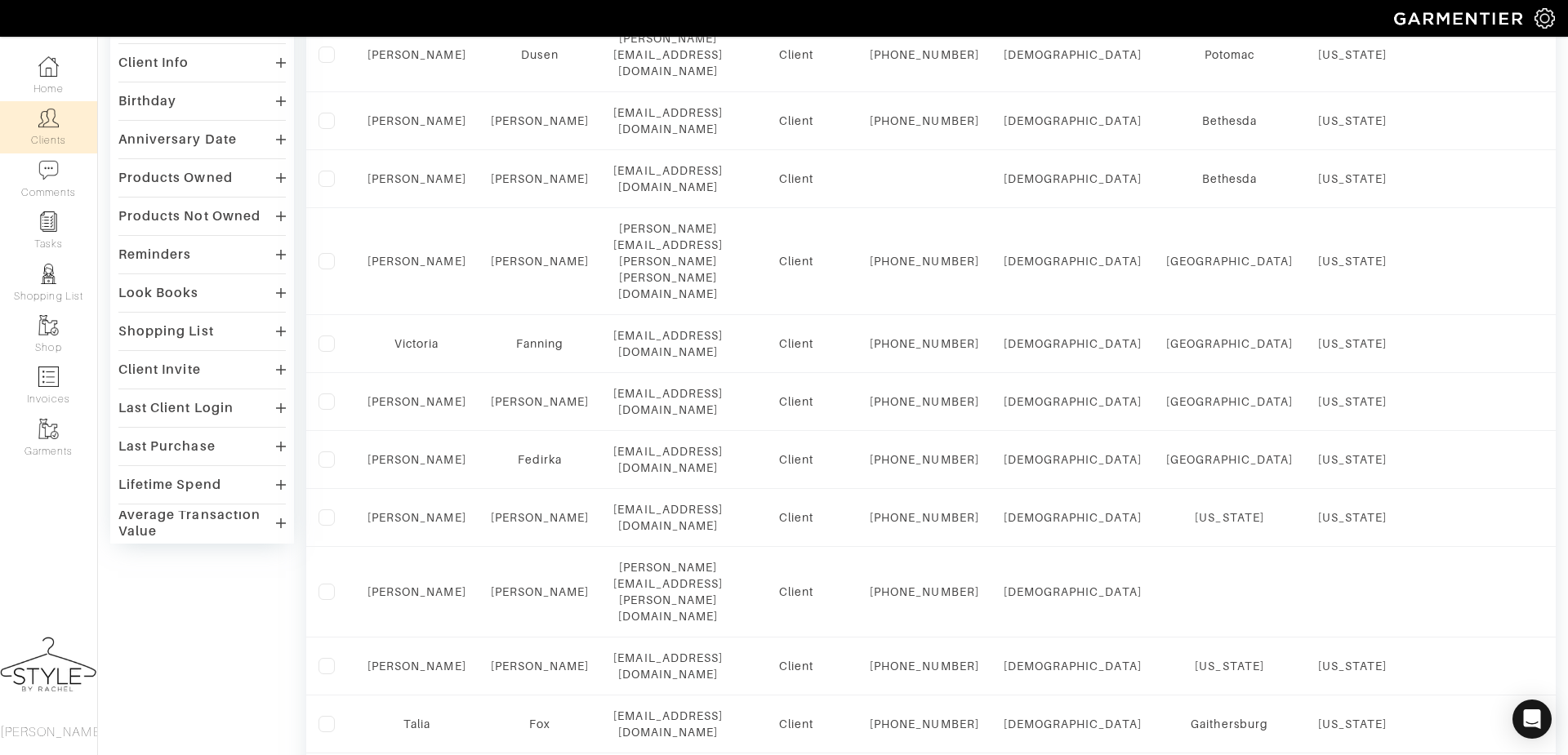
scroll to position [0, 0]
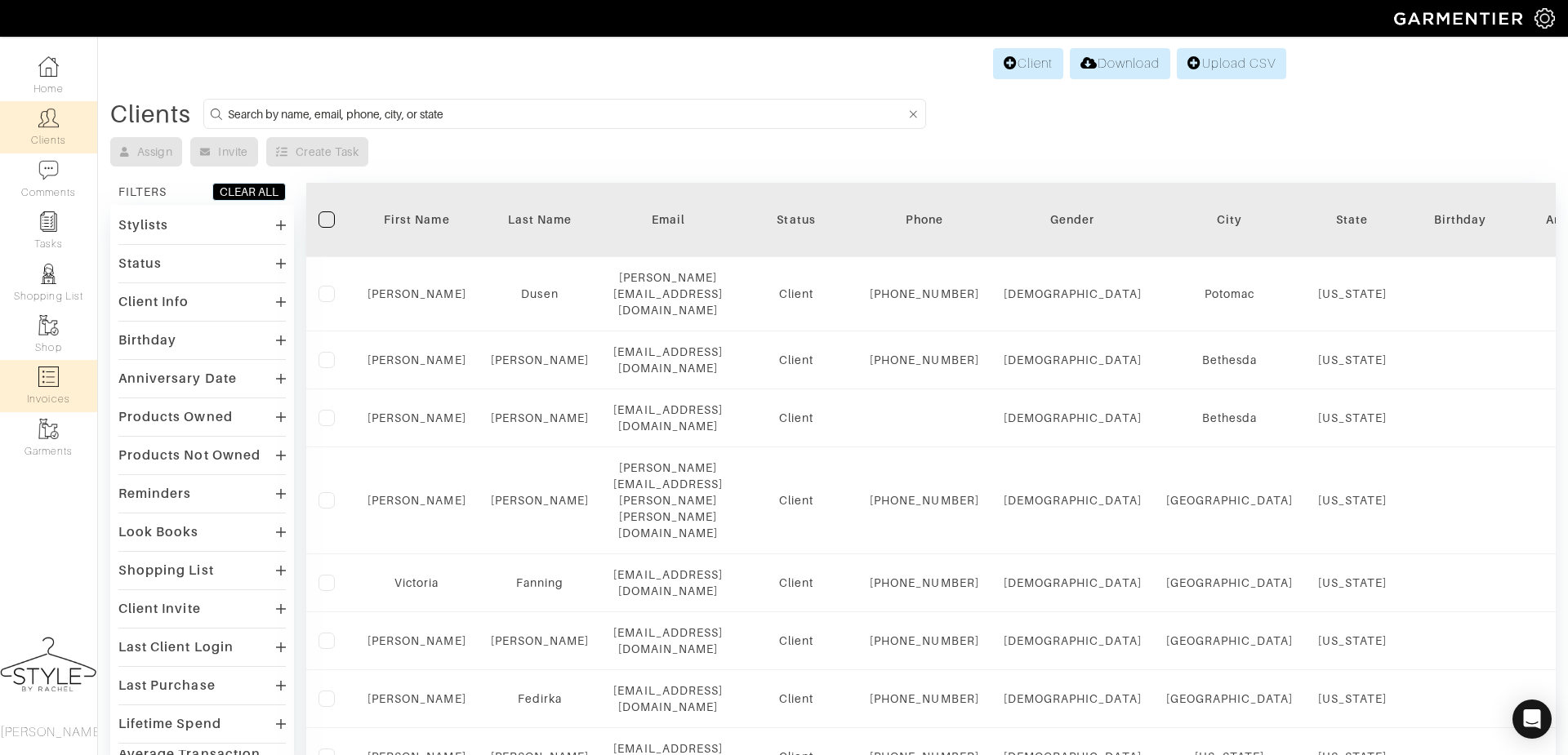
click at [66, 380] on link "Invoices" at bounding box center [48, 386] width 97 height 51
select select
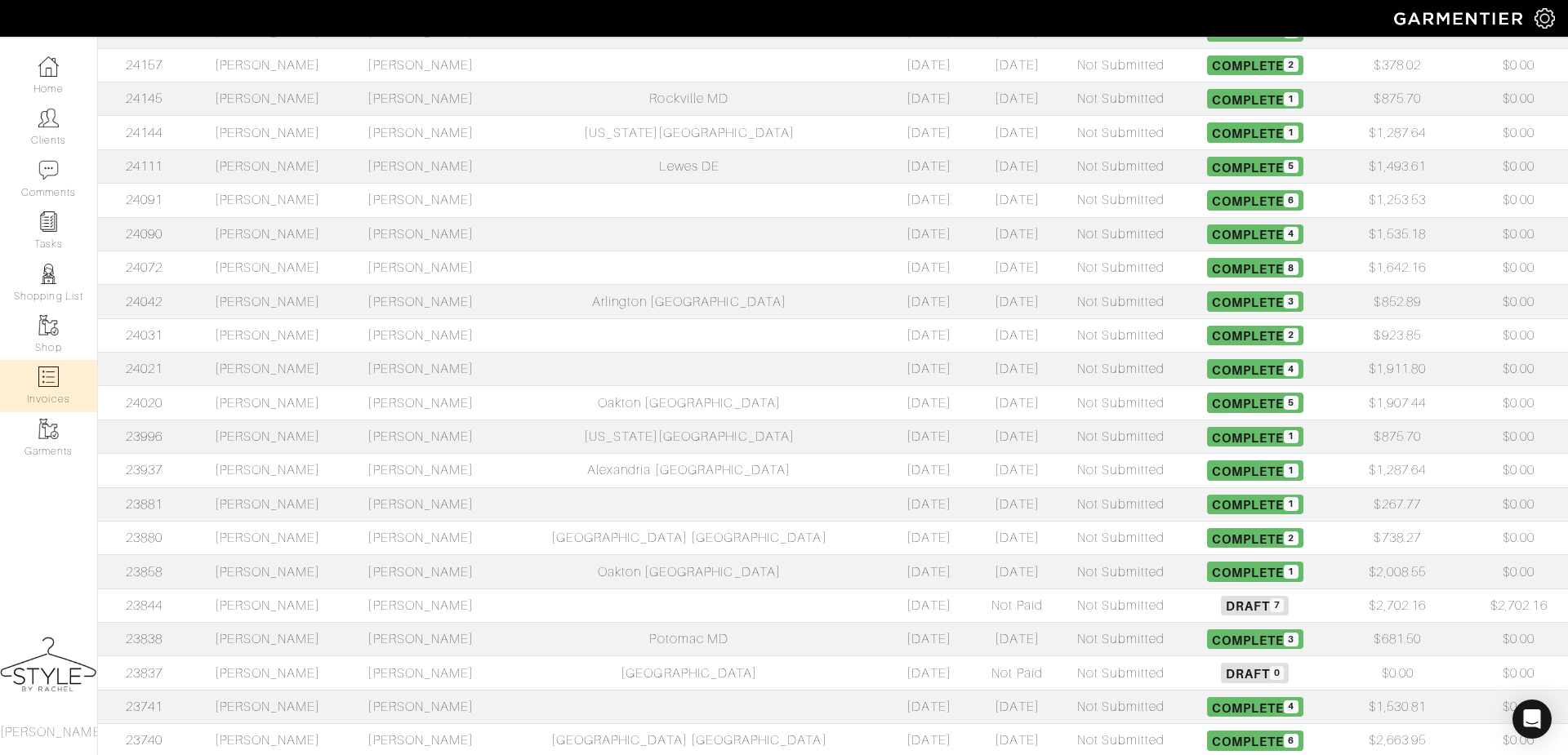
scroll to position [493, 0]
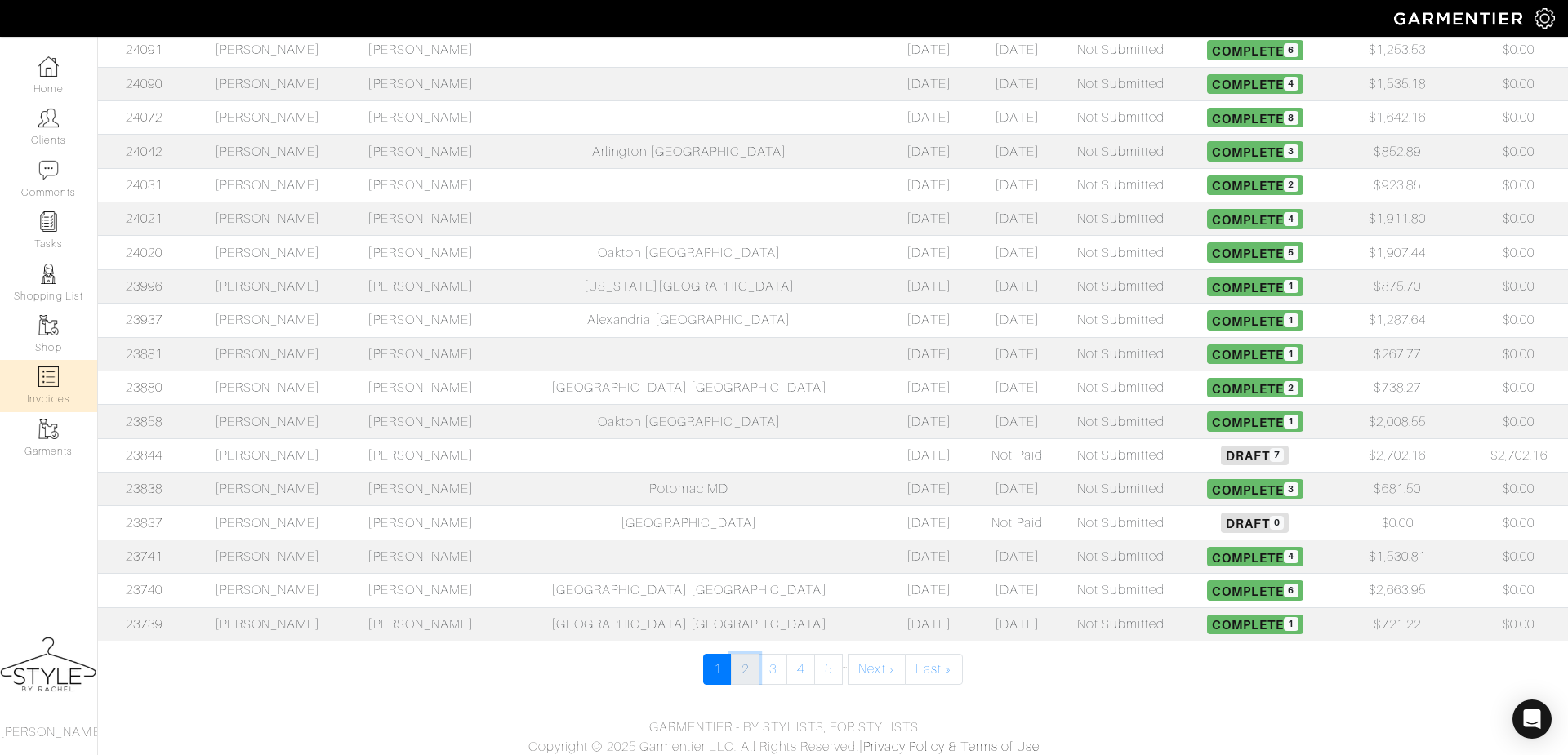
click at [746, 654] on link "2" at bounding box center [745, 669] width 28 height 31
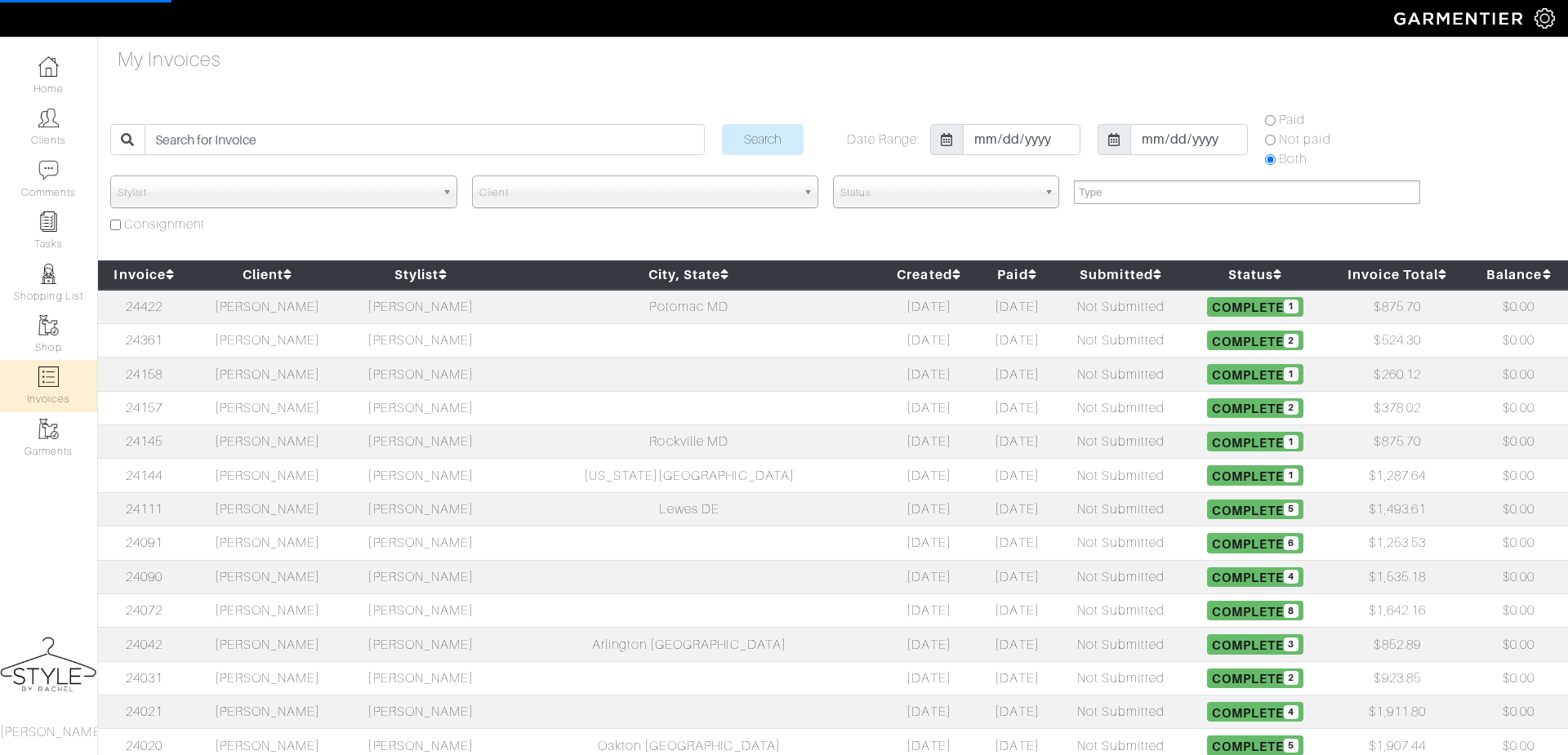
select select
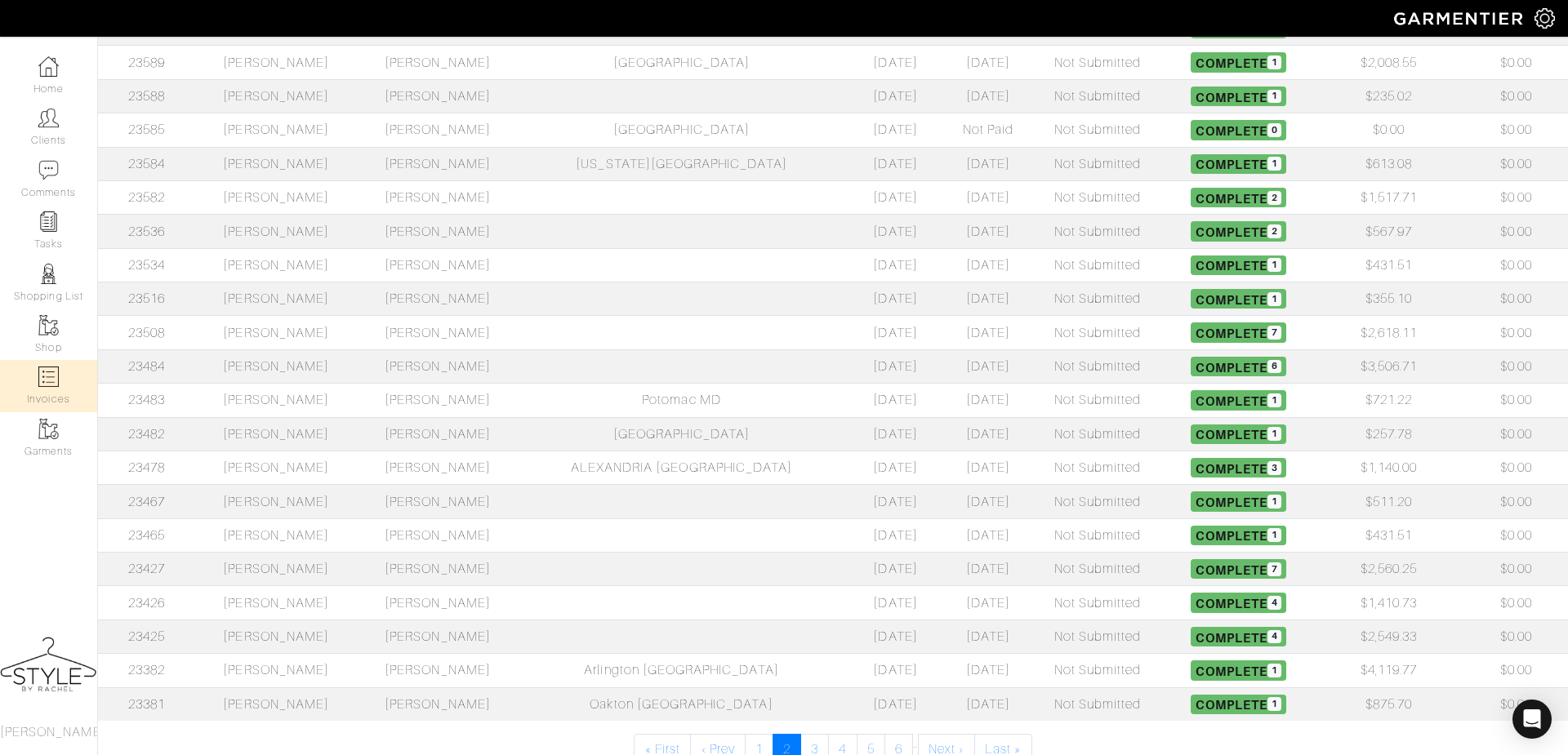
scroll to position [448, 0]
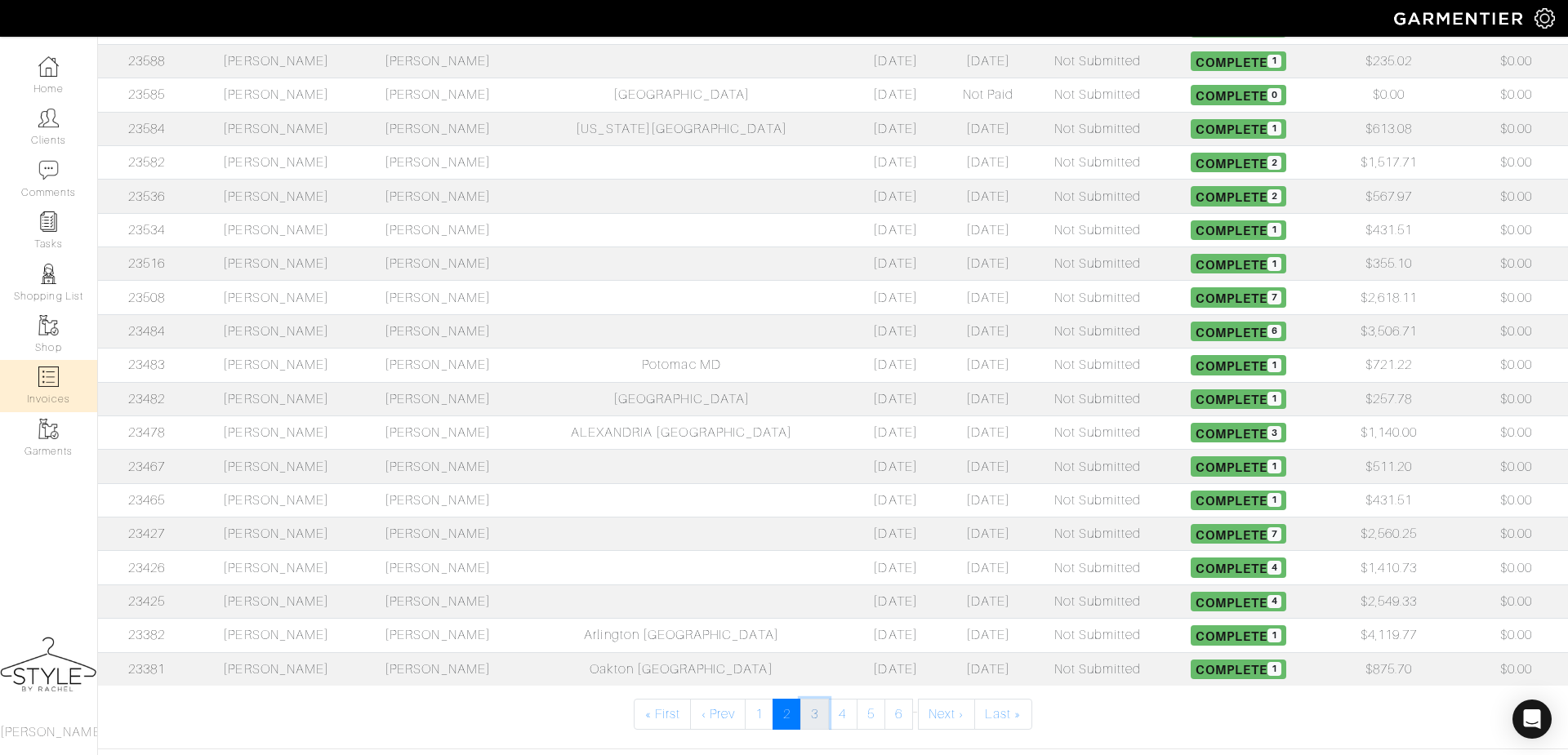
click at [820, 710] on link "3" at bounding box center [814, 715] width 28 height 31
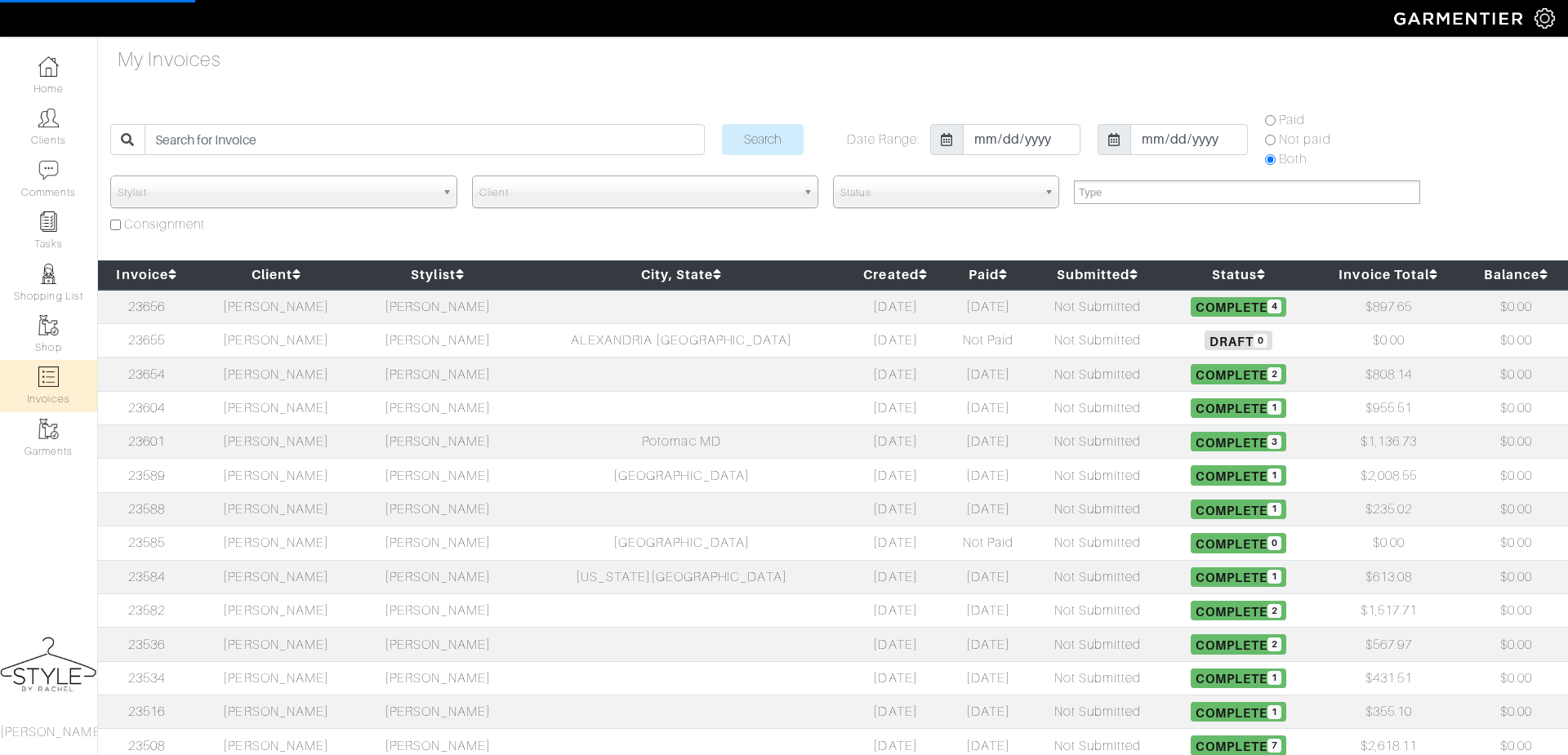
select select
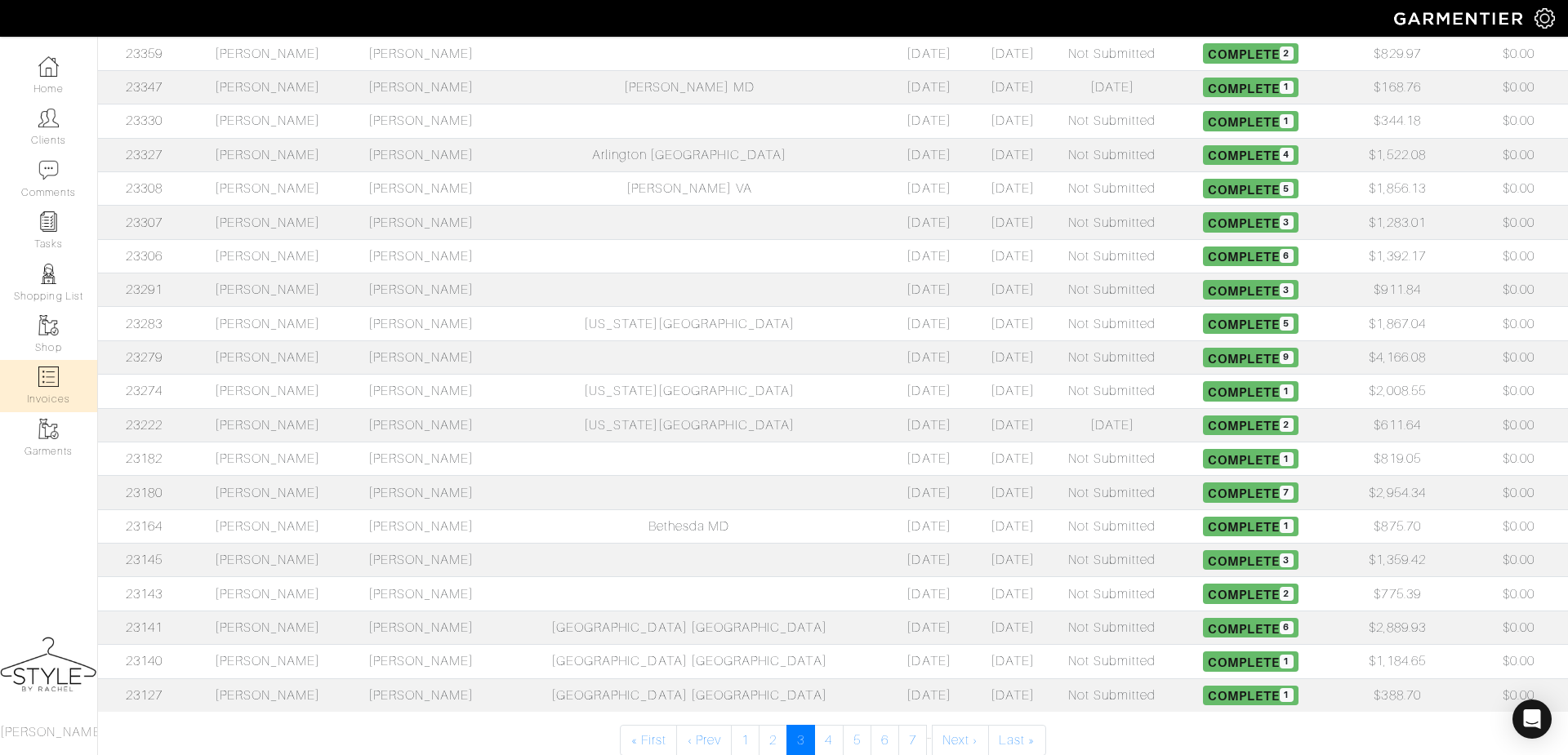
scroll to position [493, 0]
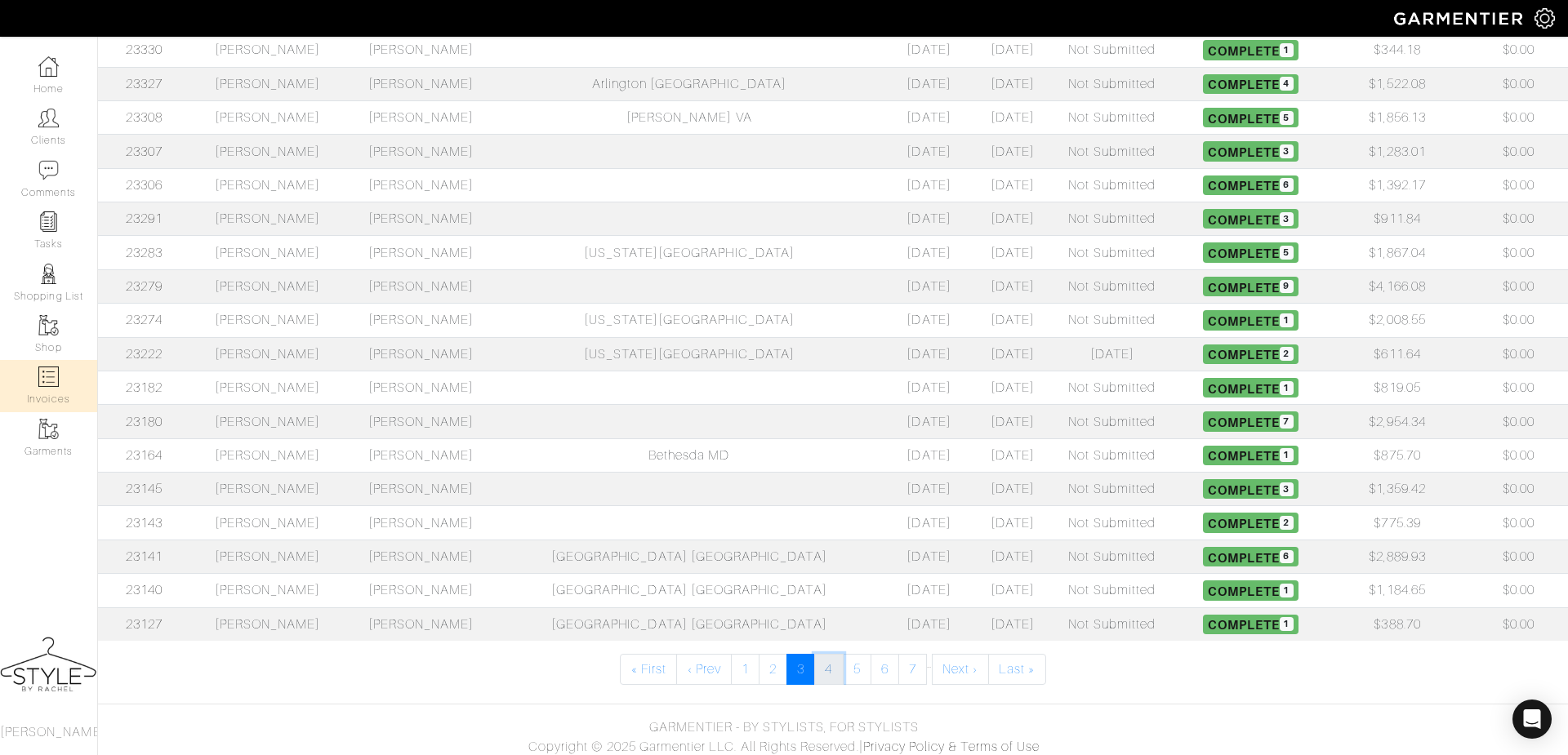
click at [822, 668] on link "4" at bounding box center [828, 669] width 28 height 31
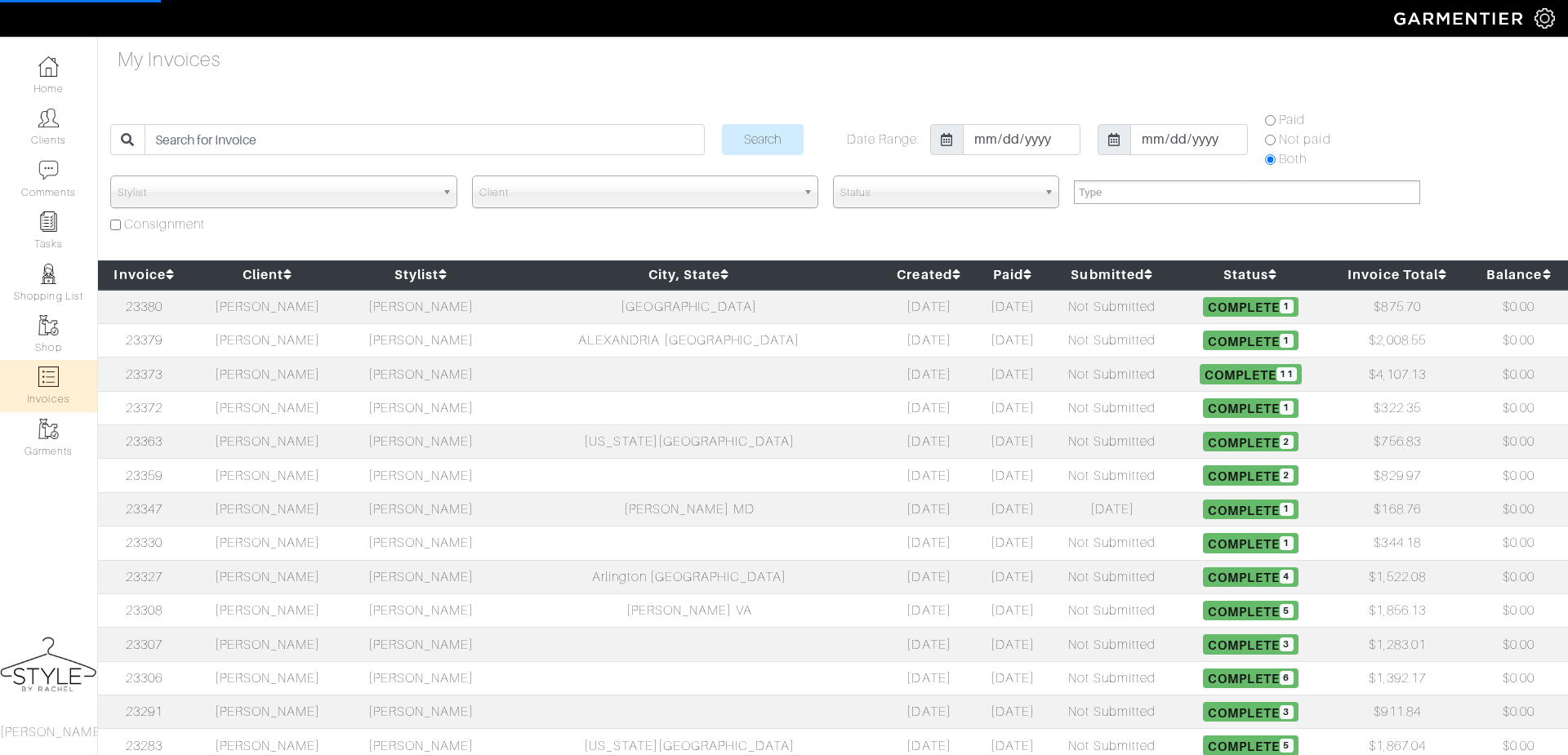
select select
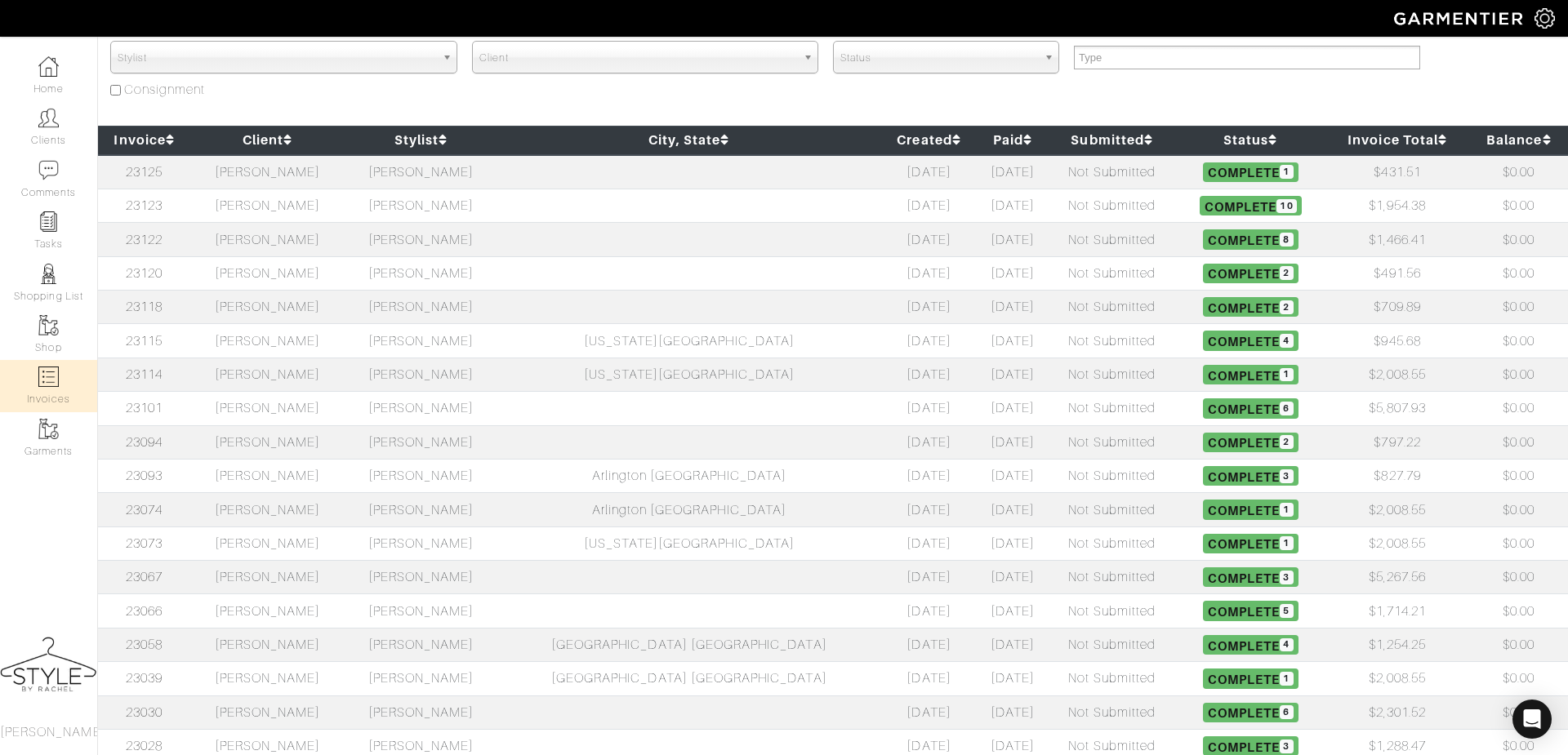
scroll to position [493, 0]
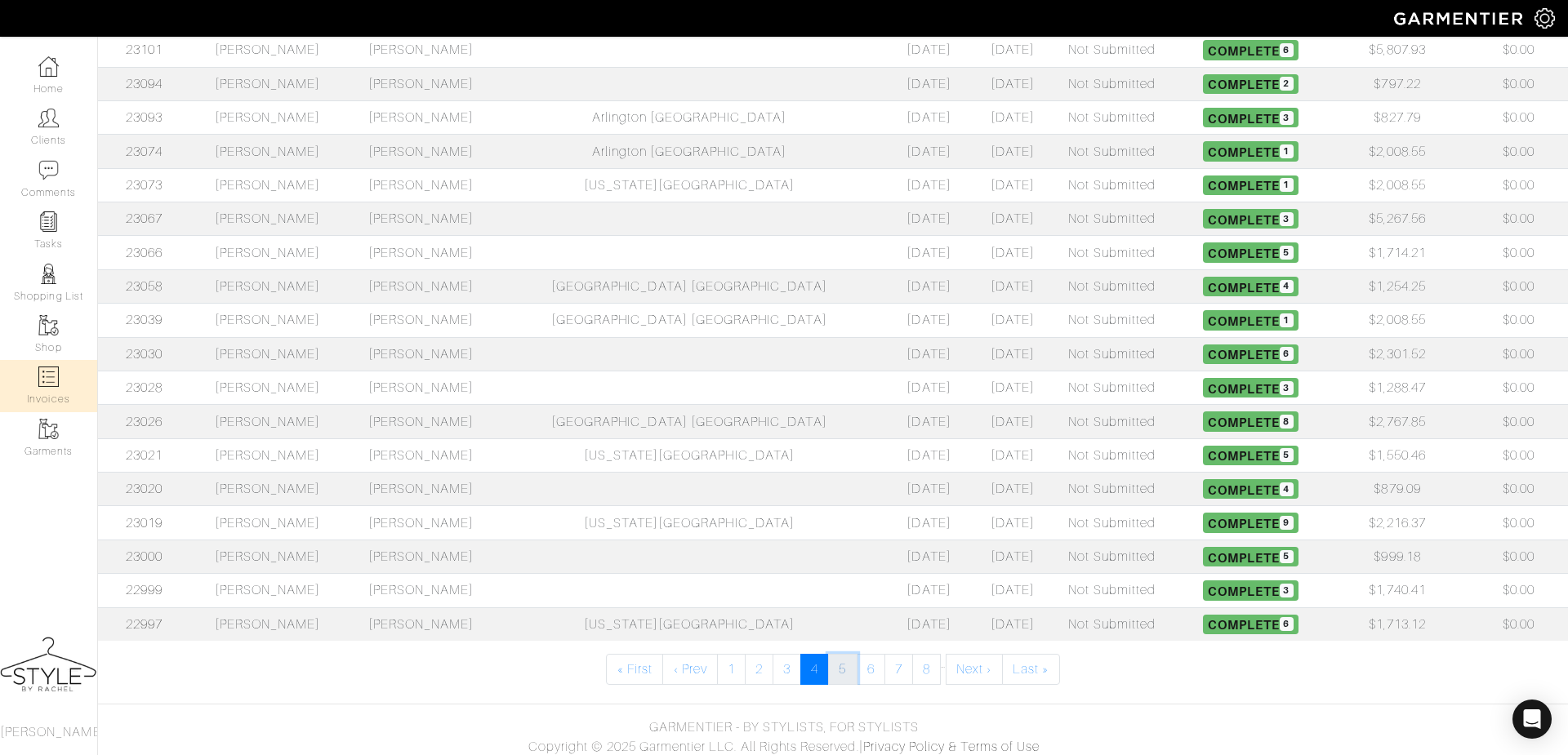
click at [838, 661] on link "5" at bounding box center [842, 669] width 28 height 31
select select
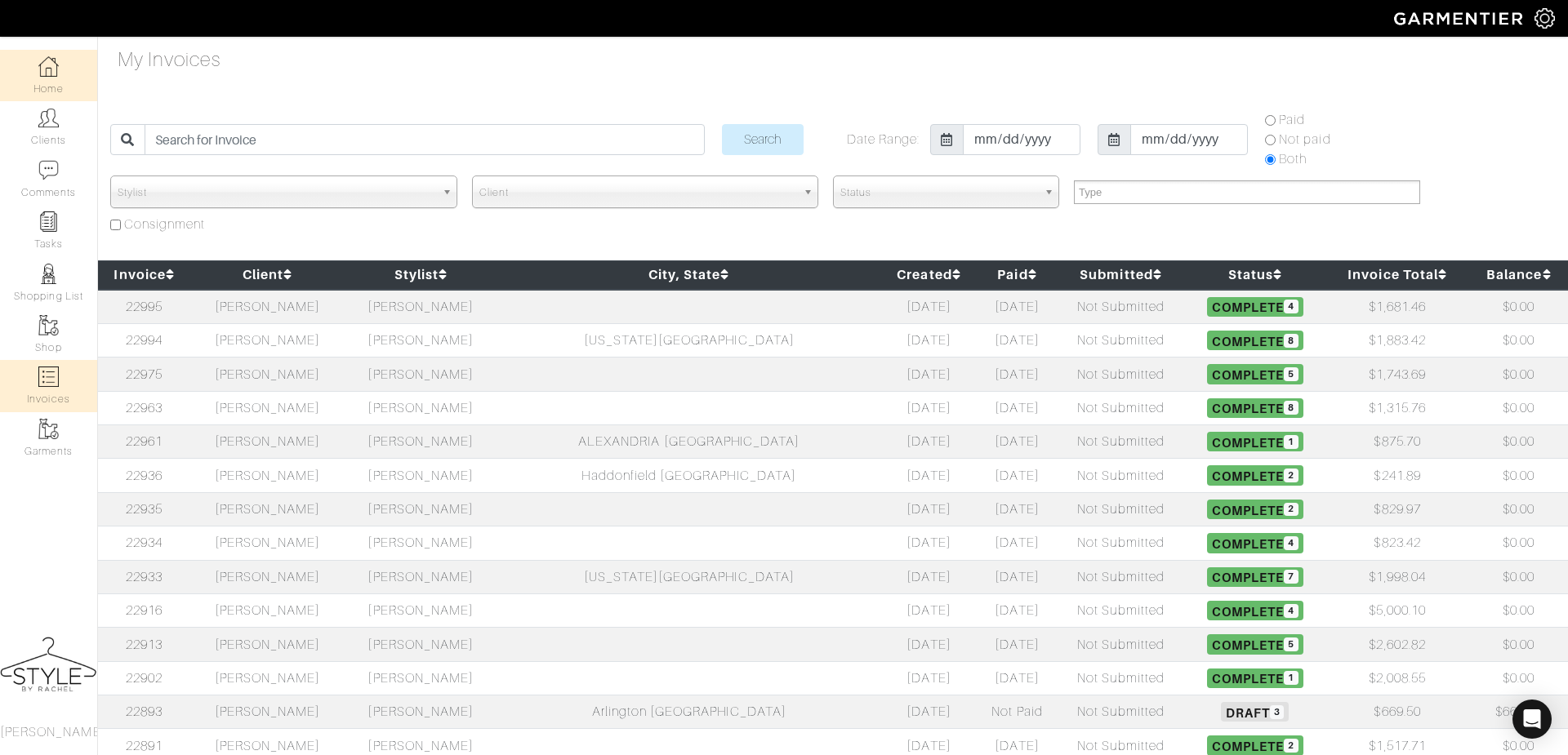
click at [51, 67] on img at bounding box center [49, 67] width 21 height 21
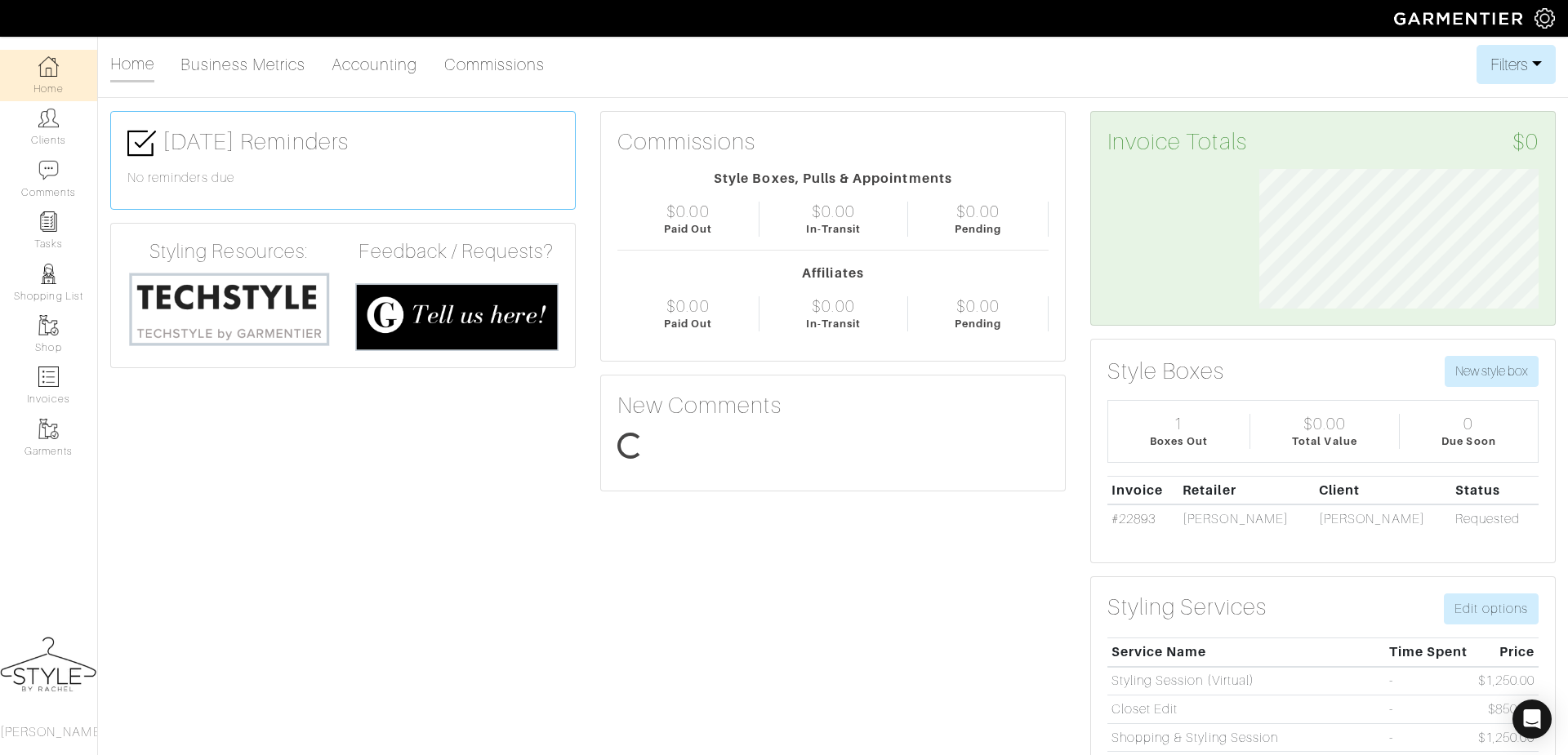
scroll to position [139, 303]
click at [51, 82] on link "Home" at bounding box center [48, 75] width 97 height 51
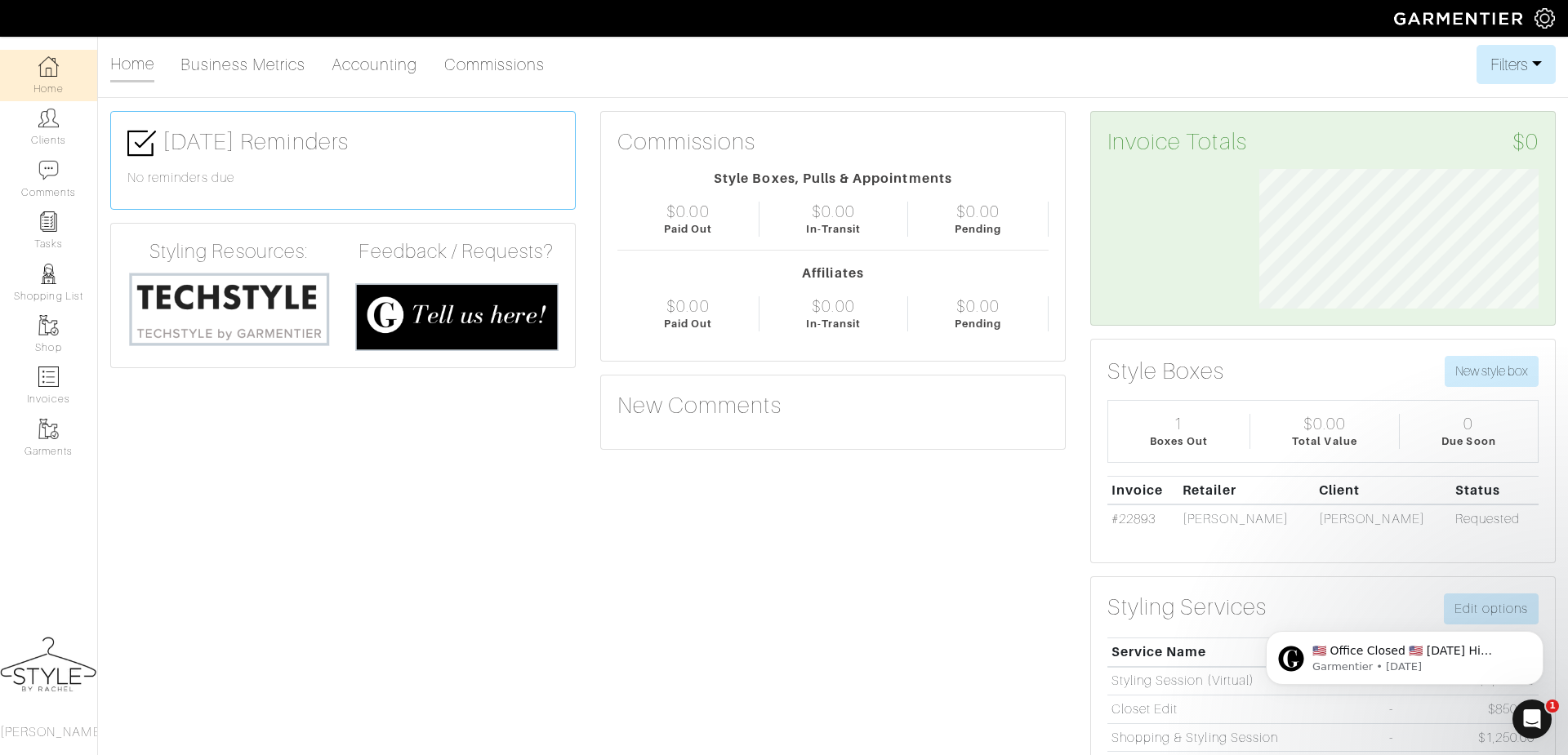
scroll to position [0, 0]
click at [41, 125] on img at bounding box center [49, 118] width 21 height 21
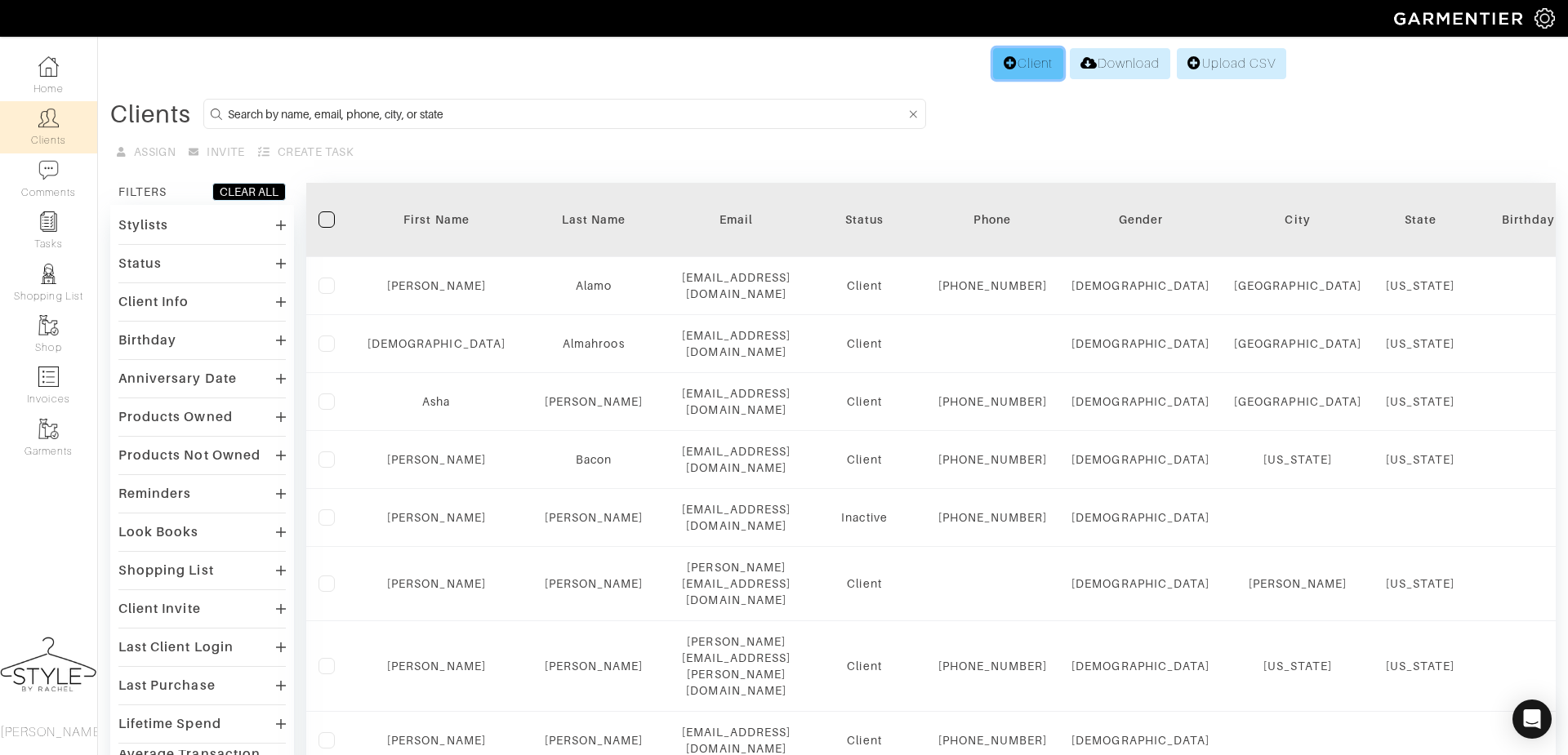
click at [1004, 67] on icon at bounding box center [1011, 63] width 14 height 13
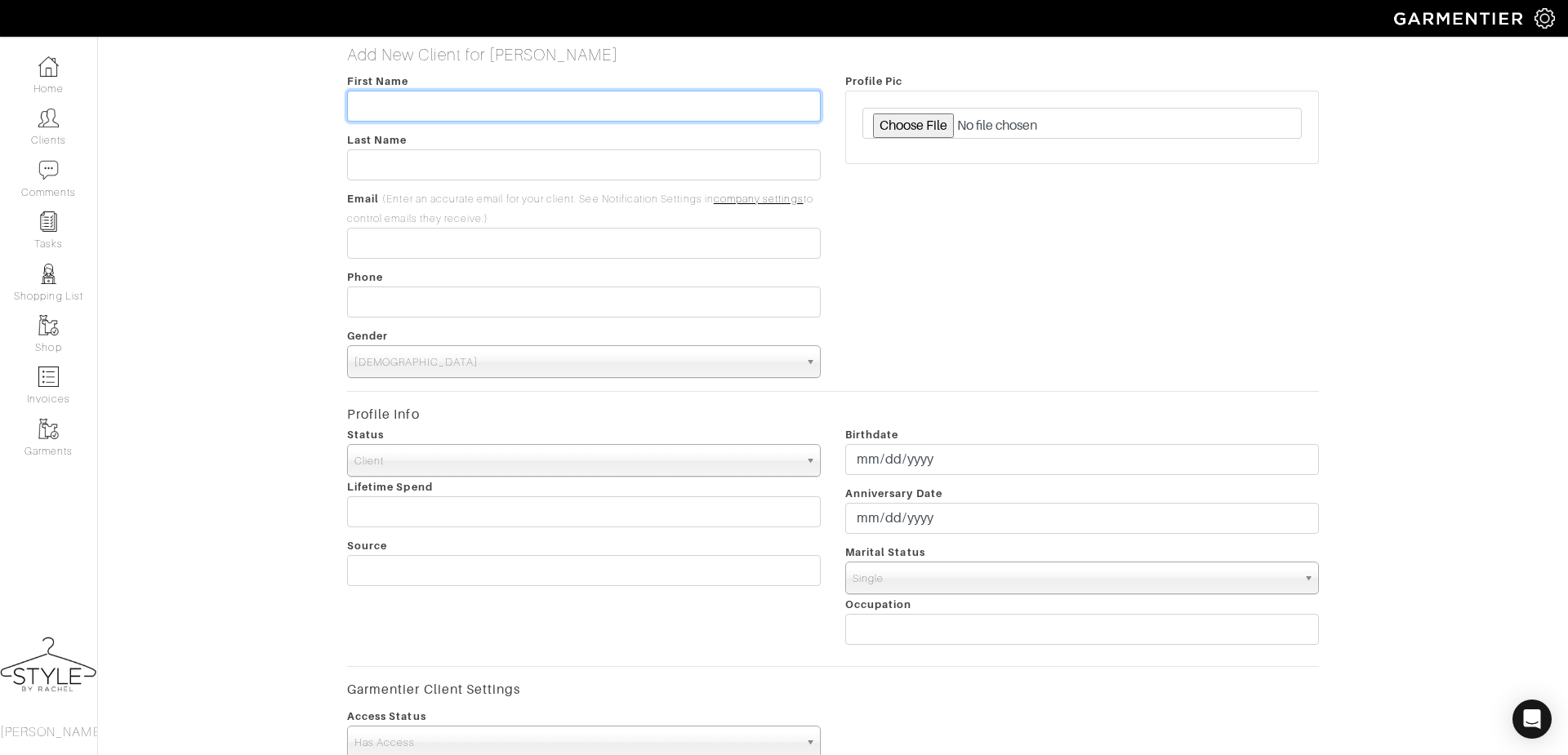
click at [440, 105] on input "text" at bounding box center [584, 106] width 474 height 31
type input "Samantha"
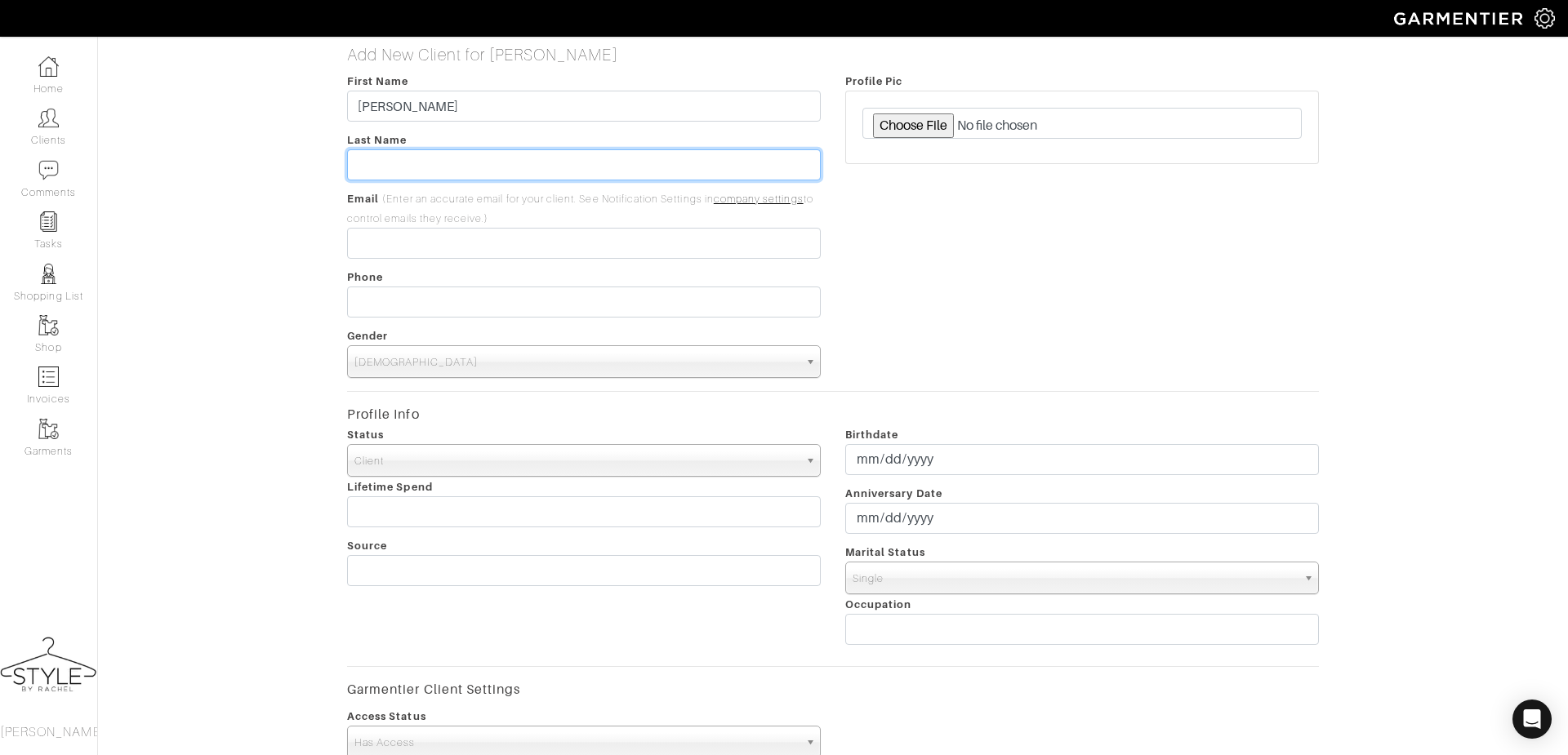
click at [393, 167] on input "text" at bounding box center [584, 165] width 474 height 31
paste input "Abraham"
type input "Abraham"
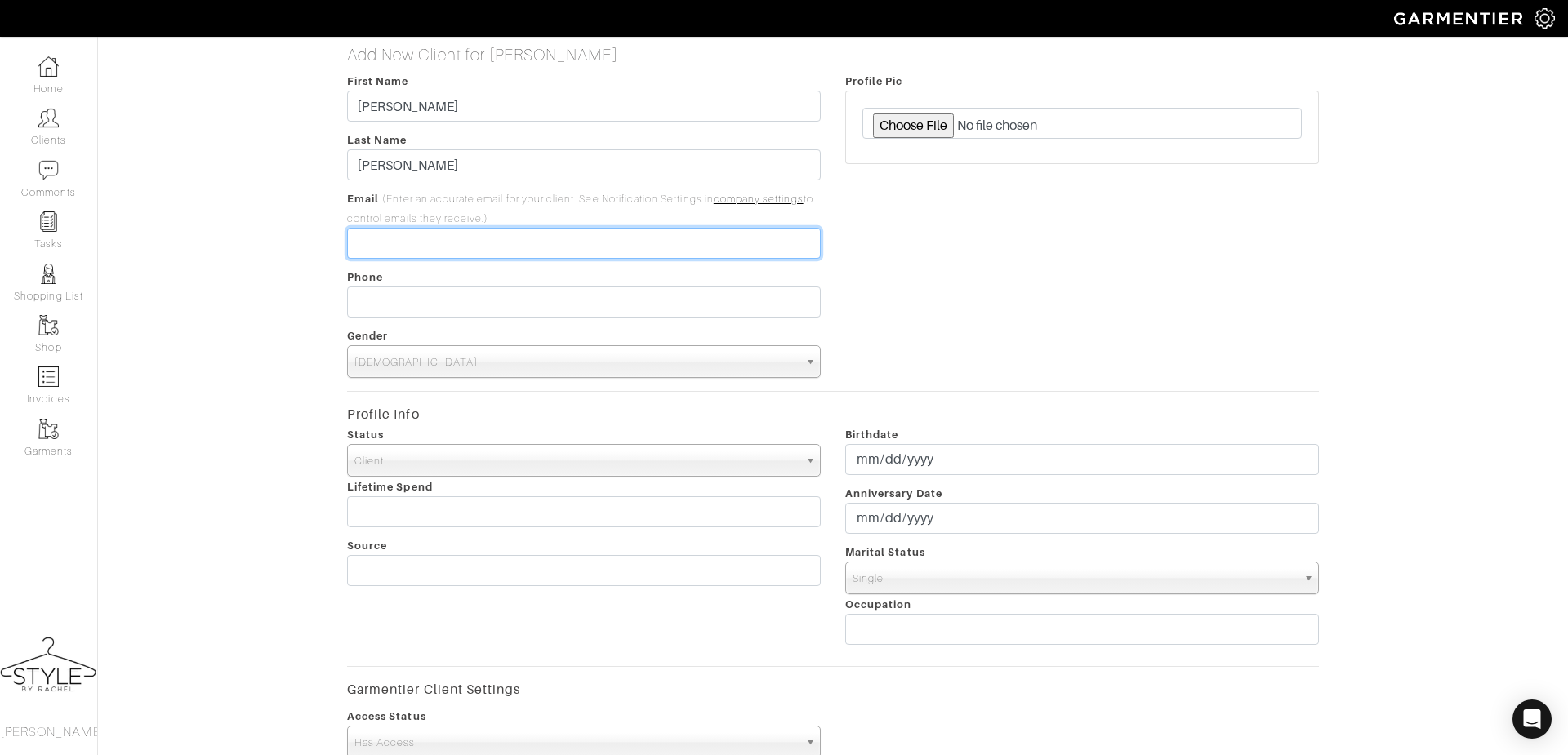
click at [448, 243] on input "email" at bounding box center [584, 243] width 474 height 31
paste input "[PERSON_NAME][EMAIL_ADDRESS][PERSON_NAME][DOMAIN_NAME]"
type input "[PERSON_NAME][EMAIL_ADDRESS][PERSON_NAME][DOMAIN_NAME]"
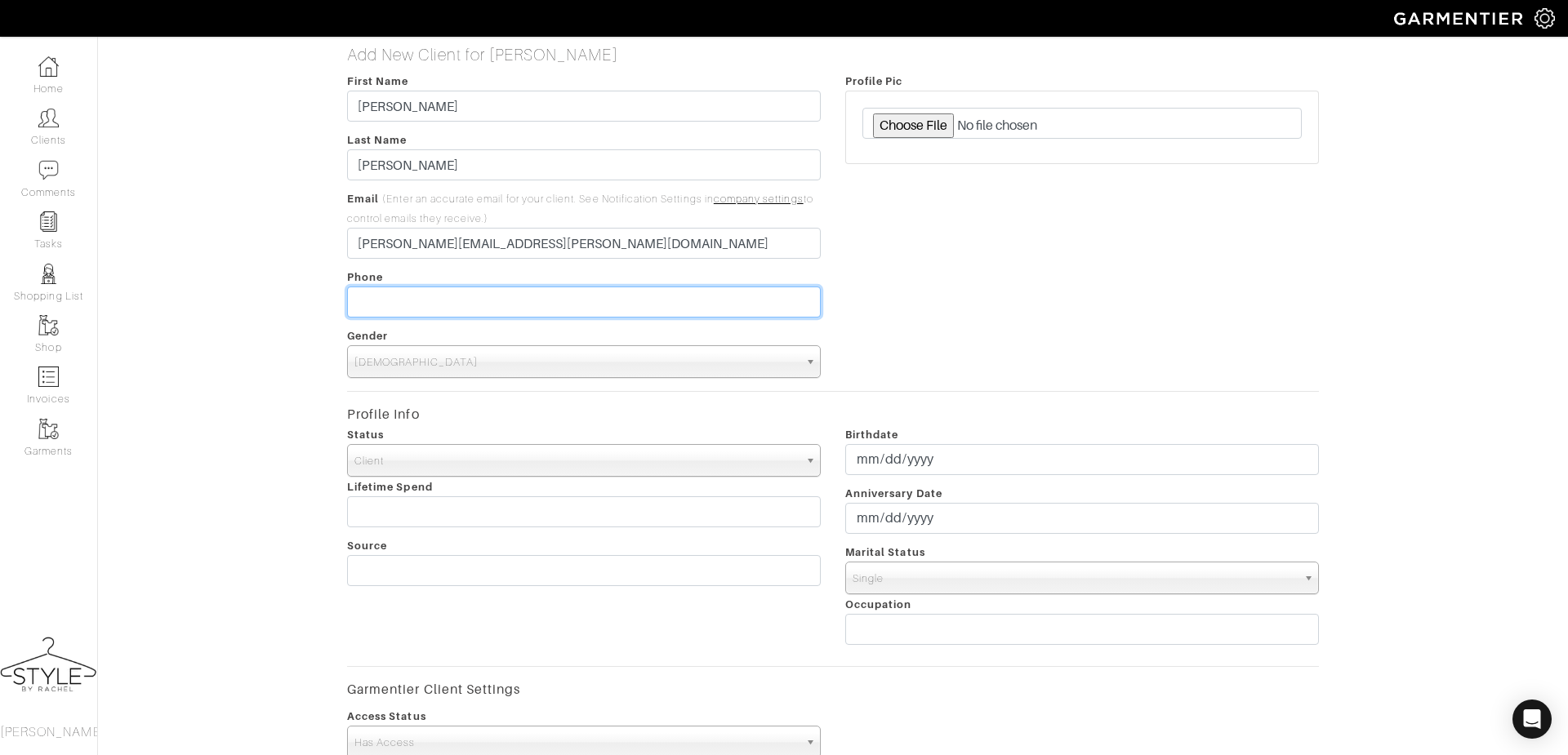
type input "___-___-____"
click at [485, 298] on input "___-___-____" at bounding box center [584, 302] width 474 height 31
paste input "(619) 417-5504"
type input "[PHONE_NUMBER]"
click at [422, 363] on span "Male" at bounding box center [576, 363] width 444 height 33
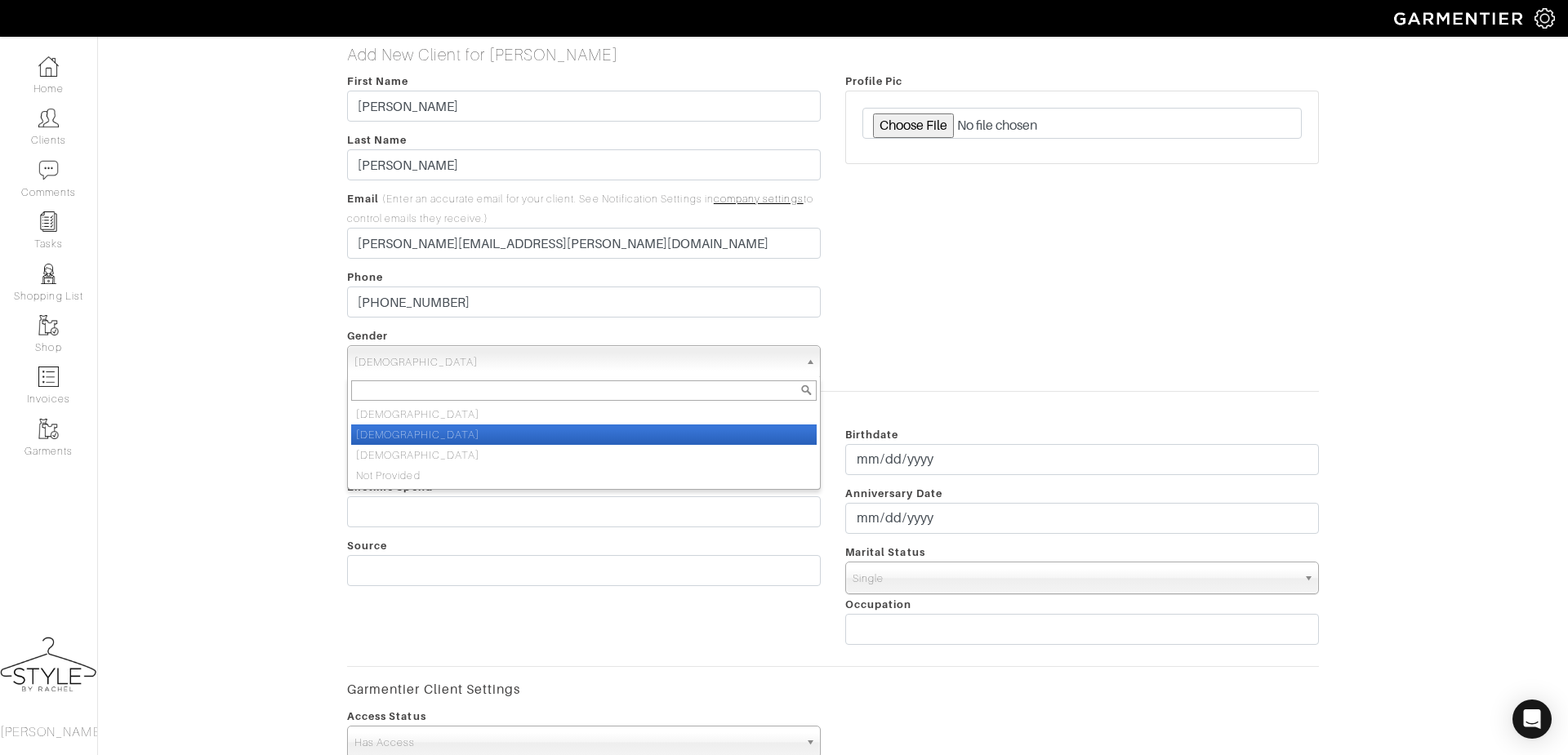
click at [394, 427] on li "Female" at bounding box center [584, 434] width 466 height 21
select select "Female"
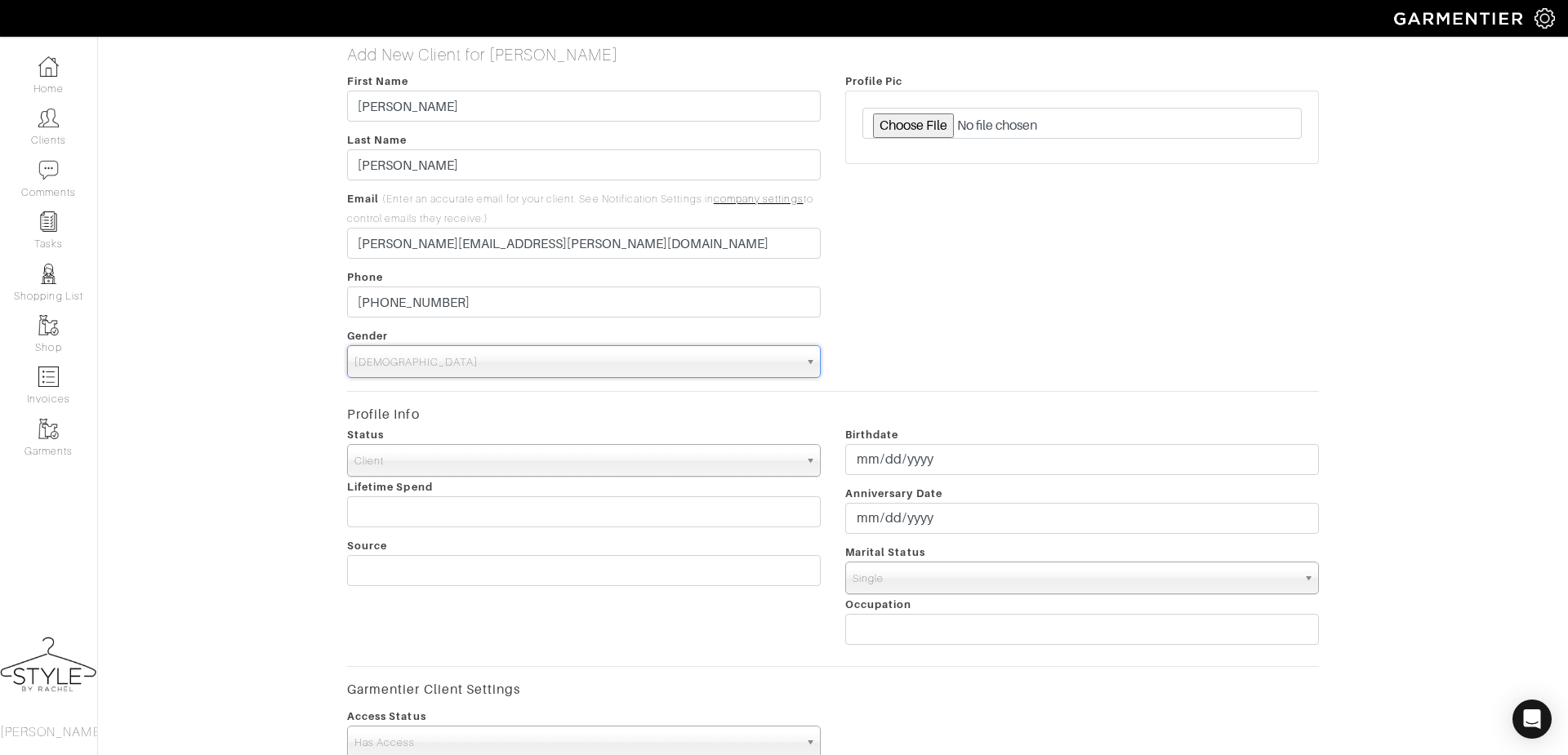
click at [387, 469] on span "Client" at bounding box center [576, 461] width 444 height 33
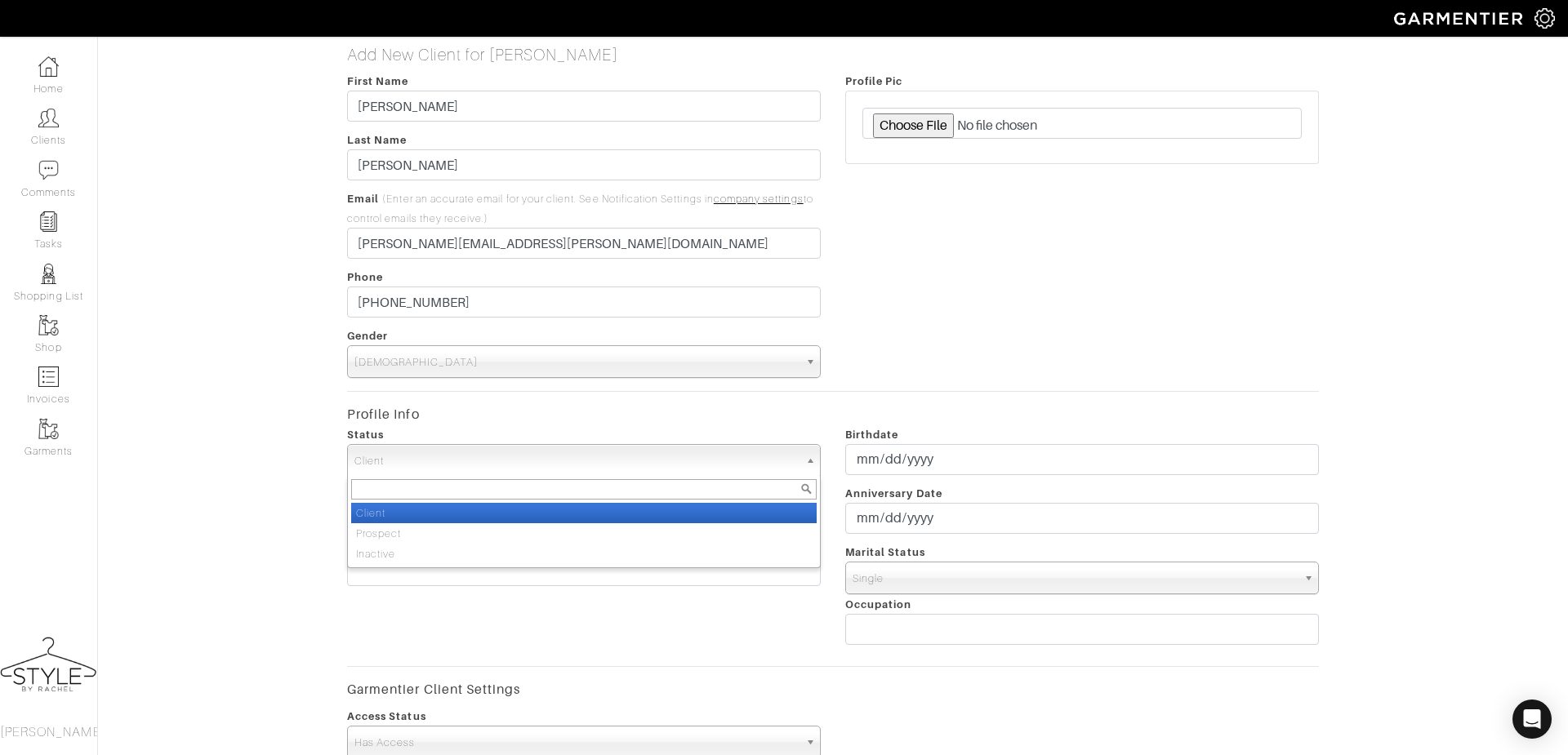
click at [379, 507] on li "Client" at bounding box center [584, 513] width 466 height 21
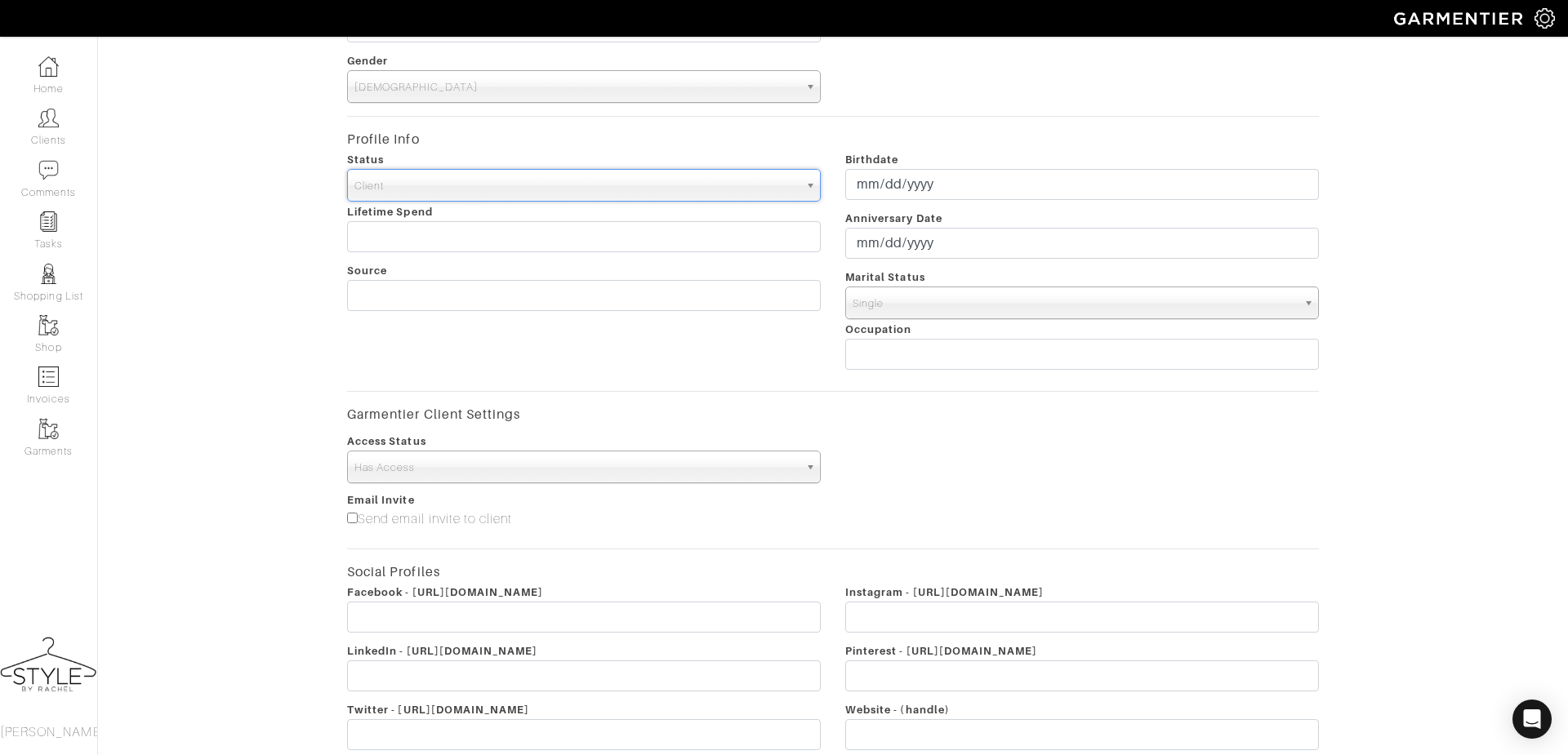
scroll to position [360, 0]
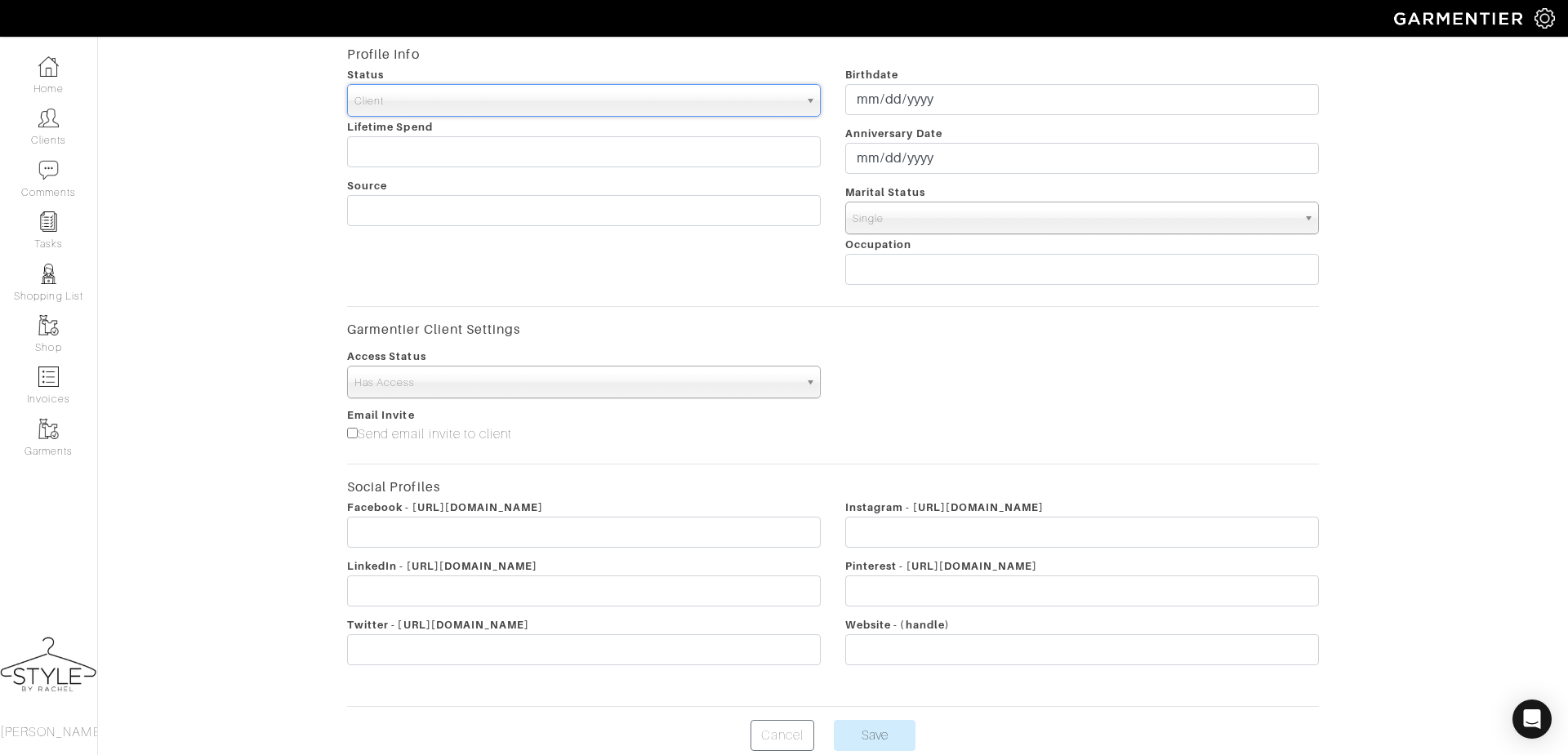
click at [348, 433] on input"] "Send email invite to client" at bounding box center [352, 433] width 10 height 10
checkbox input"] "true"
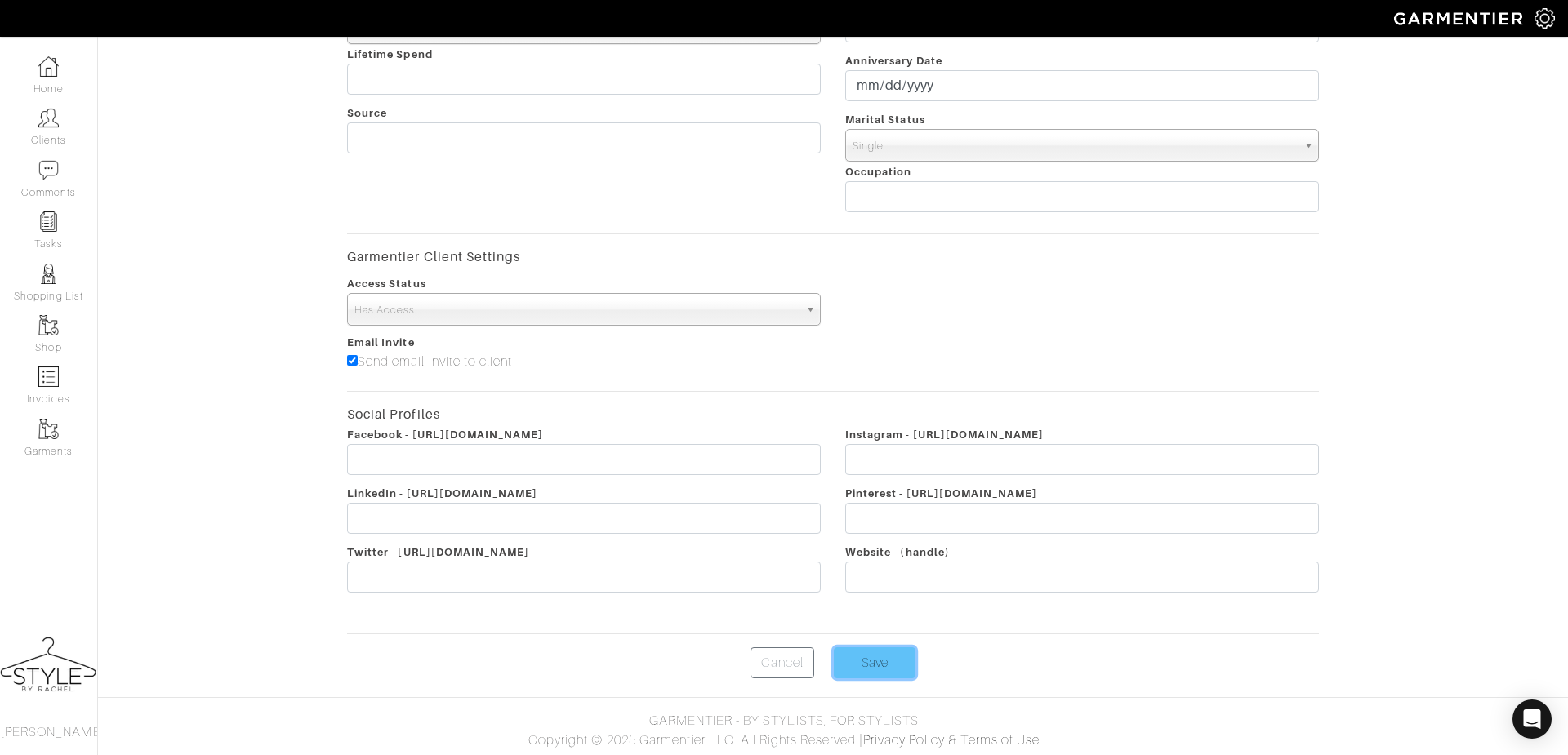
click at [871, 656] on input "Save" at bounding box center [874, 662] width 81 height 31
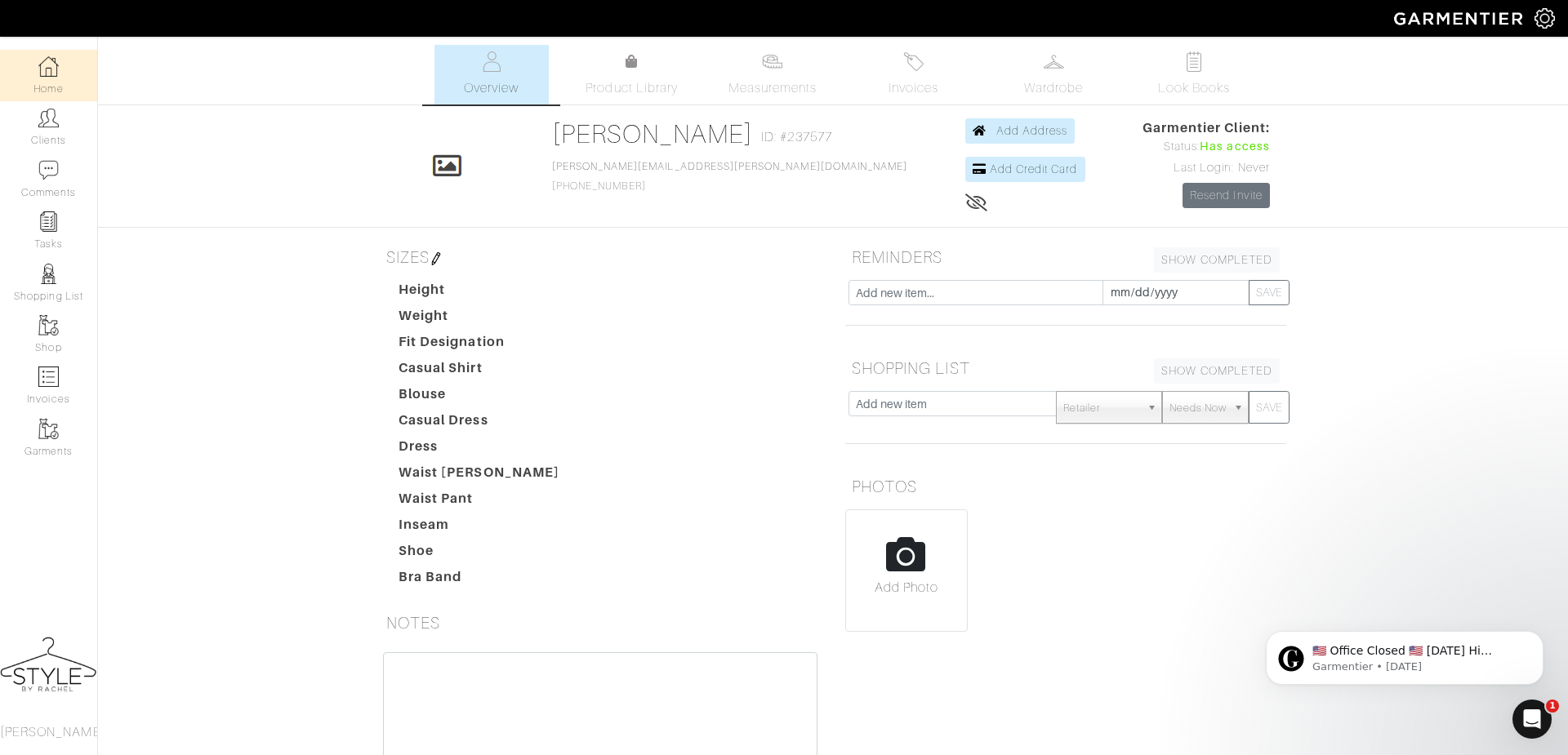
click at [61, 75] on link "Home" at bounding box center [48, 75] width 97 height 51
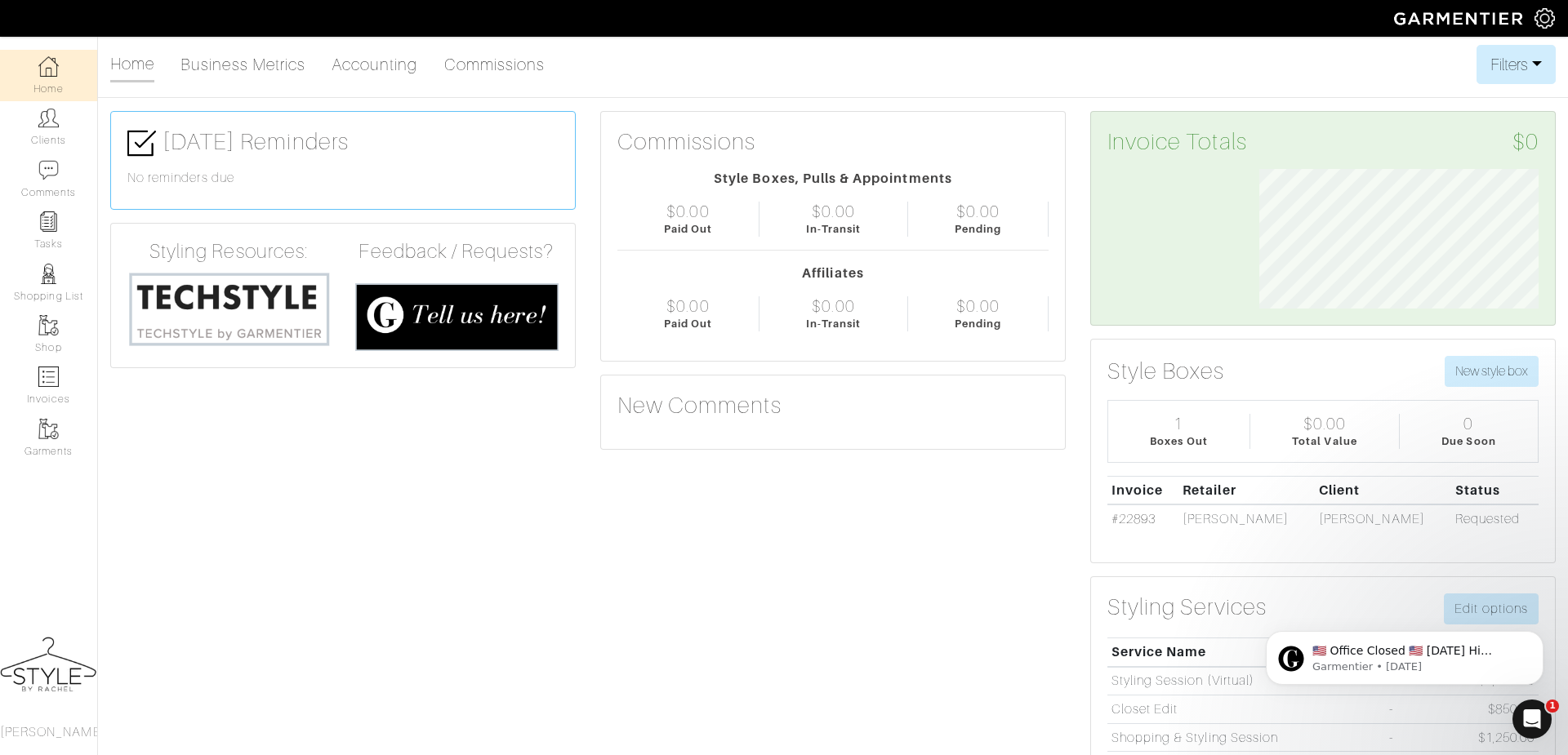
click at [63, 81] on link "Home" at bounding box center [48, 75] width 97 height 51
